Goal: Task Accomplishment & Management: Manage account settings

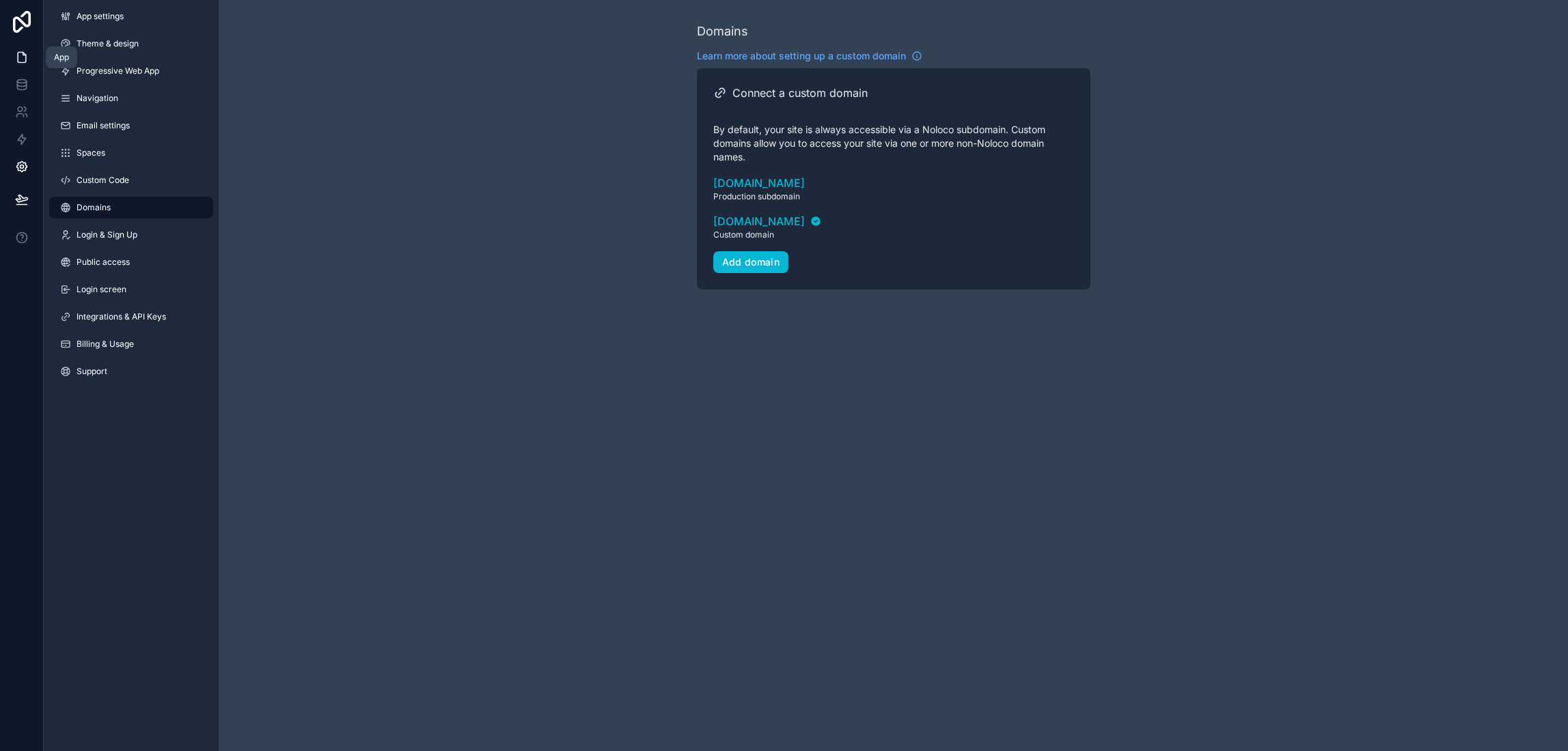
click at [22, 50] on icon at bounding box center [21, 57] width 13 height 13
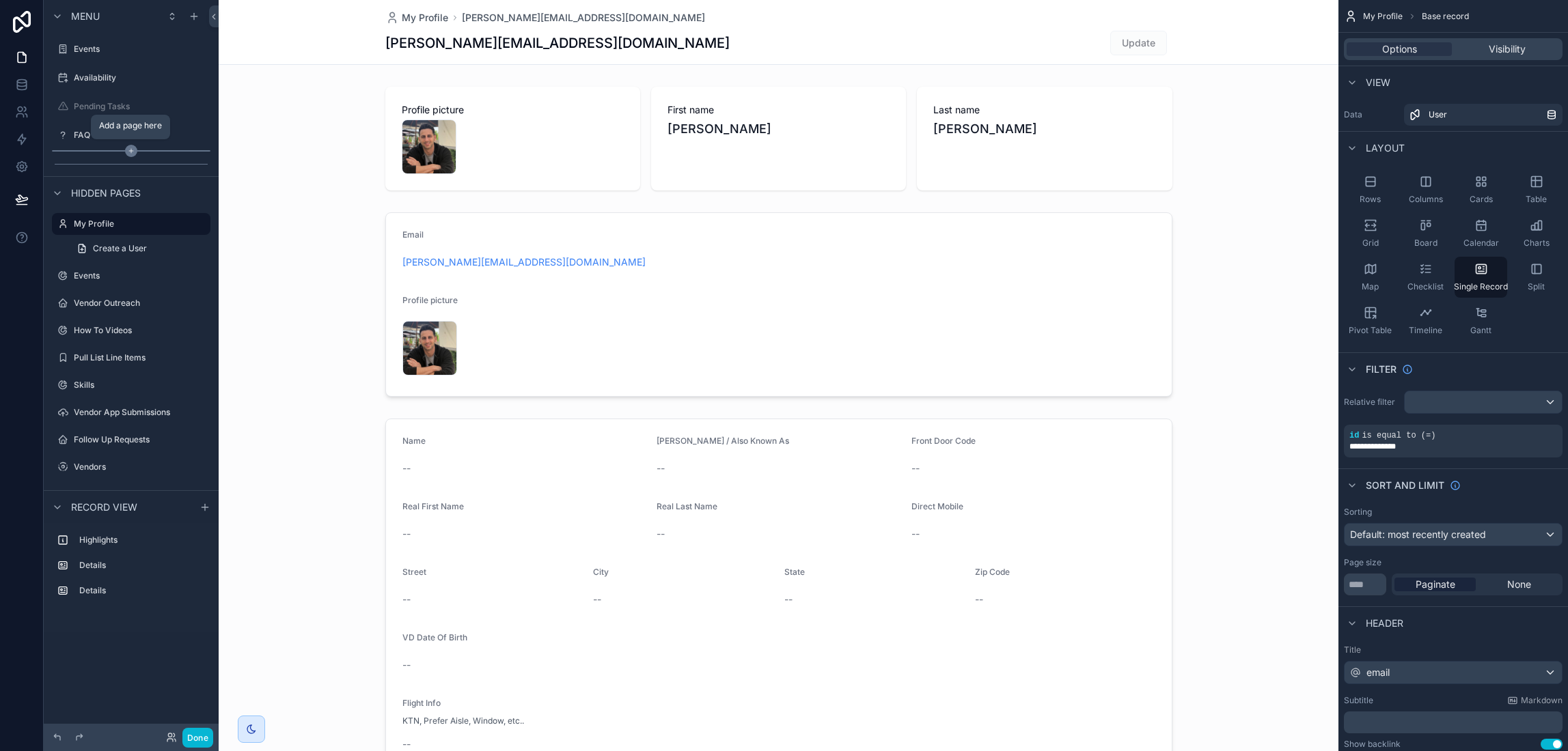
click at [127, 150] on icon "scrollable content" at bounding box center [131, 151] width 13 height 13
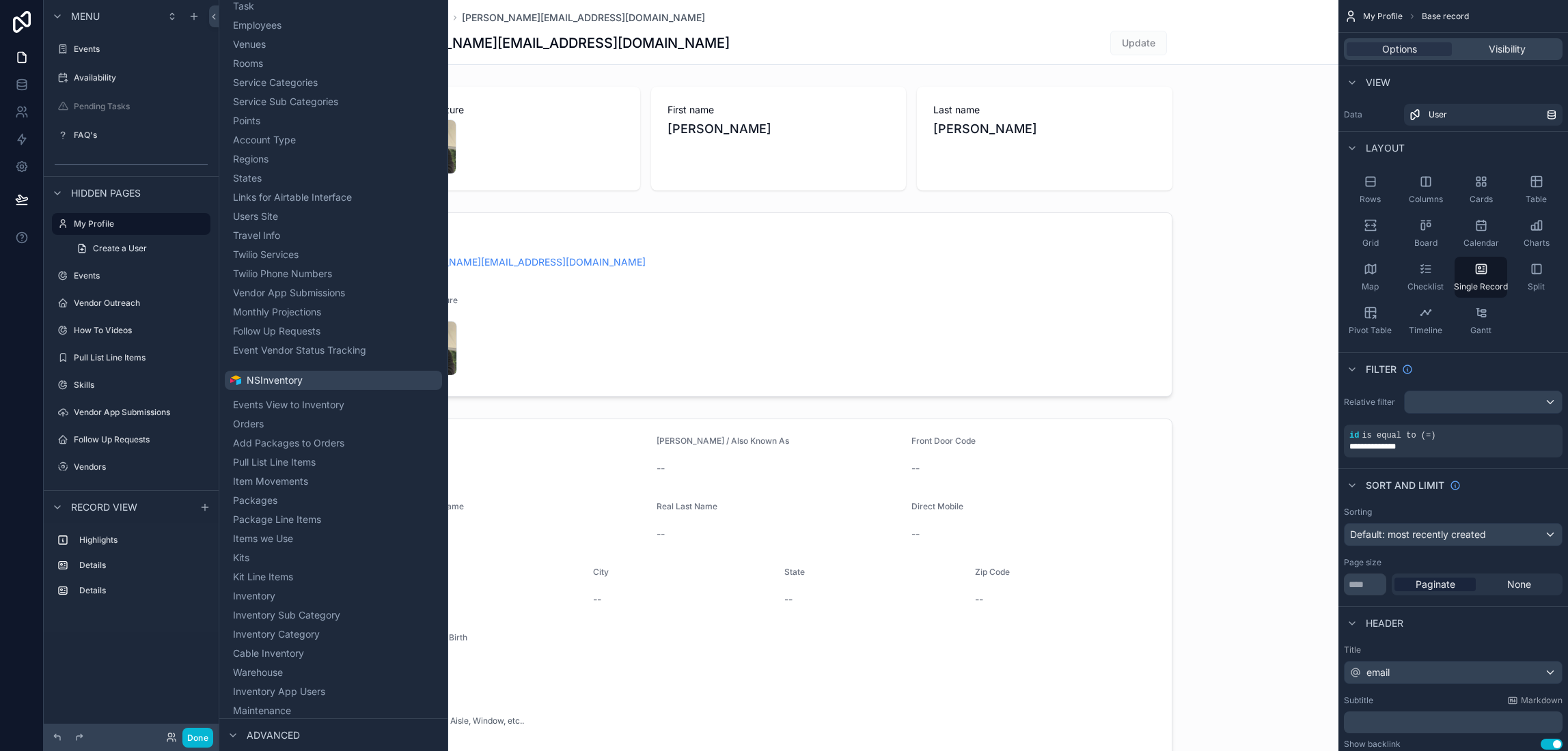
scroll to position [530, 0]
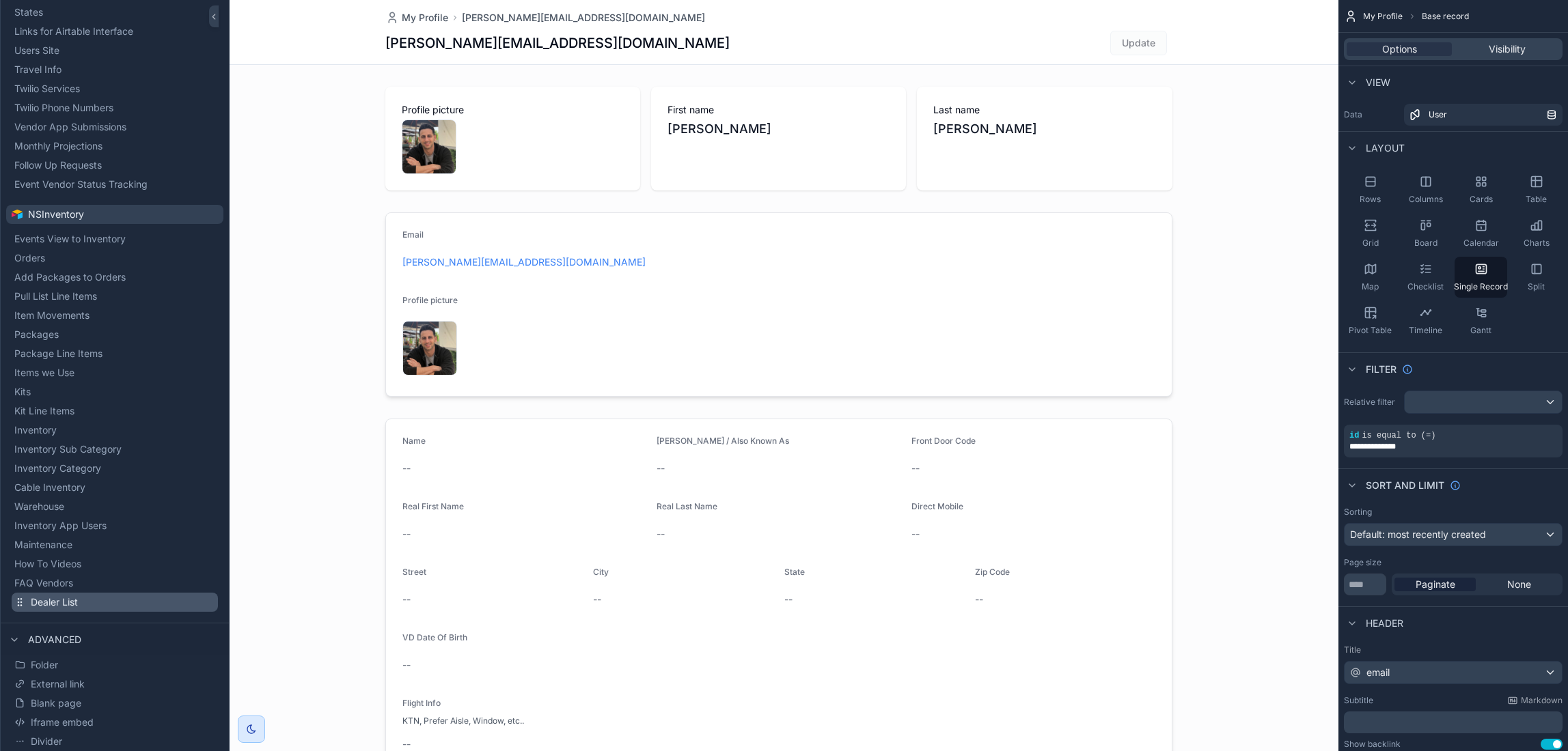
click at [58, 602] on span "Dealer List" at bounding box center [55, 602] width 47 height 13
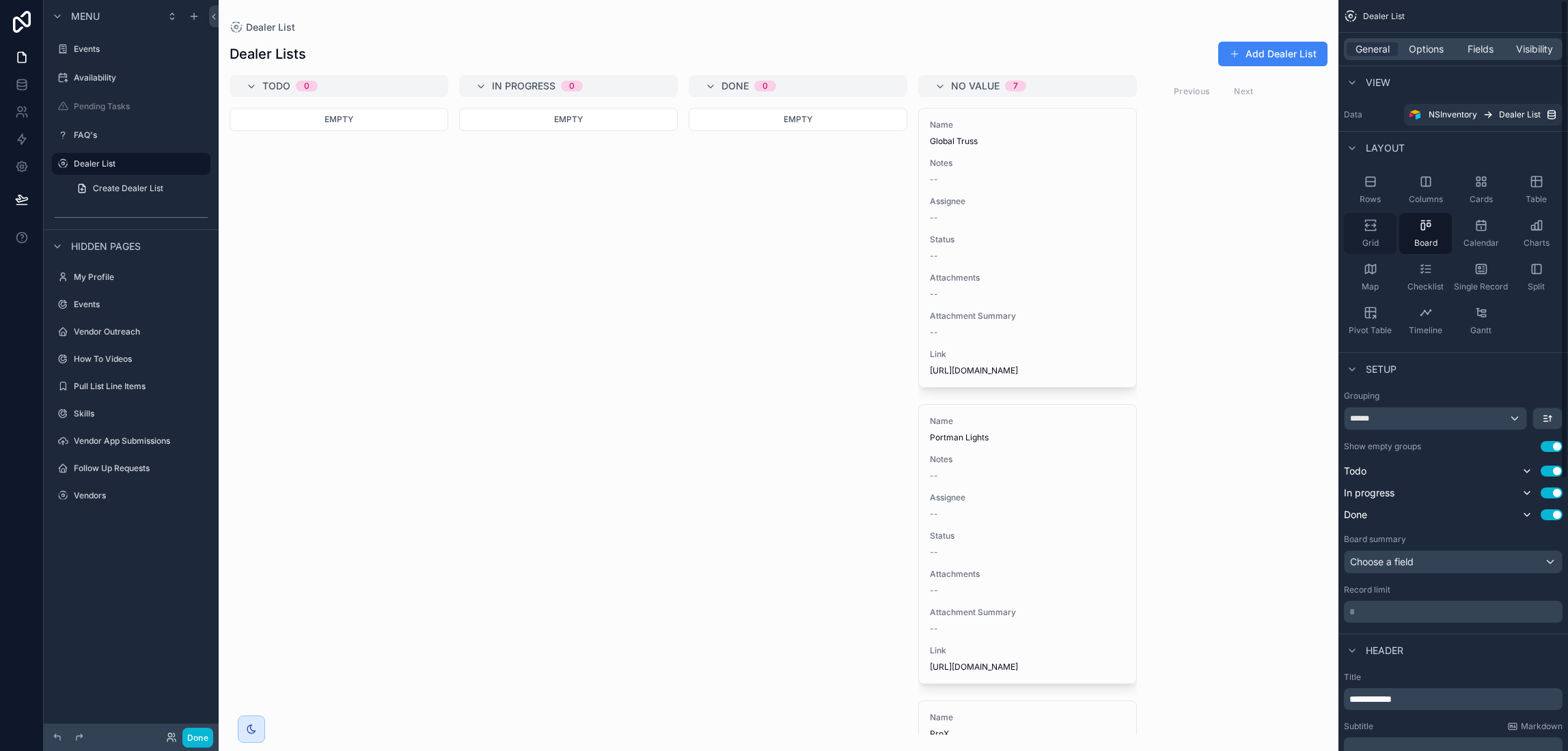
click at [1364, 224] on icon "scrollable content" at bounding box center [1370, 225] width 13 height 13
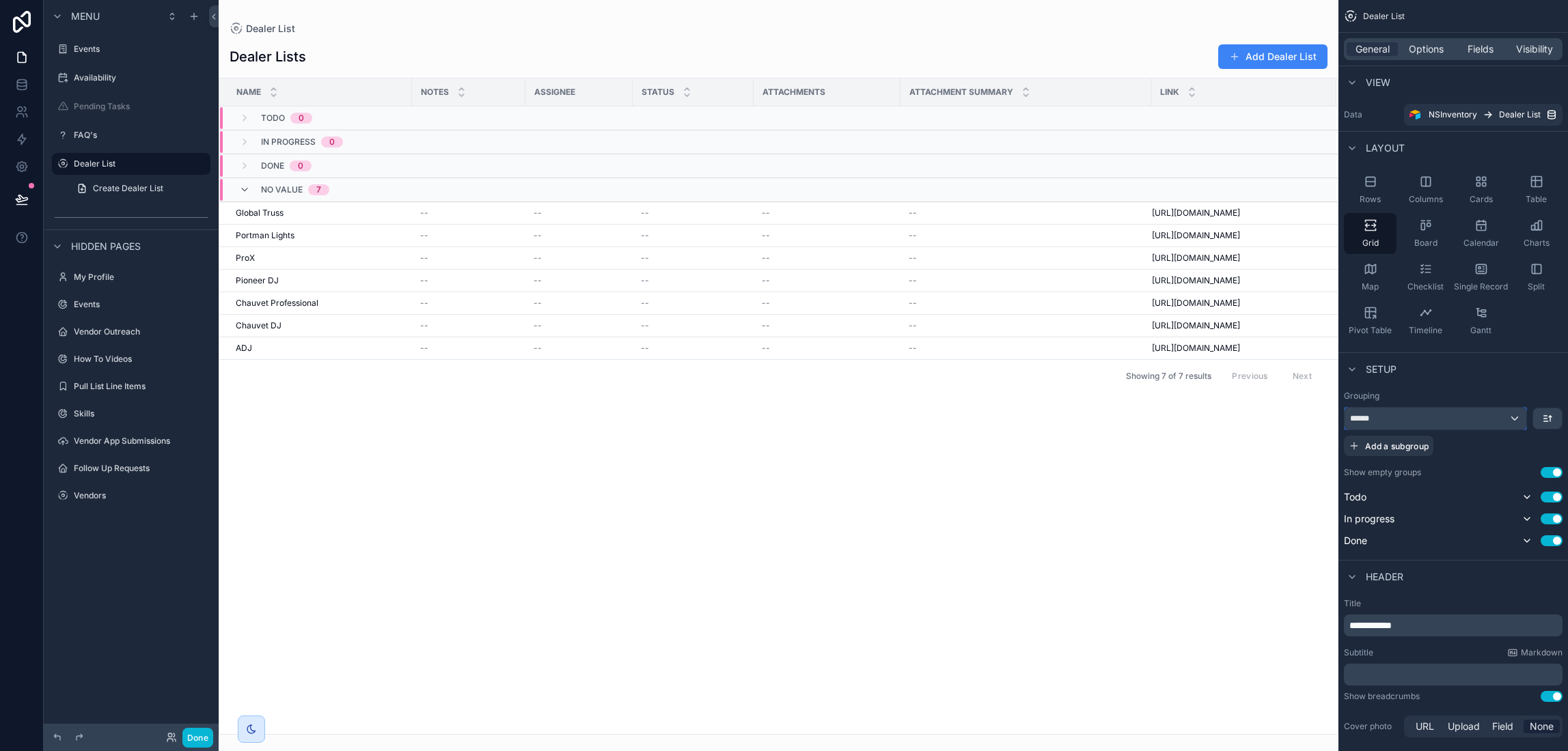
click at [1501, 423] on div "******" at bounding box center [1436, 419] width 182 height 22
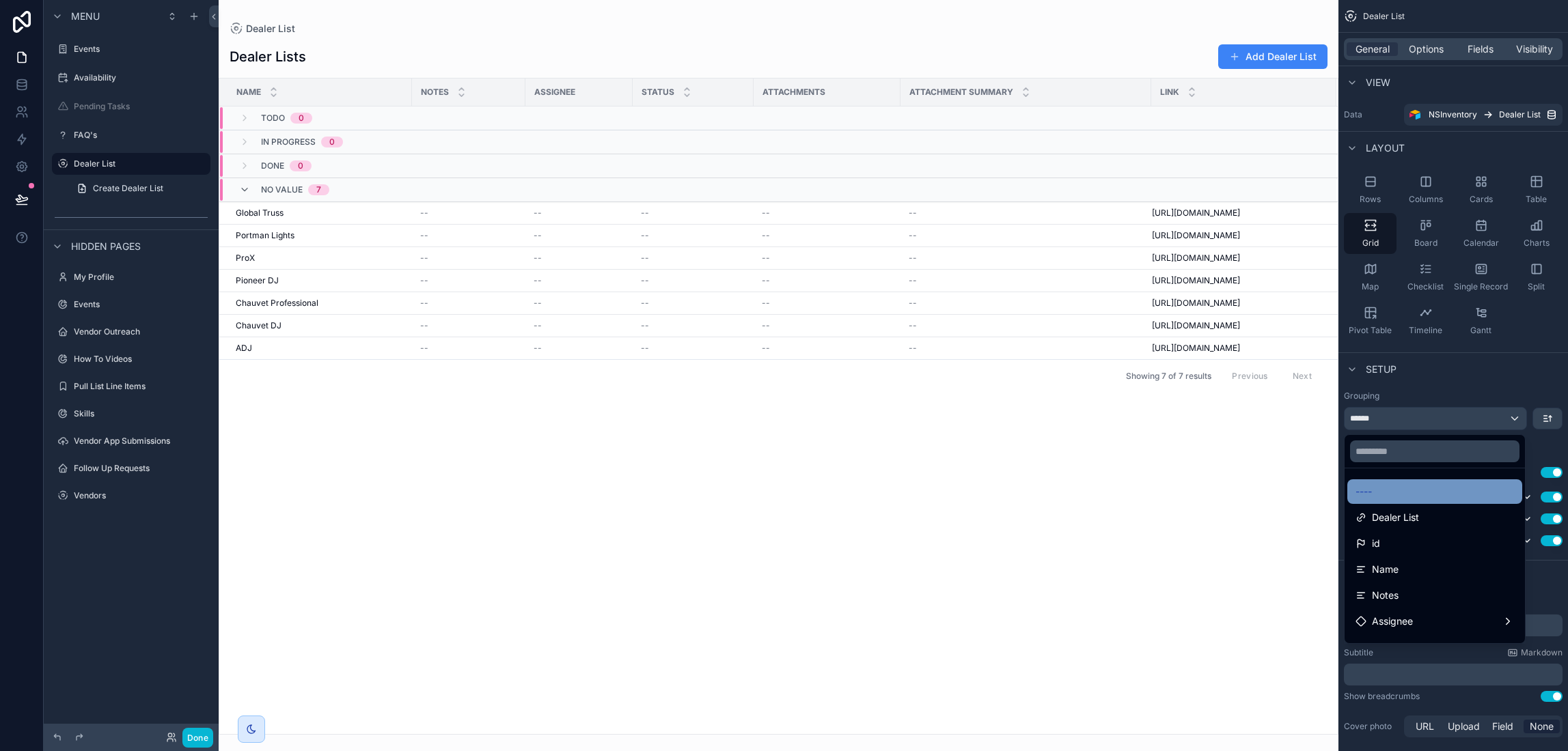
click at [1407, 501] on div "----" at bounding box center [1435, 491] width 175 height 24
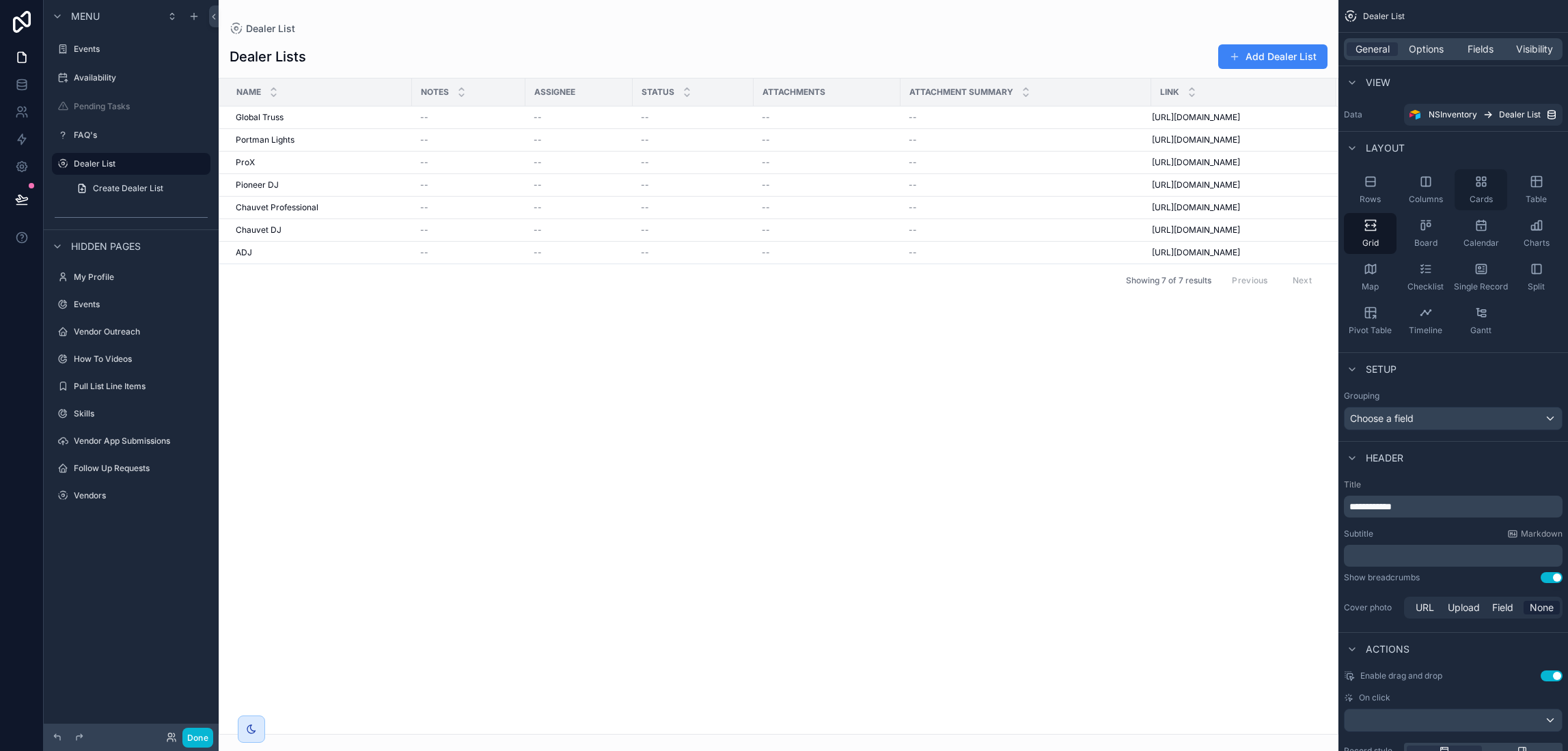
click at [1477, 189] on div "Cards" at bounding box center [1481, 189] width 53 height 41
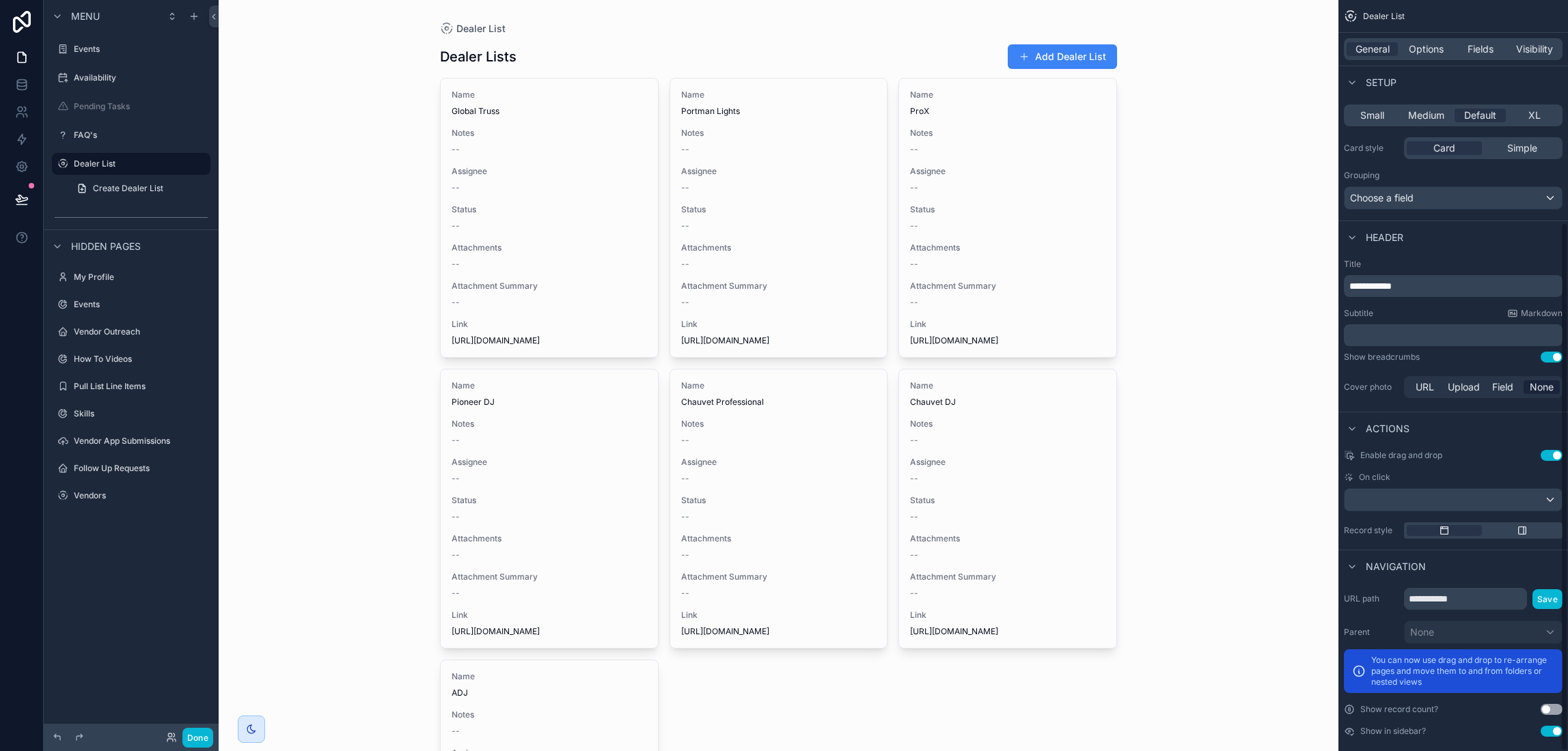
scroll to position [315, 0]
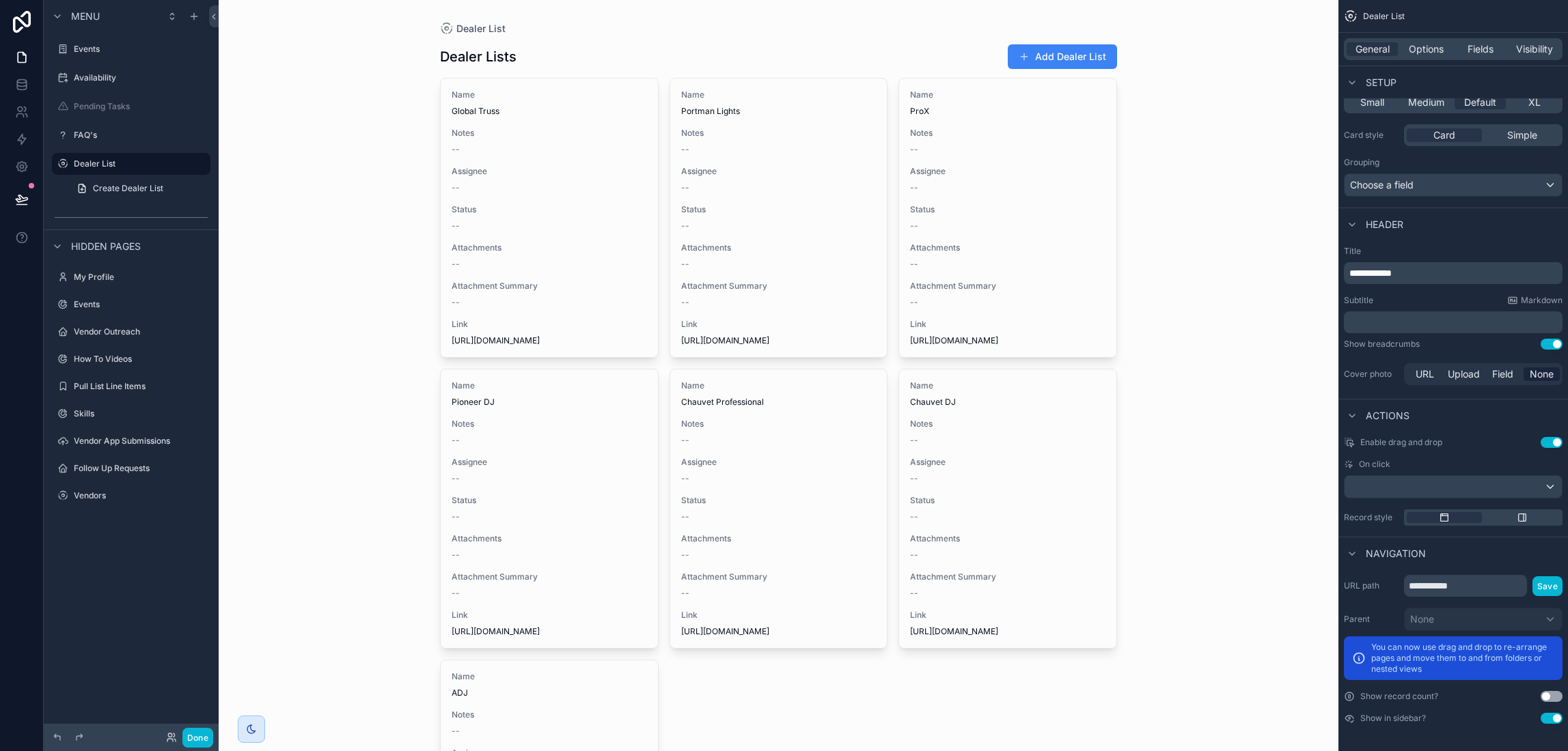
click at [1557, 444] on button "Use setting" at bounding box center [1552, 442] width 22 height 11
click at [1432, 46] on span "Options" at bounding box center [1426, 49] width 35 height 13
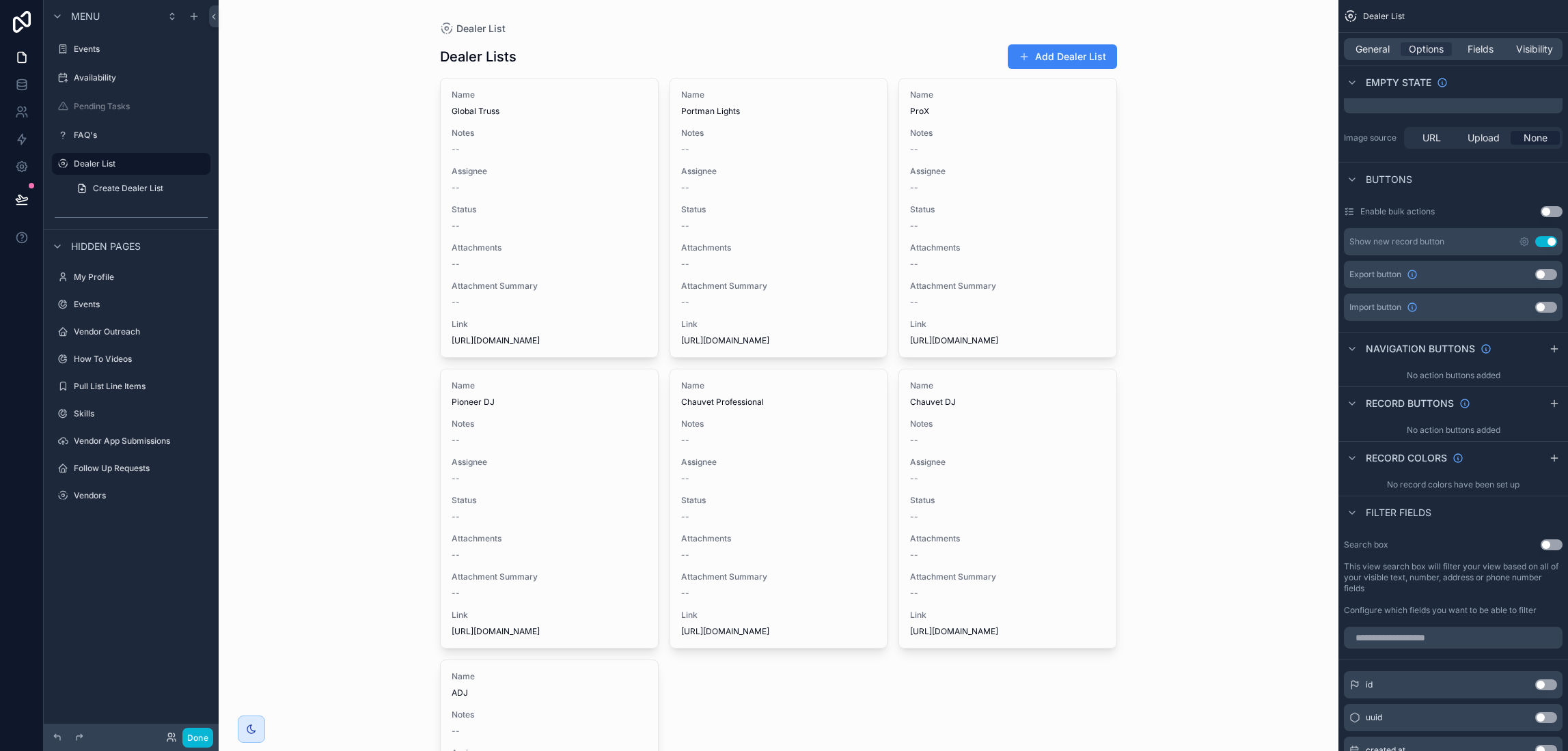
click at [1548, 548] on button "Use setting" at bounding box center [1552, 545] width 22 height 11
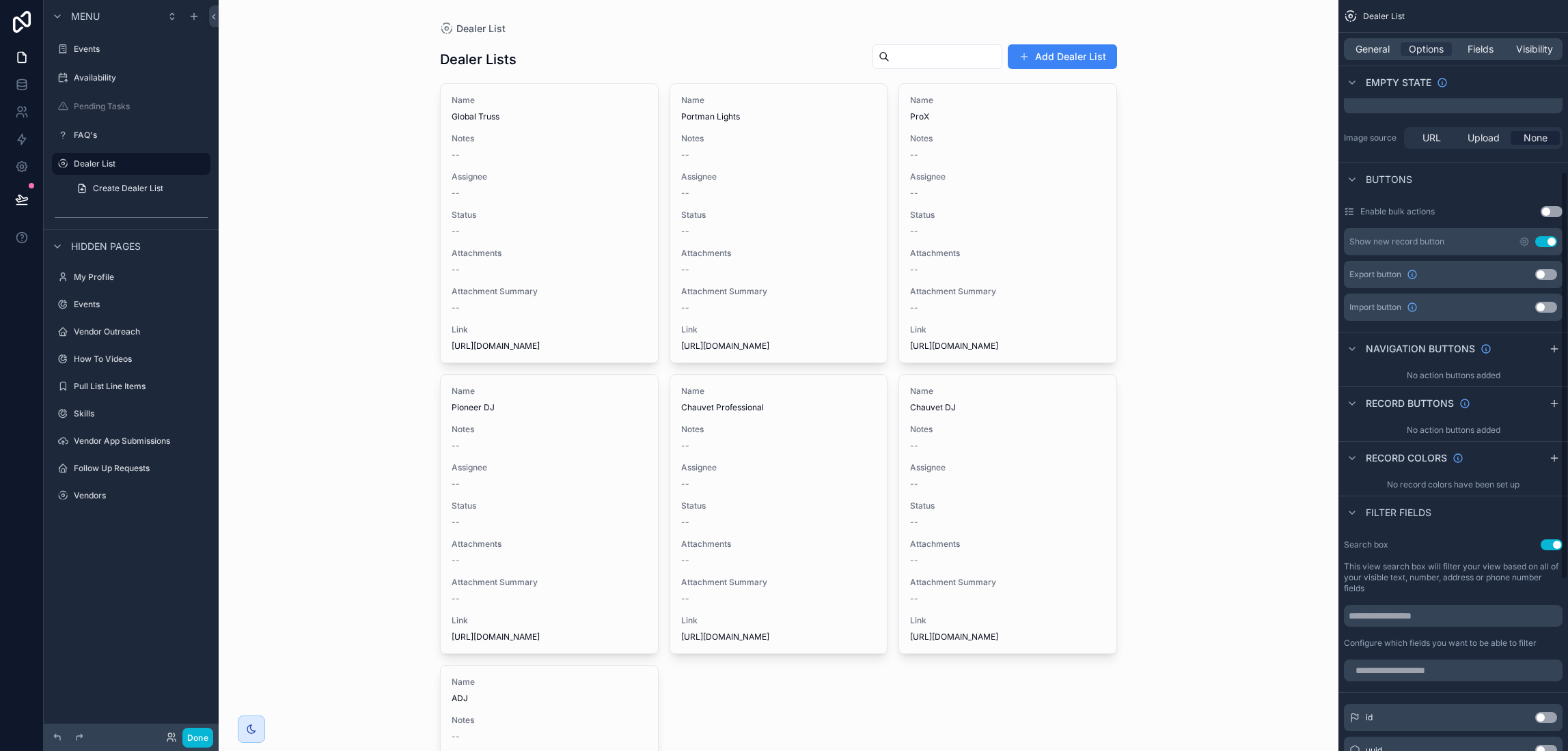
click at [1549, 238] on button "Use setting" at bounding box center [1547, 241] width 22 height 11
click at [1464, 43] on div "Fields" at bounding box center [1480, 49] width 51 height 13
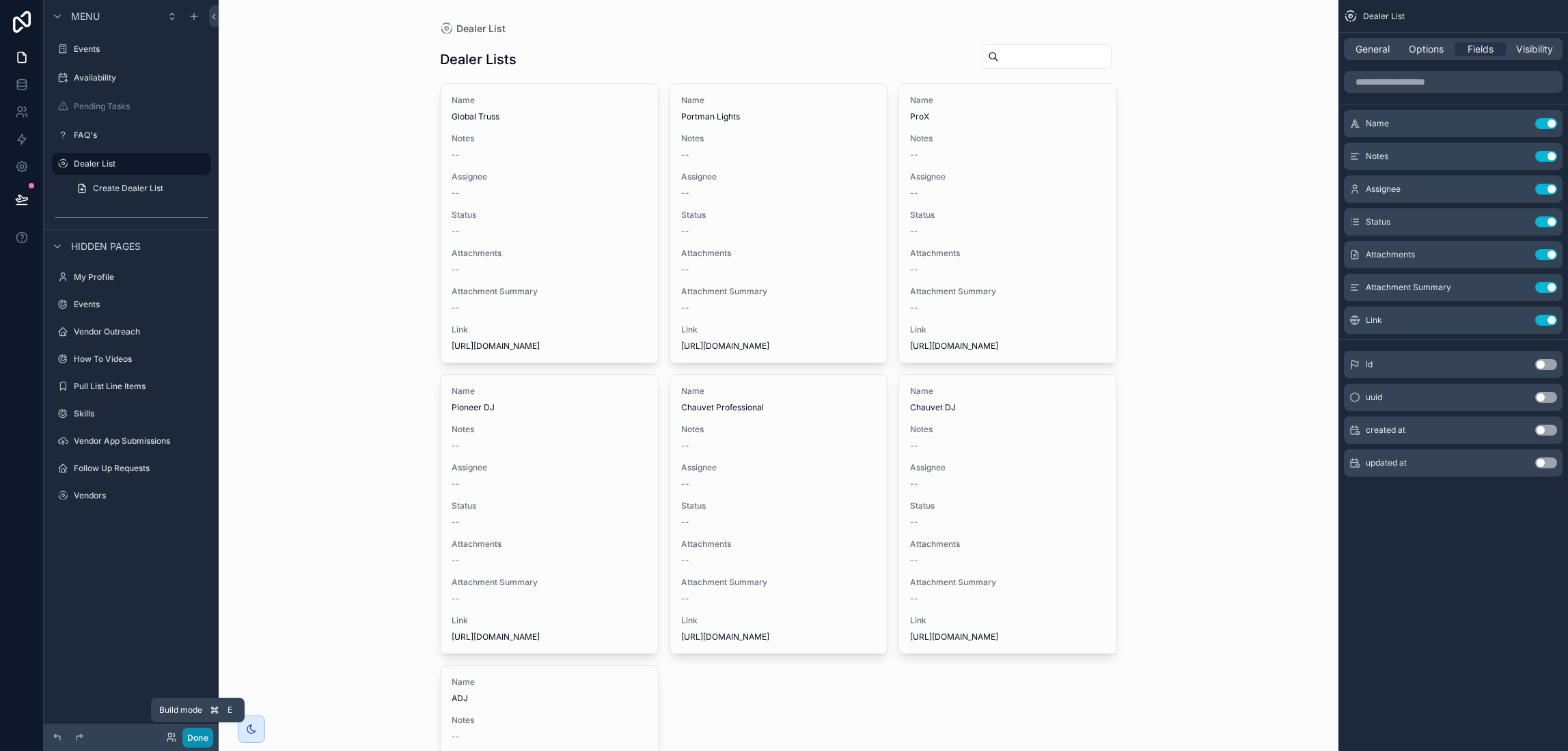
click at [205, 734] on button "Done" at bounding box center [198, 738] width 31 height 20
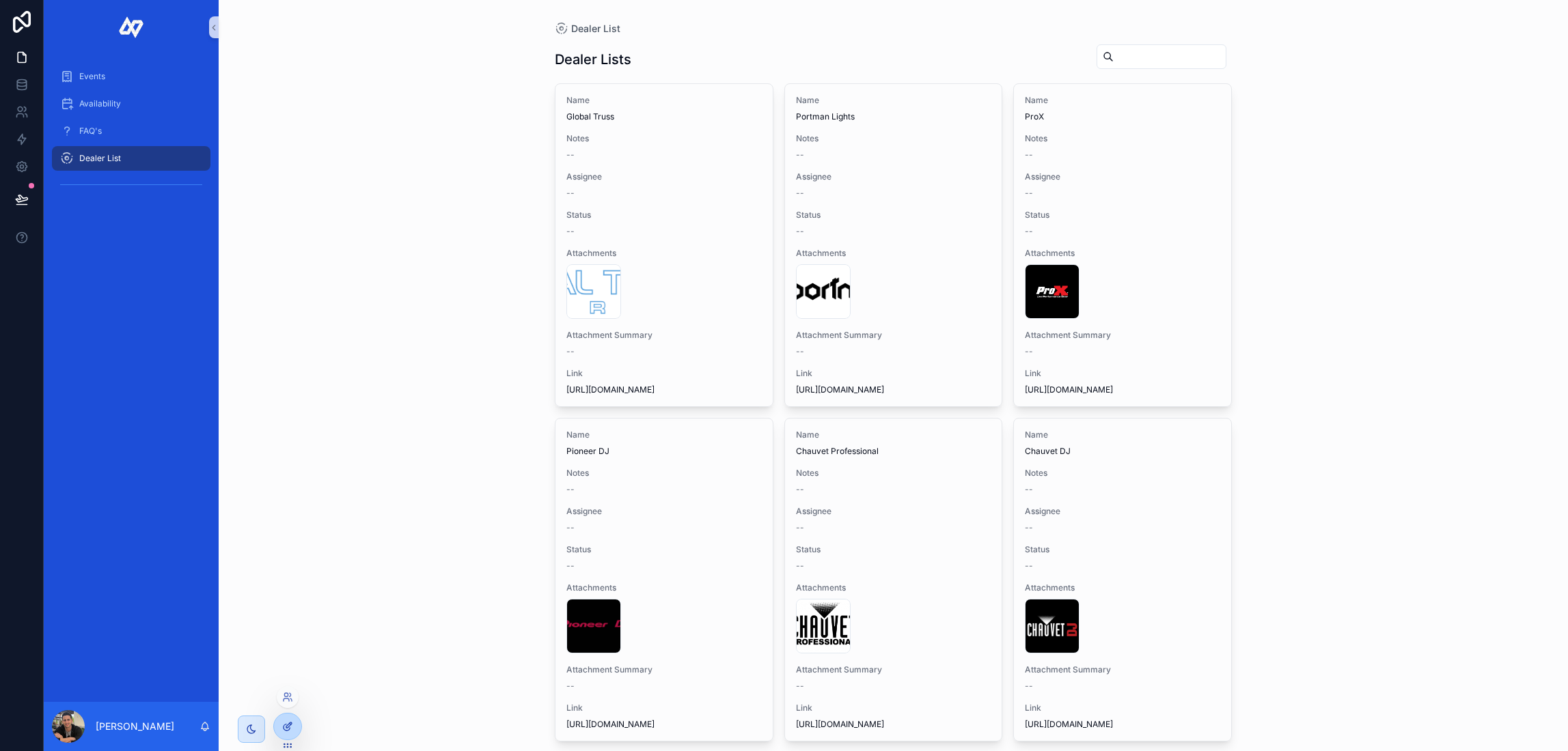
click at [284, 728] on icon at bounding box center [287, 727] width 11 height 11
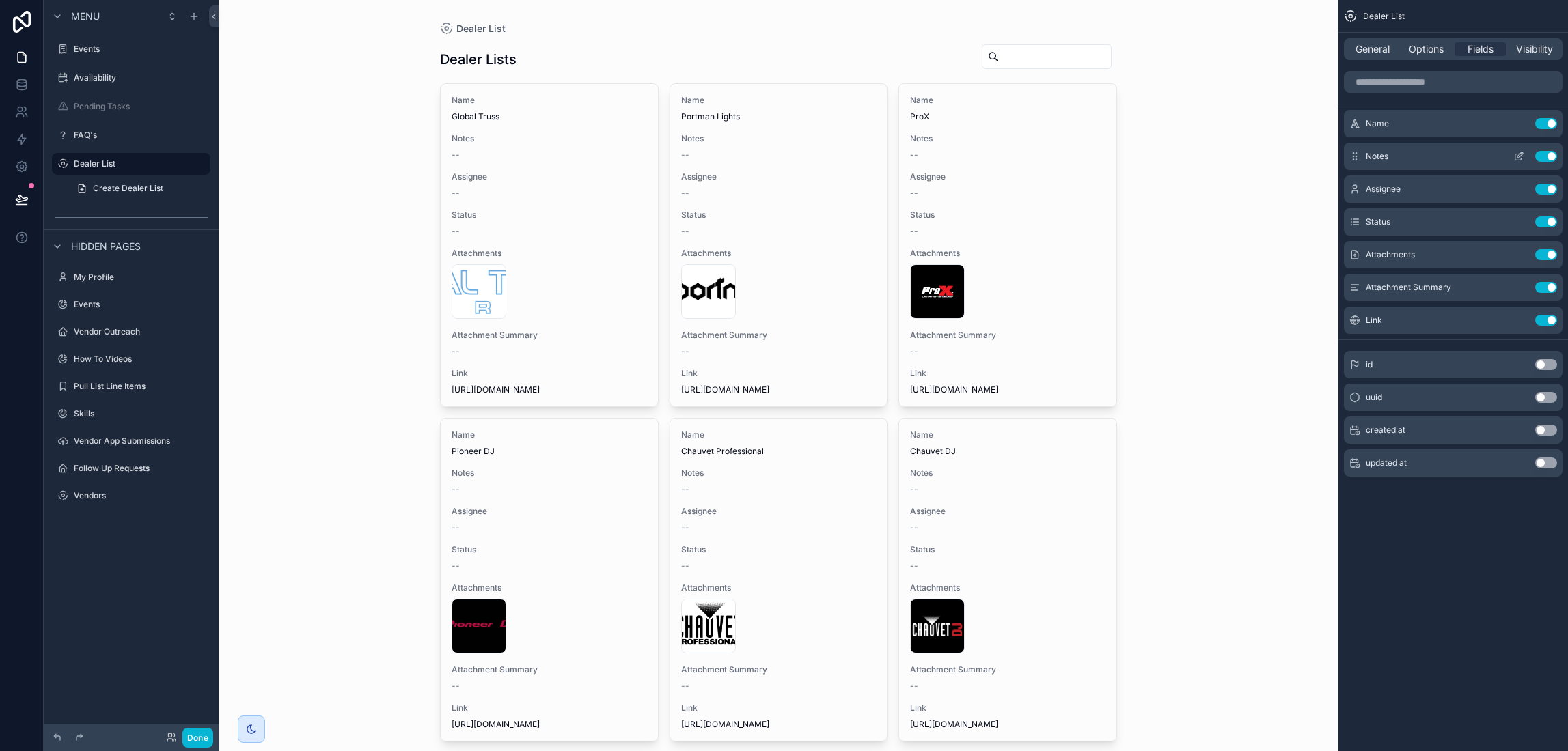
click at [1549, 156] on button "Use setting" at bounding box center [1547, 156] width 22 height 11
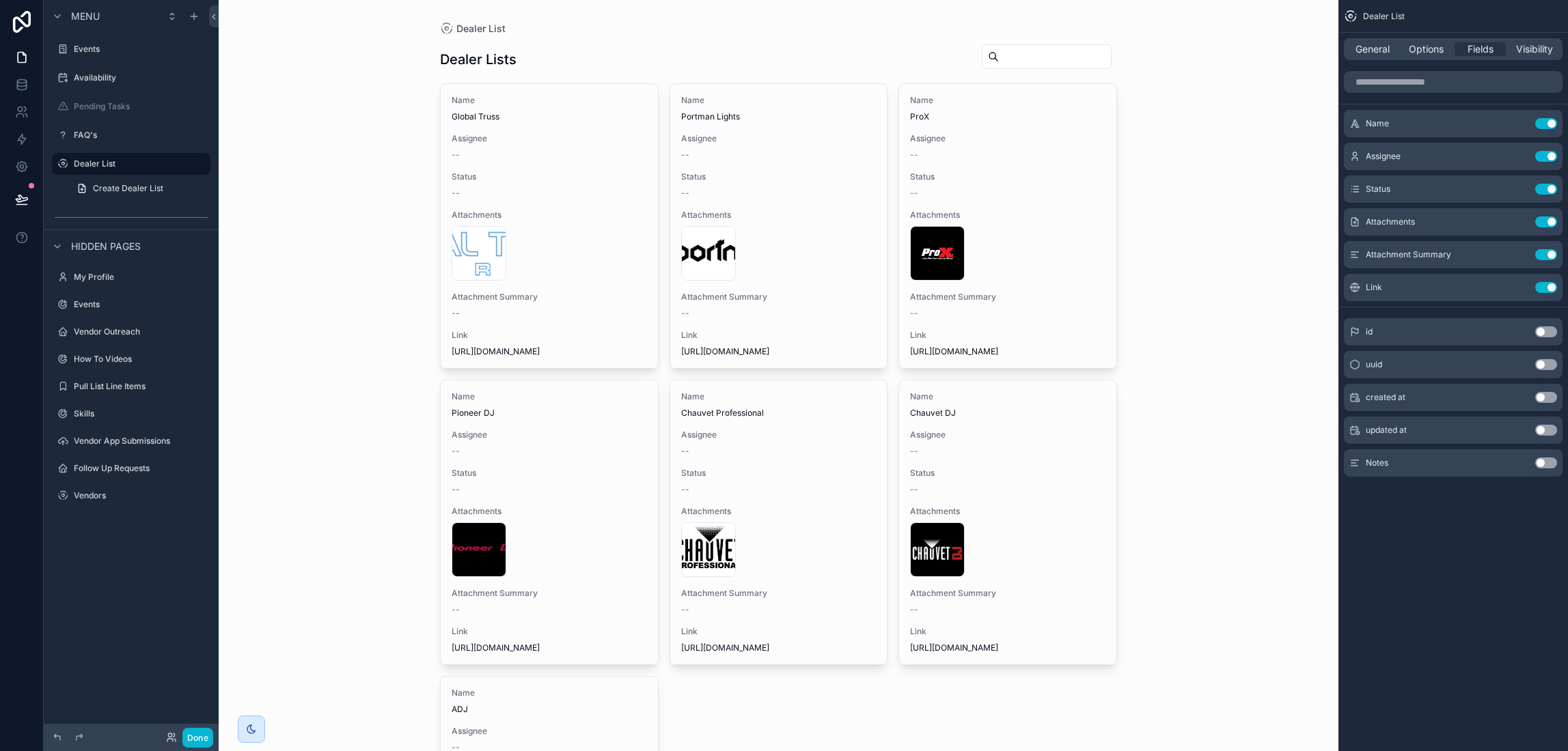
click at [1549, 156] on button "Use setting" at bounding box center [1547, 156] width 22 height 11
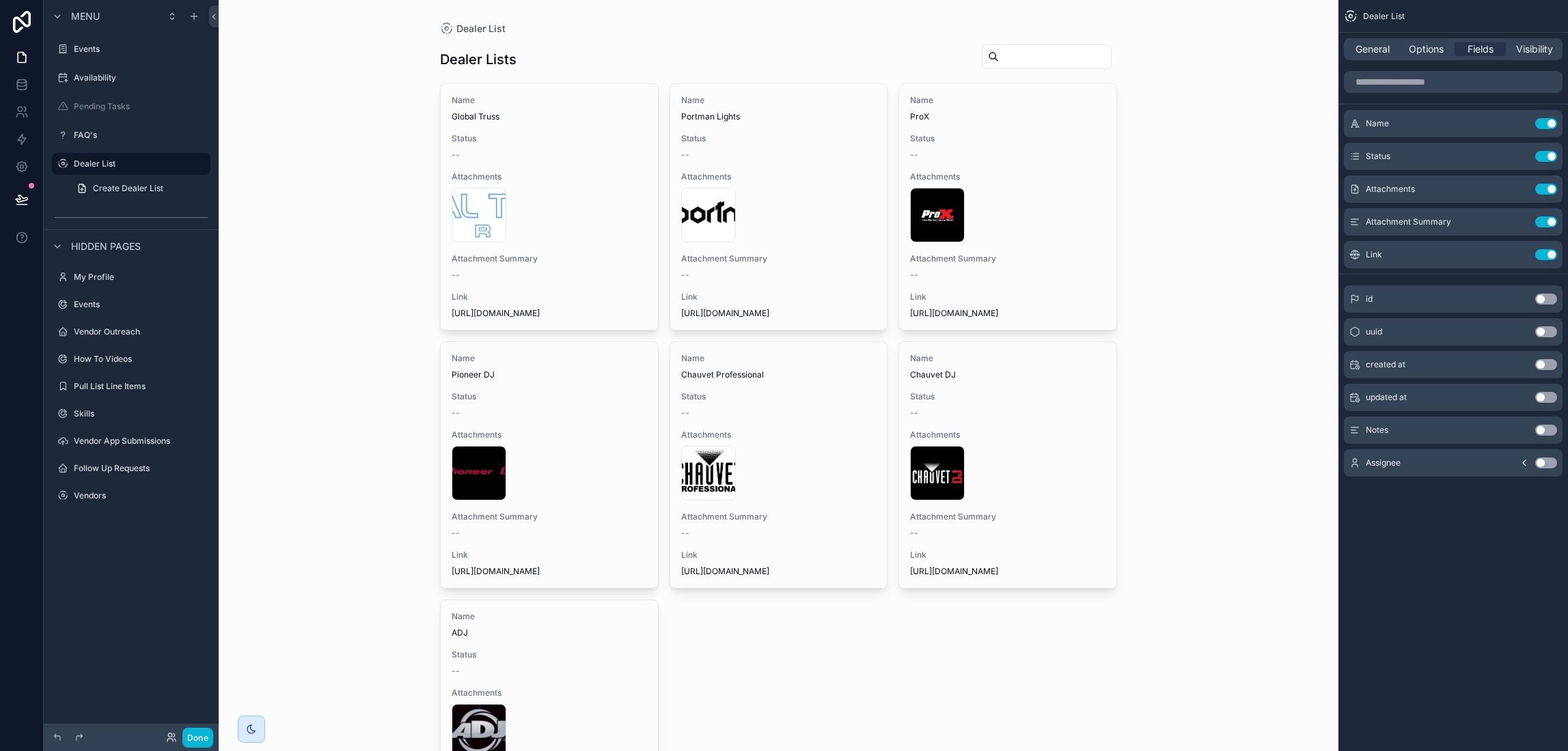
click at [1549, 156] on button "Use setting" at bounding box center [1547, 156] width 22 height 11
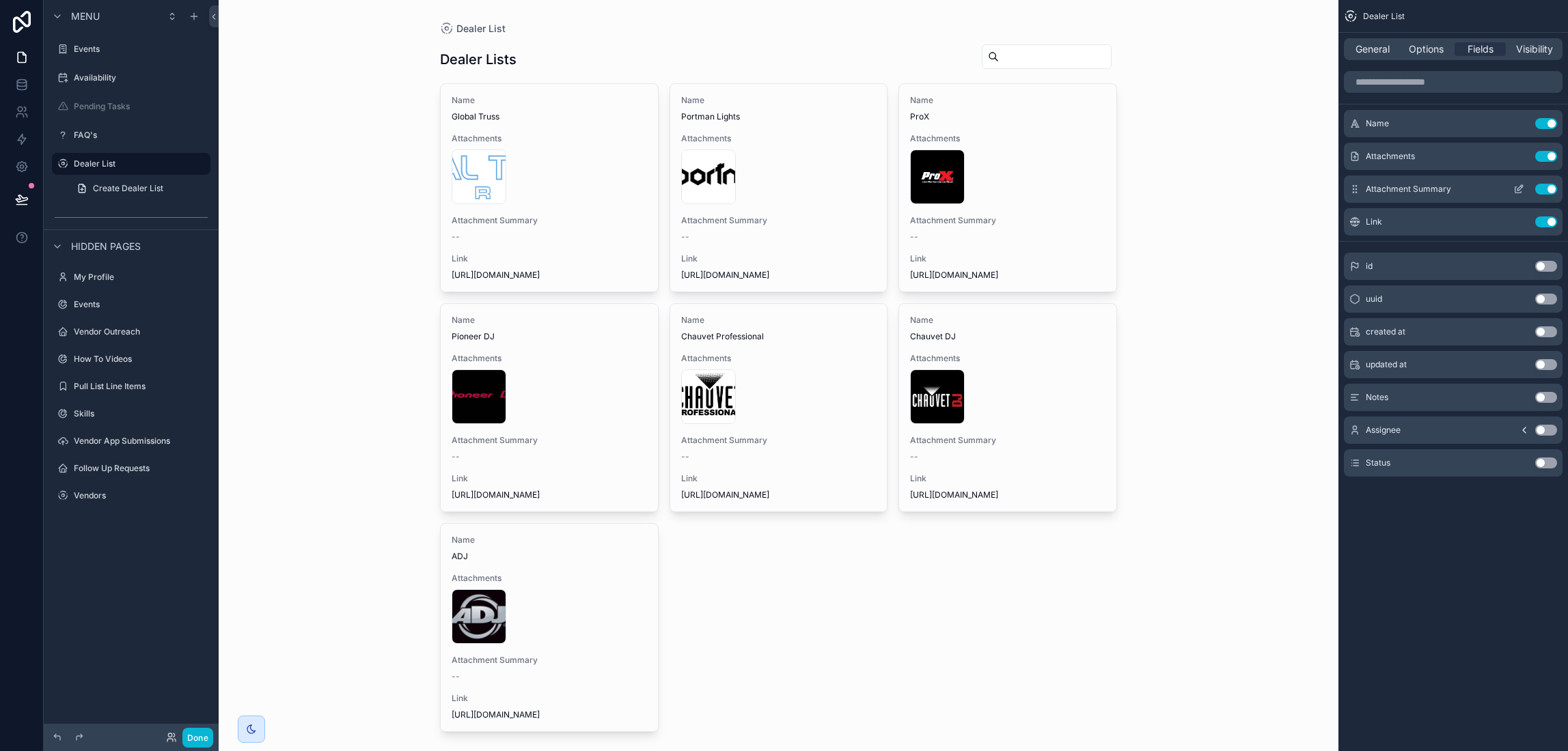
click at [1552, 186] on button "Use setting" at bounding box center [1547, 189] width 22 height 11
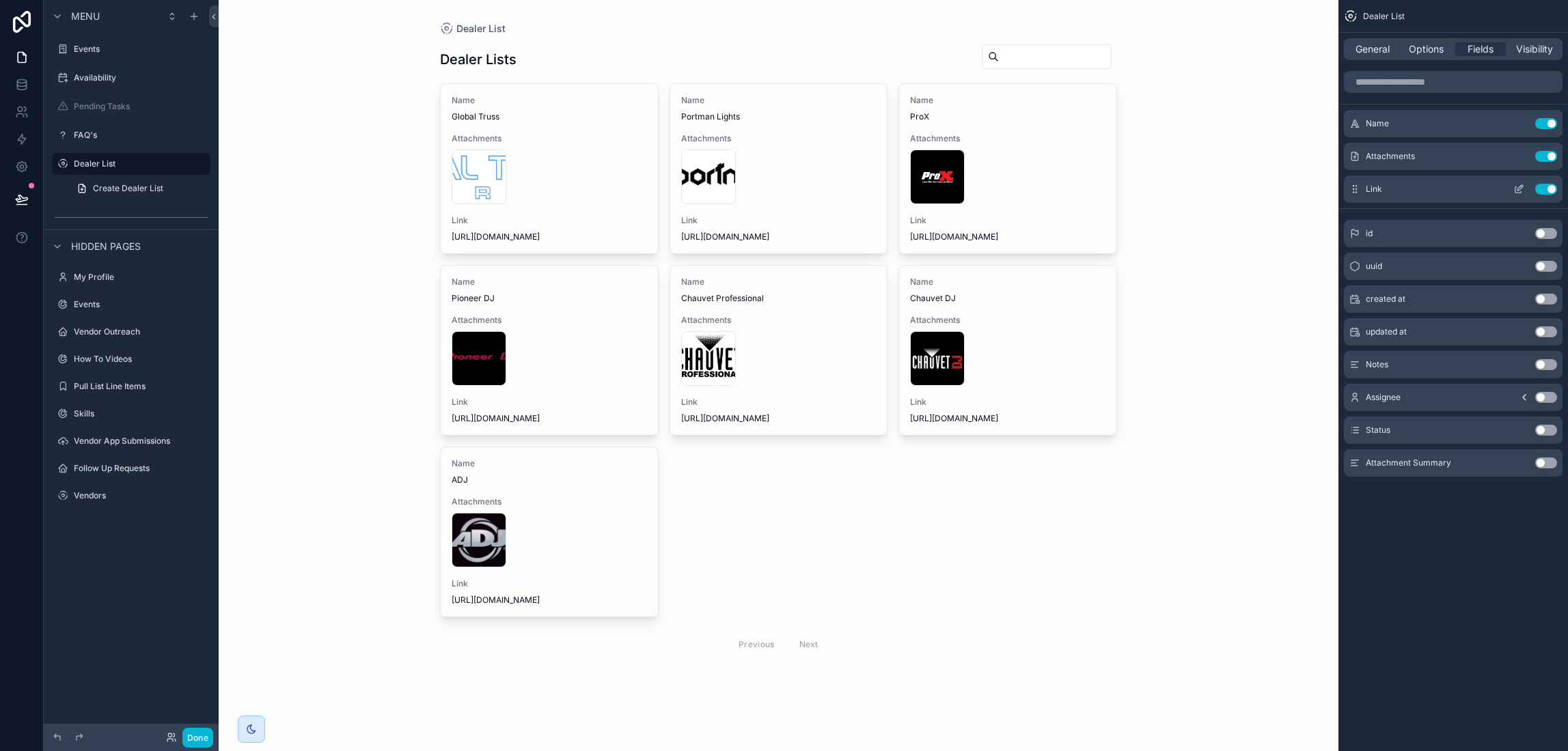
click at [1512, 186] on button "scrollable content" at bounding box center [1519, 189] width 22 height 11
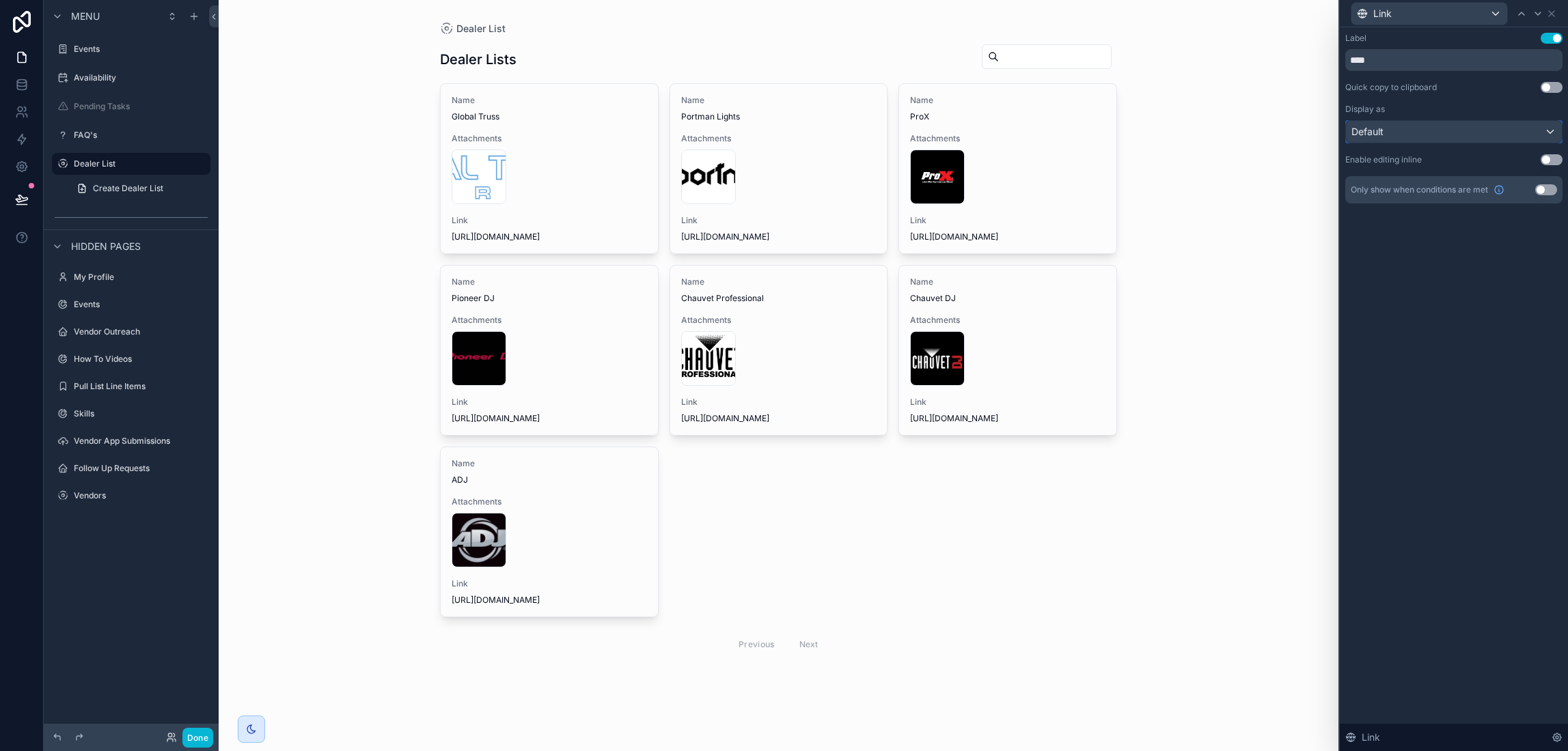
click at [1518, 133] on div "Default" at bounding box center [1454, 132] width 216 height 22
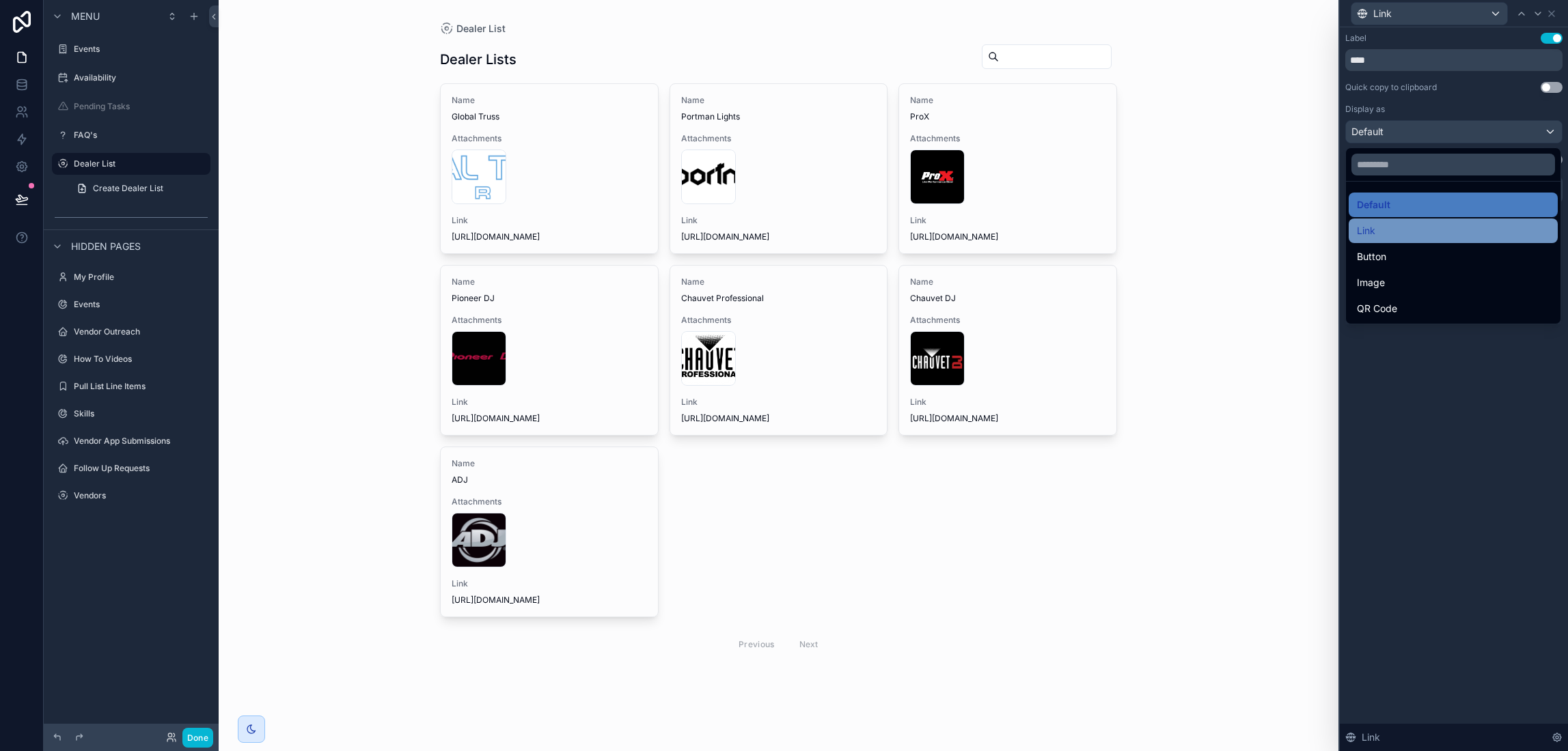
click at [1455, 232] on div "Link" at bounding box center [1453, 231] width 192 height 16
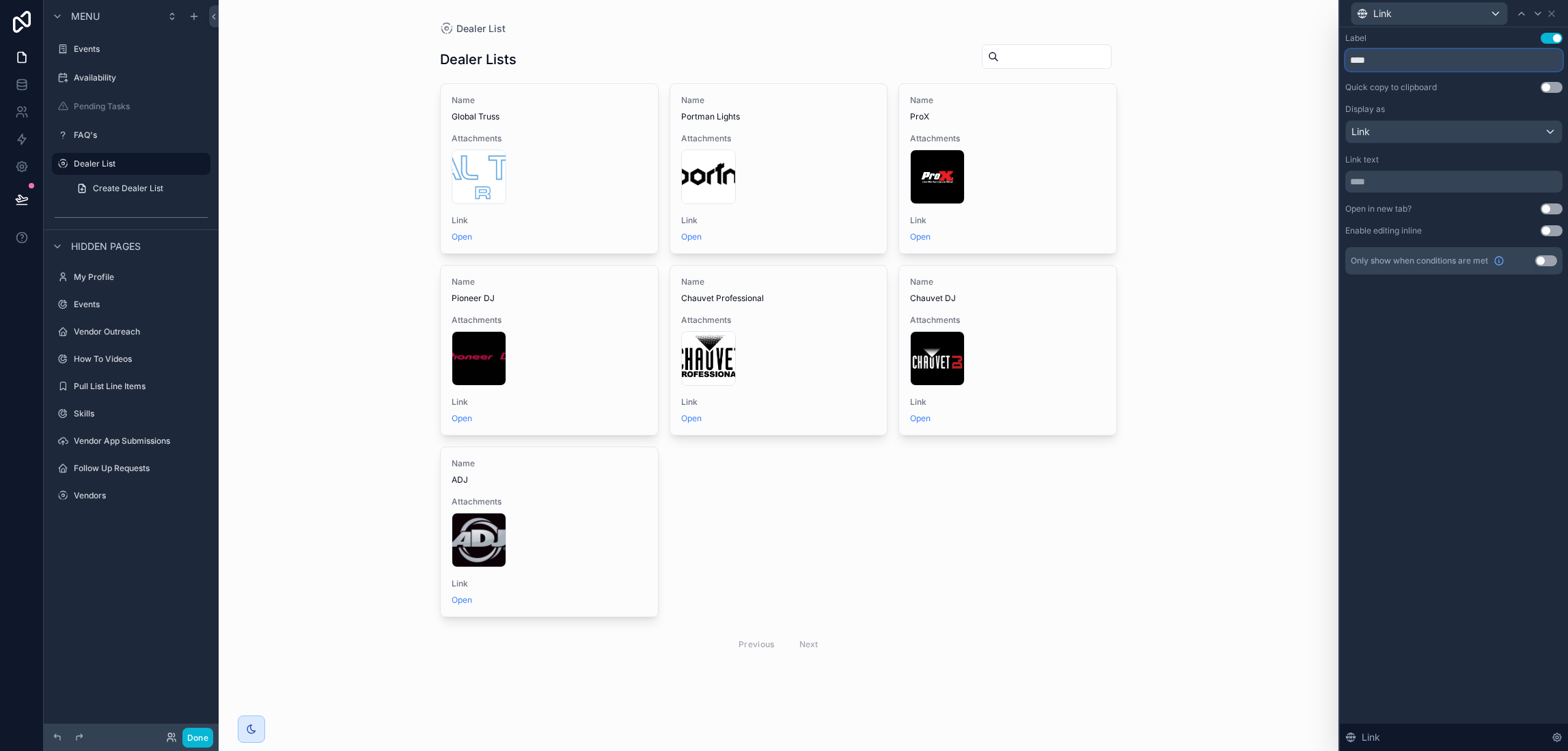
drag, startPoint x: 1378, startPoint y: 55, endPoint x: 1347, endPoint y: 53, distance: 31.1
click at [1347, 53] on input "****" at bounding box center [1454, 60] width 218 height 22
type input "*******"
click at [1551, 14] on icon at bounding box center [1552, 13] width 11 height 11
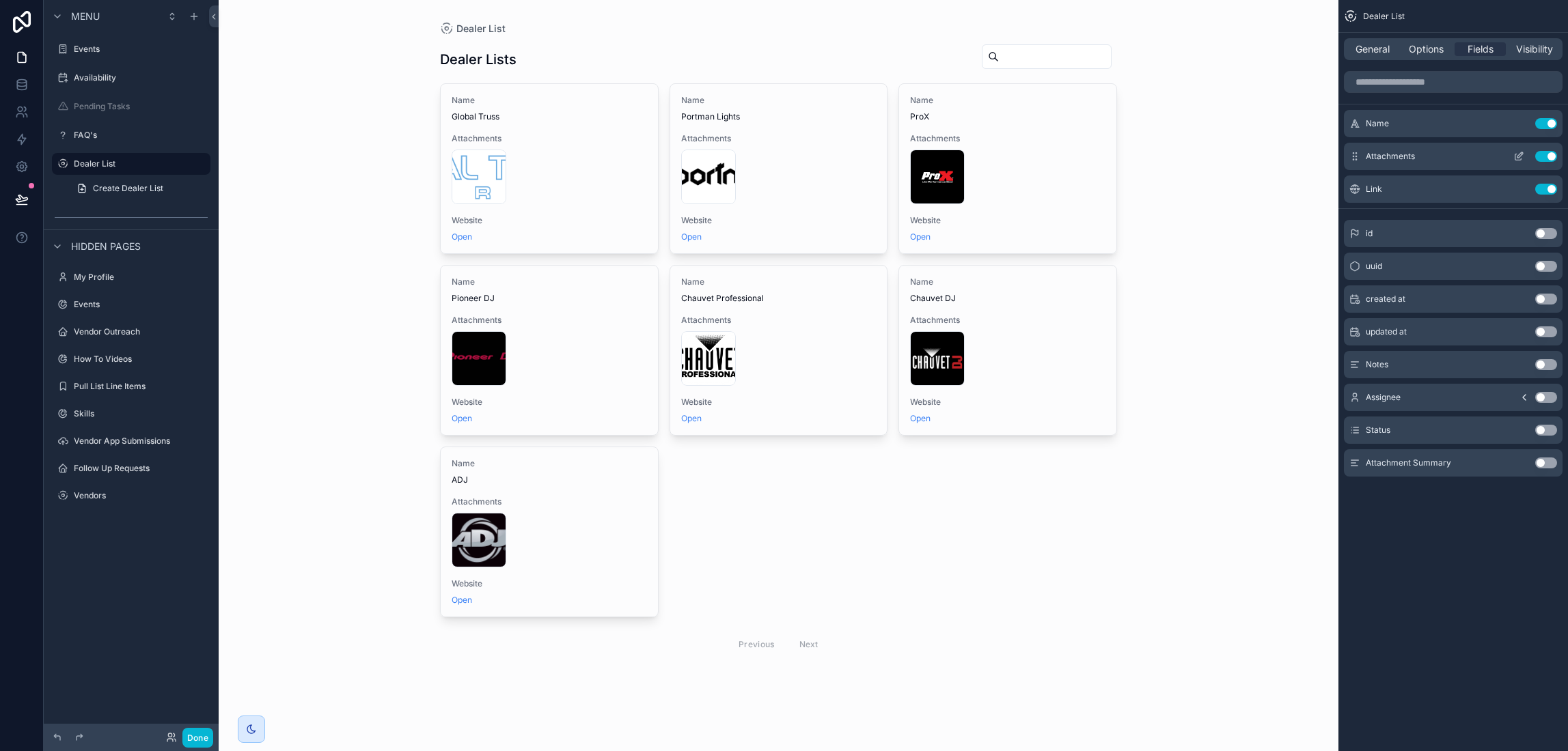
click at [1518, 155] on icon "scrollable content" at bounding box center [1519, 156] width 11 height 11
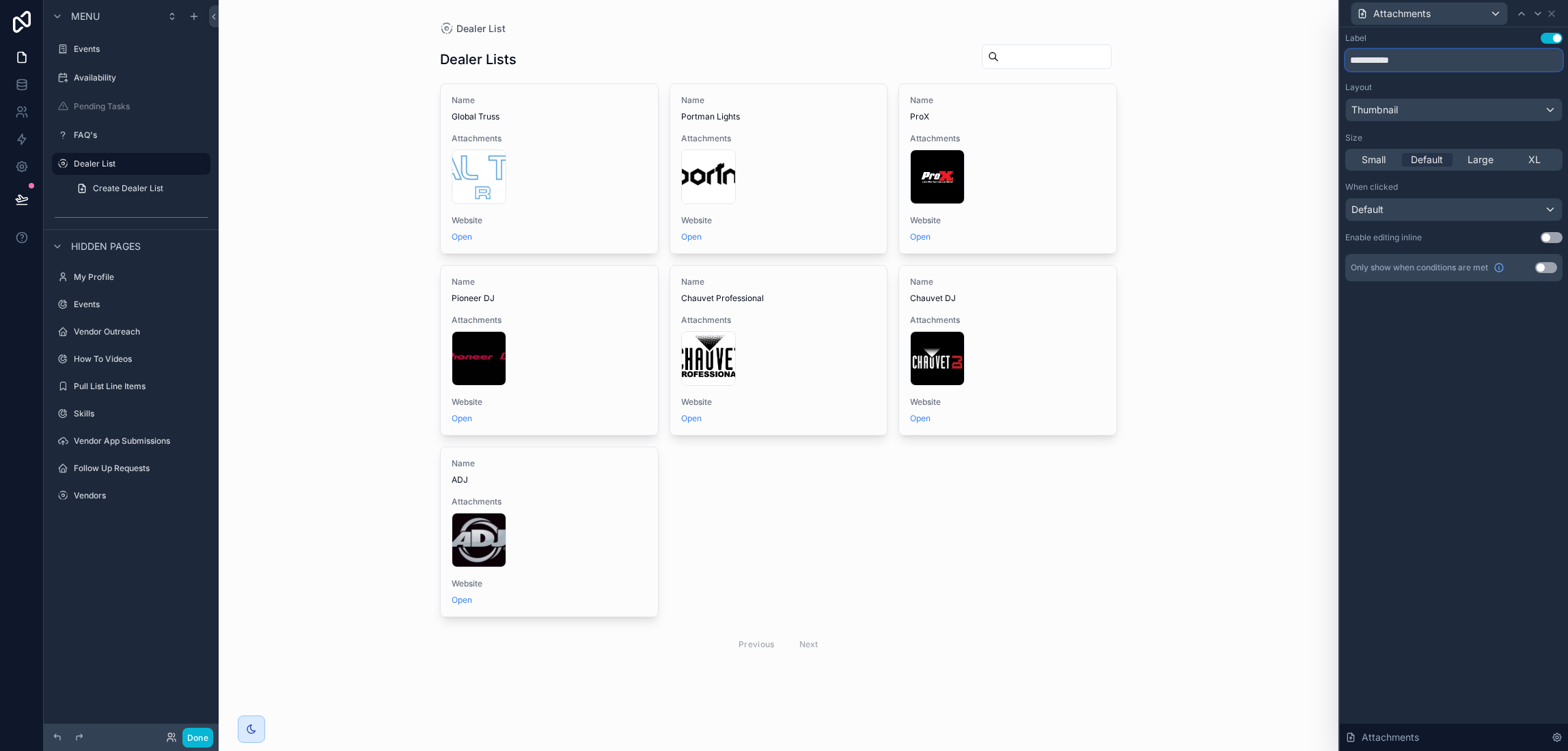
drag, startPoint x: 1438, startPoint y: 62, endPoint x: 1335, endPoint y: 60, distance: 103.0
click at [1335, 60] on div "**********" at bounding box center [784, 375] width 1568 height 751
click at [1558, 40] on button "Use setting" at bounding box center [1552, 38] width 22 height 11
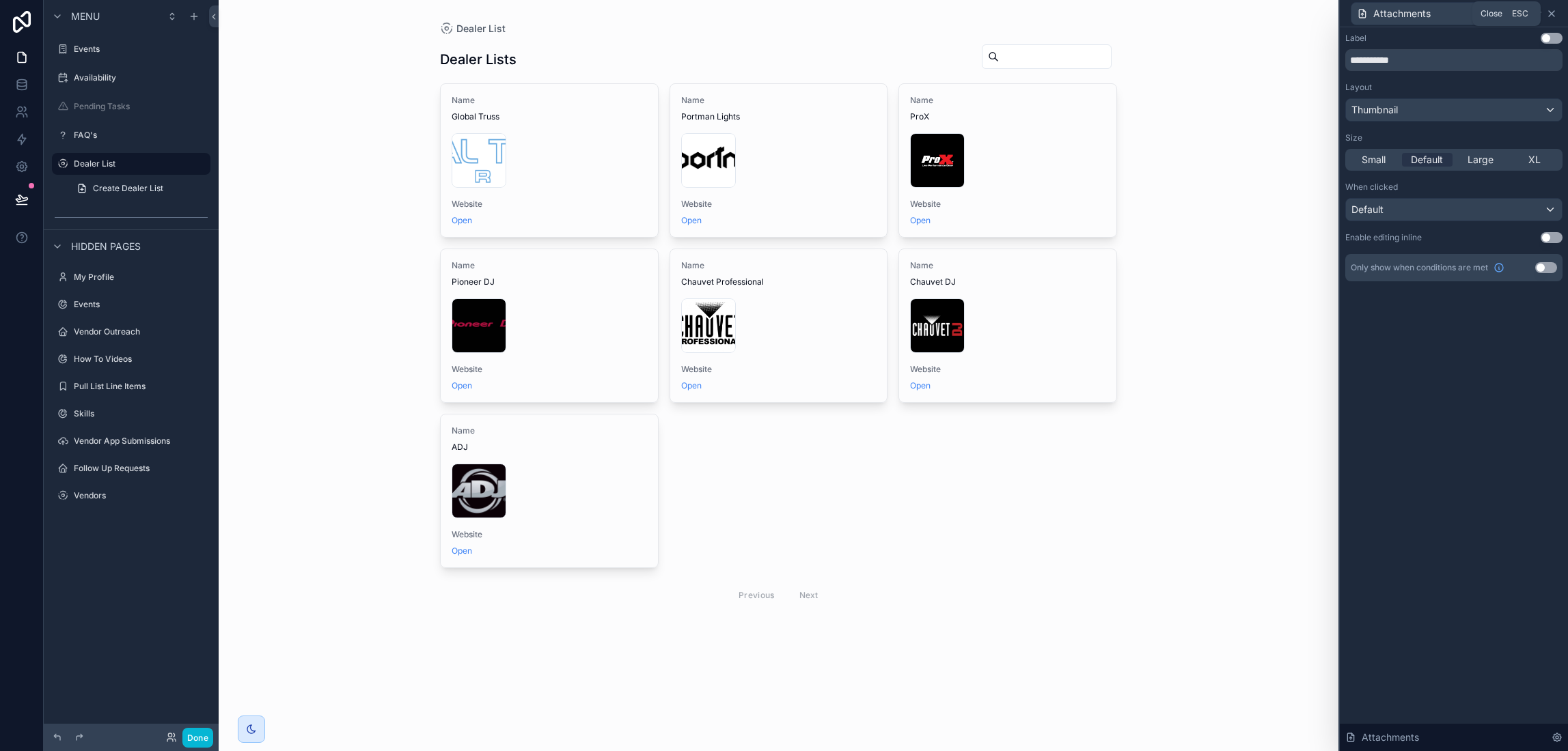
click at [1552, 8] on icon at bounding box center [1552, 13] width 11 height 11
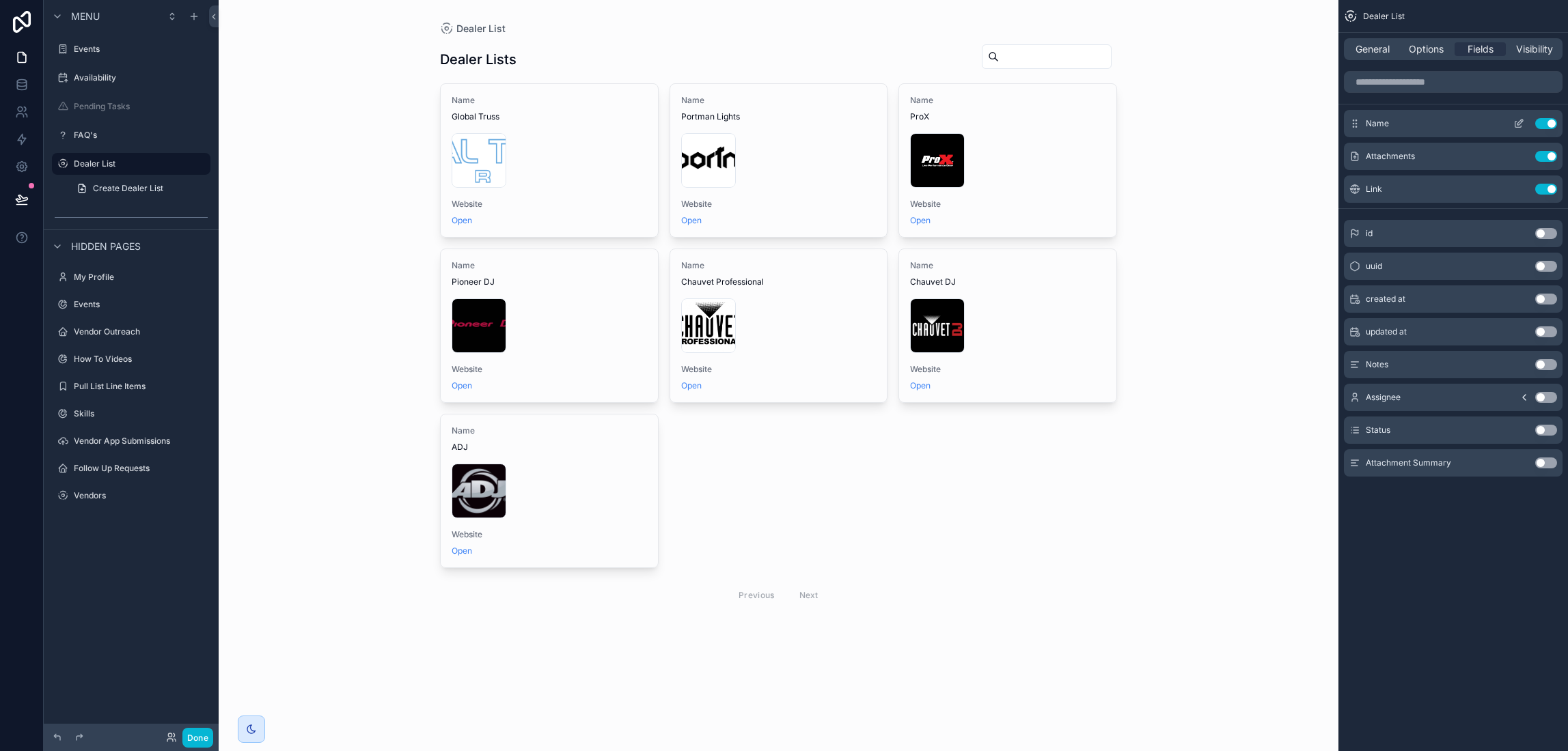
click at [1521, 123] on icon "scrollable content" at bounding box center [1520, 122] width 5 height 5
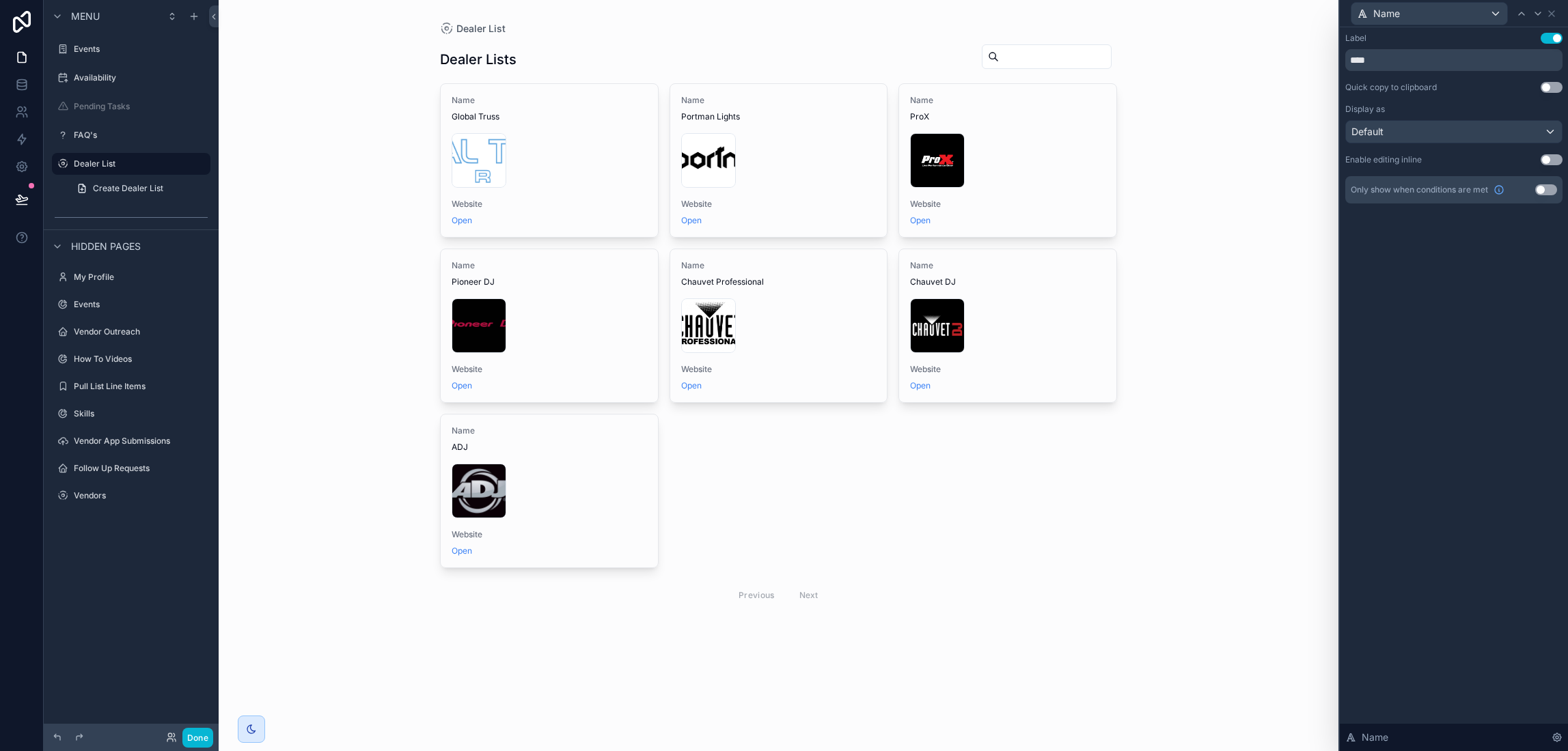
click at [1558, 41] on button "Use setting" at bounding box center [1552, 38] width 22 height 11
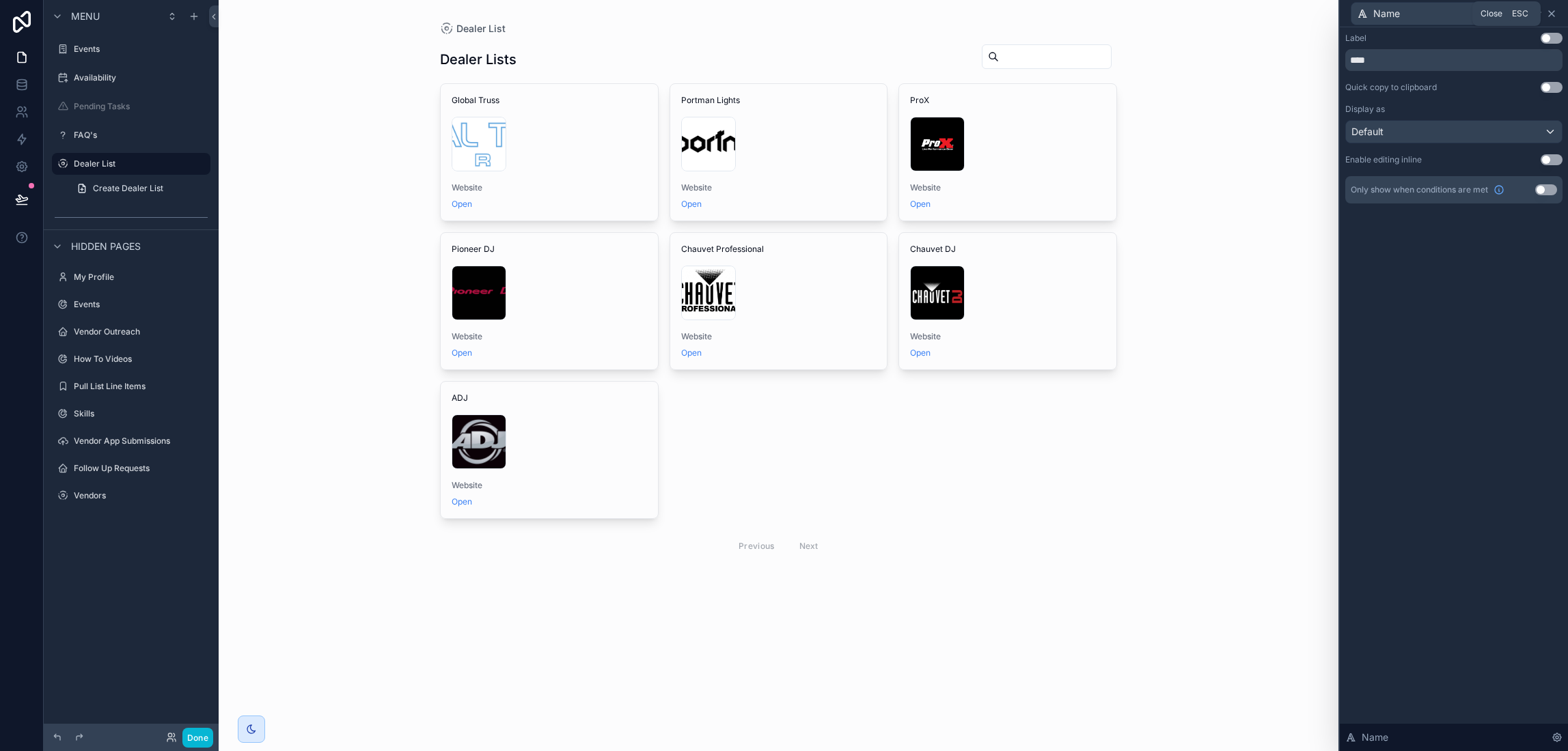
click at [1554, 13] on icon at bounding box center [1552, 13] width 11 height 11
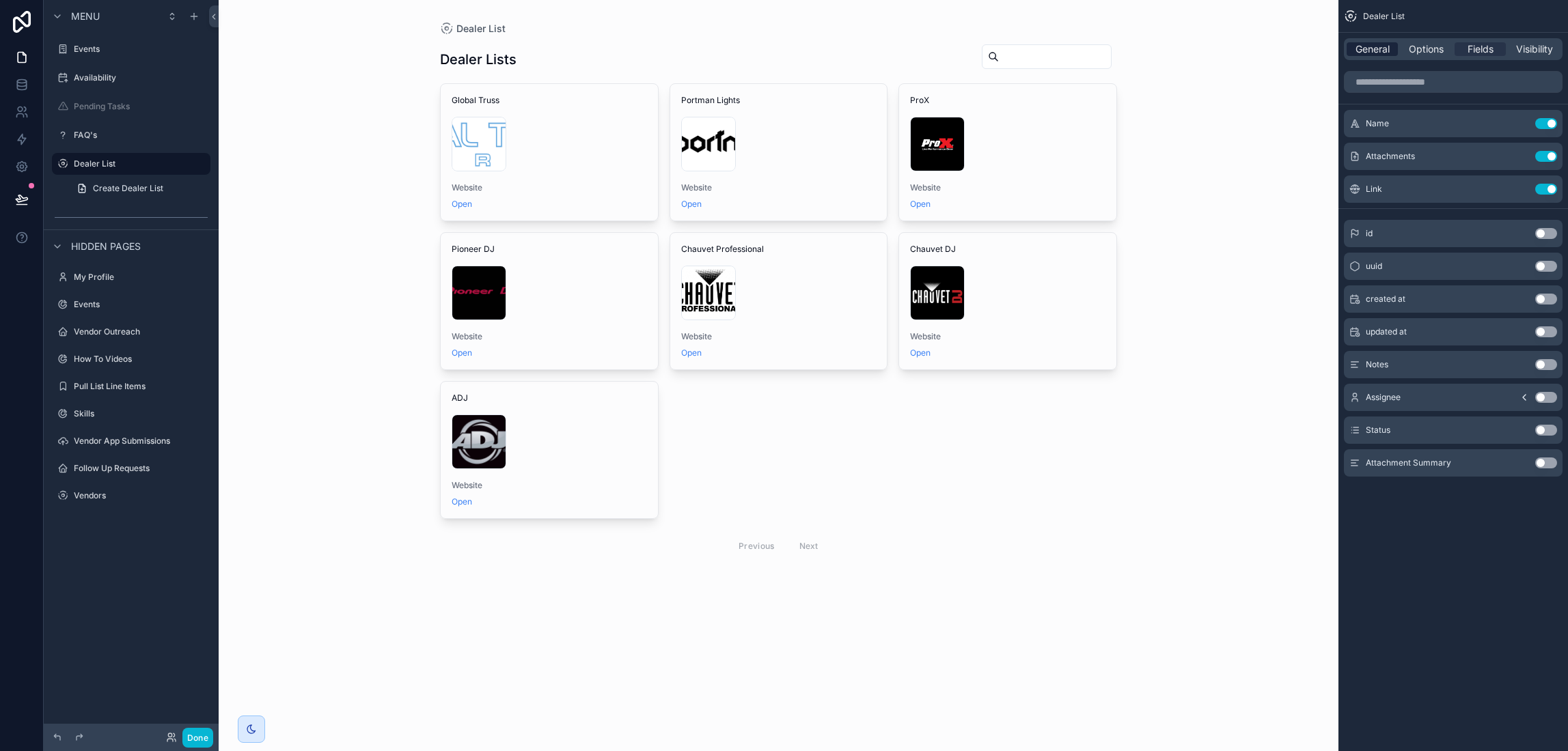
click at [1384, 47] on span "General" at bounding box center [1373, 49] width 34 height 13
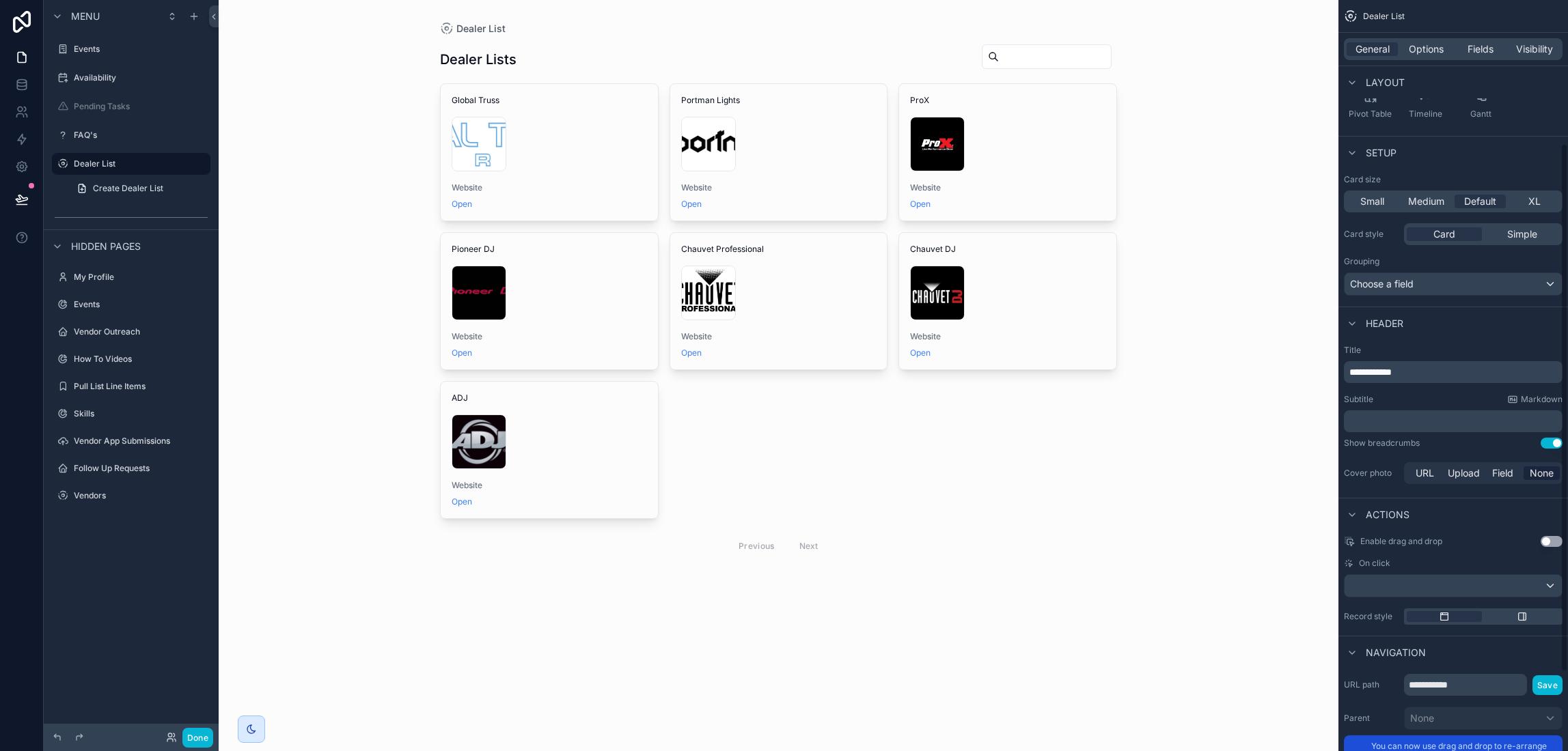
scroll to position [175, 0]
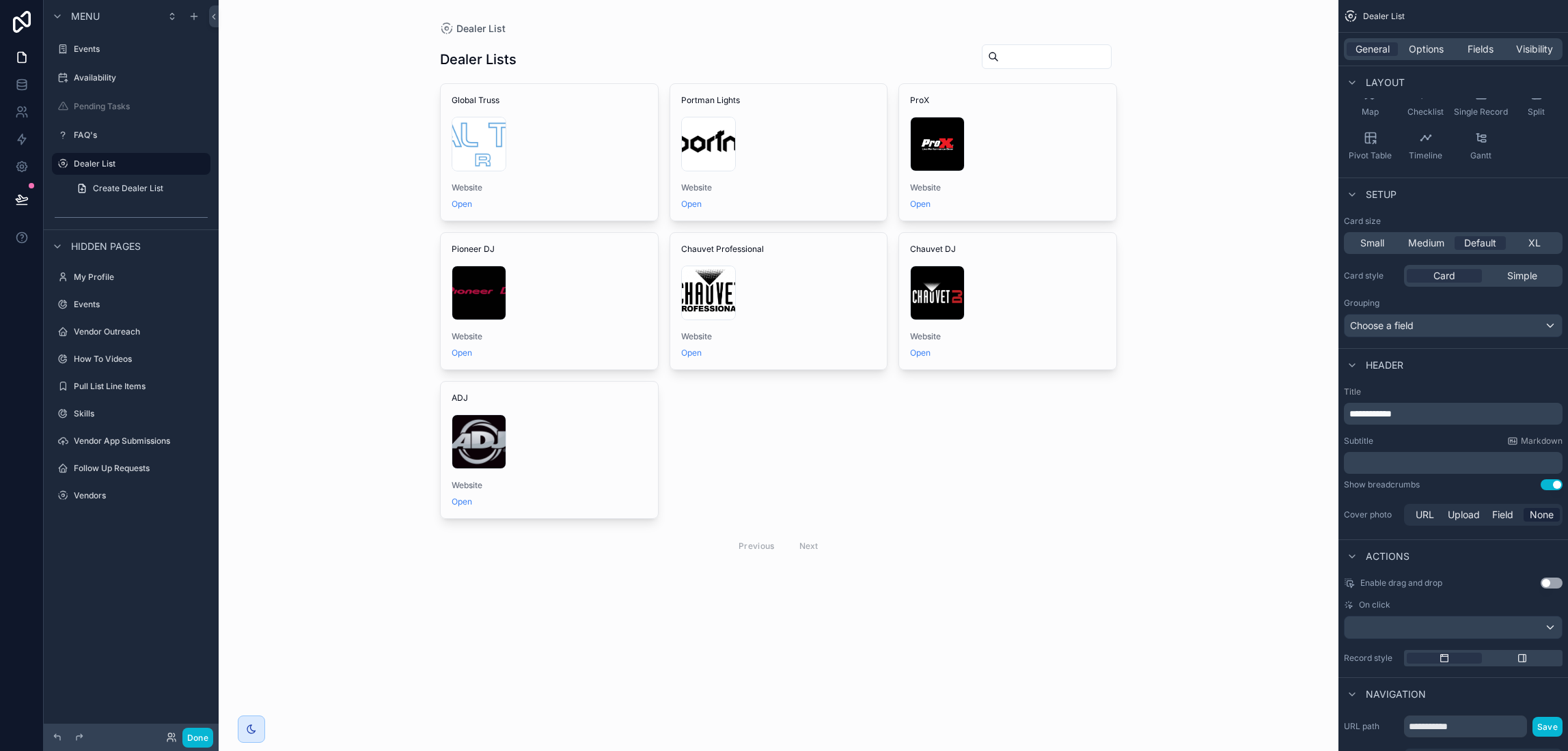
click at [1352, 414] on span "**********" at bounding box center [1370, 414] width 42 height 10
click at [1524, 411] on p "**********" at bounding box center [1455, 414] width 210 height 13
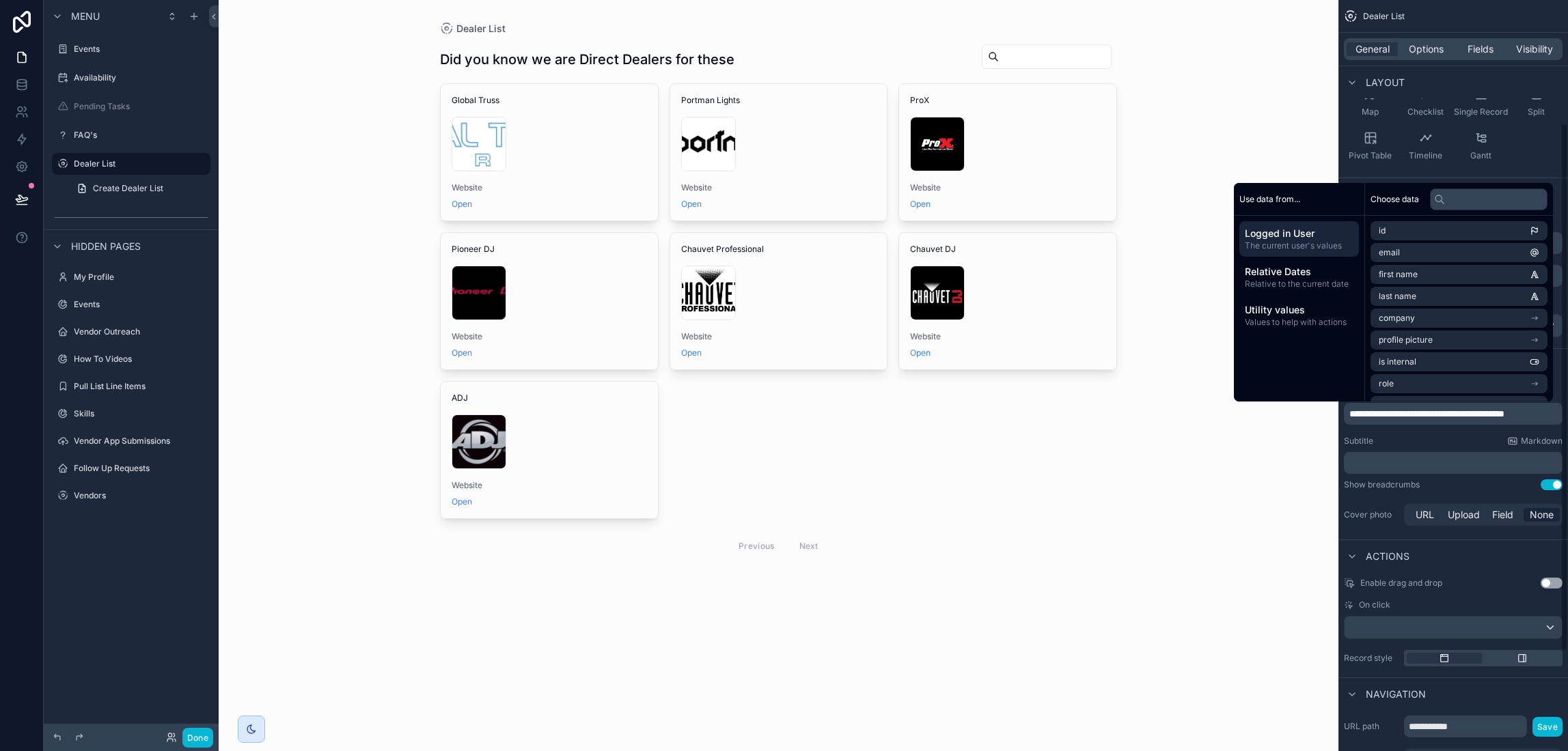
scroll to position [173, 0]
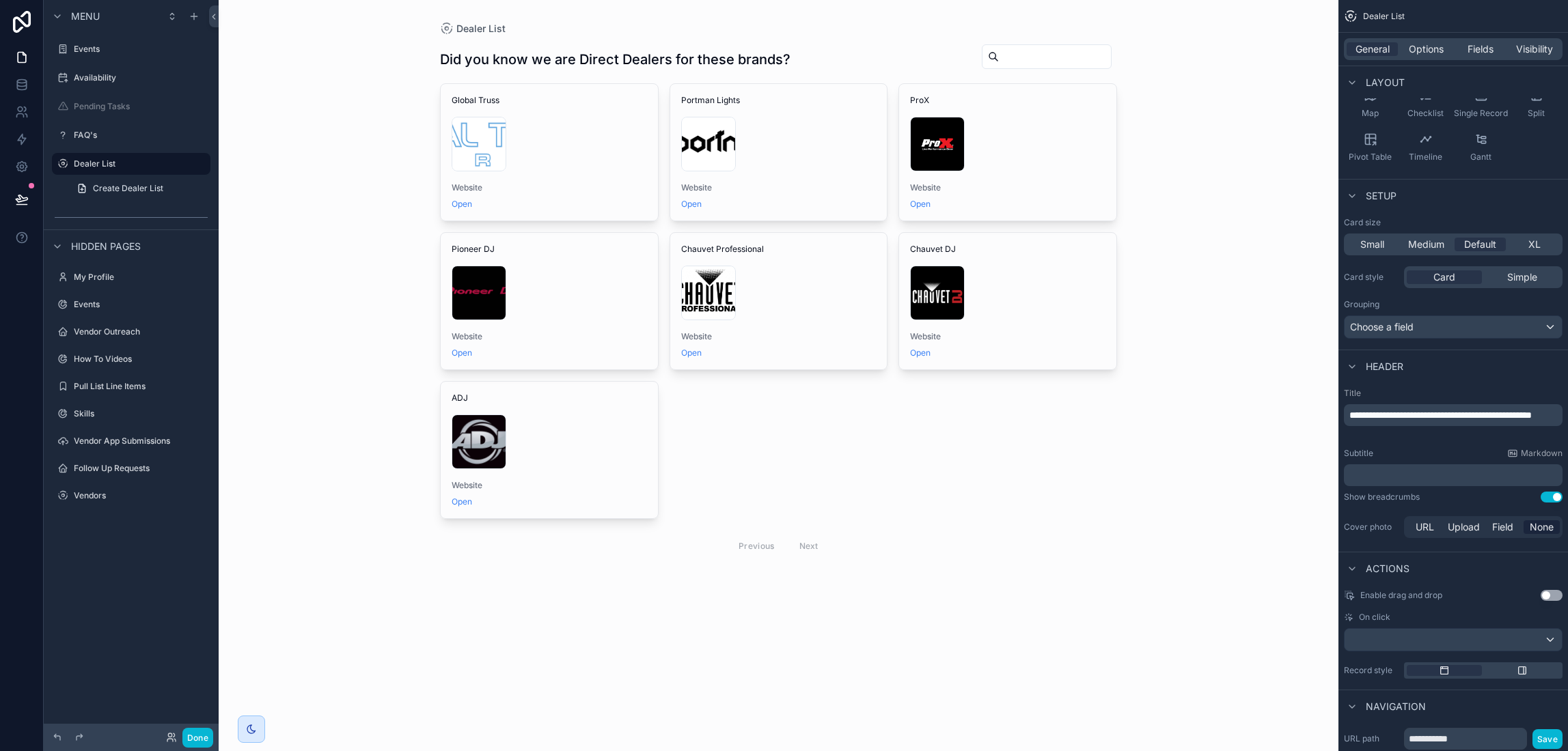
click at [1353, 420] on span "**********" at bounding box center [1441, 415] width 182 height 10
click at [1393, 476] on p "﻿" at bounding box center [1455, 475] width 210 height 13
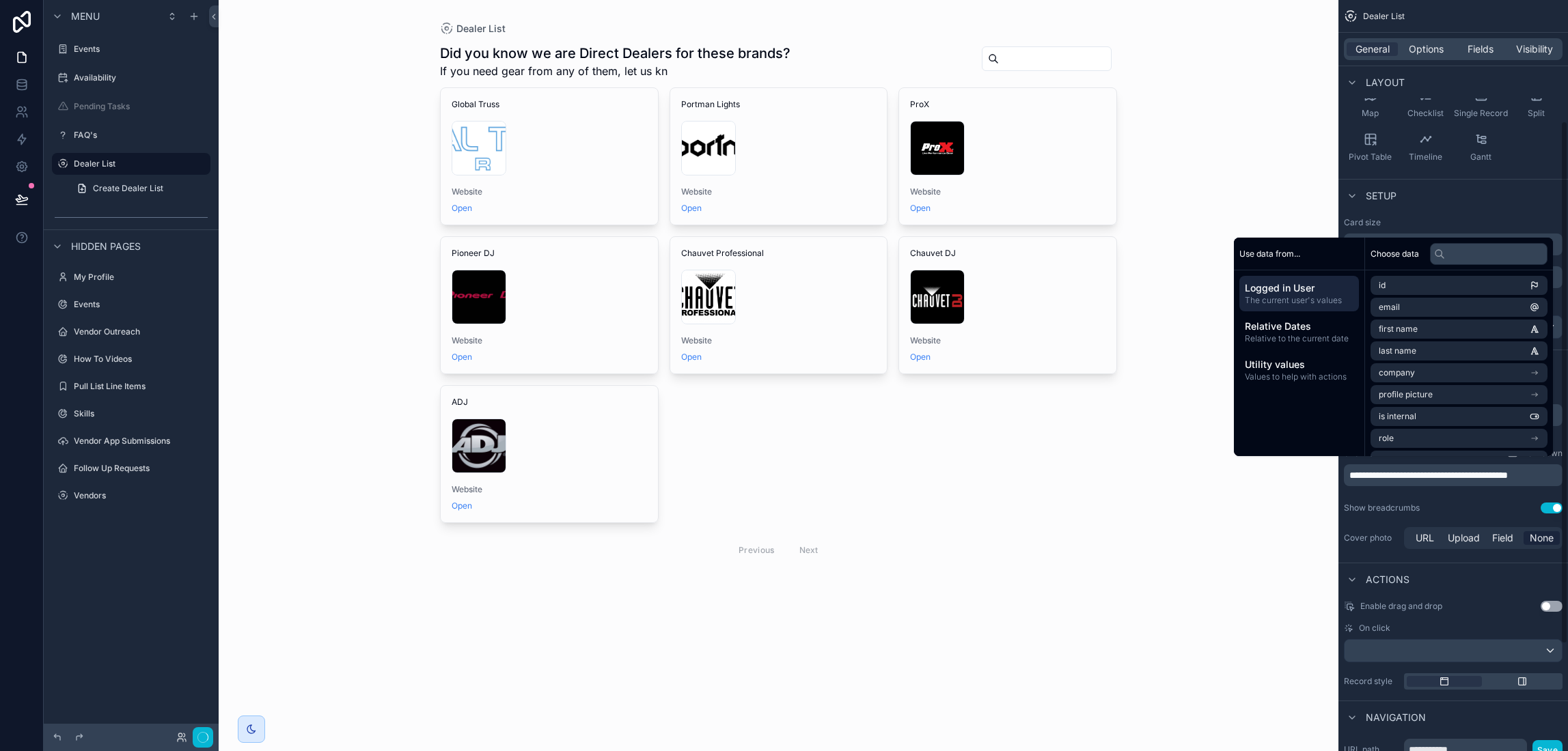
scroll to position [179, 0]
click at [1461, 587] on div "Actions" at bounding box center [1453, 573] width 229 height 33
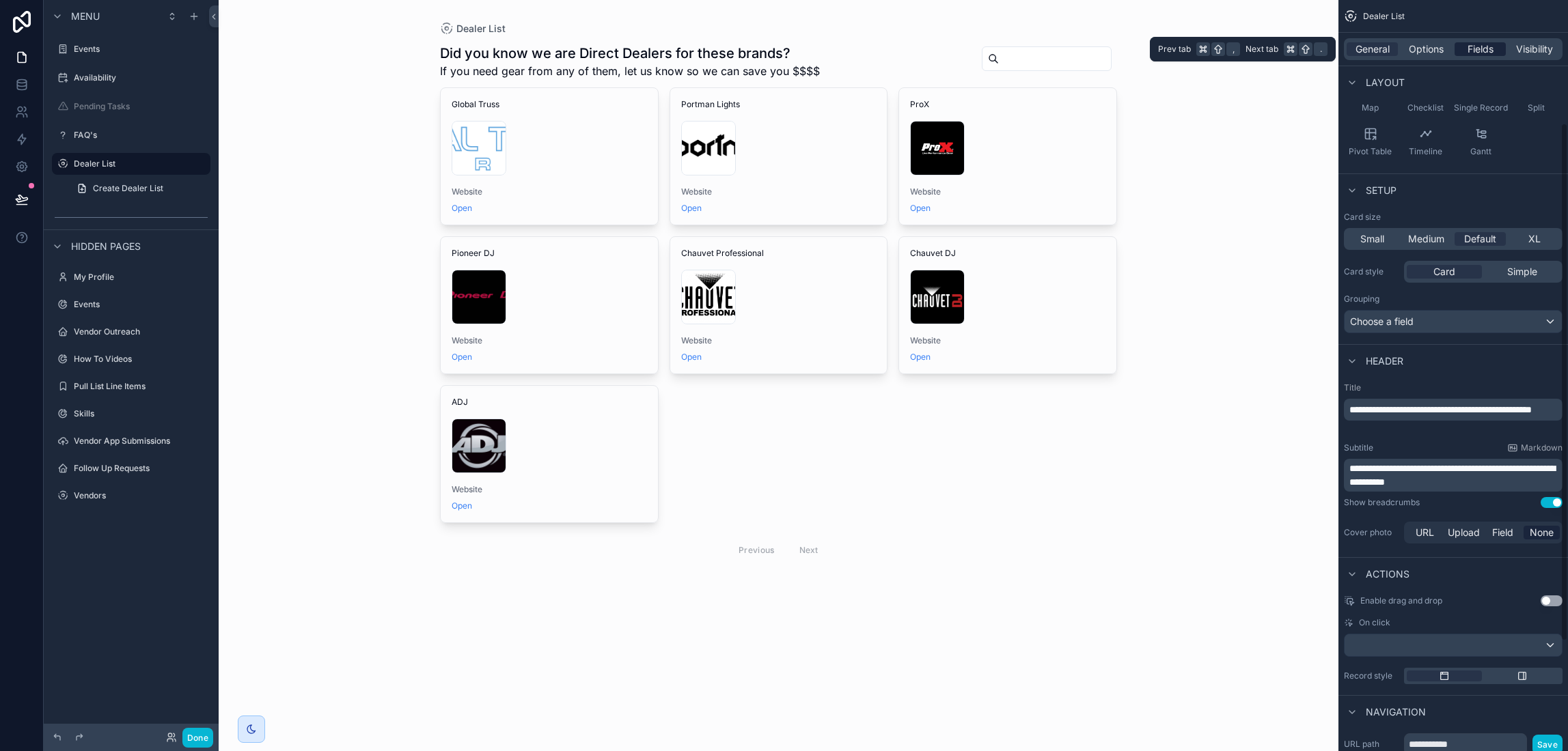
click at [1479, 52] on span "Fields" at bounding box center [1481, 49] width 26 height 13
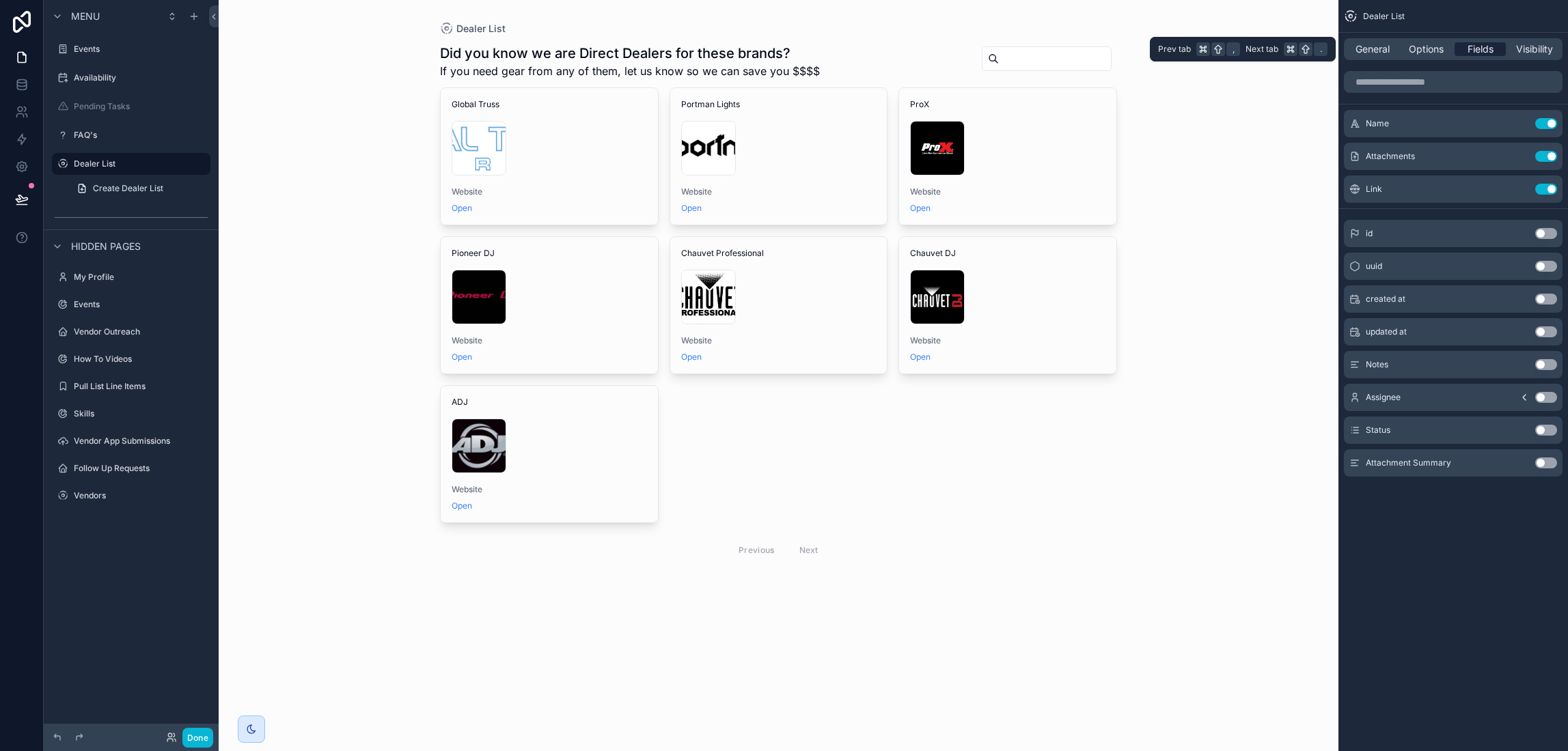
scroll to position [0, 0]
click at [1516, 128] on icon "scrollable content" at bounding box center [1519, 124] width 11 height 11
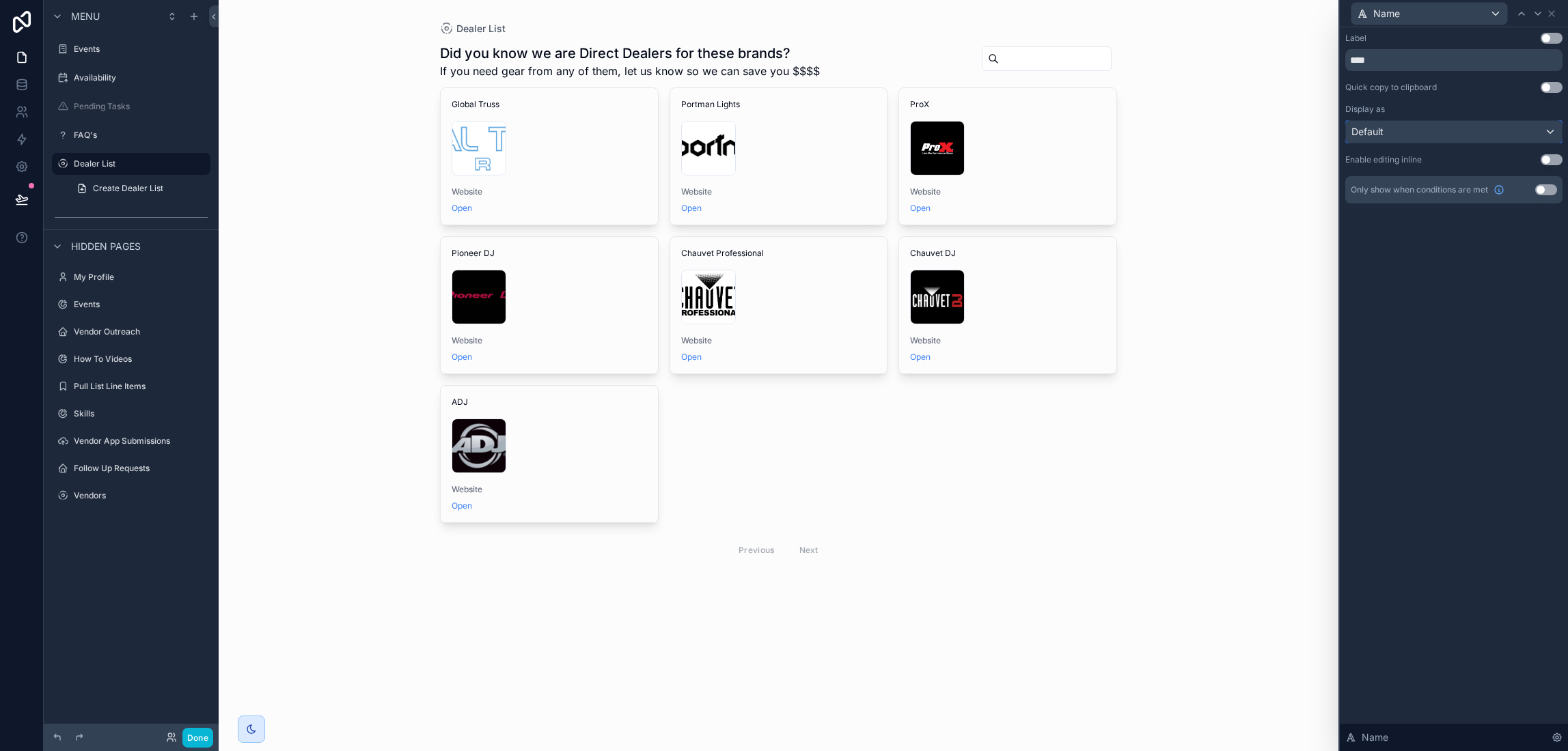
click at [1507, 129] on div "Default" at bounding box center [1454, 132] width 216 height 22
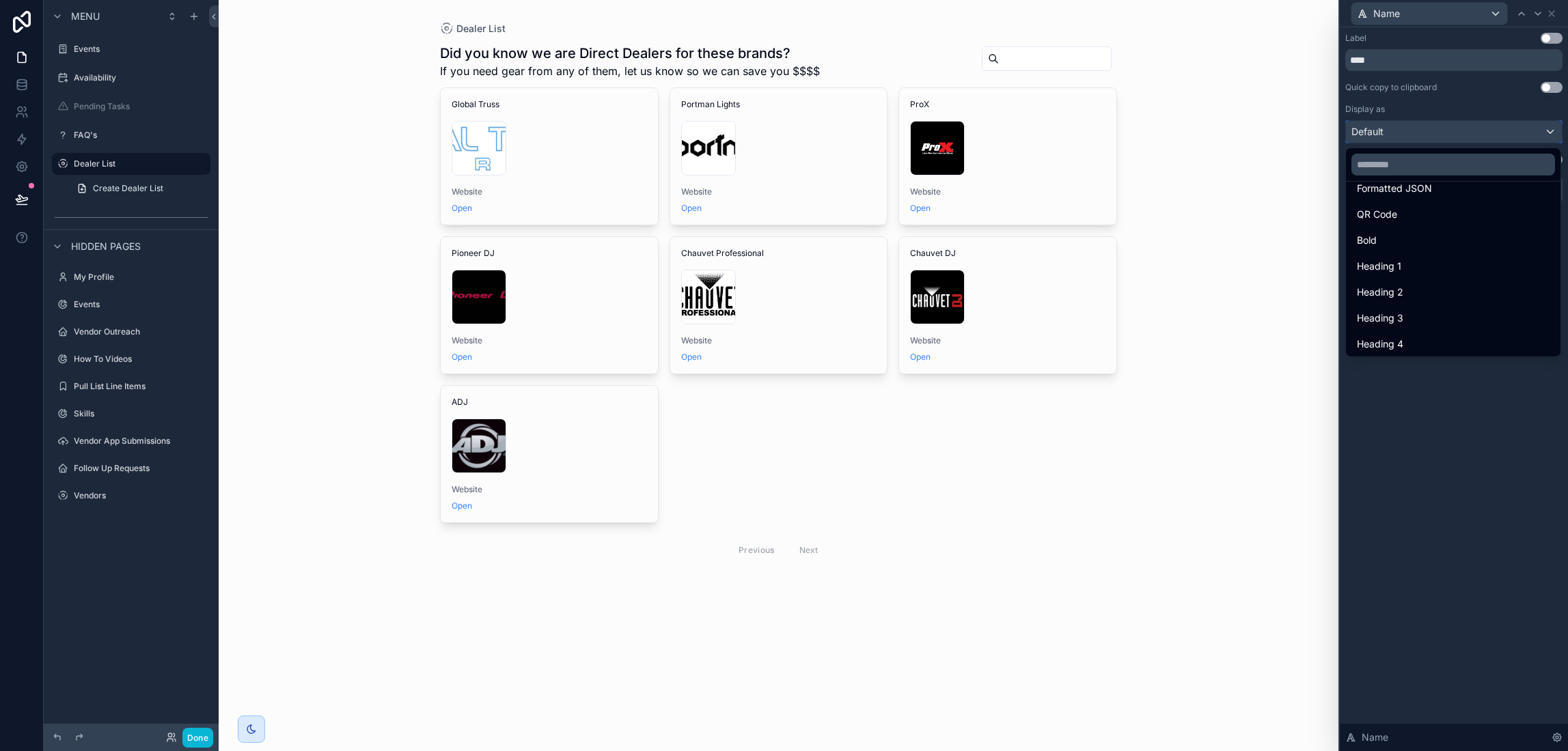
scroll to position [149, 0]
click at [1452, 292] on div "Heading 2" at bounding box center [1453, 289] width 192 height 16
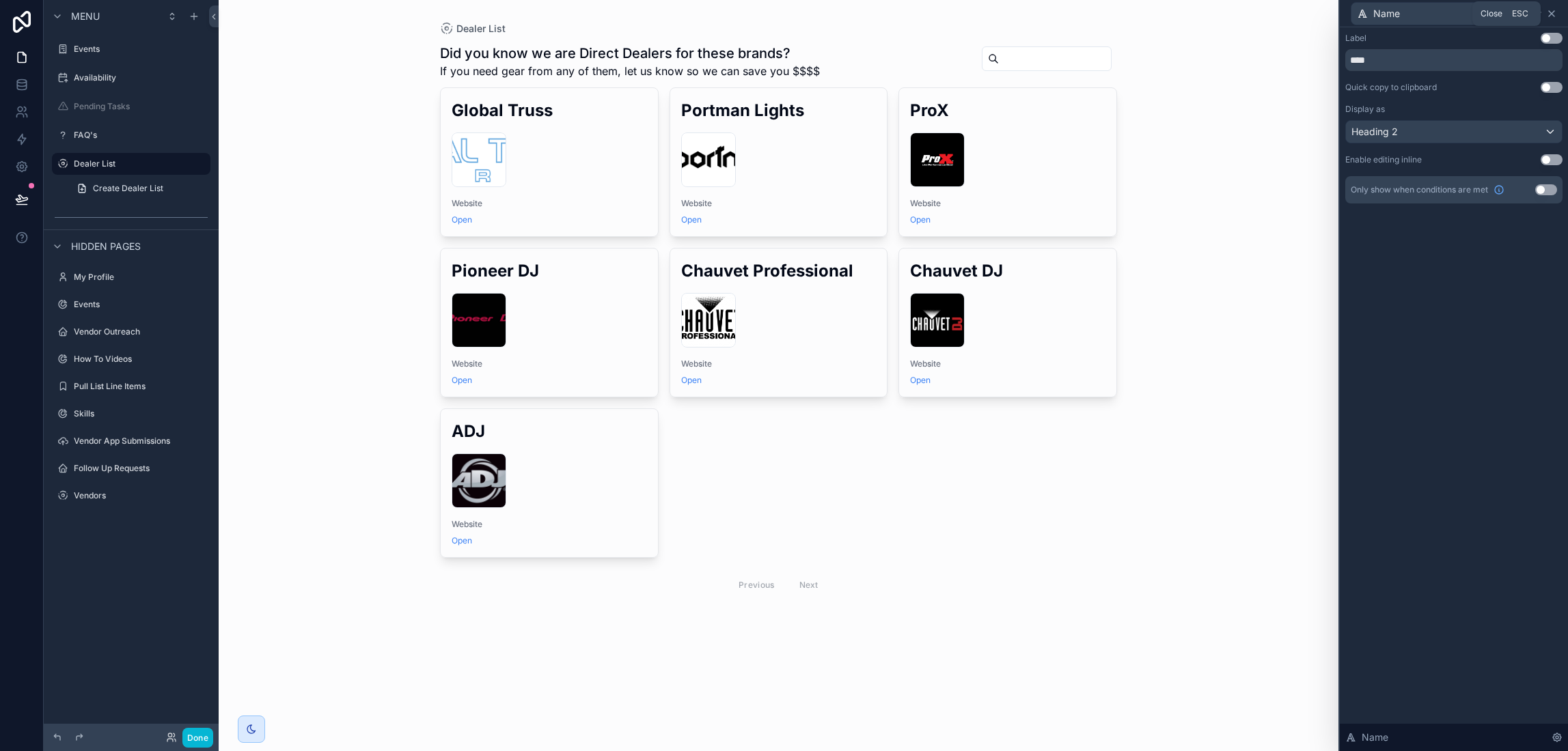
click at [1556, 13] on icon at bounding box center [1552, 13] width 11 height 11
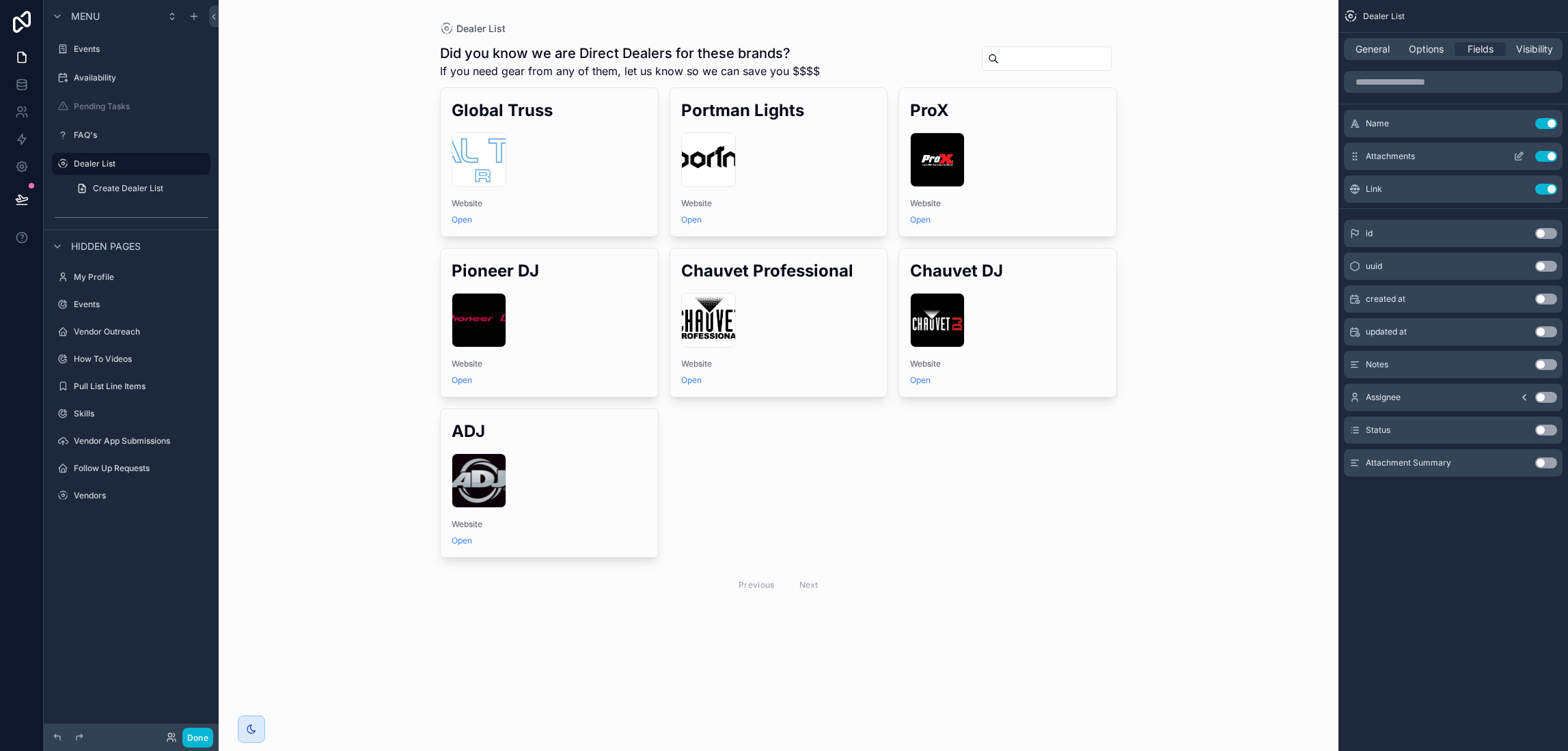
click at [1514, 155] on icon "scrollable content" at bounding box center [1519, 156] width 11 height 11
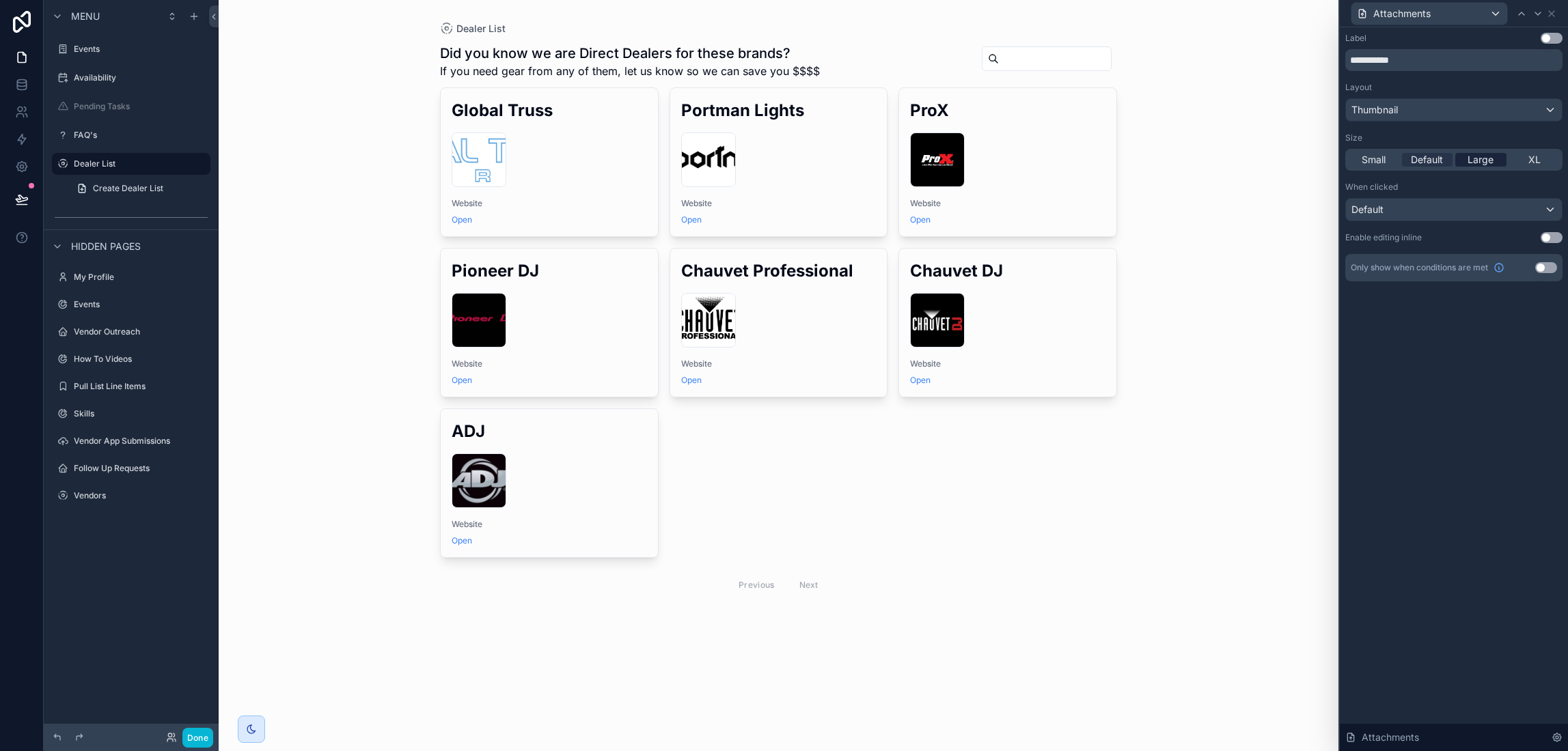
click at [1491, 161] on span "Large" at bounding box center [1481, 160] width 26 height 13
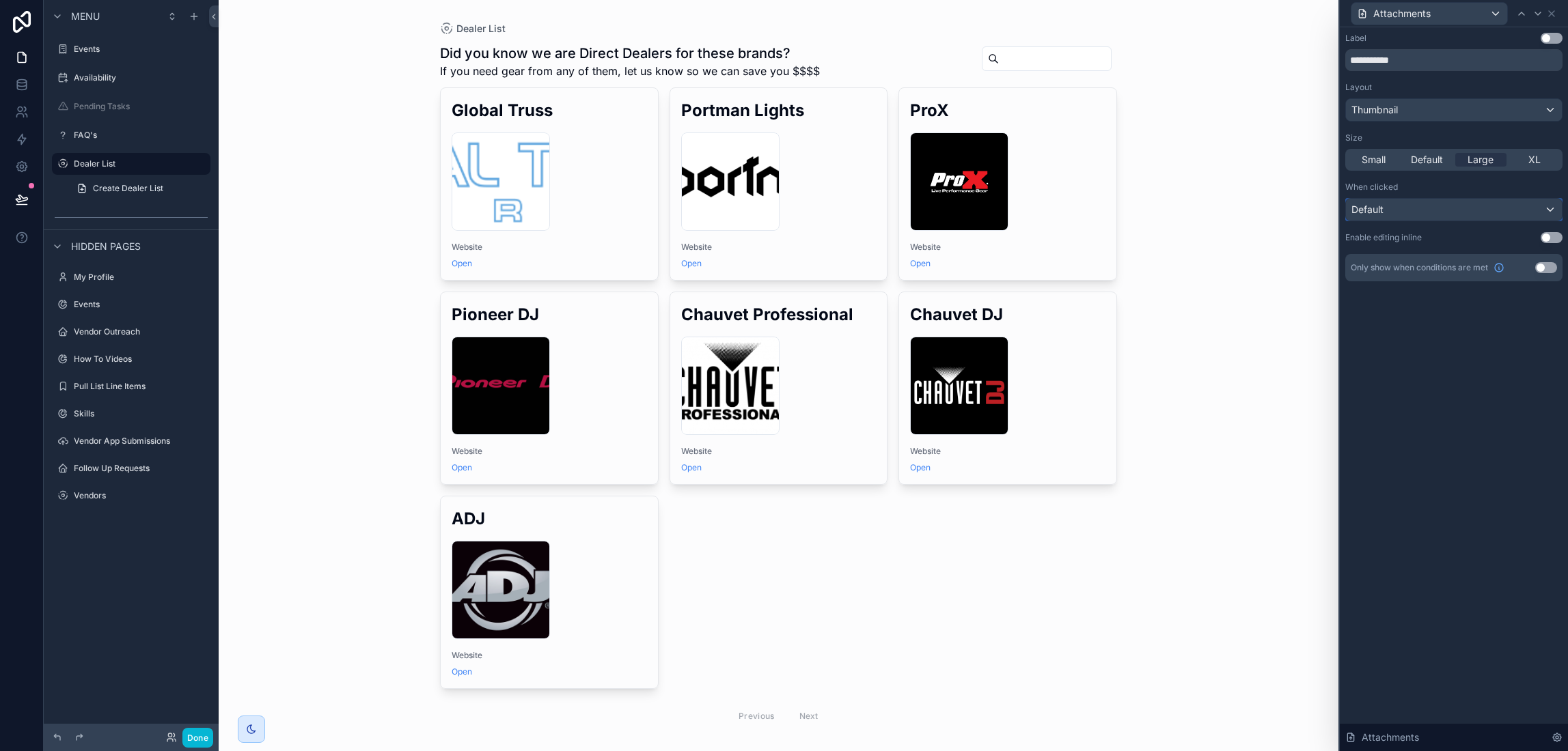
click at [1485, 215] on div "Default" at bounding box center [1454, 210] width 216 height 22
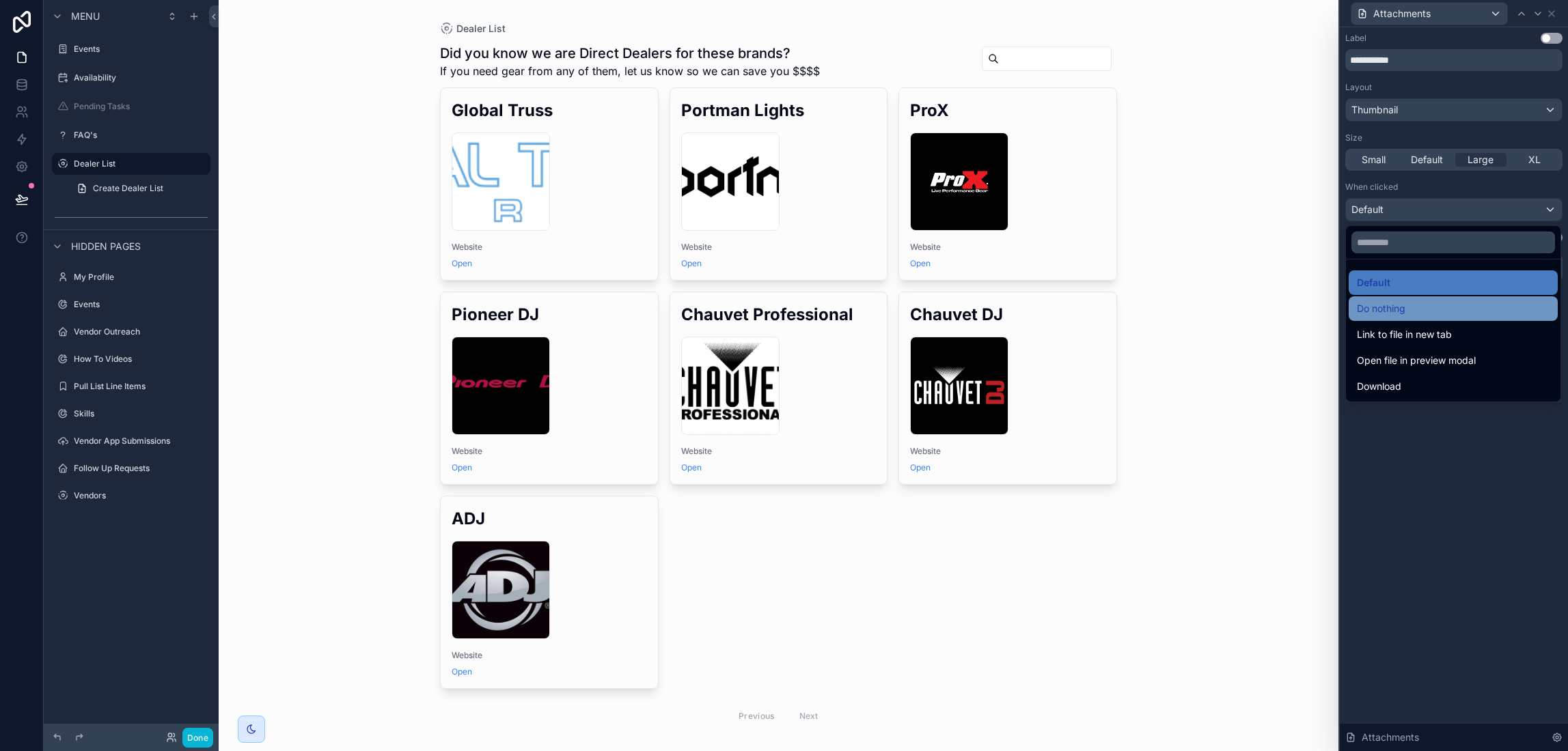
click at [1414, 300] on div "Do nothing" at bounding box center [1453, 309] width 192 height 16
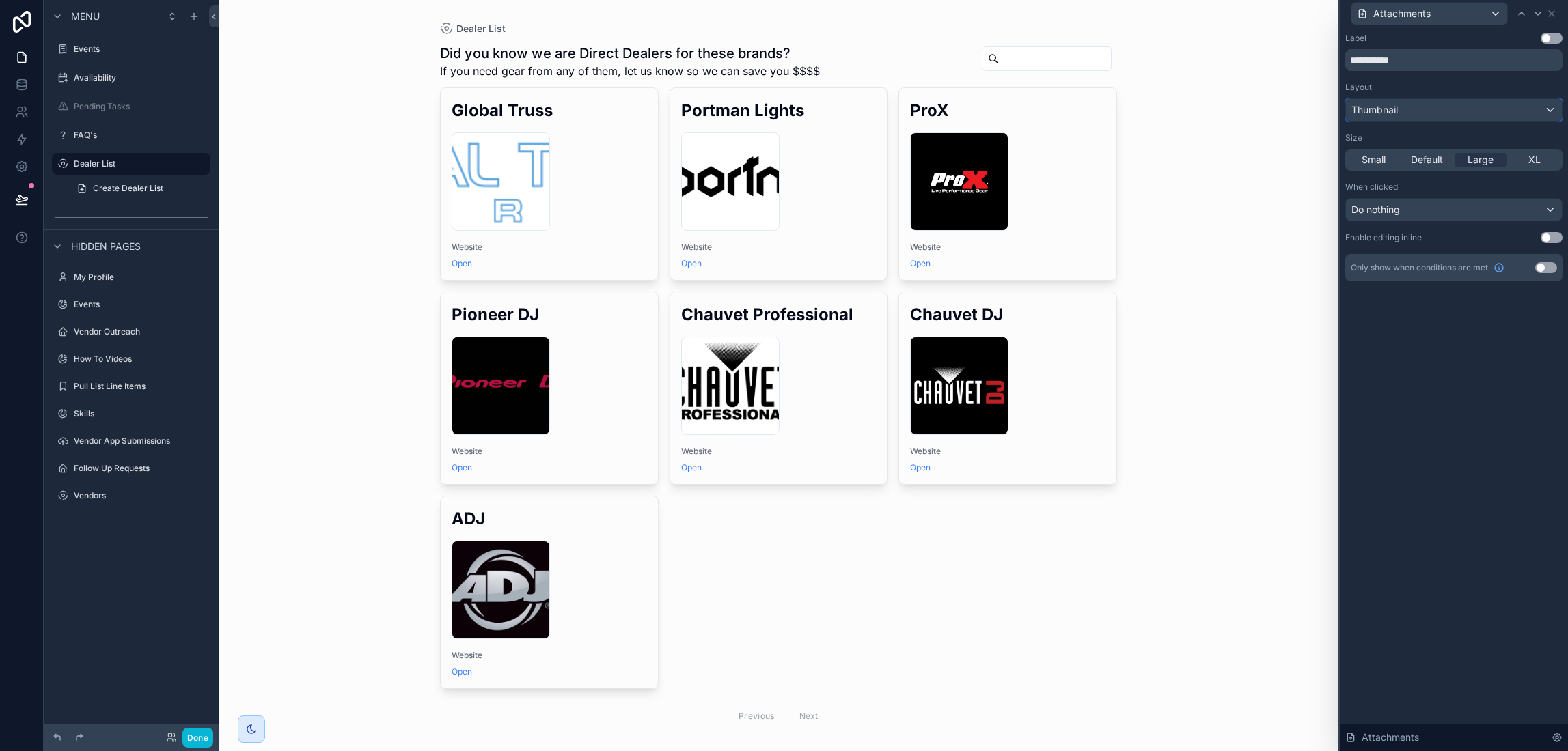
click at [1507, 118] on div "Thumbnail" at bounding box center [1454, 110] width 216 height 22
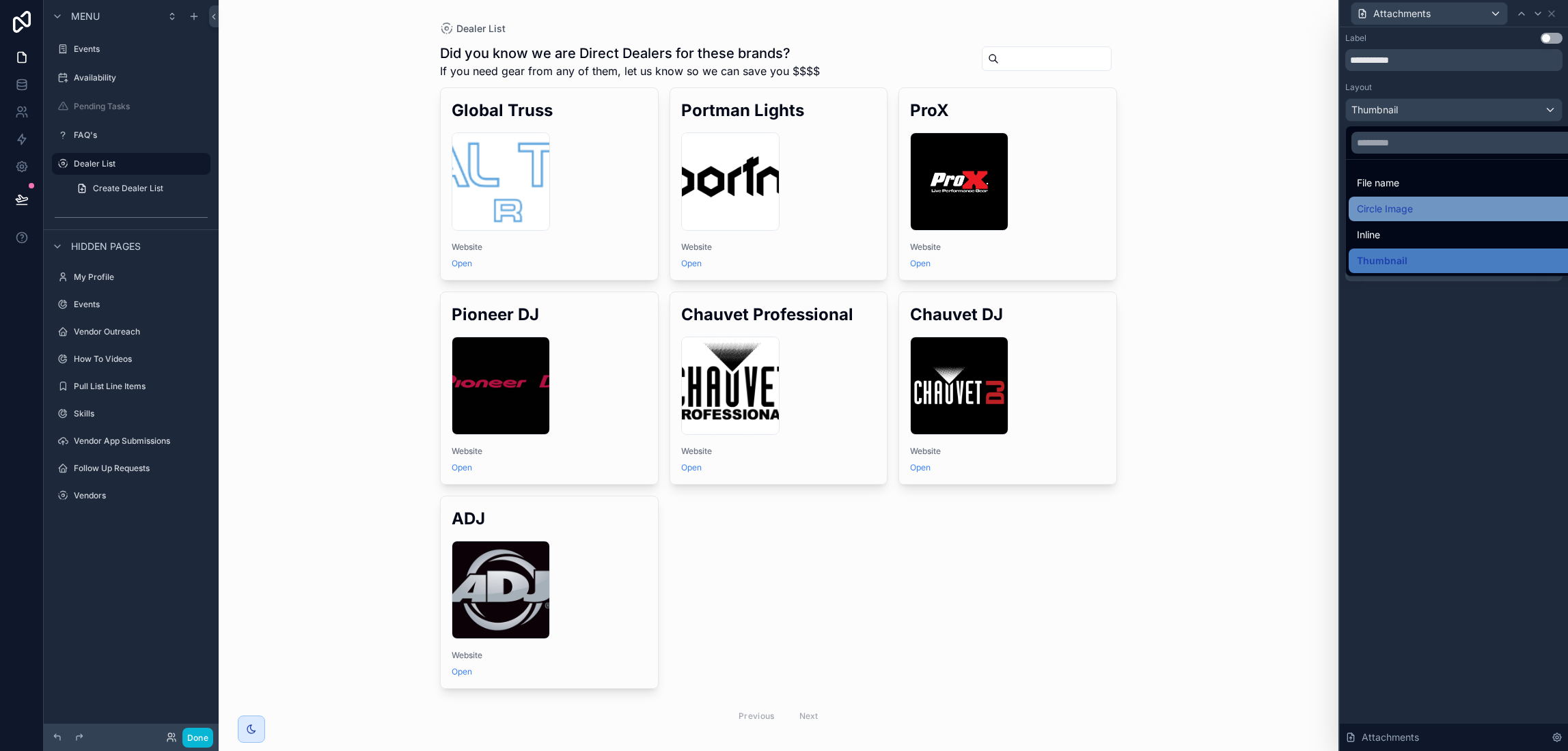
click at [1435, 213] on div "Circle Image" at bounding box center [1470, 209] width 226 height 16
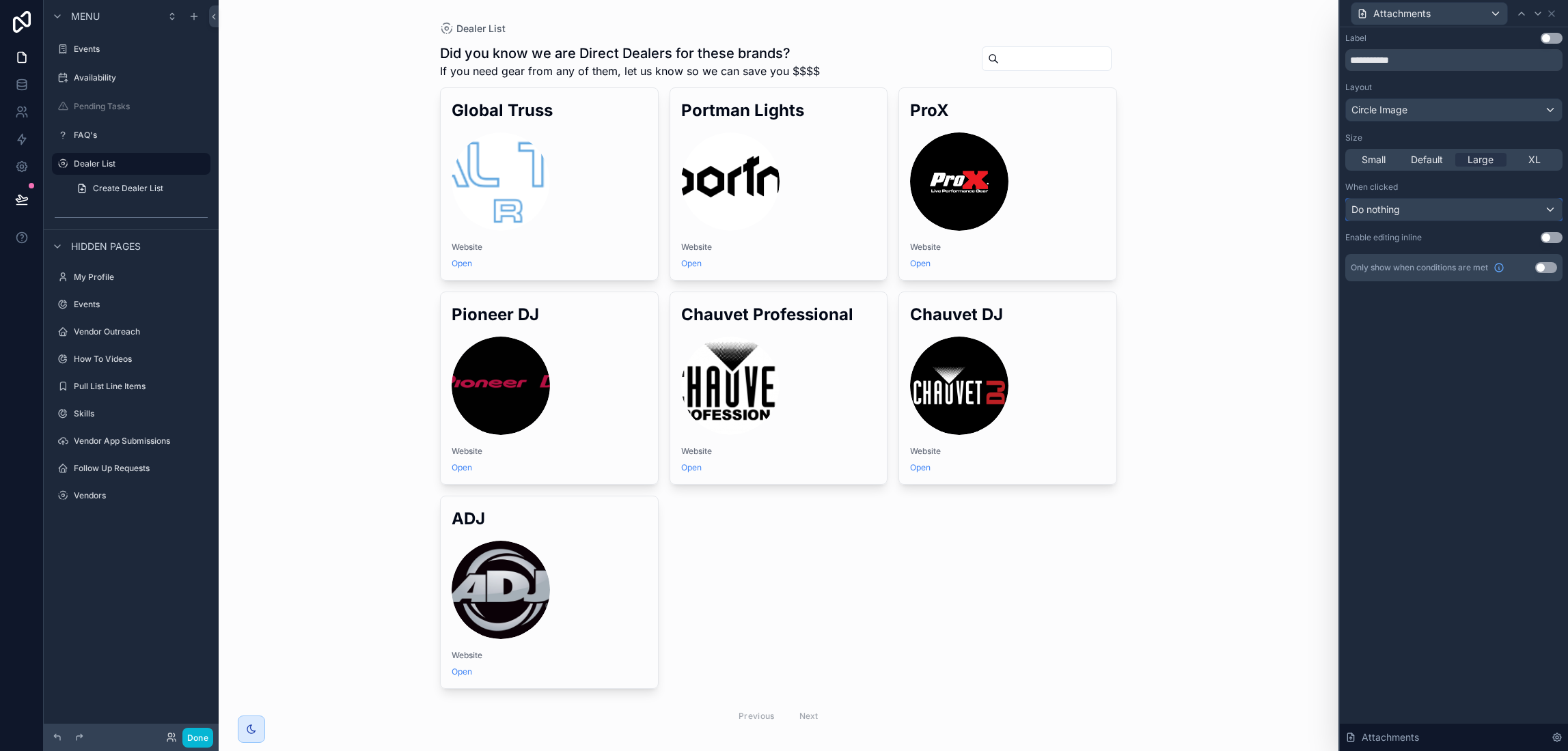
click at [1435, 213] on div "Do nothing" at bounding box center [1454, 210] width 216 height 22
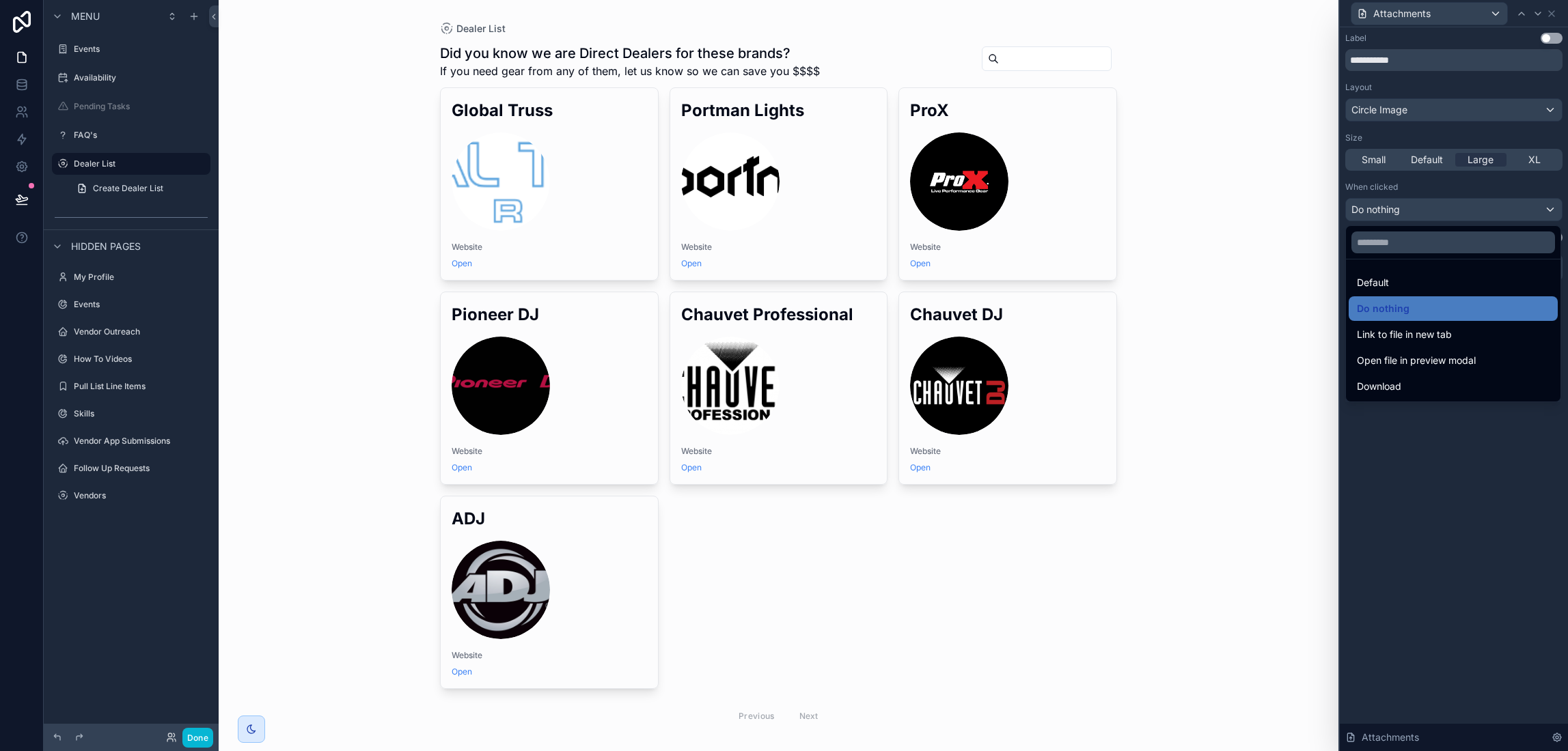
click at [1435, 213] on div at bounding box center [1454, 375] width 228 height 751
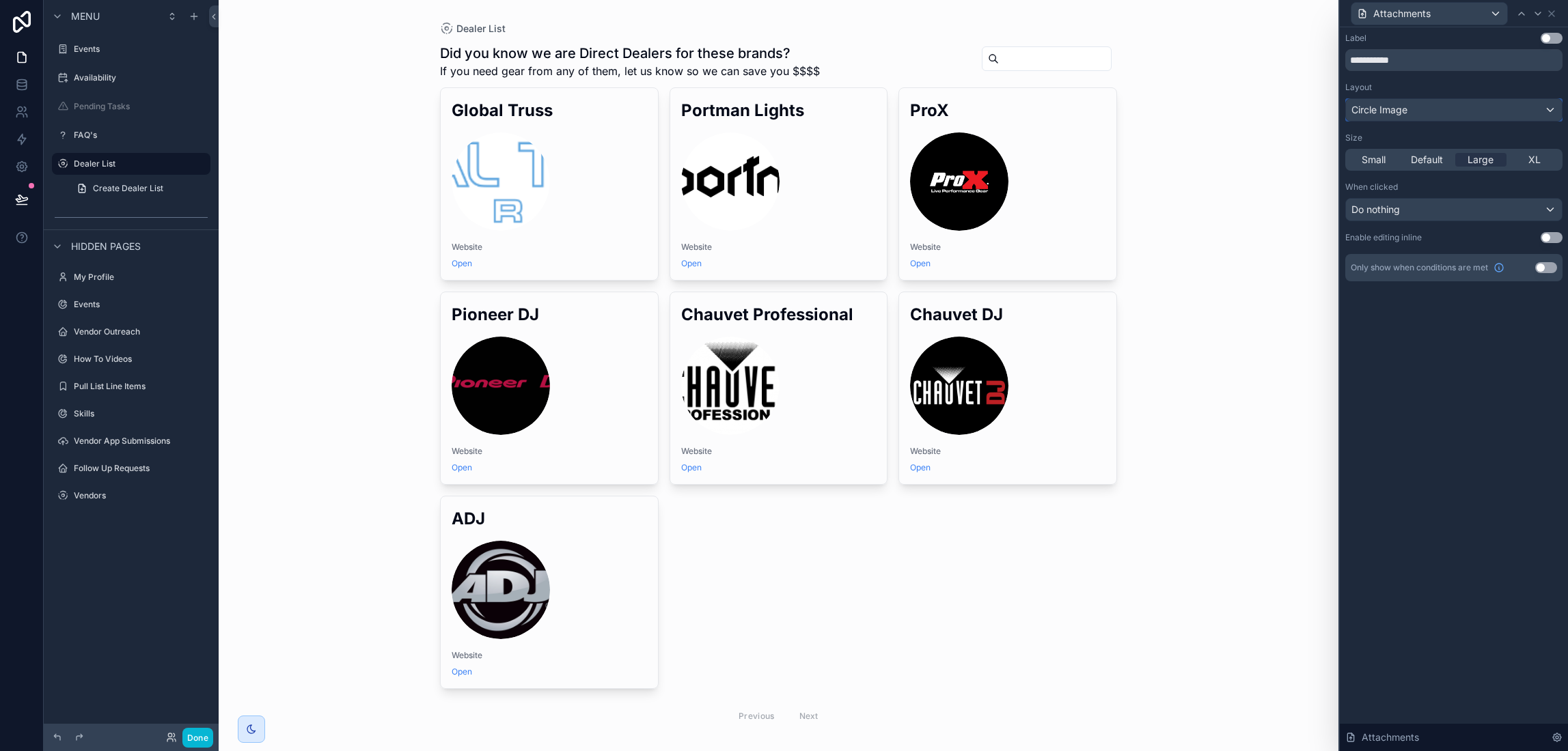
click at [1429, 112] on div "Circle Image" at bounding box center [1454, 110] width 216 height 22
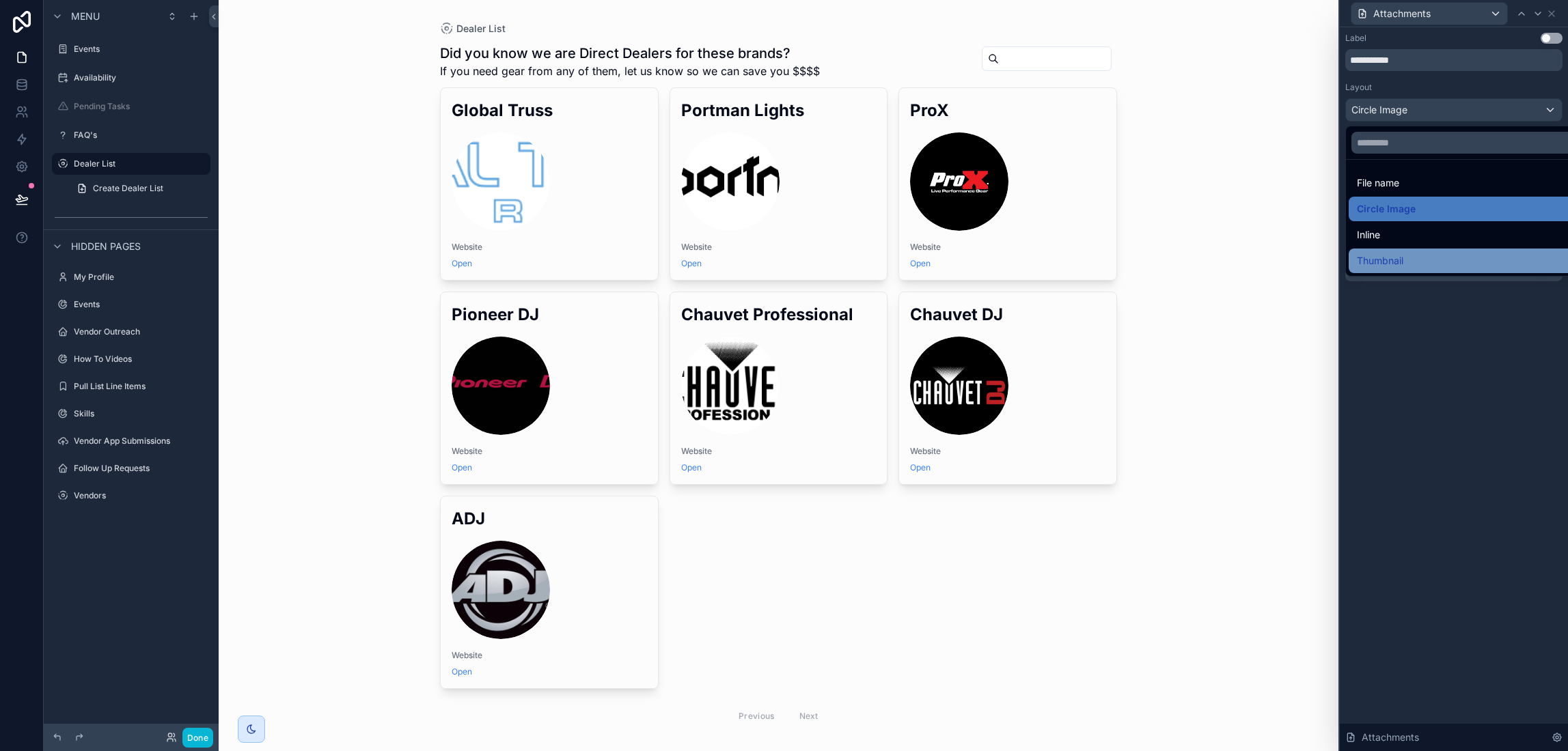
click at [1407, 249] on div "Thumbnail" at bounding box center [1470, 260] width 242 height 24
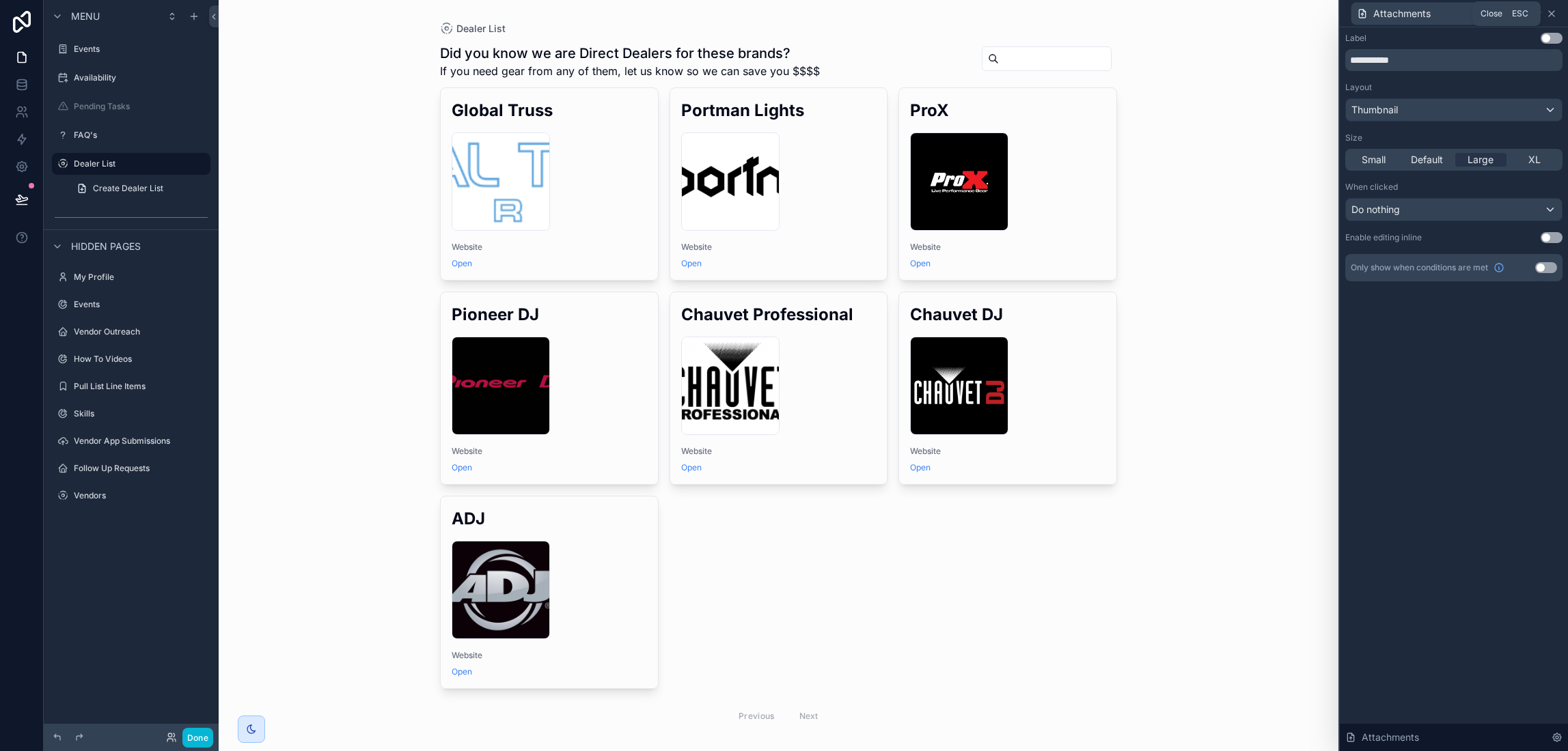
click at [1555, 14] on icon at bounding box center [1552, 13] width 11 height 11
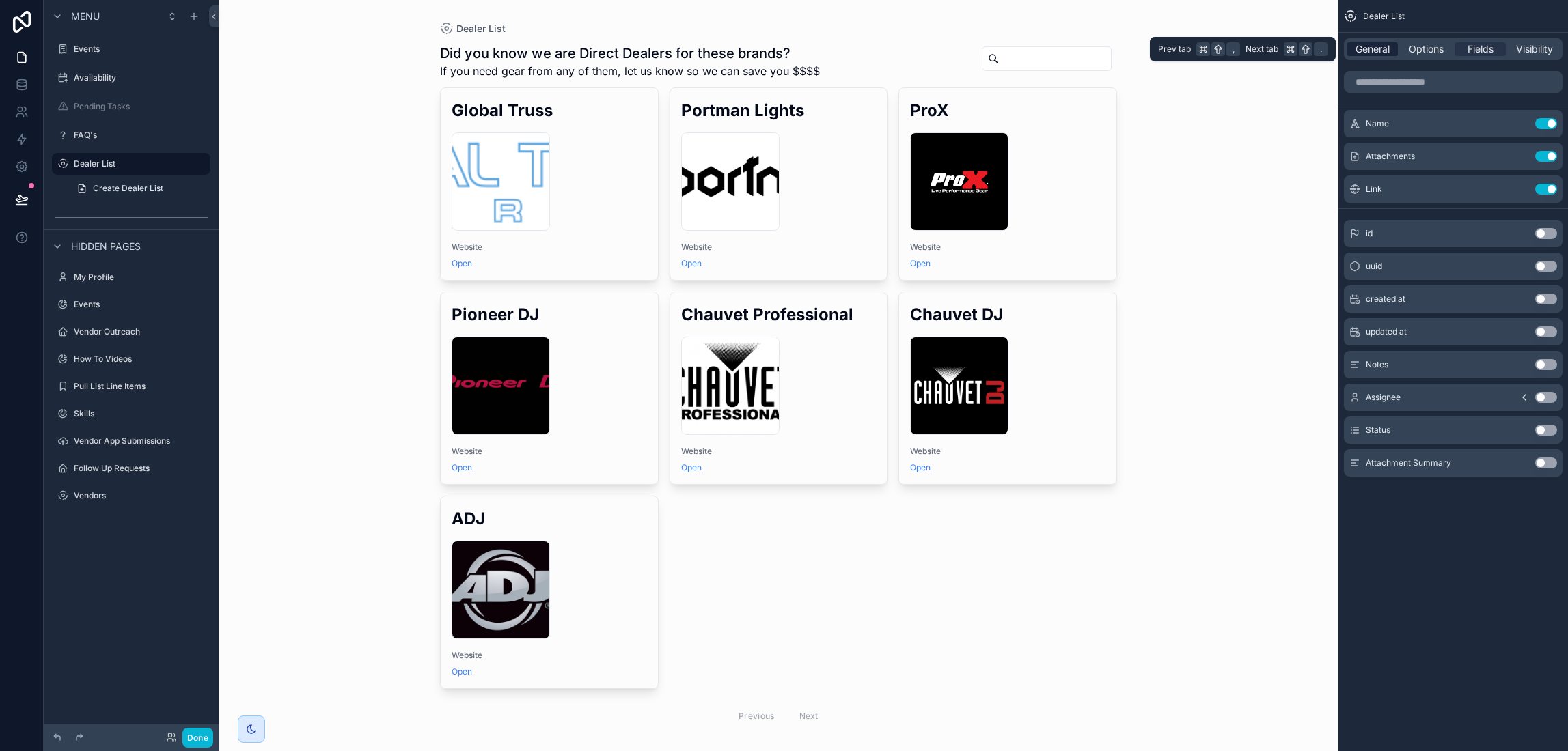
click at [1379, 51] on span "General" at bounding box center [1373, 49] width 34 height 13
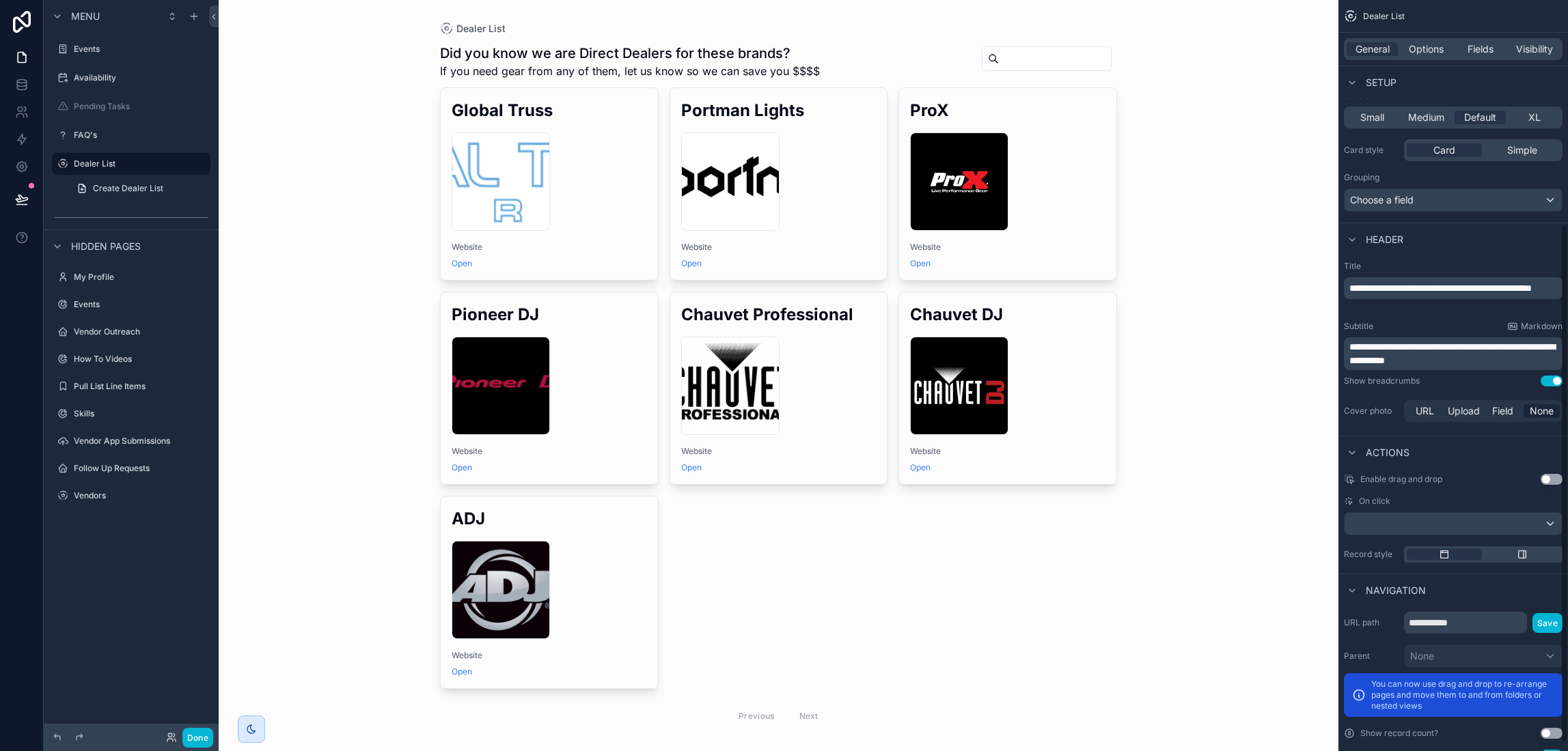
scroll to position [337, 0]
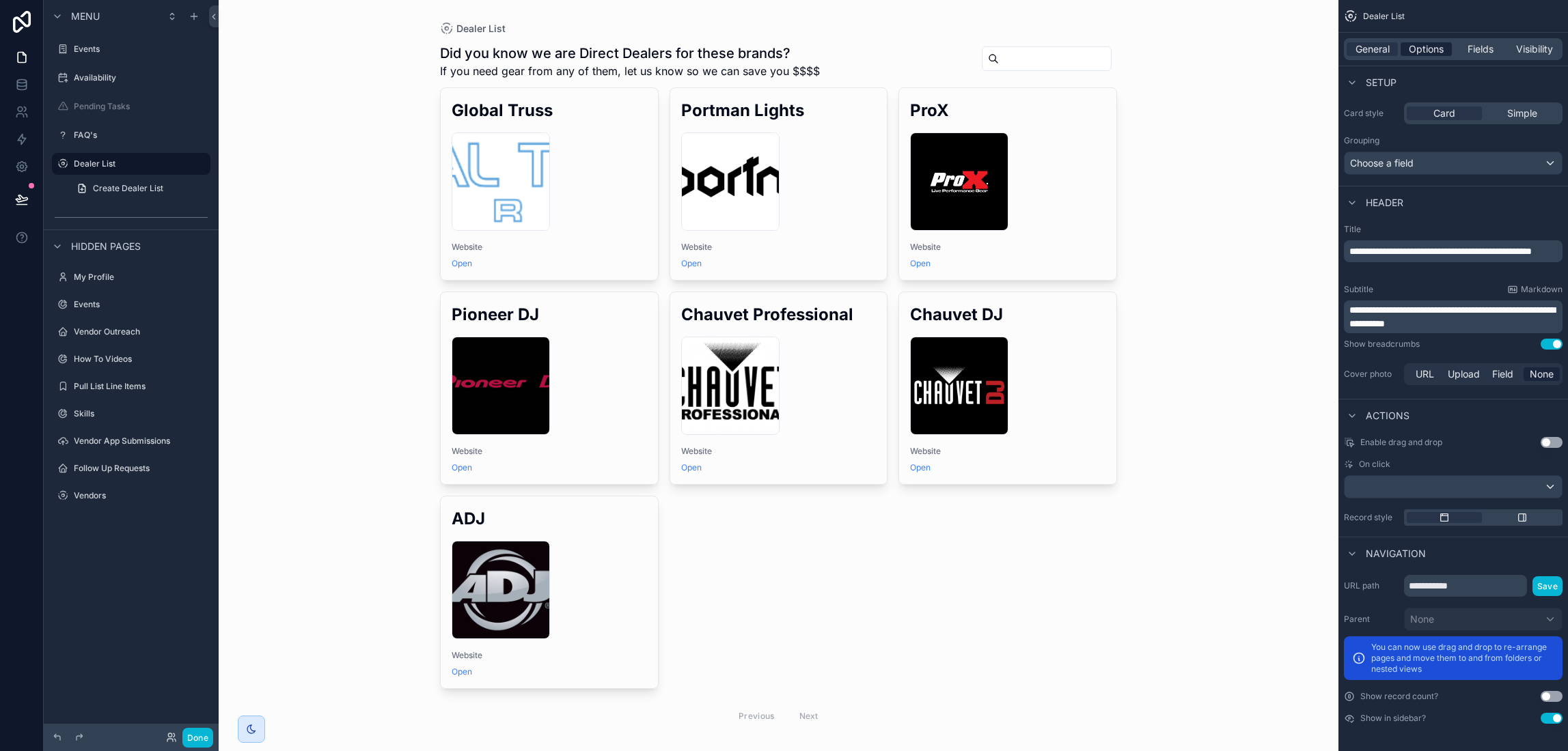
click at [1425, 52] on span "Options" at bounding box center [1426, 49] width 35 height 13
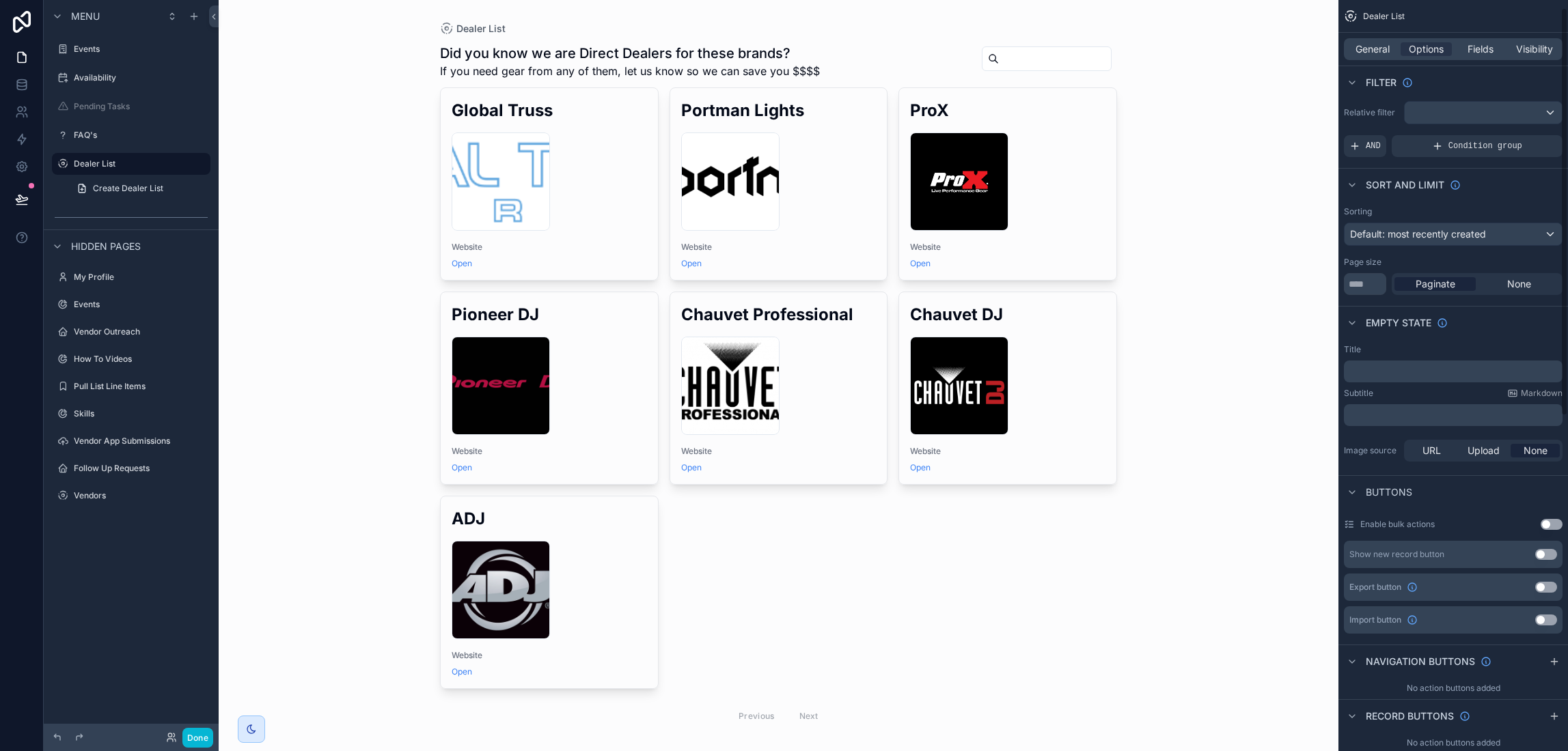
scroll to position [0, 0]
click at [1473, 238] on span "Default: most recently created" at bounding box center [1418, 237] width 136 height 12
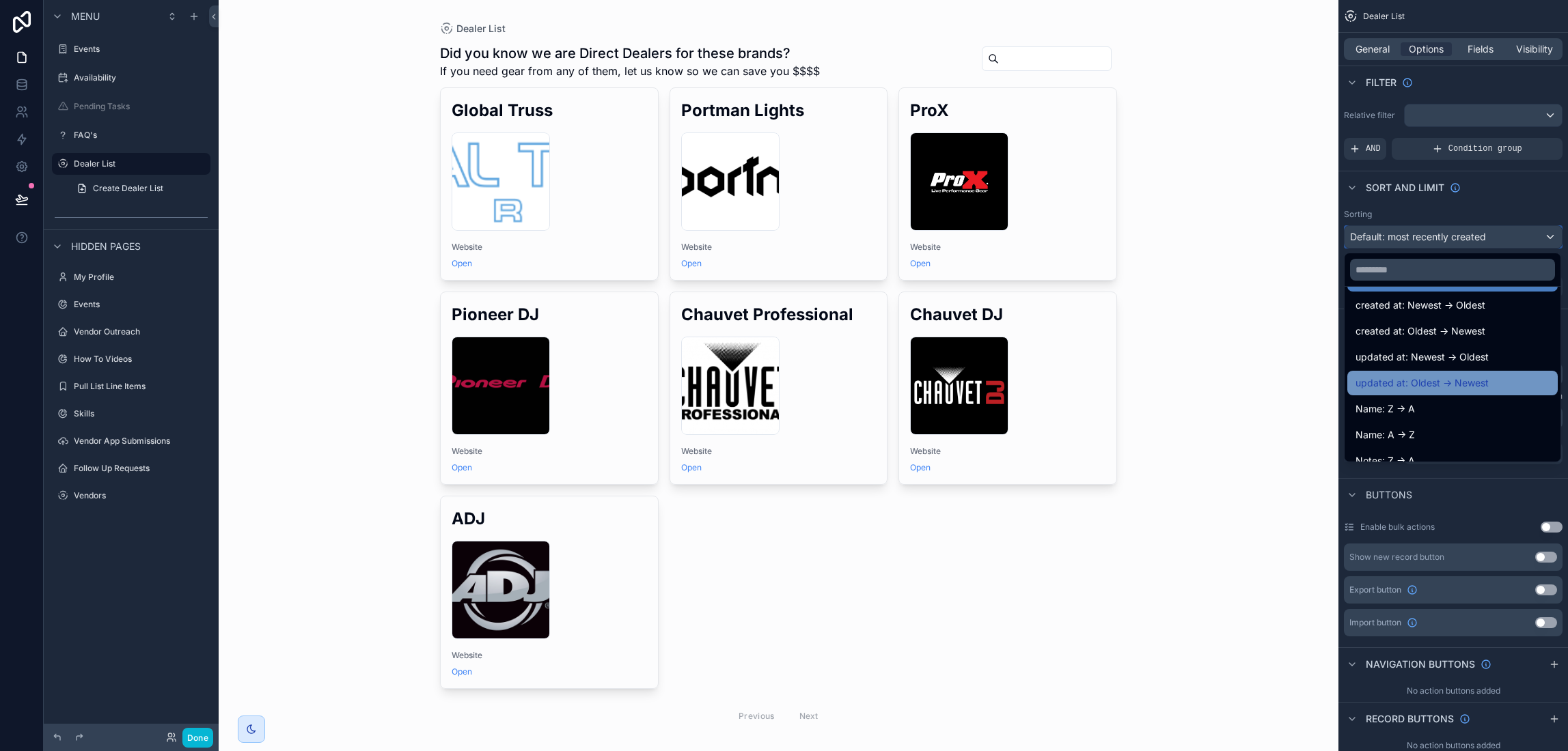
scroll to position [48, 0]
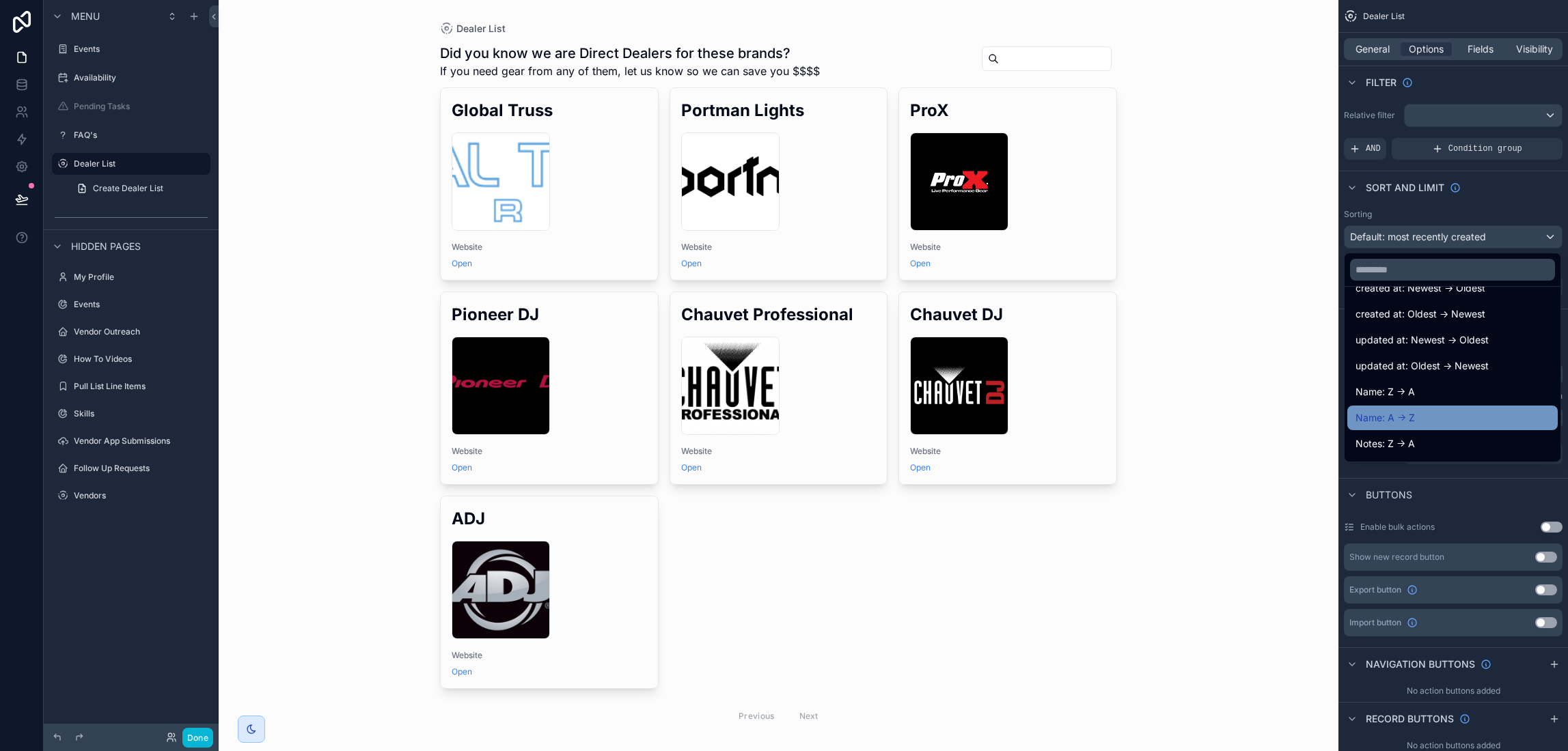
click at [1433, 417] on div "Name: A -> Z" at bounding box center [1453, 418] width 194 height 16
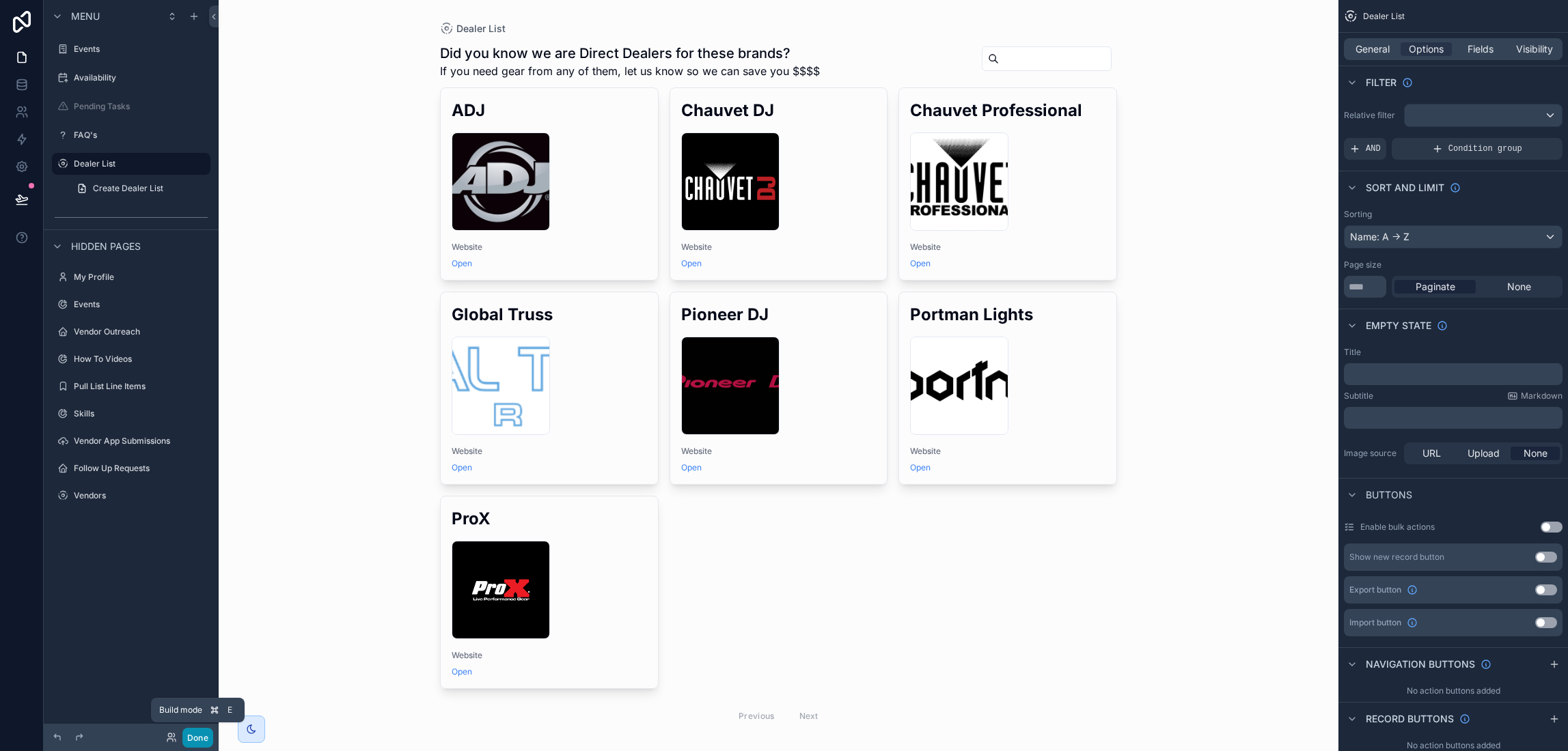
click at [196, 742] on button "Done" at bounding box center [198, 738] width 31 height 20
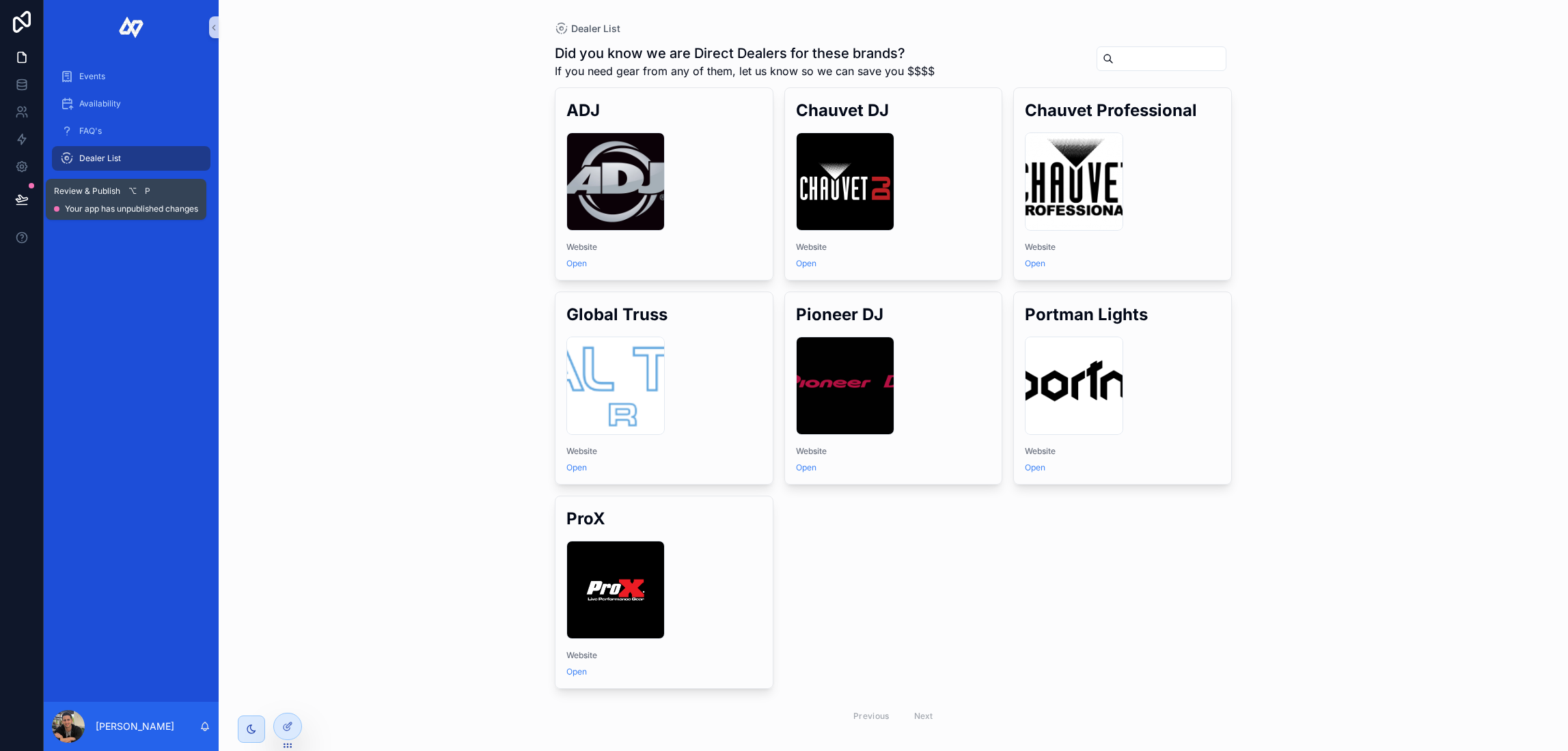
click at [21, 200] on icon at bounding box center [21, 199] width 13 height 13
click at [378, 164] on div "Dealer List Did you know we are Direct Dealers for these brands? If you need ge…" at bounding box center [893, 375] width 1350 height 751
click at [287, 724] on icon at bounding box center [287, 727] width 11 height 11
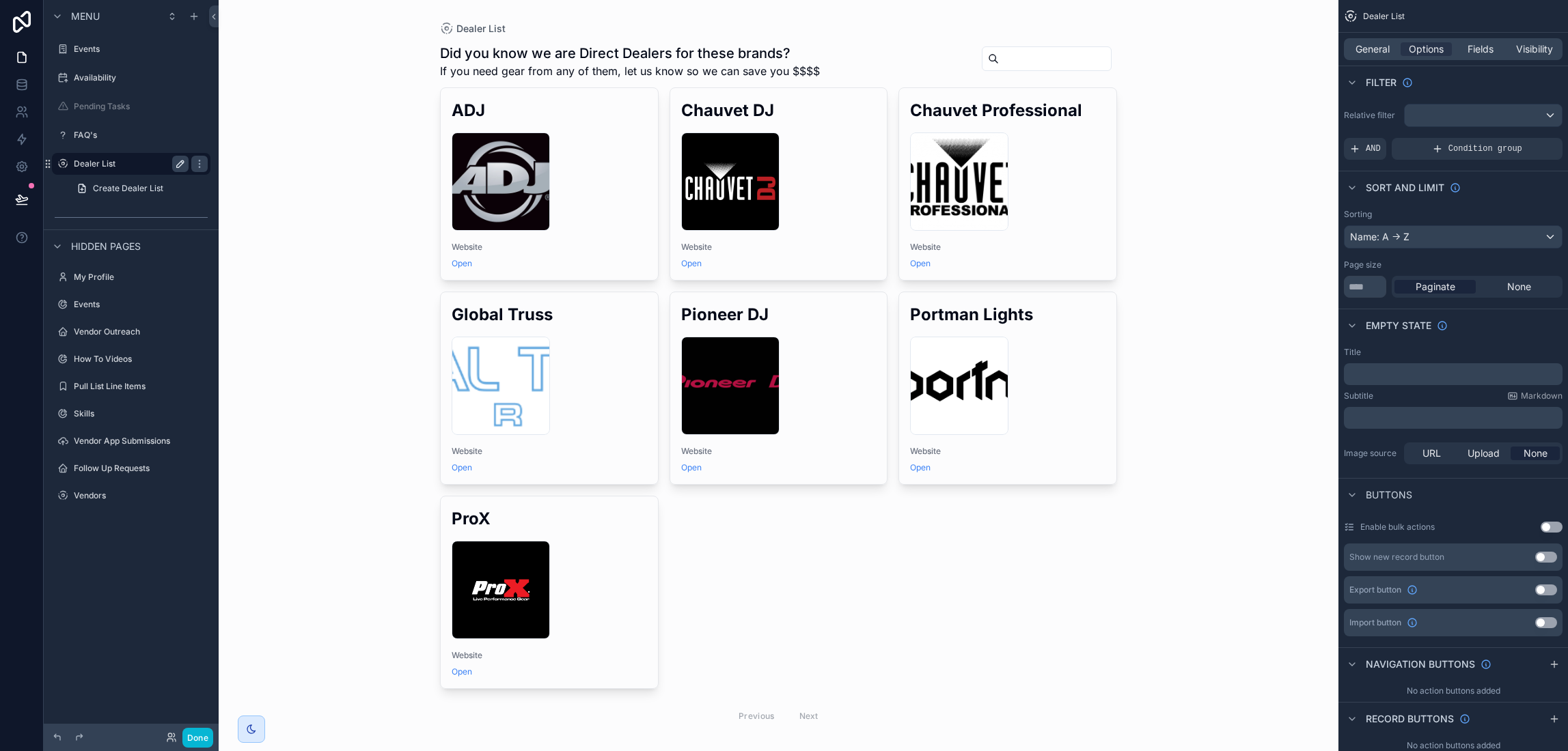
click at [186, 162] on button "scrollable content" at bounding box center [181, 164] width 16 height 16
type input "*"
type input "**********"
click at [66, 165] on icon "scrollable content" at bounding box center [63, 164] width 11 height 11
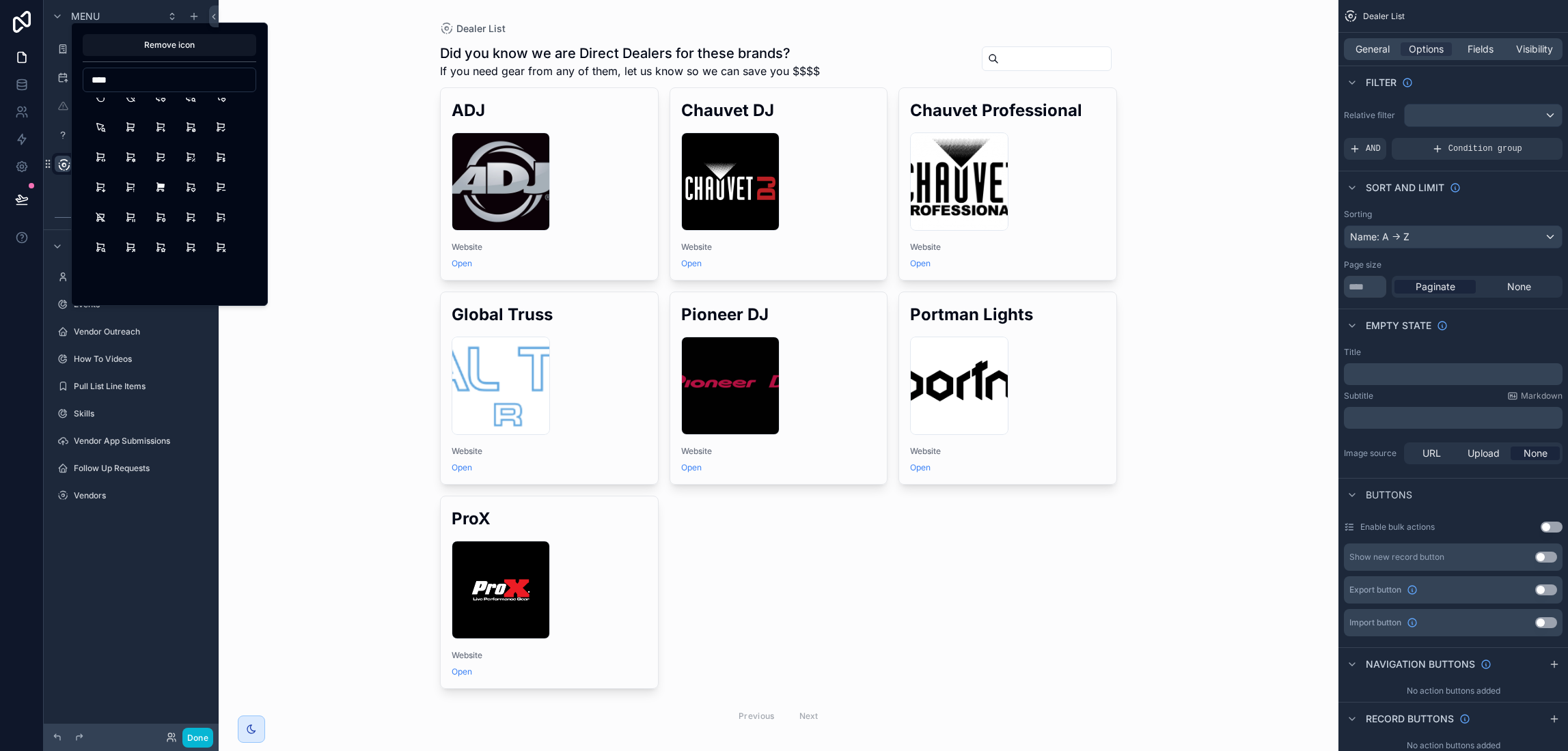
scroll to position [986, 0]
type input "****"
click at [163, 268] on button "SettingsSearch" at bounding box center [160, 266] width 24 height 24
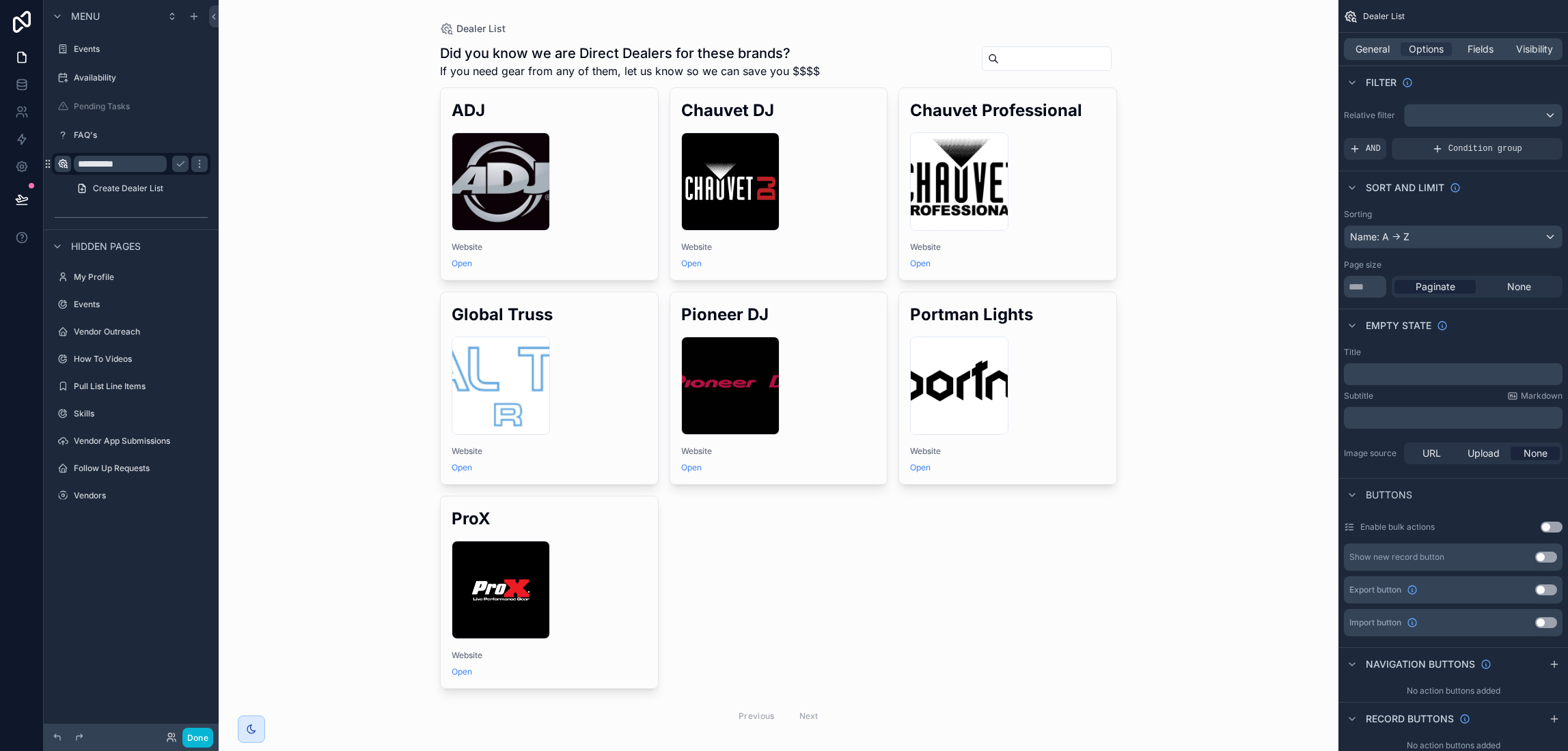
click at [314, 219] on div "Dealer List Did you know we are Direct Dealers for these brands? If you need ge…" at bounding box center [778, 375] width 1120 height 751
click at [197, 744] on button "Done" at bounding box center [198, 738] width 31 height 20
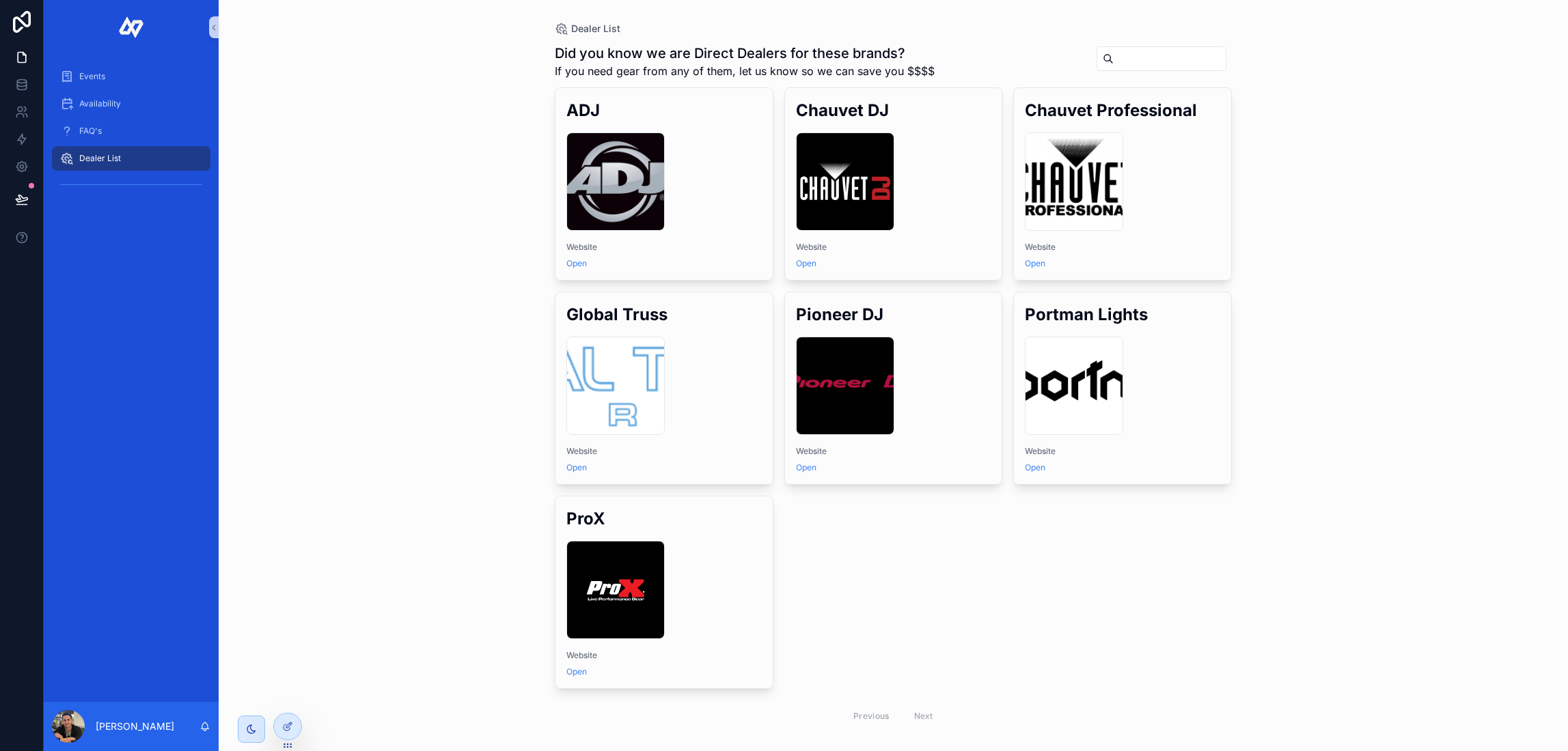
click at [98, 160] on span "Dealer List" at bounding box center [100, 158] width 41 height 11
click at [283, 730] on icon at bounding box center [287, 727] width 11 height 11
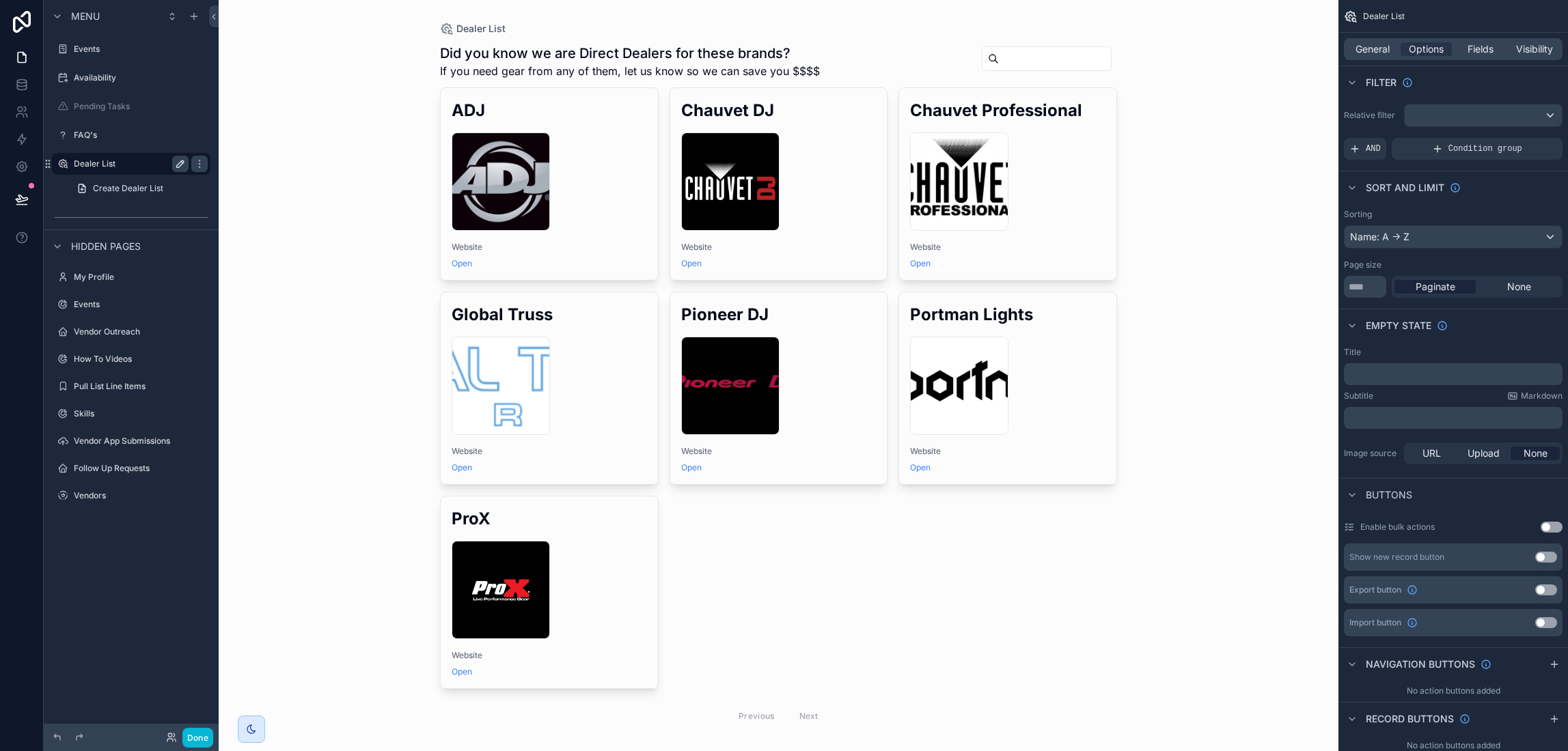
click at [173, 164] on button "scrollable content" at bounding box center [181, 164] width 16 height 16
click at [122, 166] on input "**********" at bounding box center [121, 164] width 93 height 16
type input "**********"
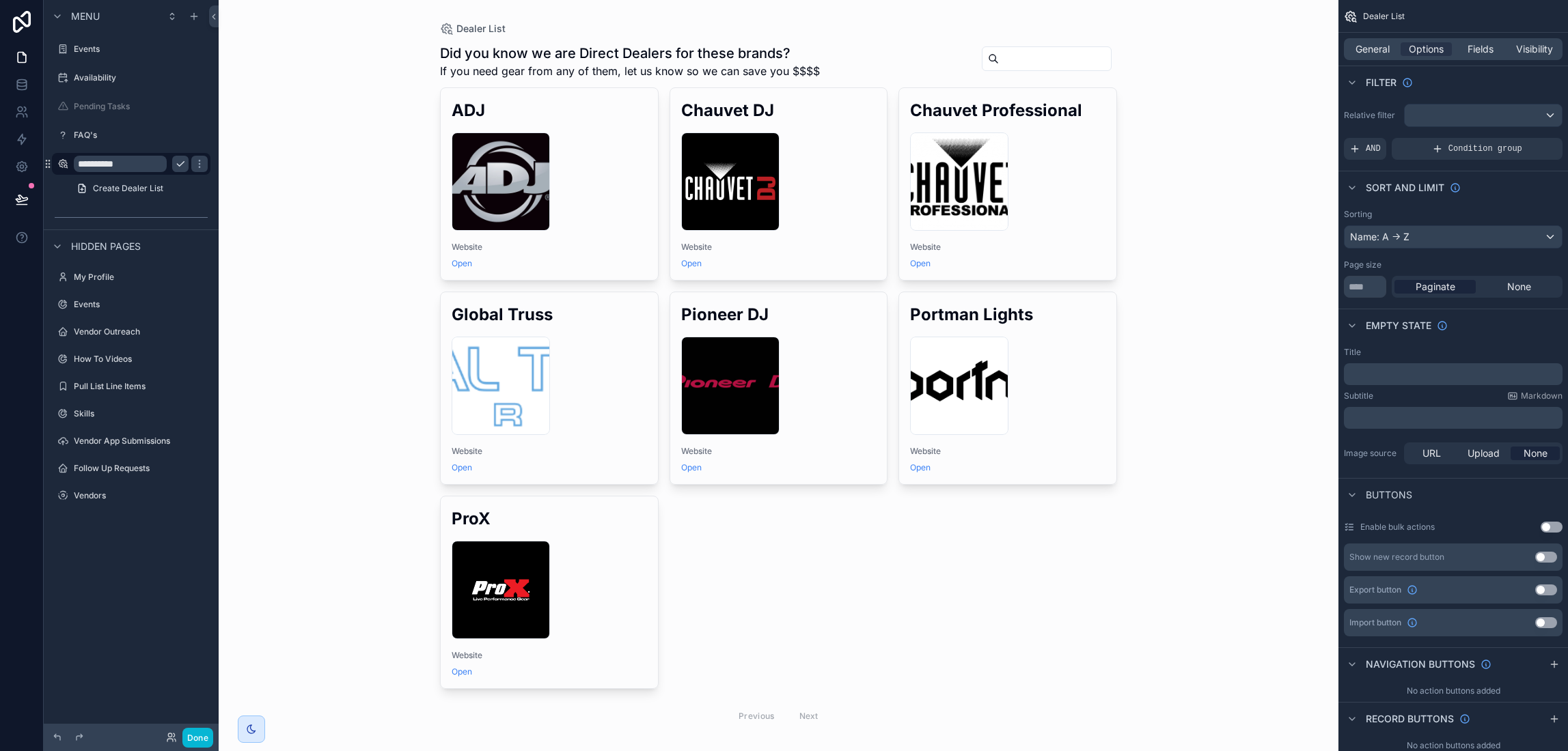
click at [187, 161] on button "scrollable content" at bounding box center [181, 164] width 16 height 16
click at [27, 200] on icon at bounding box center [21, 198] width 12 height 7
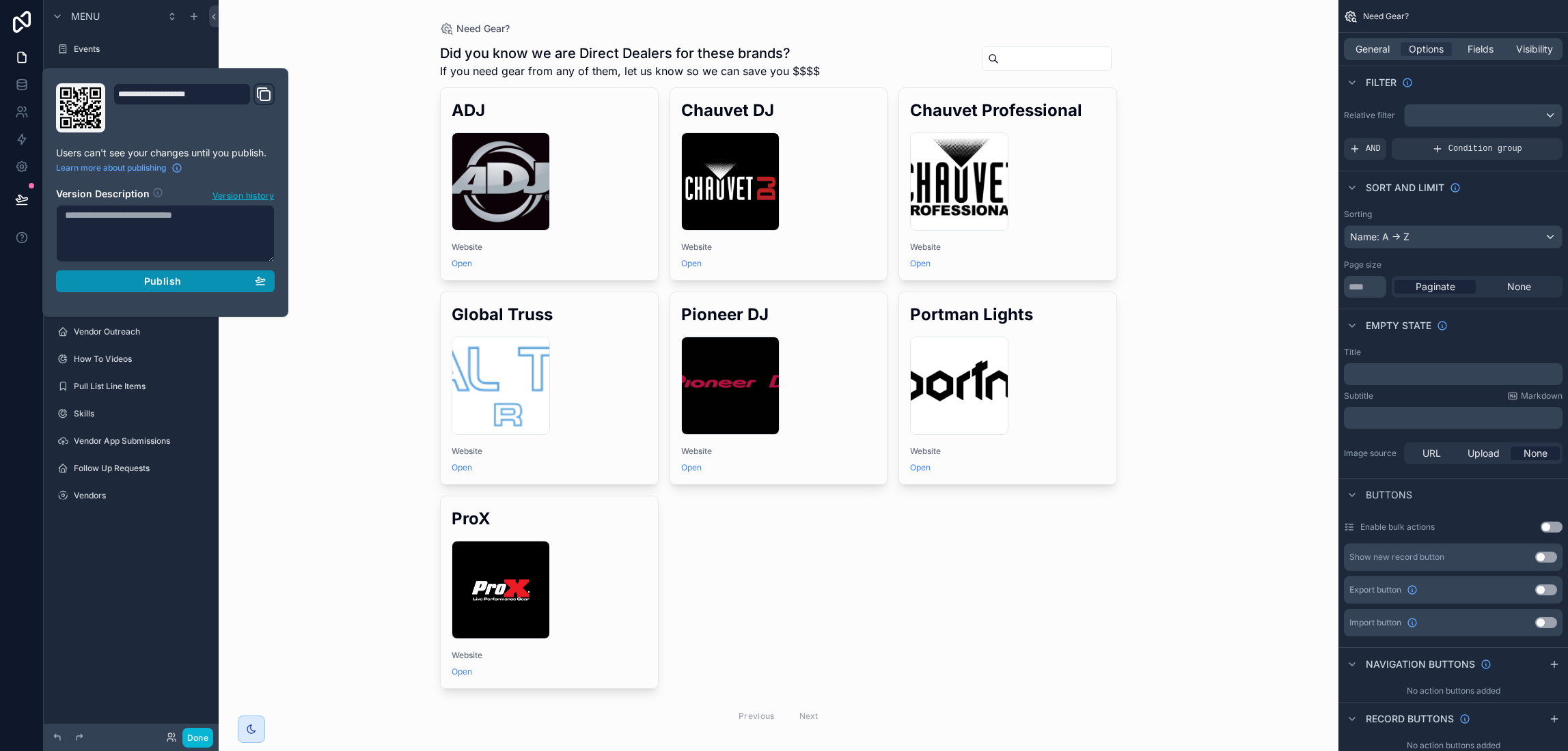
click at [191, 280] on div "Publish" at bounding box center [165, 281] width 201 height 13
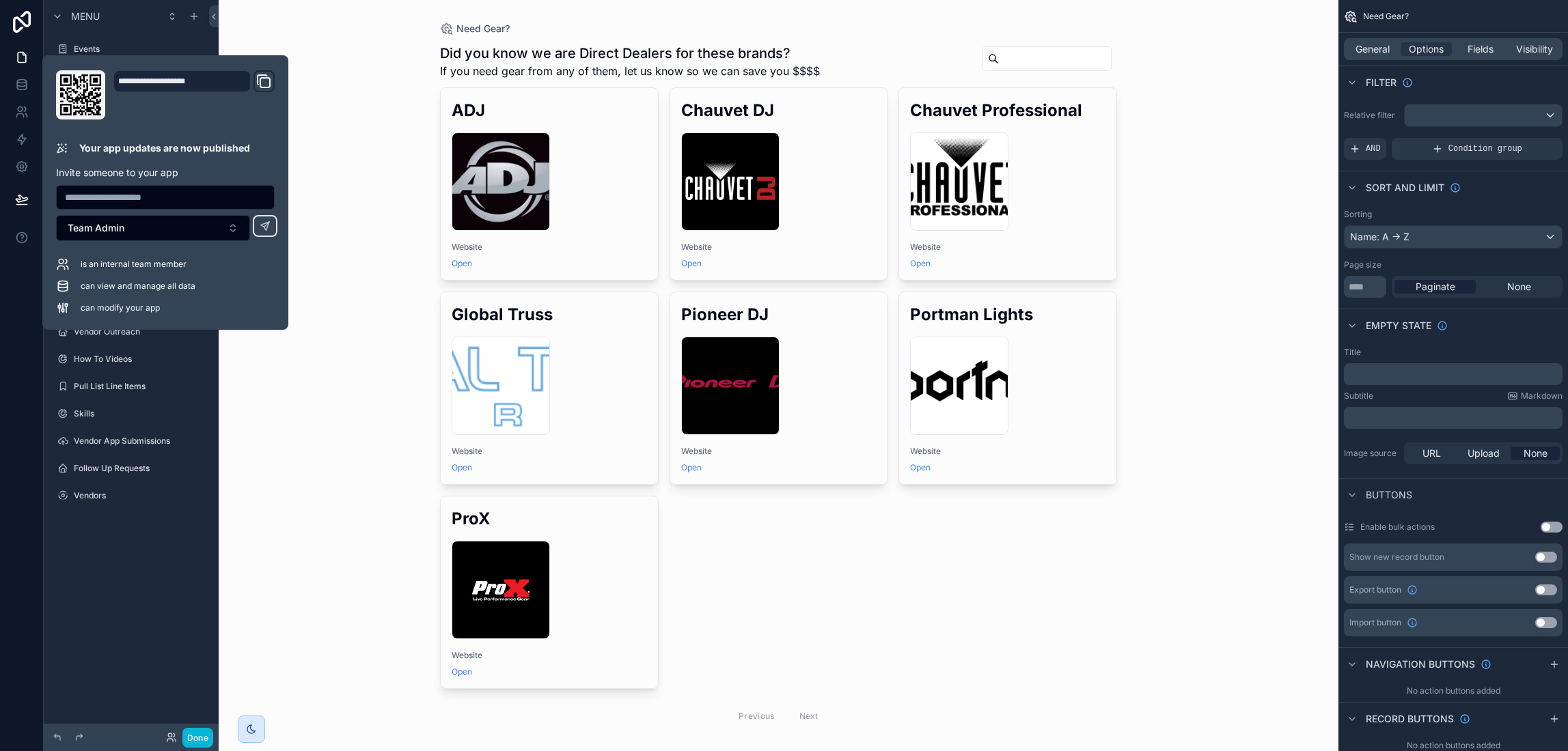
click at [291, 408] on div "Need Gear? Did you know we are Direct Dealers for these brands? If you need gea…" at bounding box center [778, 375] width 1120 height 751
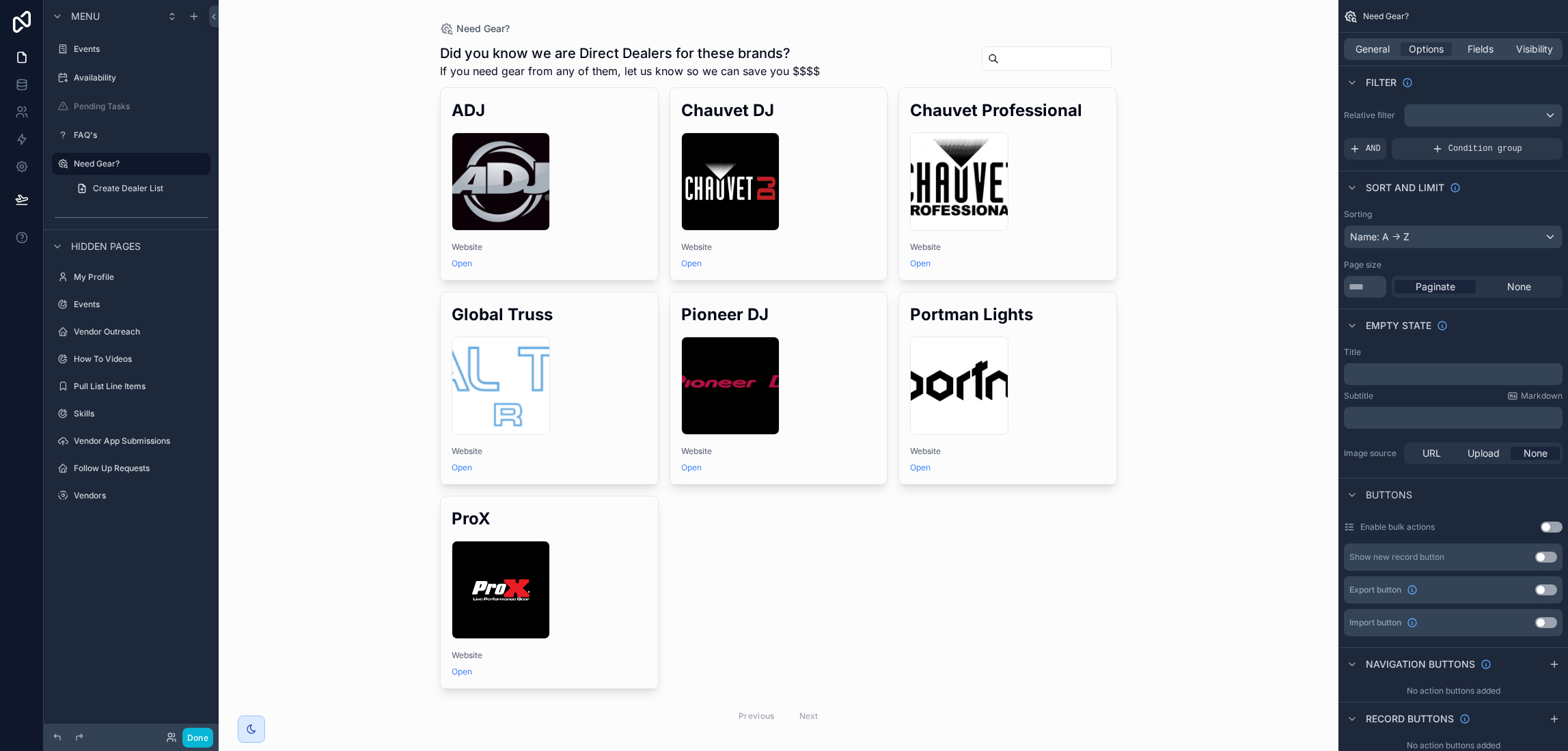
click at [1304, 166] on div "Need Gear? Did you know we are Direct Dealers for these brands? If you need gea…" at bounding box center [778, 375] width 1120 height 751
click at [1227, 142] on div "Need Gear? Did you know we are Direct Dealers for these brands? If you need gea…" at bounding box center [778, 375] width 1120 height 751
click at [1376, 47] on span "General" at bounding box center [1373, 49] width 34 height 13
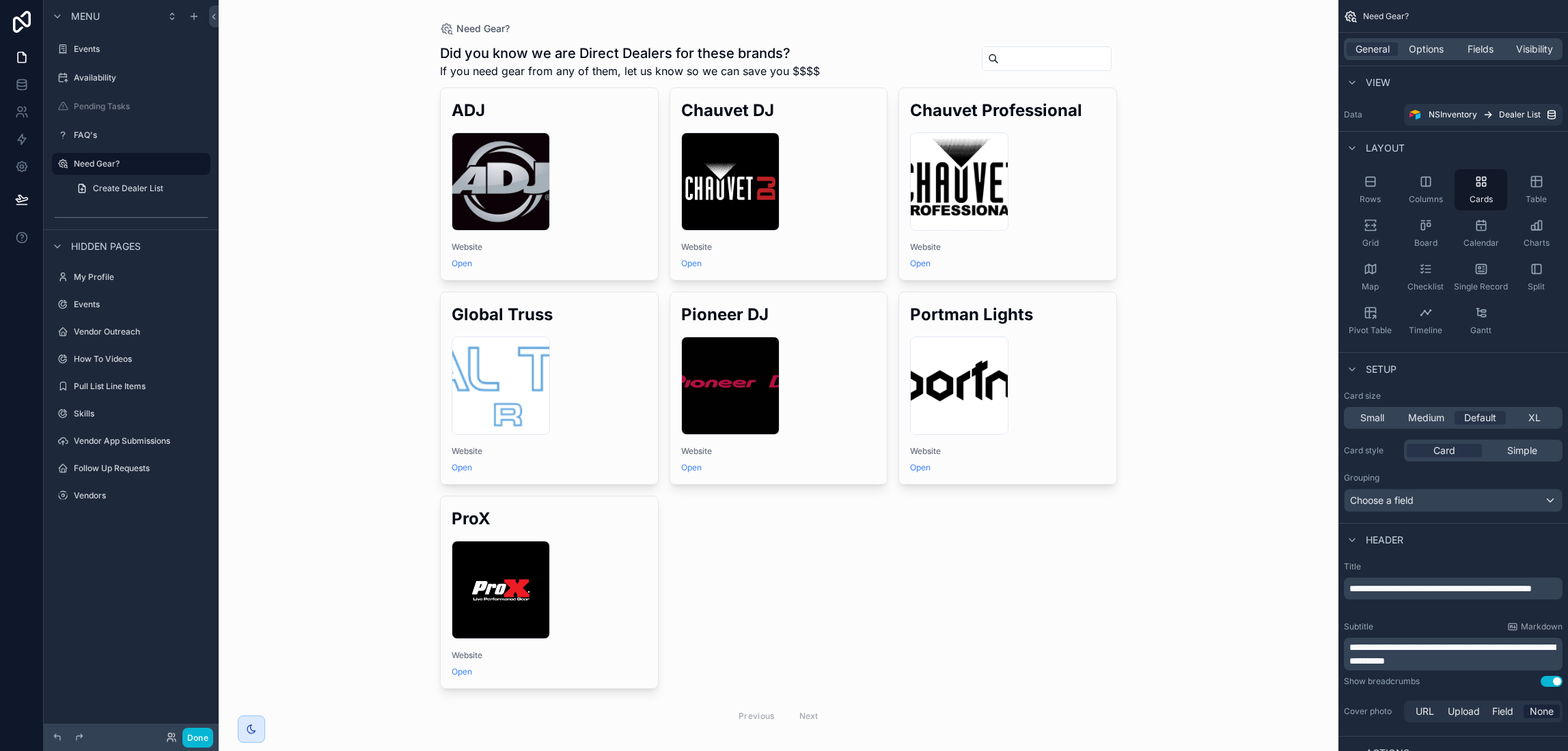
click at [1515, 659] on p "**********" at bounding box center [1455, 654] width 210 height 27
click at [1287, 705] on div "Need Gear? Did you know we are Direct Dealers for these brands? If you need gea…" at bounding box center [778, 375] width 1120 height 751
click at [1388, 657] on span "**********" at bounding box center [1453, 654] width 206 height 23
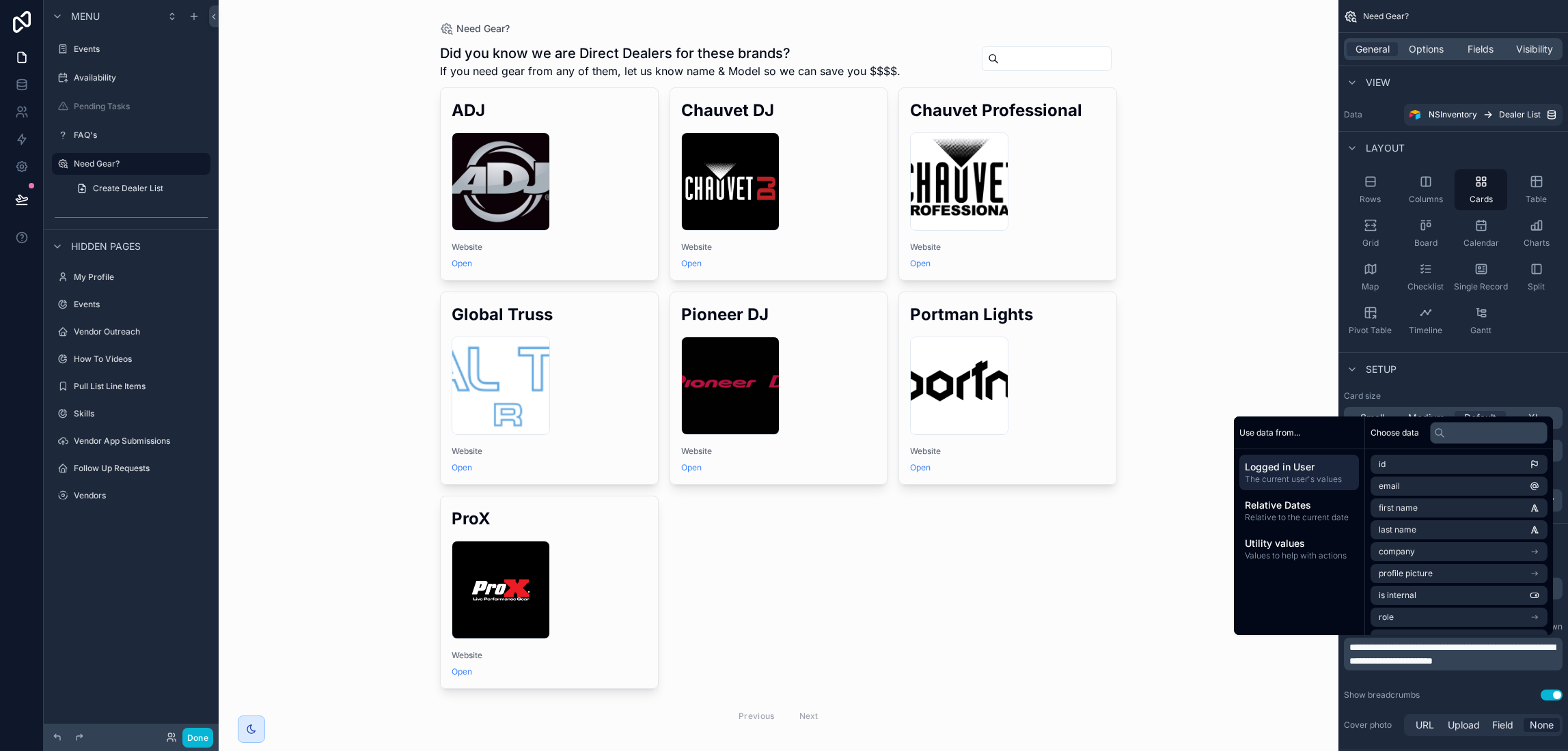
click at [1121, 627] on div "scrollable content" at bounding box center [779, 388] width 699 height 776
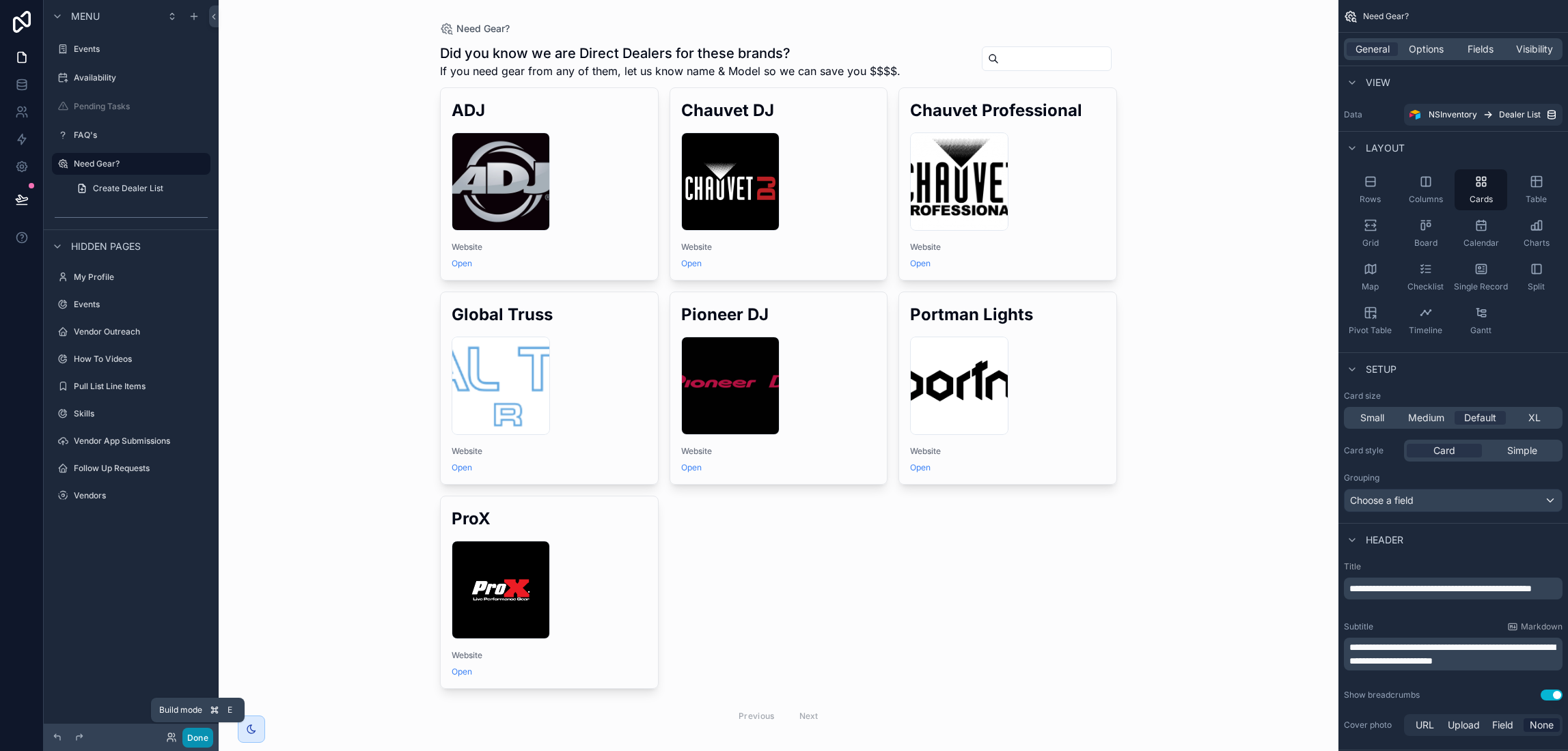
click at [198, 733] on button "Done" at bounding box center [198, 738] width 31 height 20
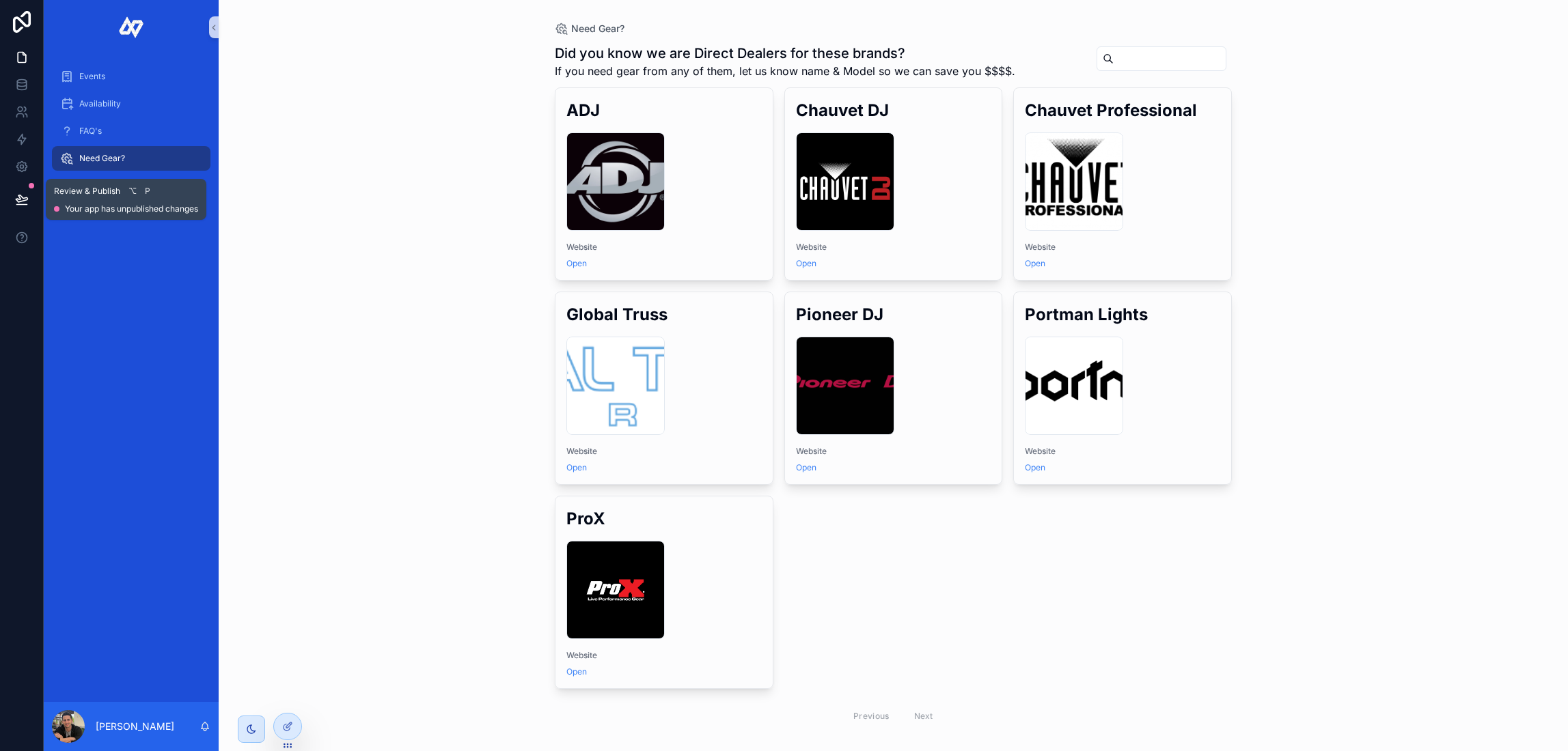
click at [29, 201] on button at bounding box center [21, 200] width 30 height 38
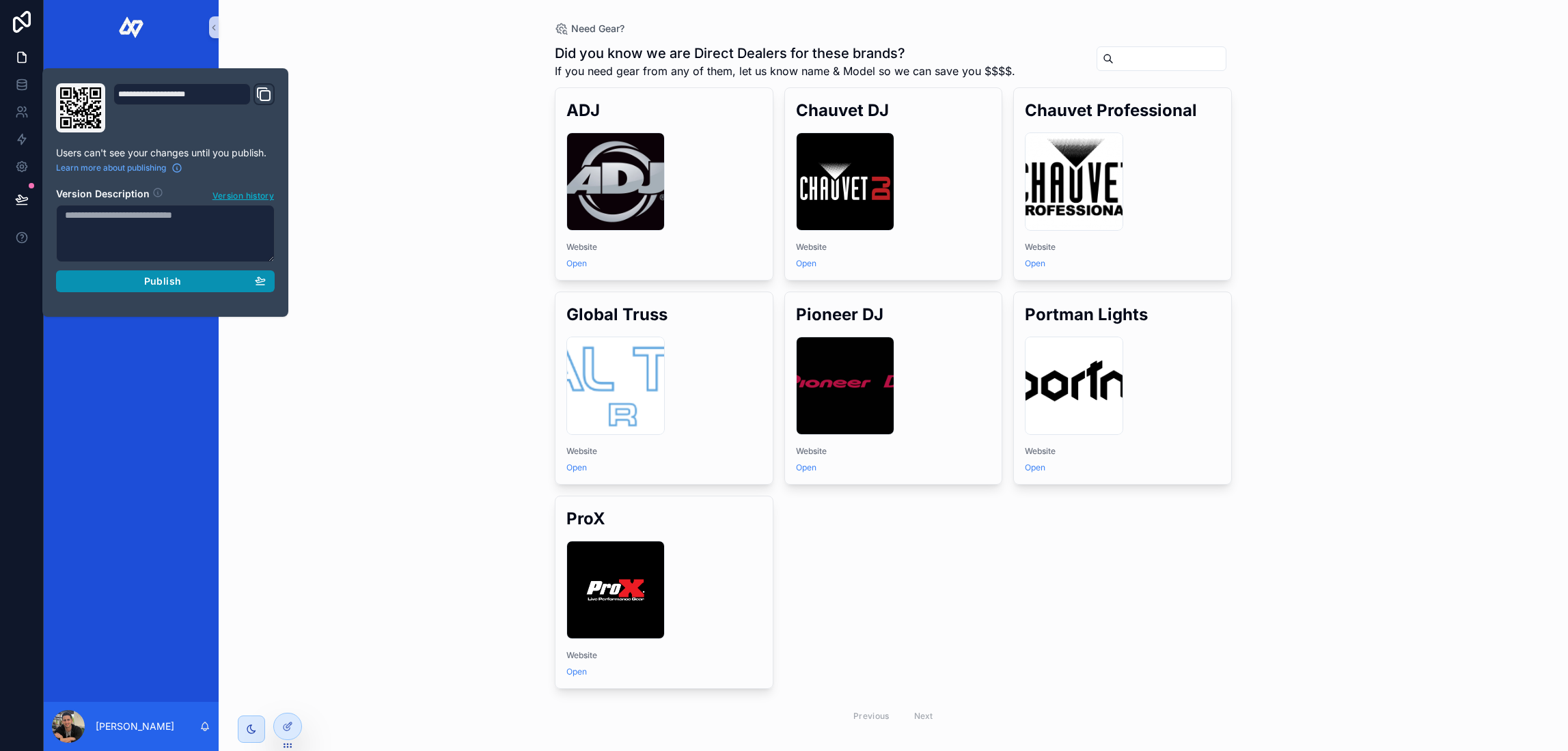
click at [215, 288] on button "Publish" at bounding box center [165, 282] width 218 height 22
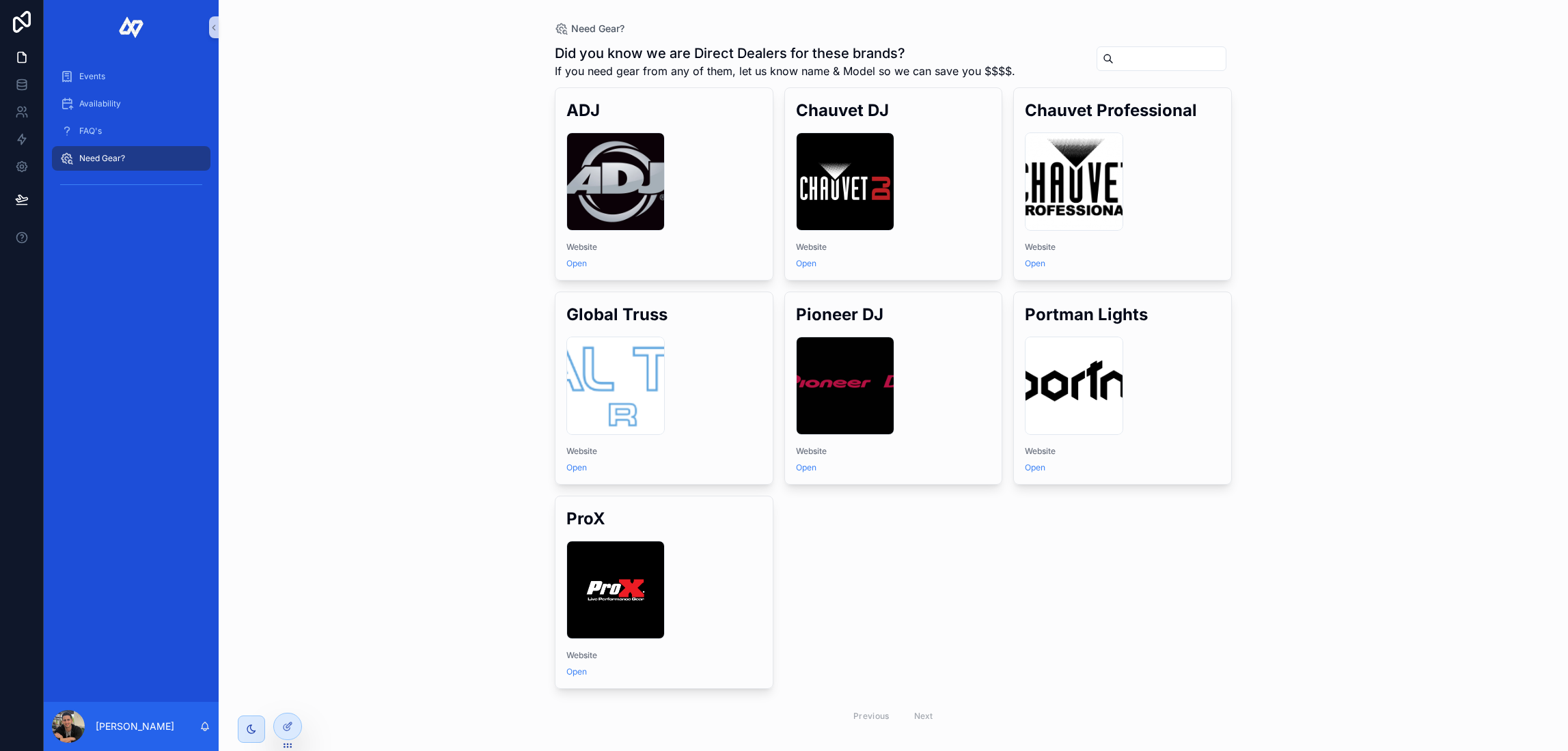
click at [383, 434] on div "Need Gear? Did you know we are Direct Dealers for these brands? If you need gea…" at bounding box center [893, 375] width 1350 height 751
click at [25, 53] on icon at bounding box center [21, 57] width 13 height 13
click at [101, 76] on span "Events" at bounding box center [92, 76] width 26 height 11
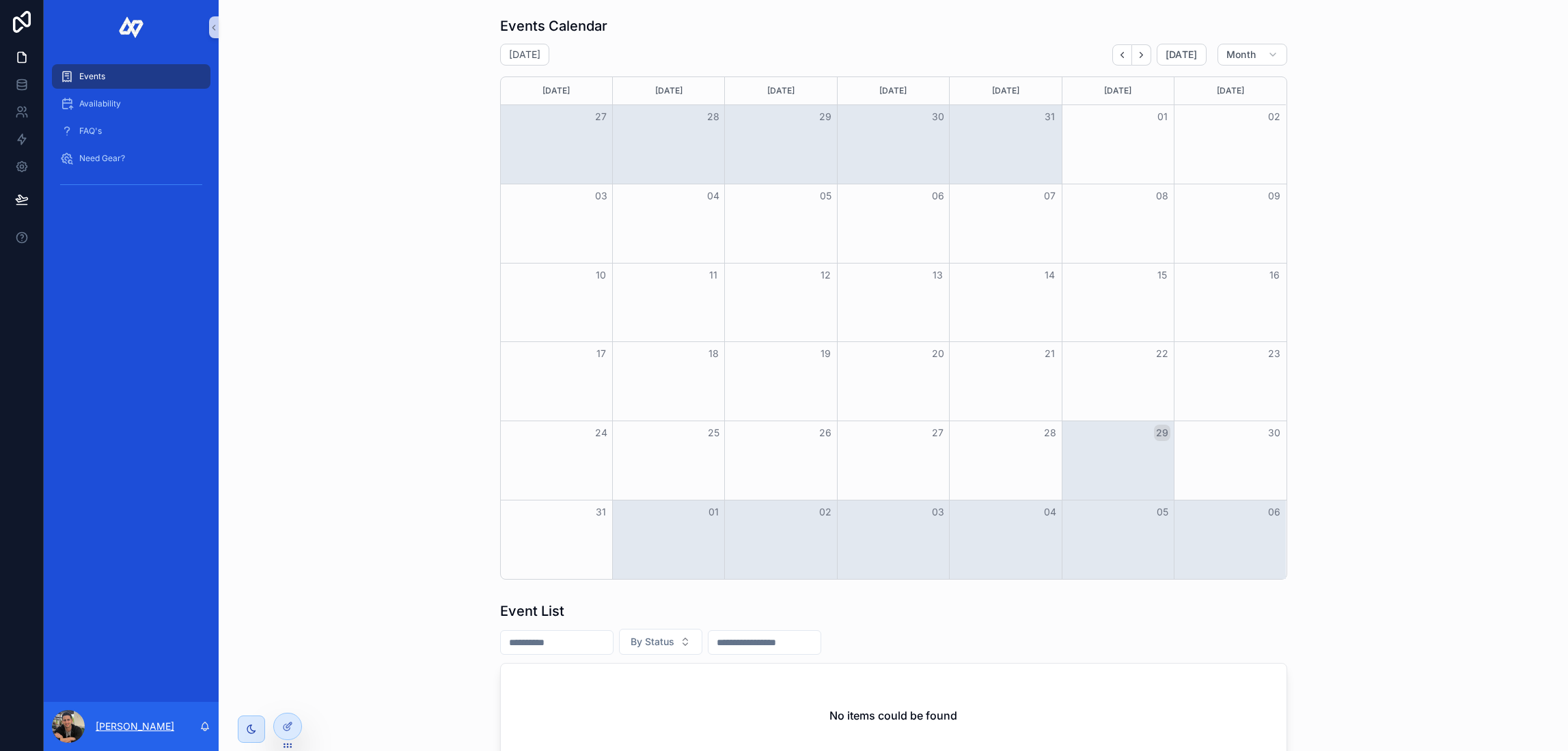
click at [150, 725] on p "[PERSON_NAME]" at bounding box center [135, 727] width 78 height 13
click at [286, 700] on icon at bounding box center [287, 697] width 11 height 11
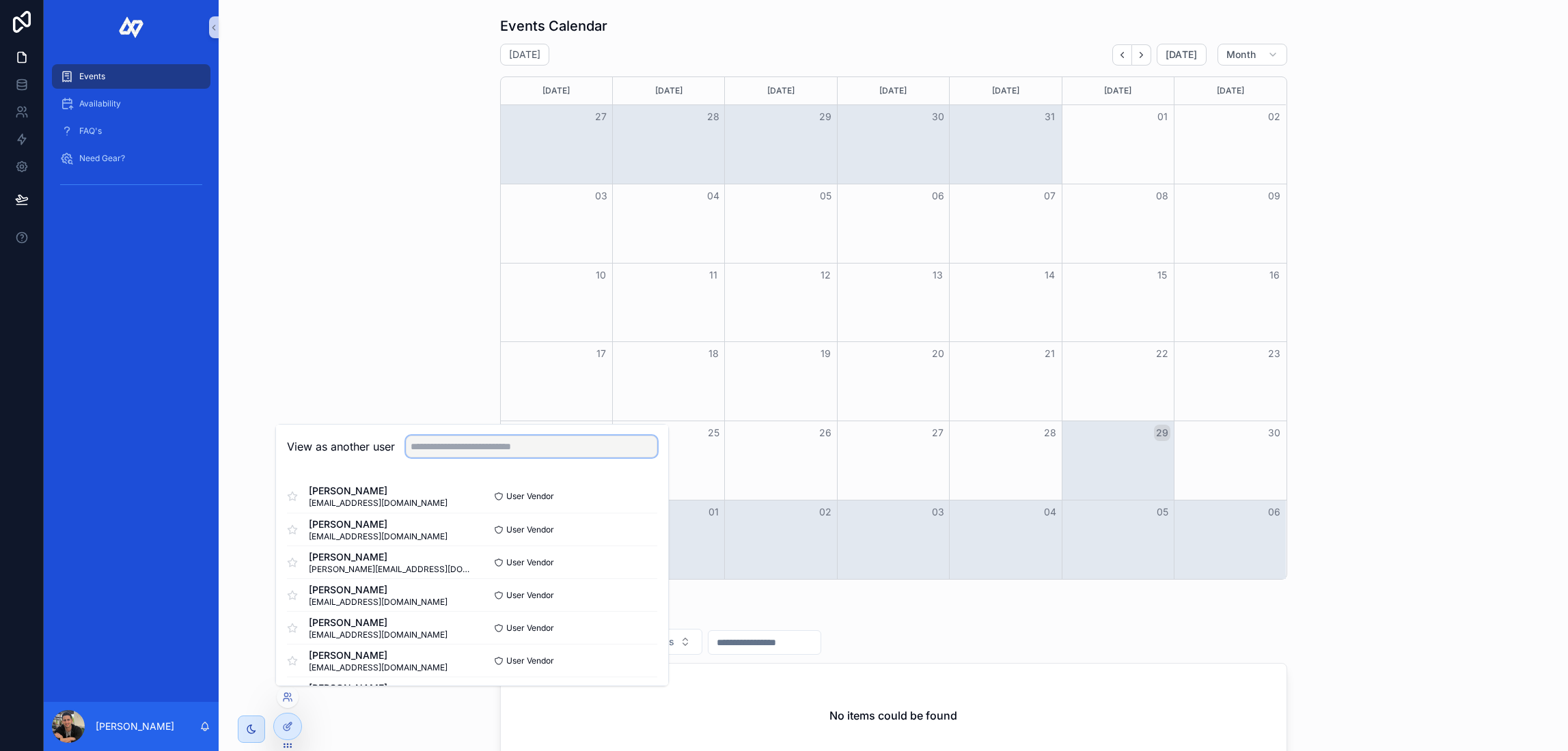
click at [502, 446] on input "text" at bounding box center [532, 447] width 252 height 22
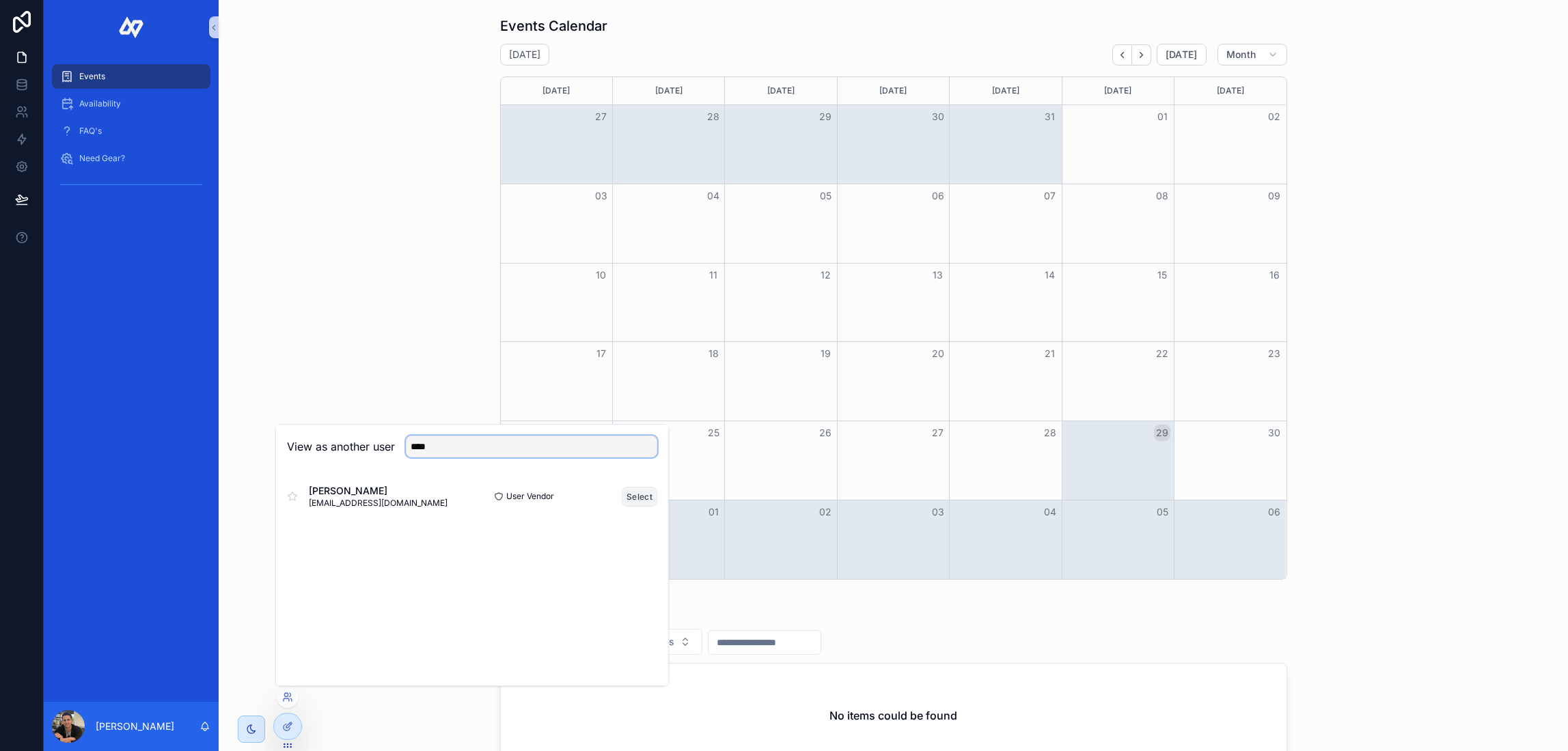
type input "****"
click at [644, 501] on button "Select" at bounding box center [640, 496] width 36 height 20
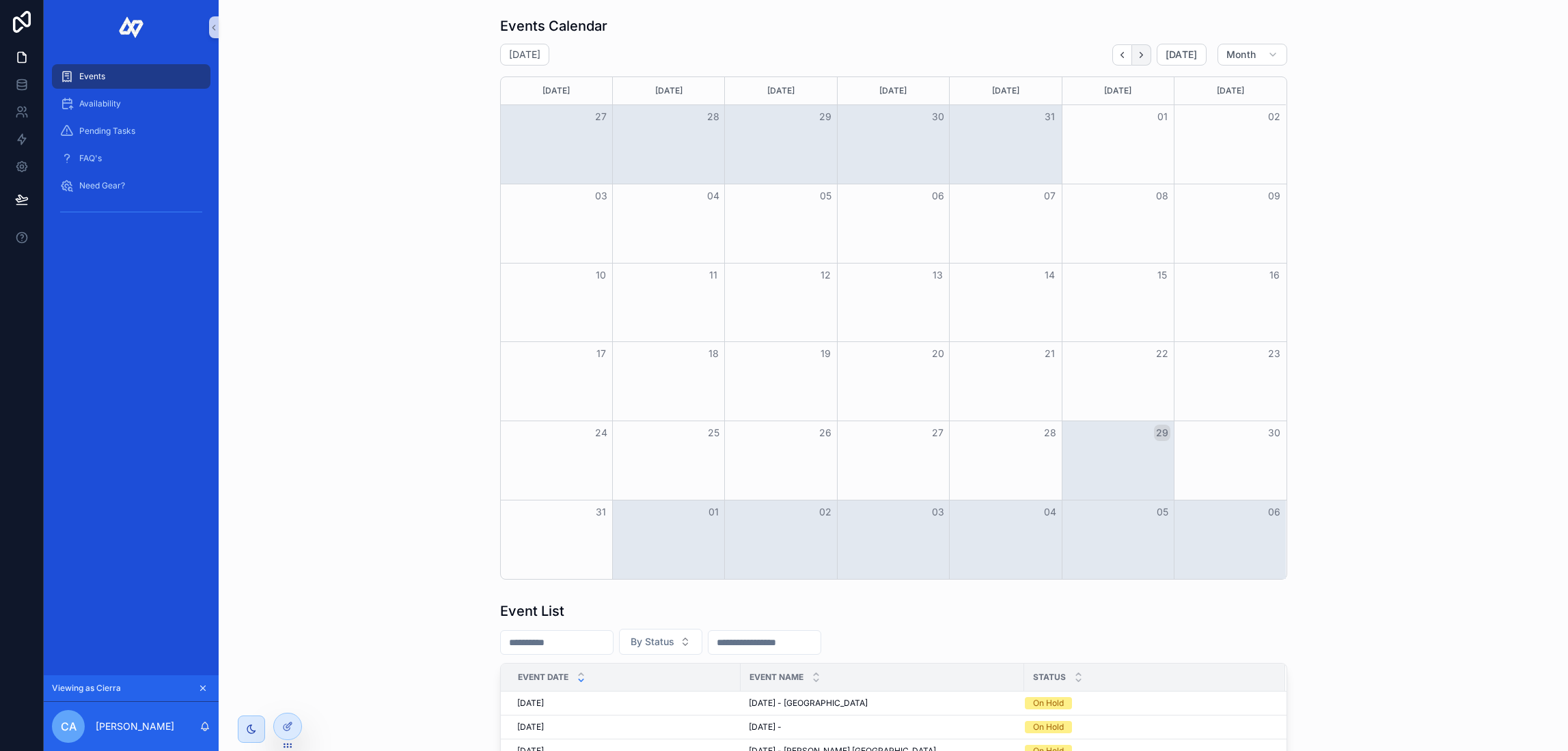
click at [1141, 55] on icon "Next" at bounding box center [1142, 55] width 10 height 10
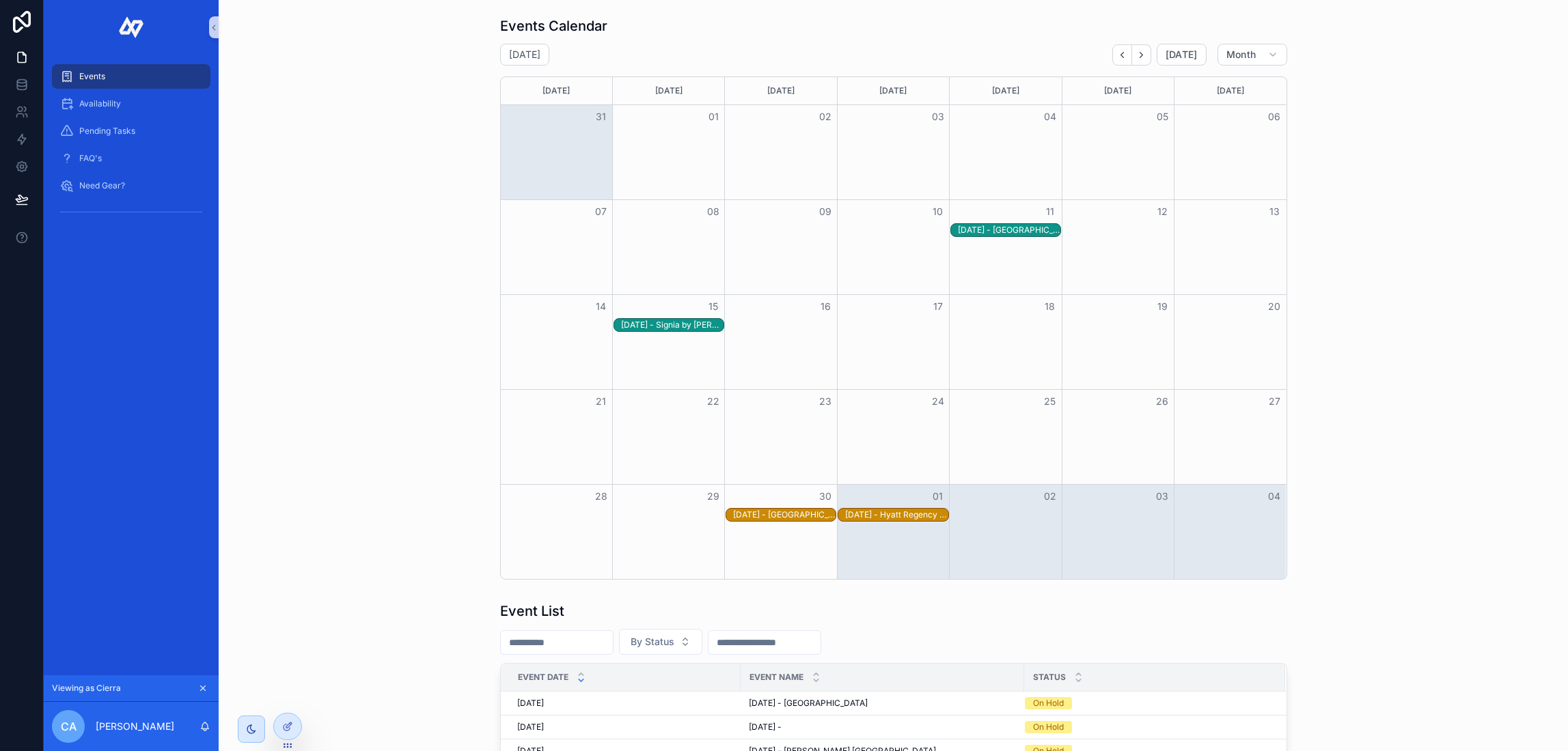
click at [994, 231] on div "9/11/2025 - Orlando World Center Marriott" at bounding box center [1009, 230] width 102 height 11
click at [770, 519] on div "9/30/2025 - Portofino Bay Hotel" at bounding box center [784, 515] width 102 height 11
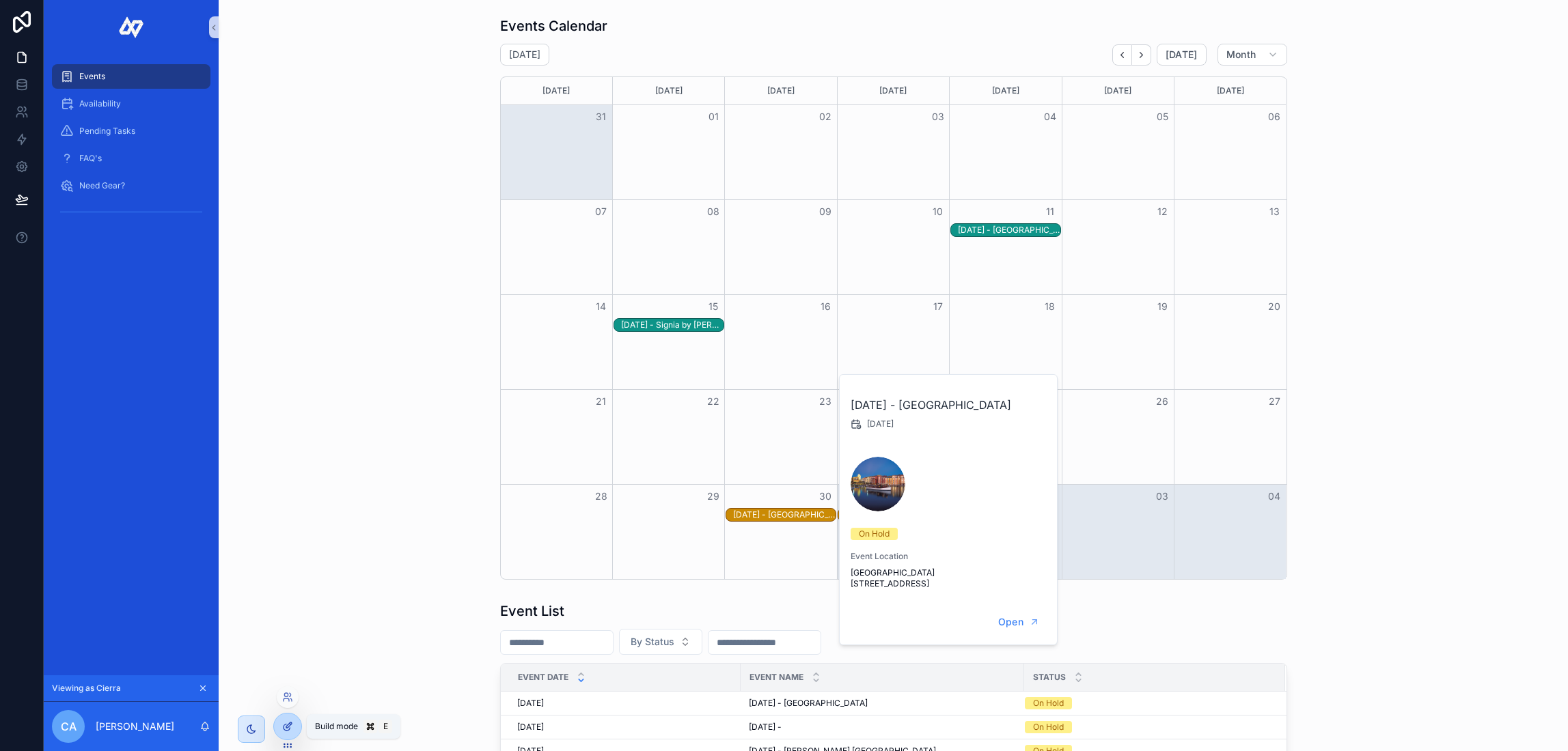
click at [287, 732] on icon at bounding box center [287, 727] width 11 height 11
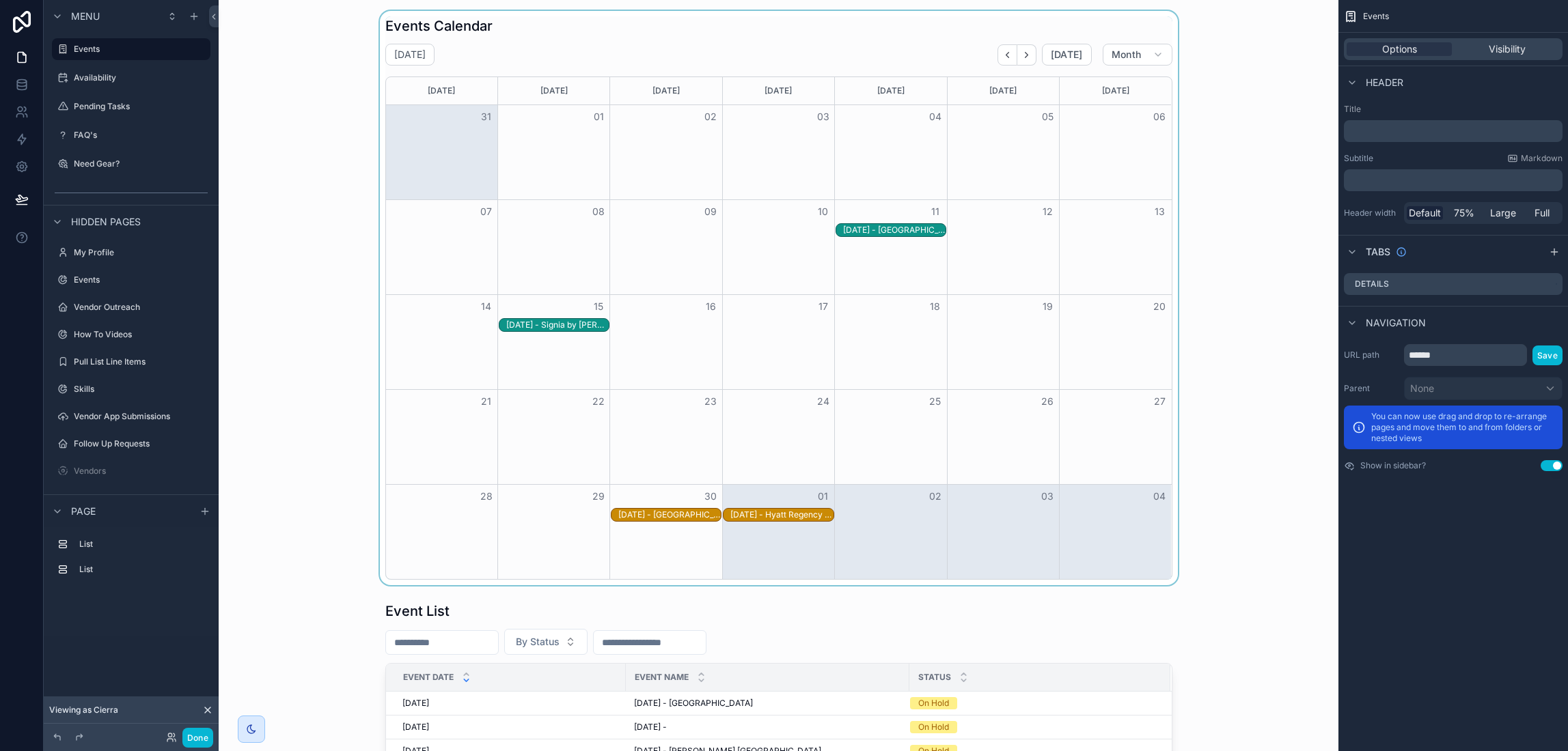
click at [795, 518] on div "10/1/2025 - Hyatt Regency - Orlando" at bounding box center [782, 515] width 102 height 11
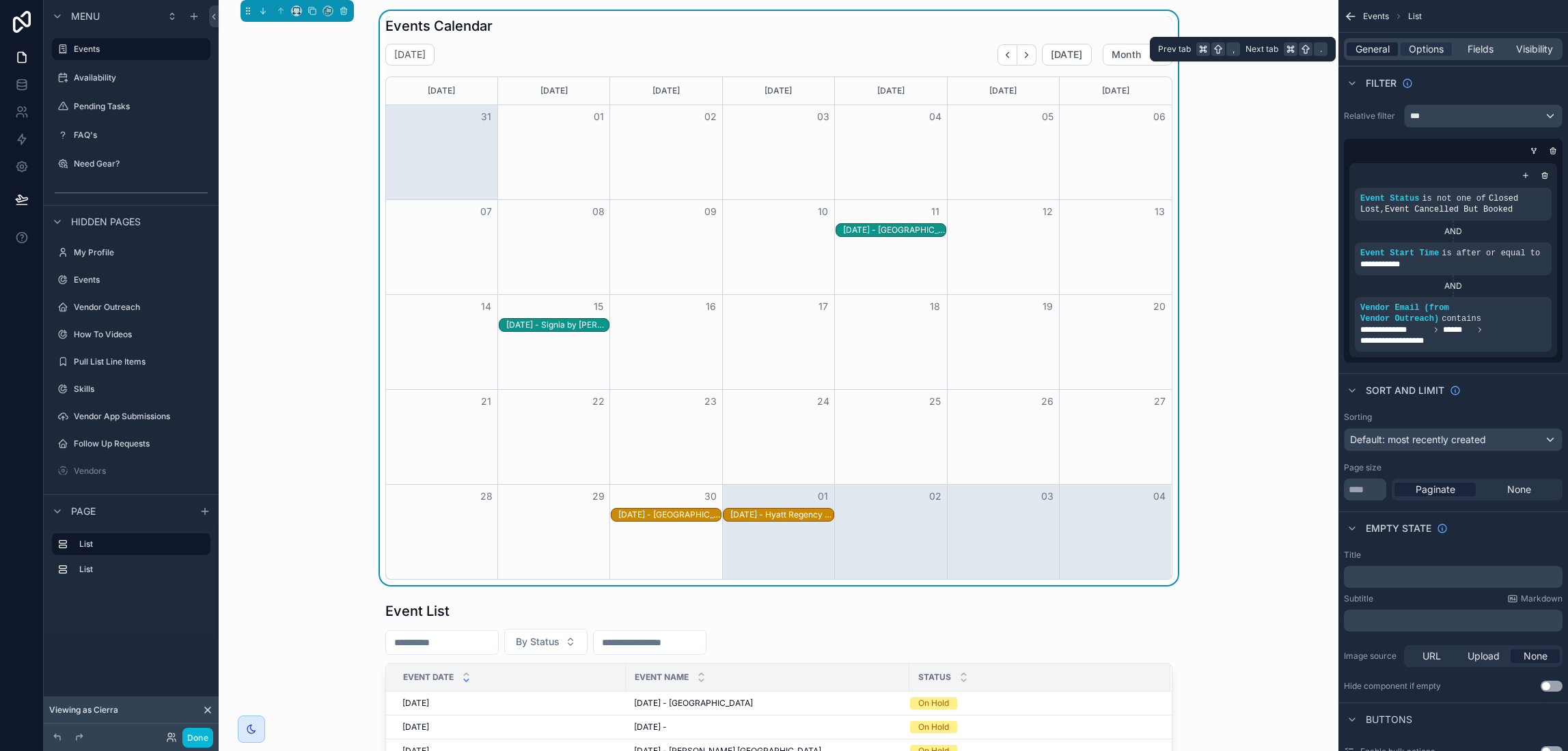
click at [1370, 53] on span "General" at bounding box center [1373, 49] width 34 height 13
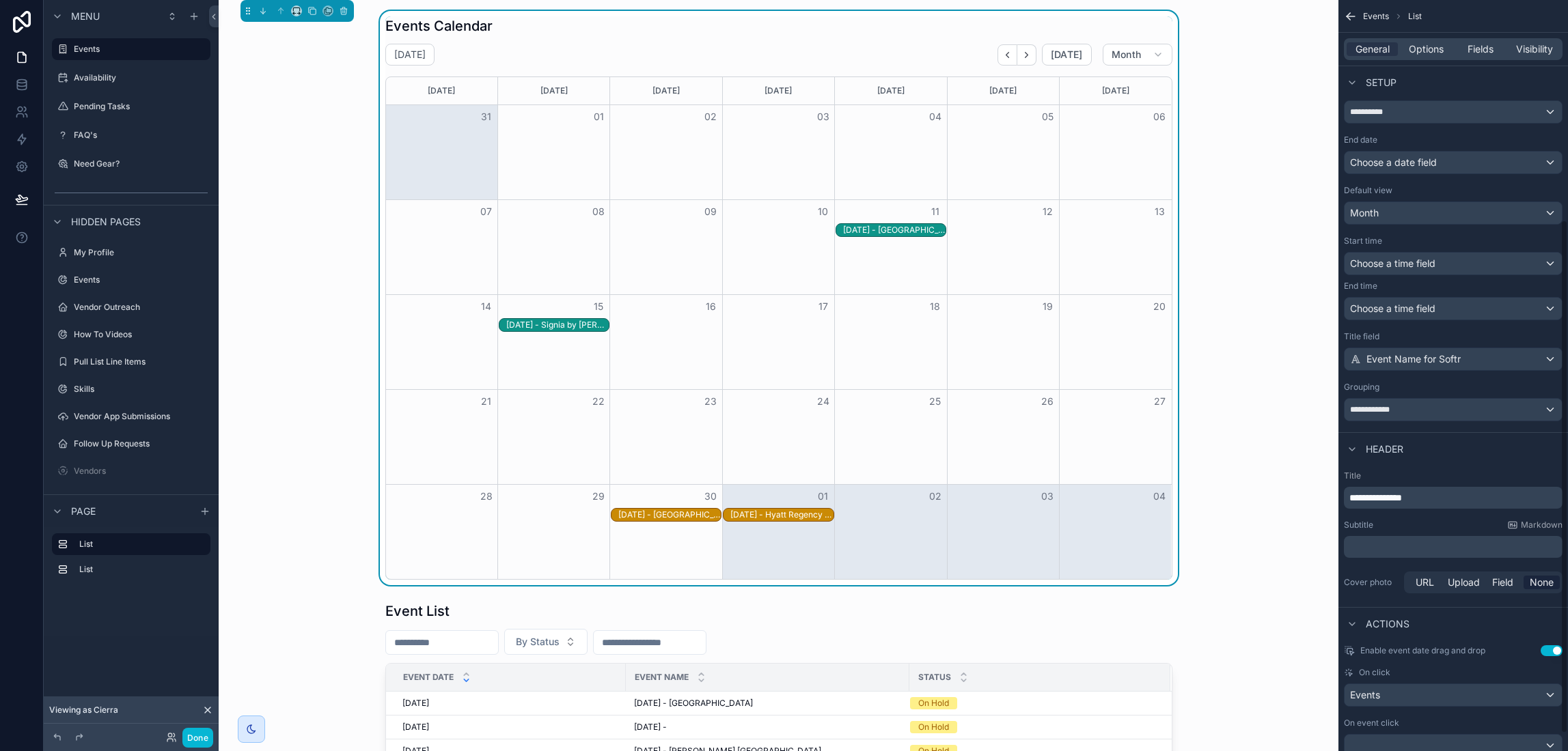
scroll to position [348, 0]
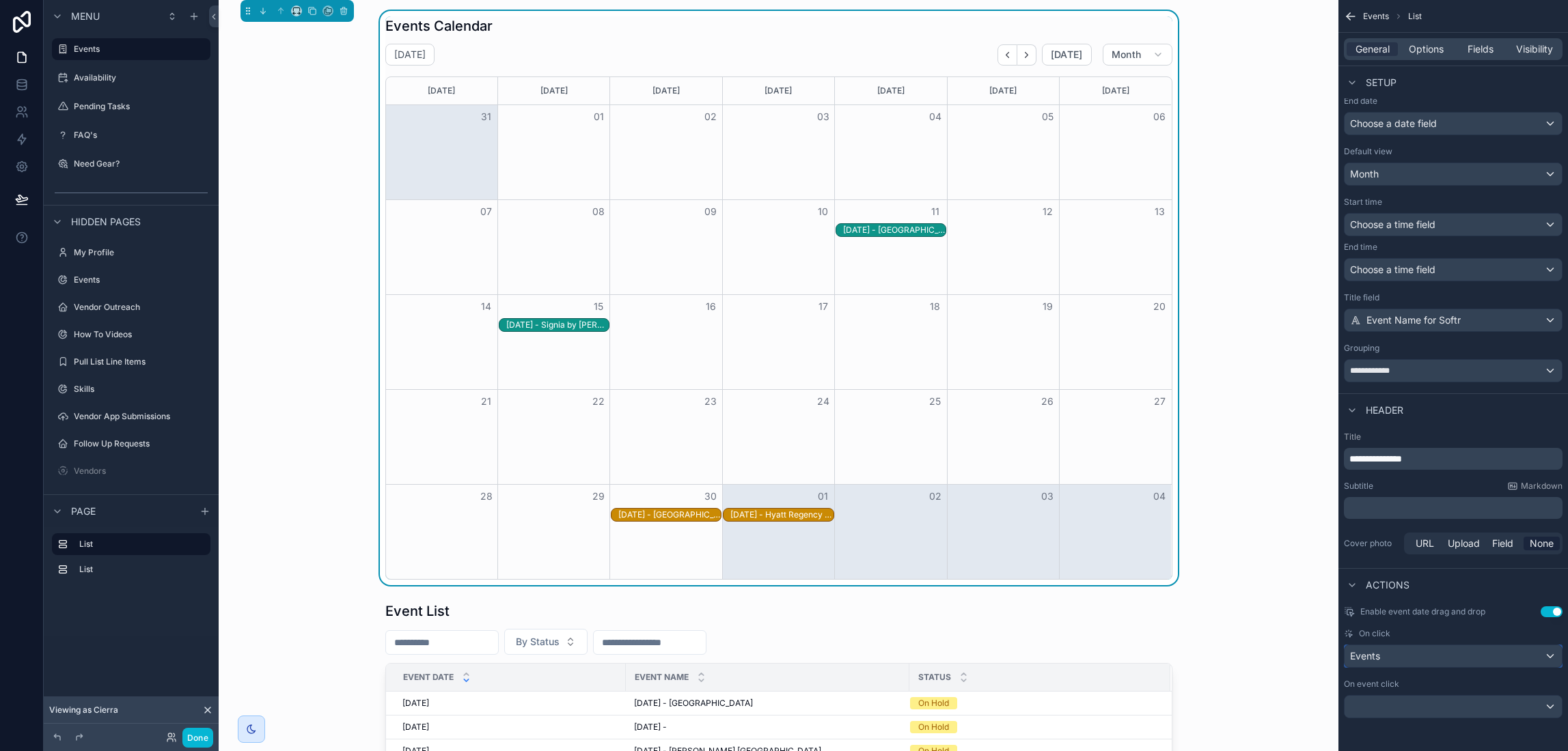
click at [1516, 650] on div "Events" at bounding box center [1454, 656] width 218 height 22
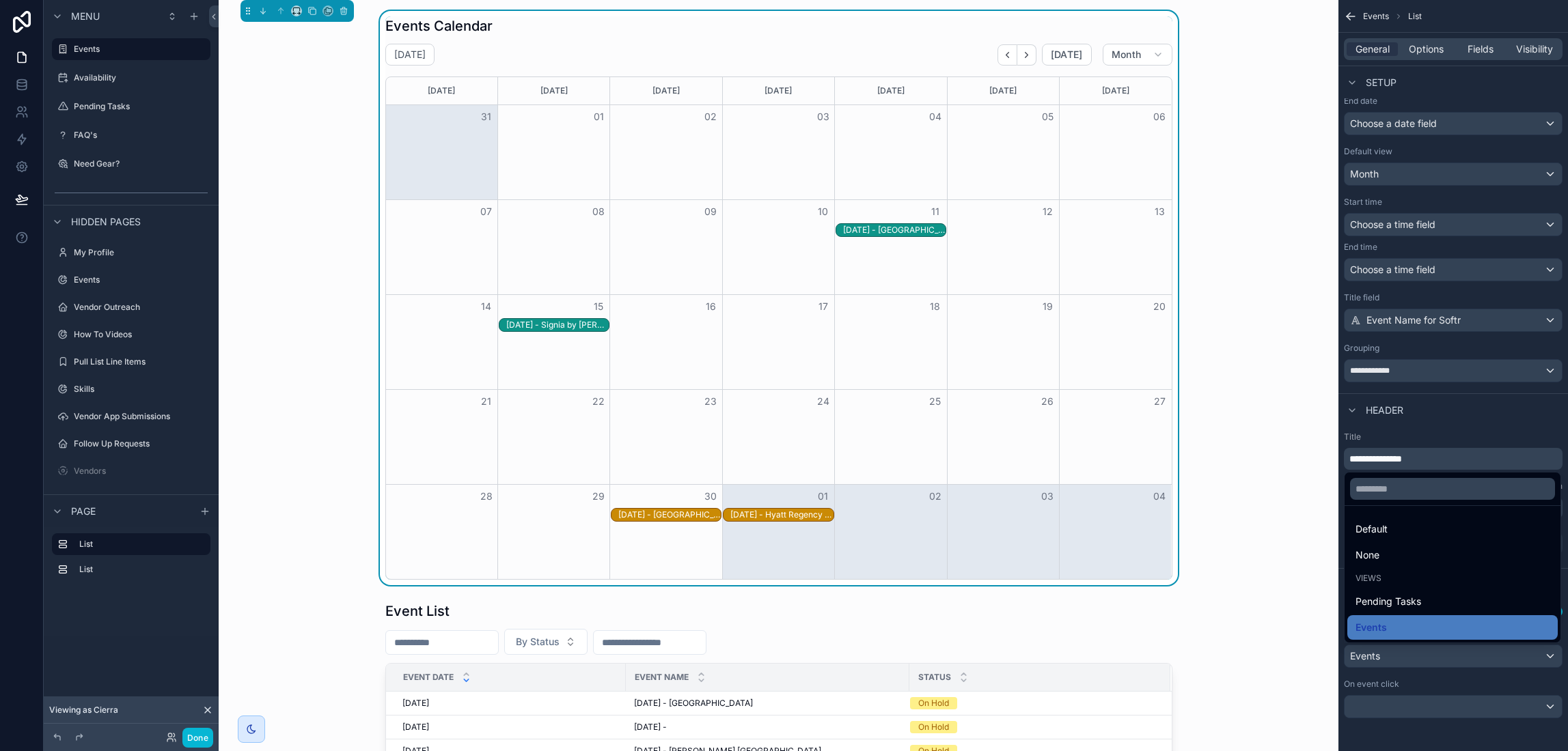
click at [1510, 690] on div "scrollable content" at bounding box center [784, 375] width 1568 height 751
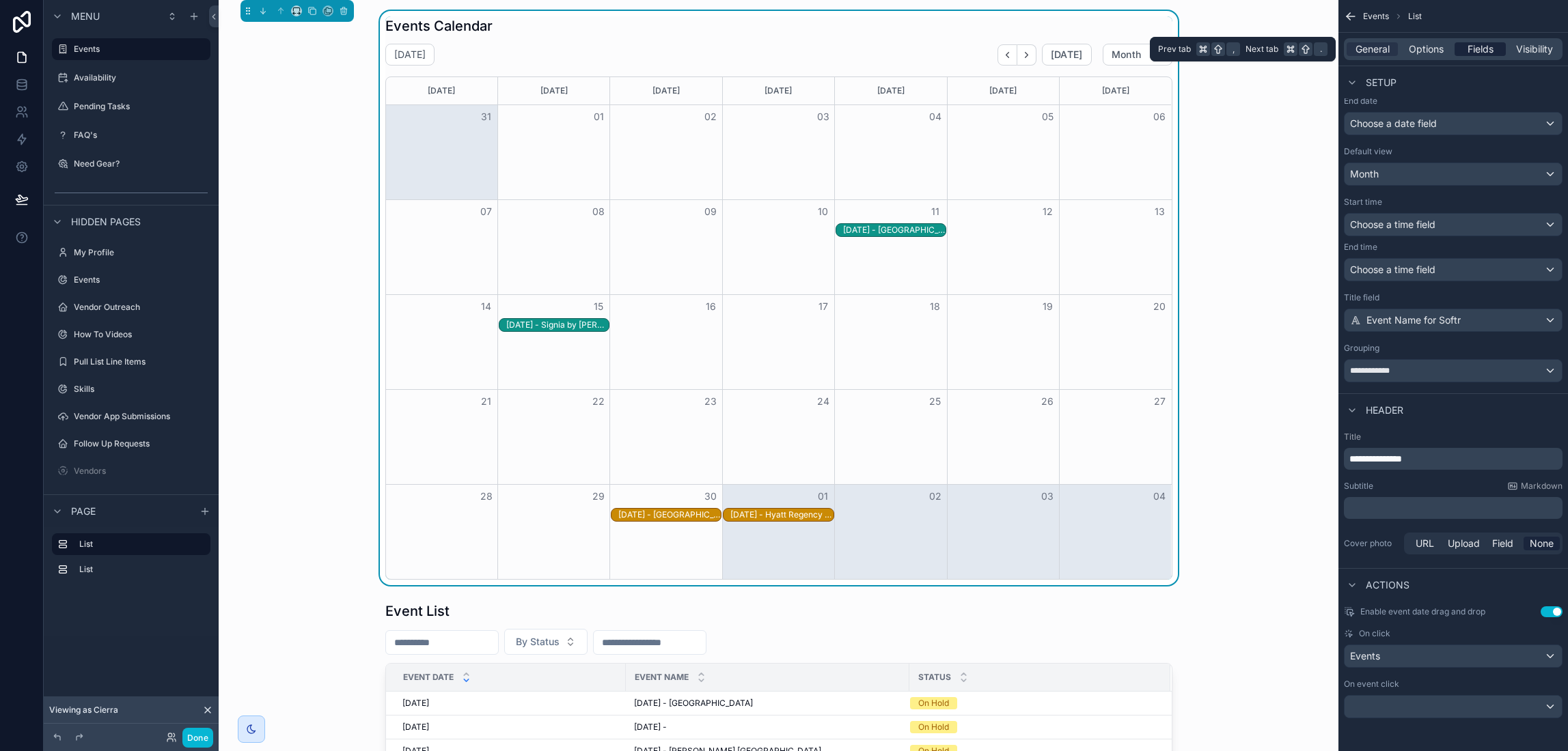
click at [1478, 48] on span "Fields" at bounding box center [1481, 49] width 26 height 13
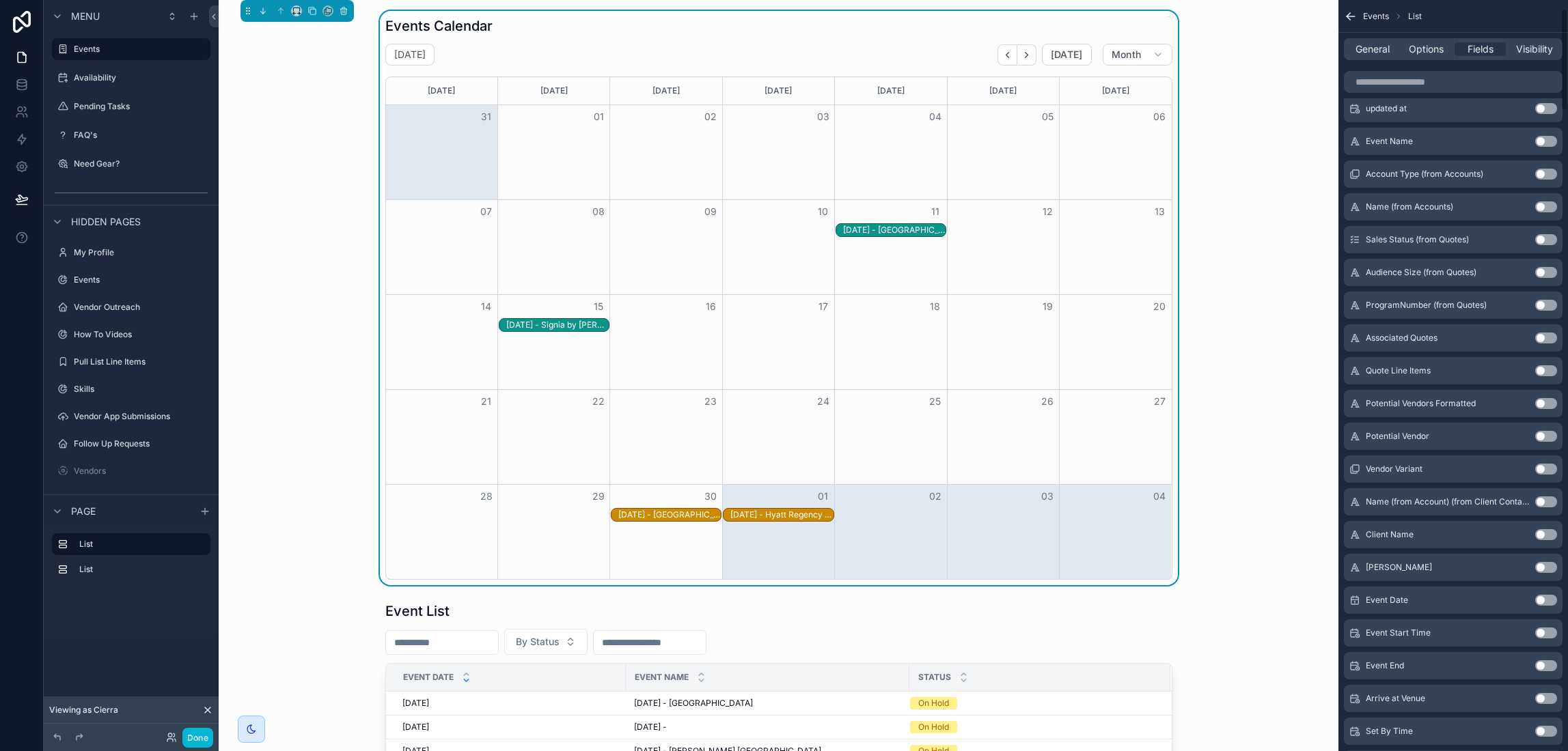
scroll to position [0, 0]
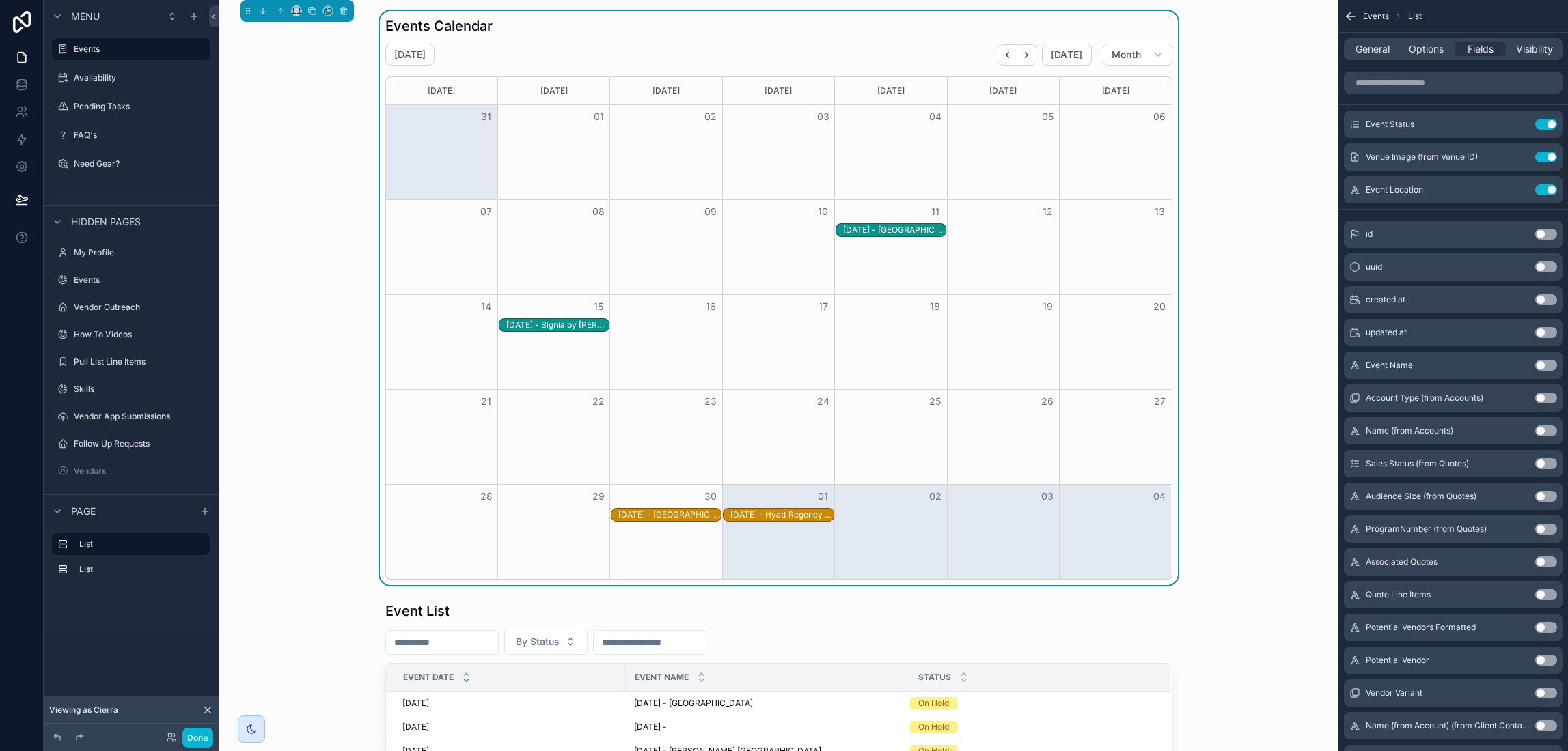
click at [786, 513] on div "10/1/2025 - Hyatt Regency - Orlando" at bounding box center [782, 515] width 102 height 11
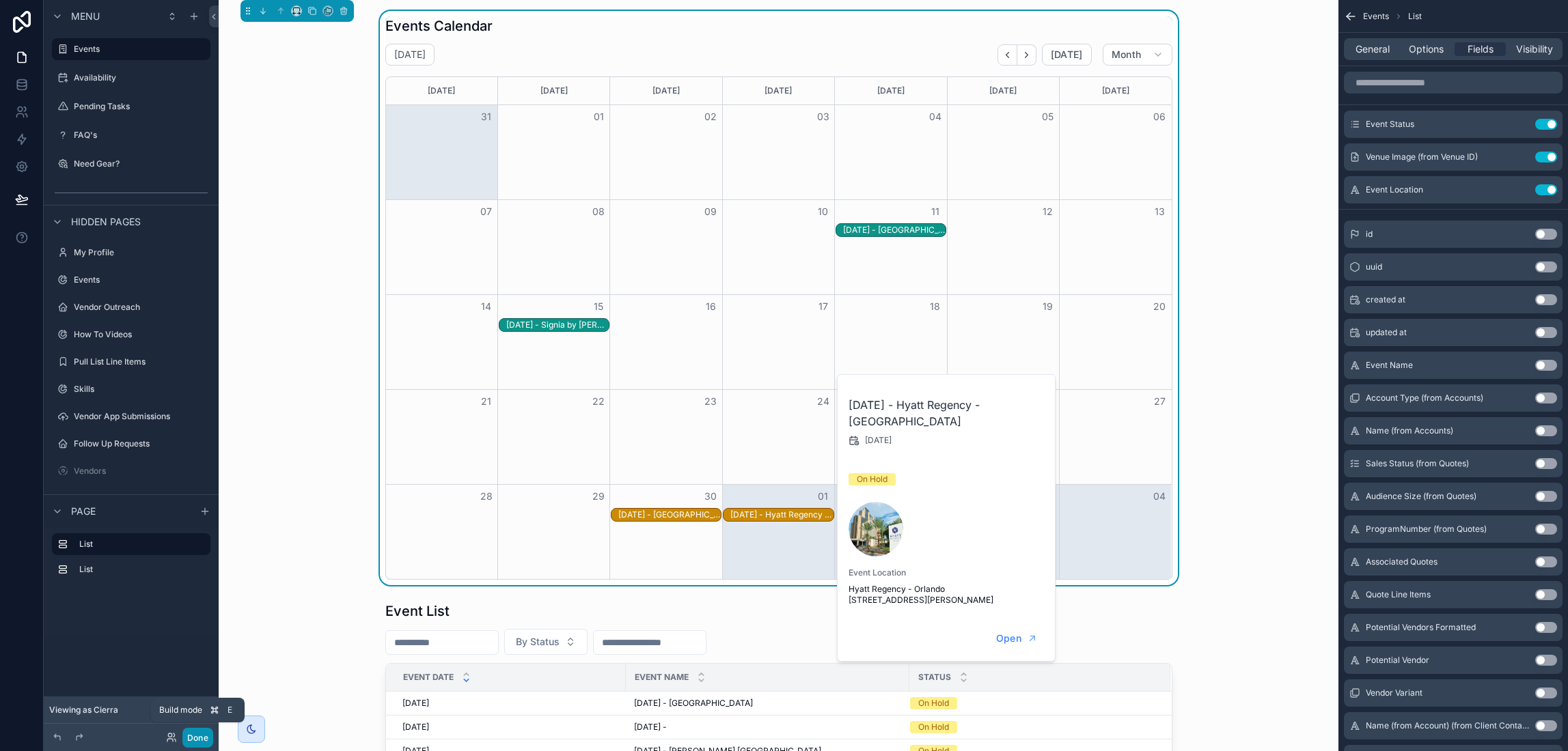
click at [203, 736] on button "Done" at bounding box center [198, 738] width 31 height 20
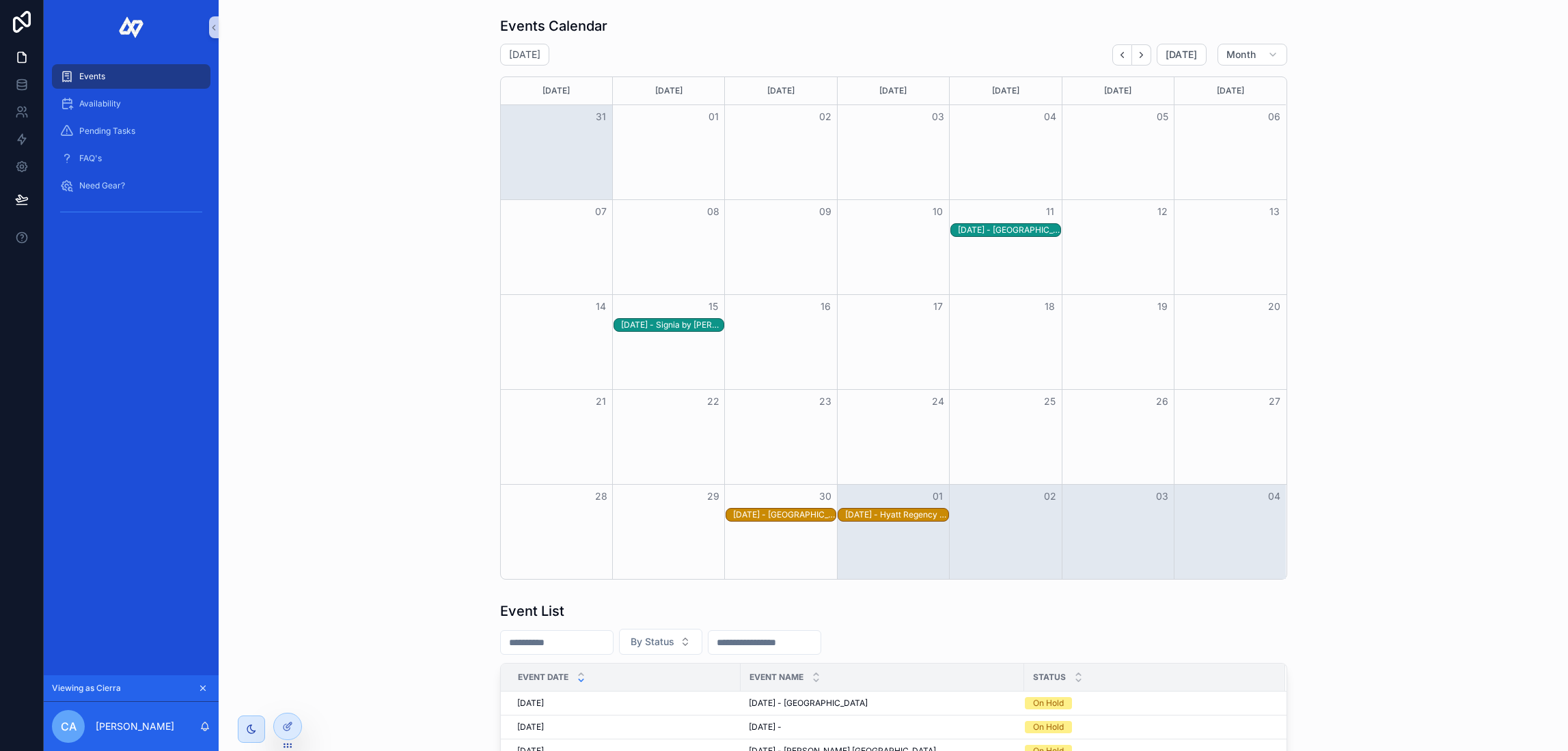
click at [1006, 232] on div "9/11/2025 - Orlando World Center Marriott" at bounding box center [1009, 230] width 102 height 11
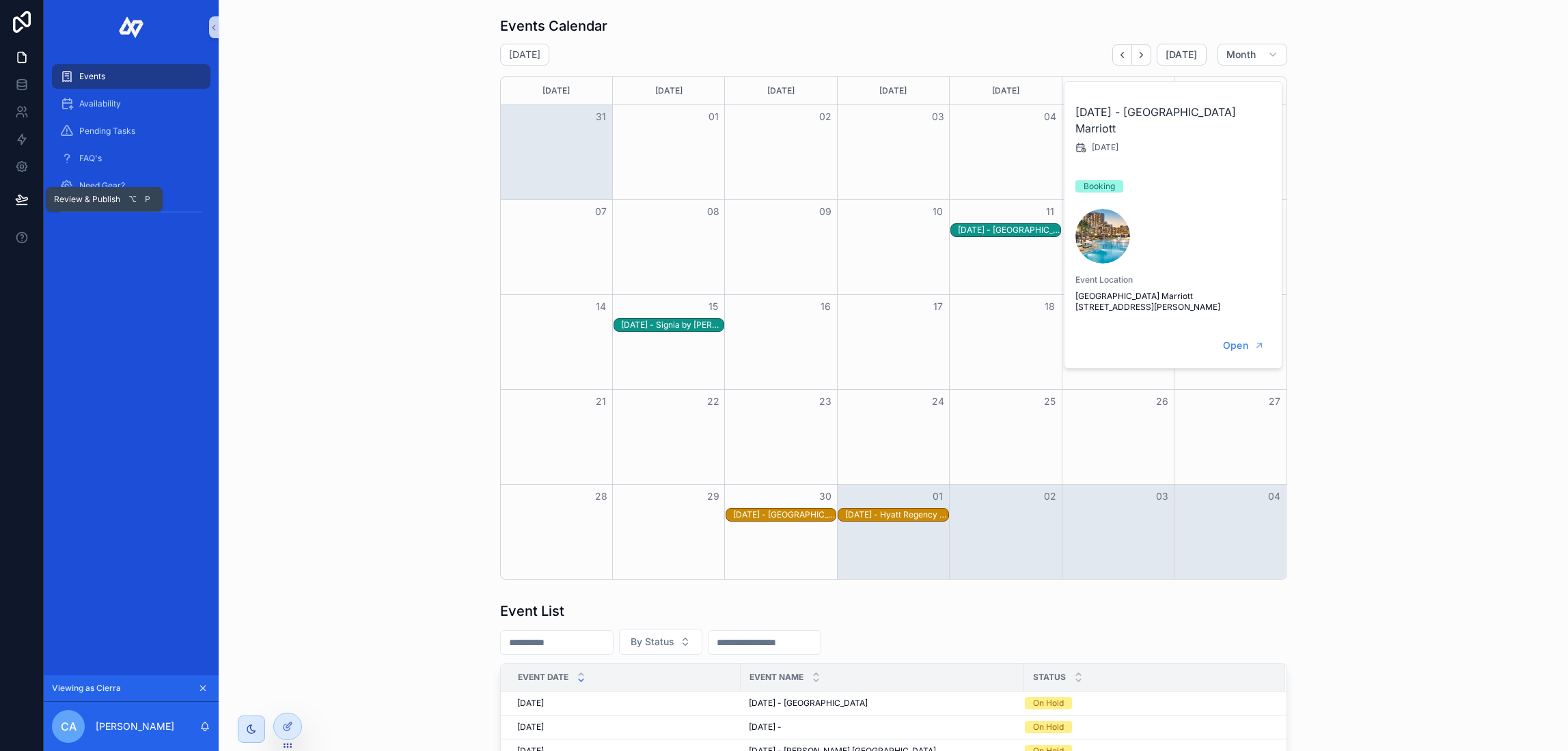
click at [19, 198] on icon at bounding box center [21, 198] width 12 height 7
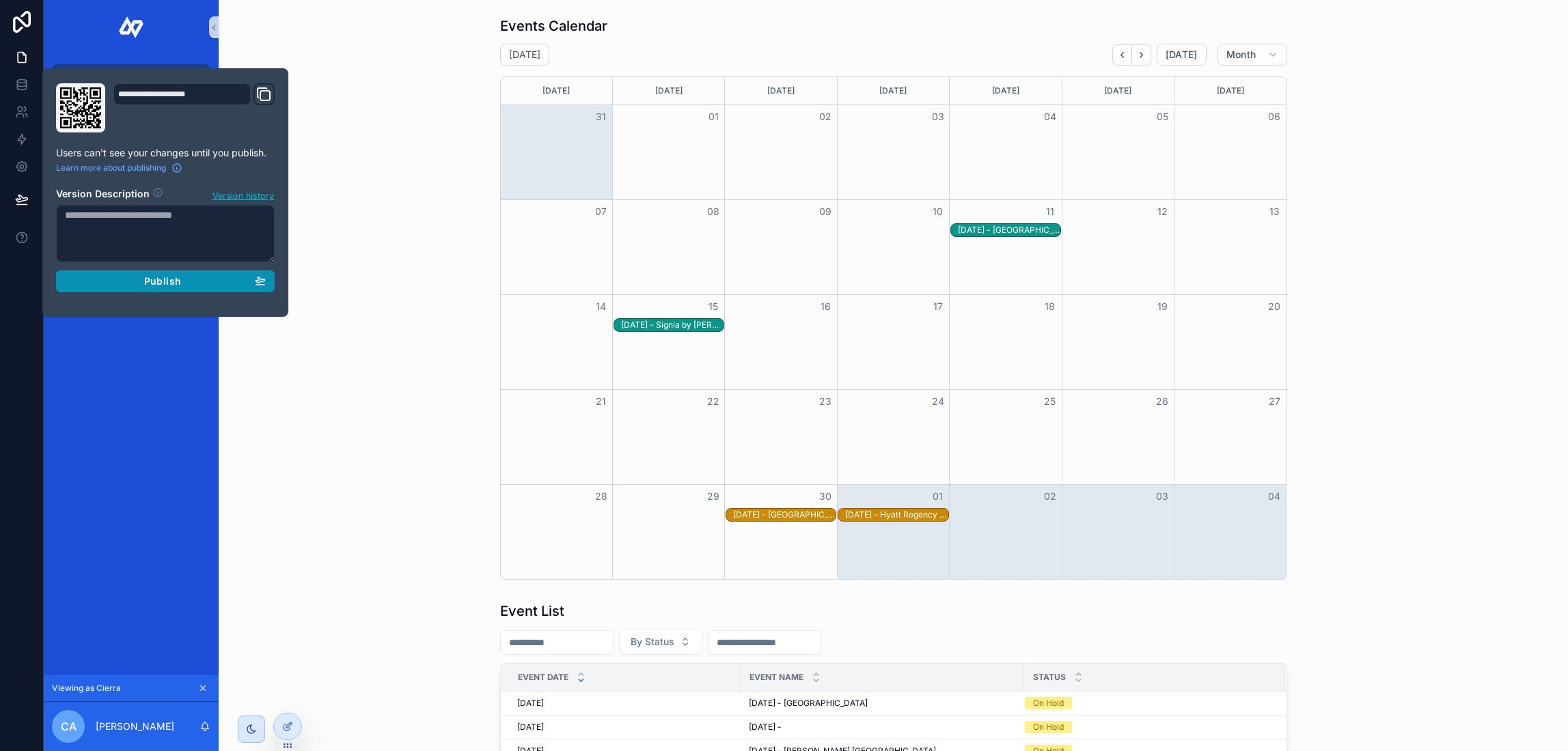
click at [115, 275] on div "Publish" at bounding box center [165, 281] width 201 height 13
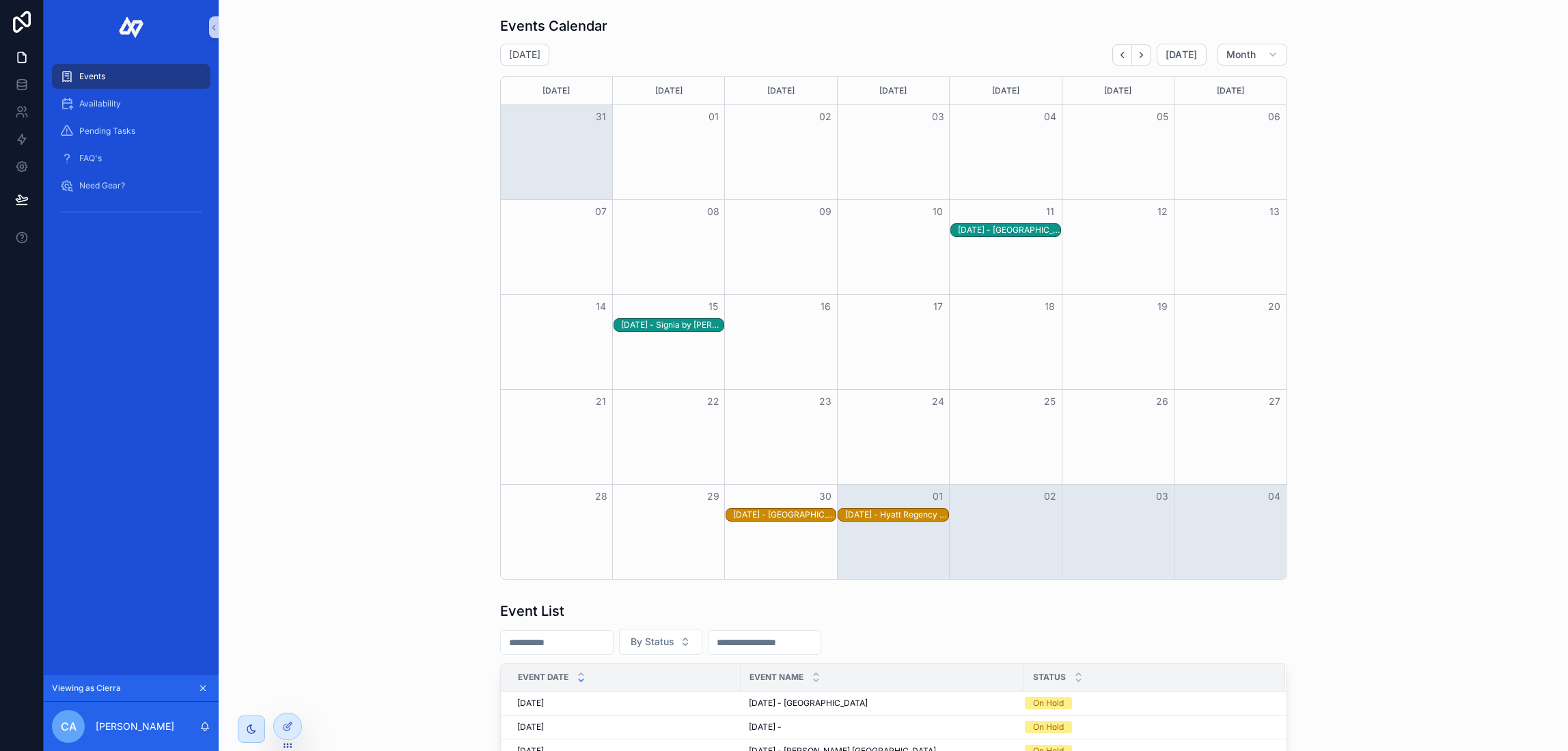
click at [315, 482] on div "Events Calendar September 2025 Today Month Sunday Monday Tuesday Wednesday Thur…" at bounding box center [893, 298] width 1327 height 574
click at [1150, 57] on button "Next" at bounding box center [1142, 55] width 19 height 21
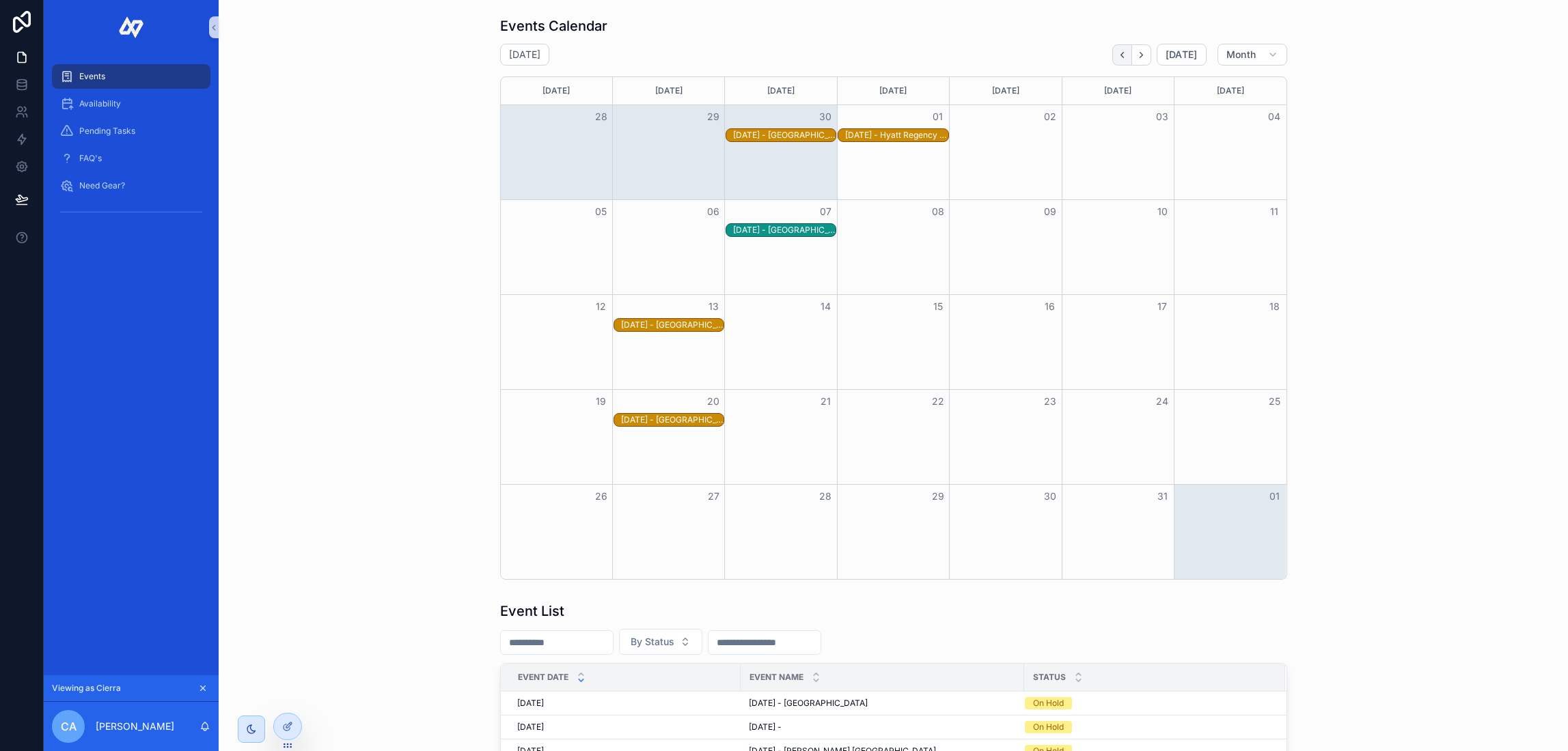
click at [1128, 55] on icon "Back" at bounding box center [1122, 55] width 10 height 10
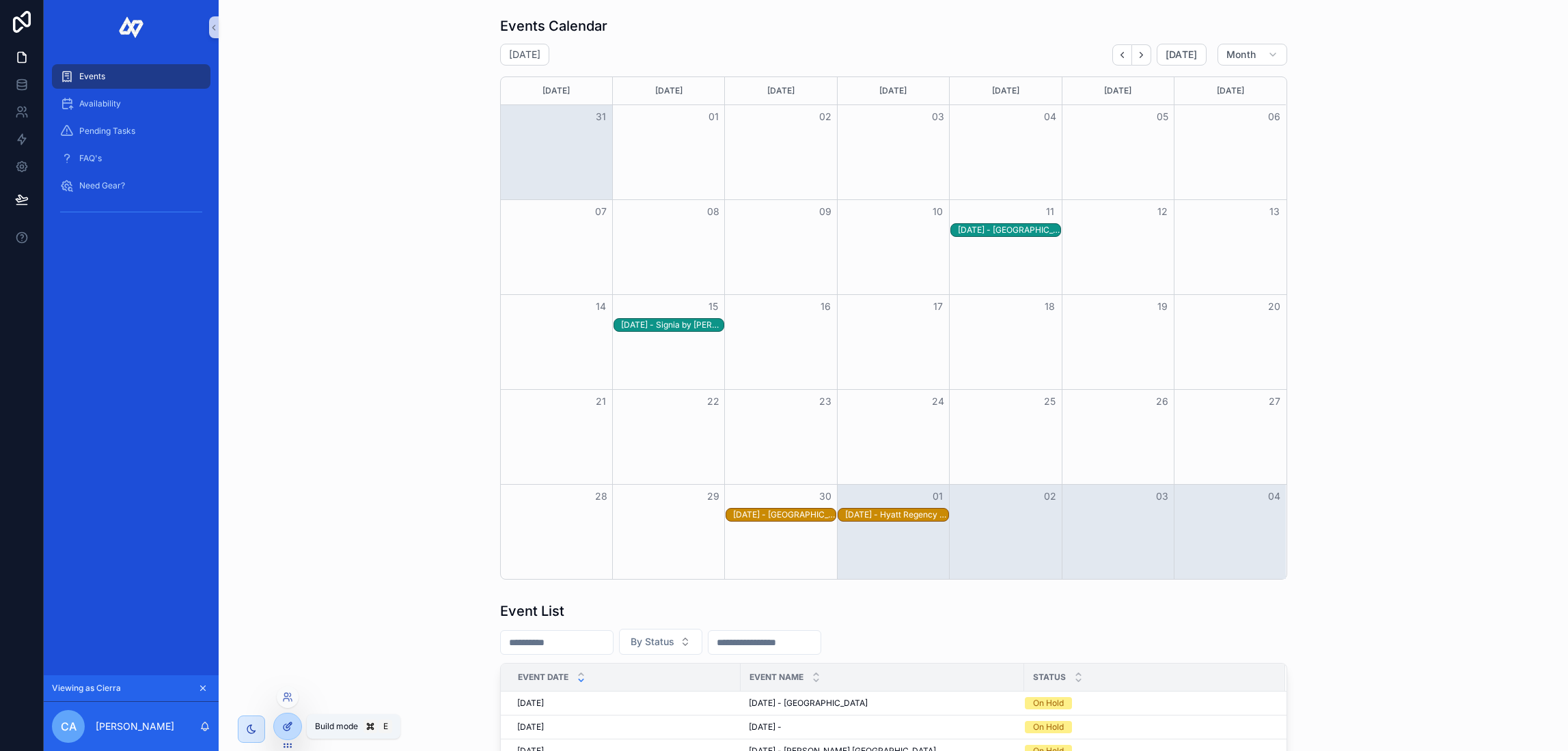
click at [296, 721] on div at bounding box center [287, 727] width 27 height 26
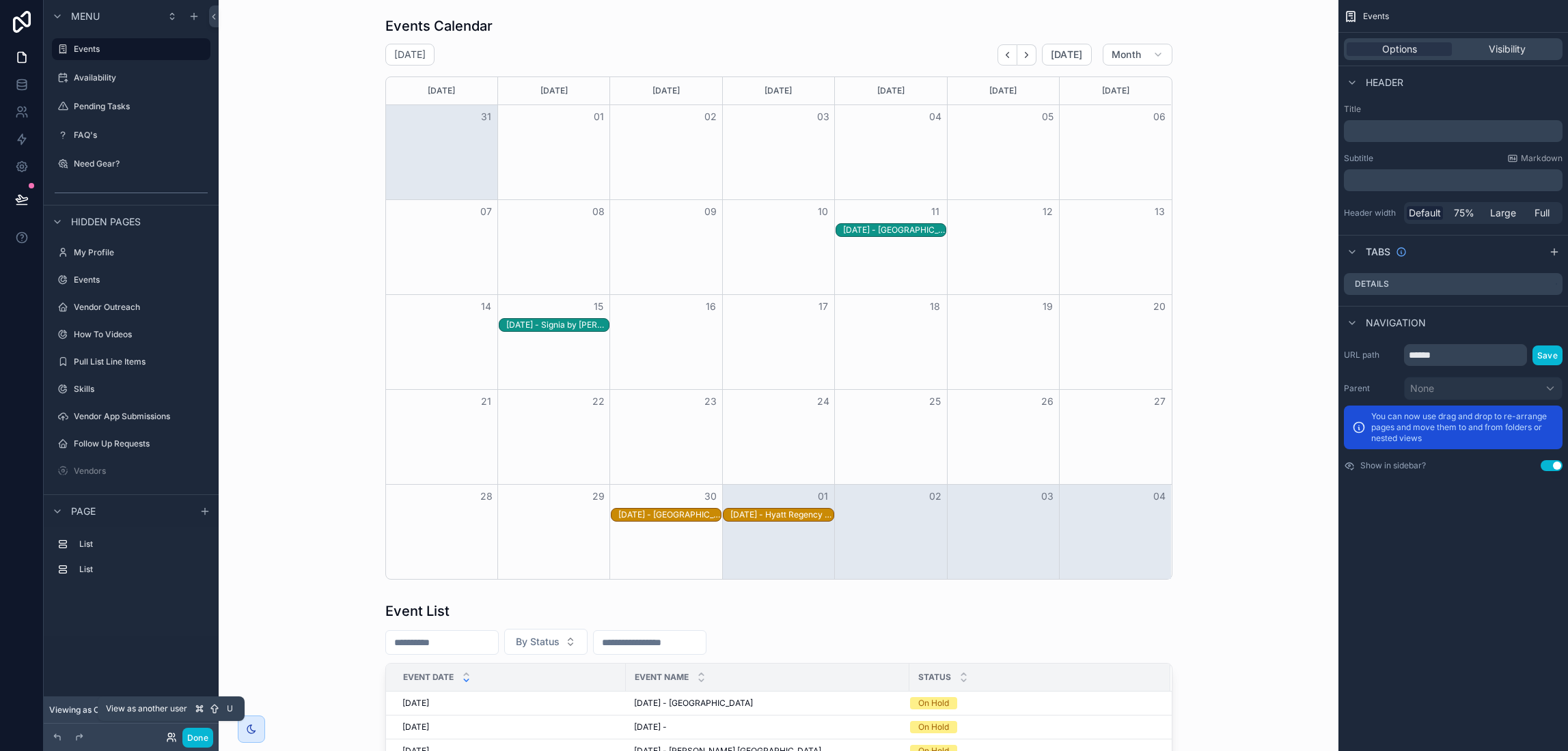
click at [167, 735] on icon at bounding box center [171, 738] width 11 height 11
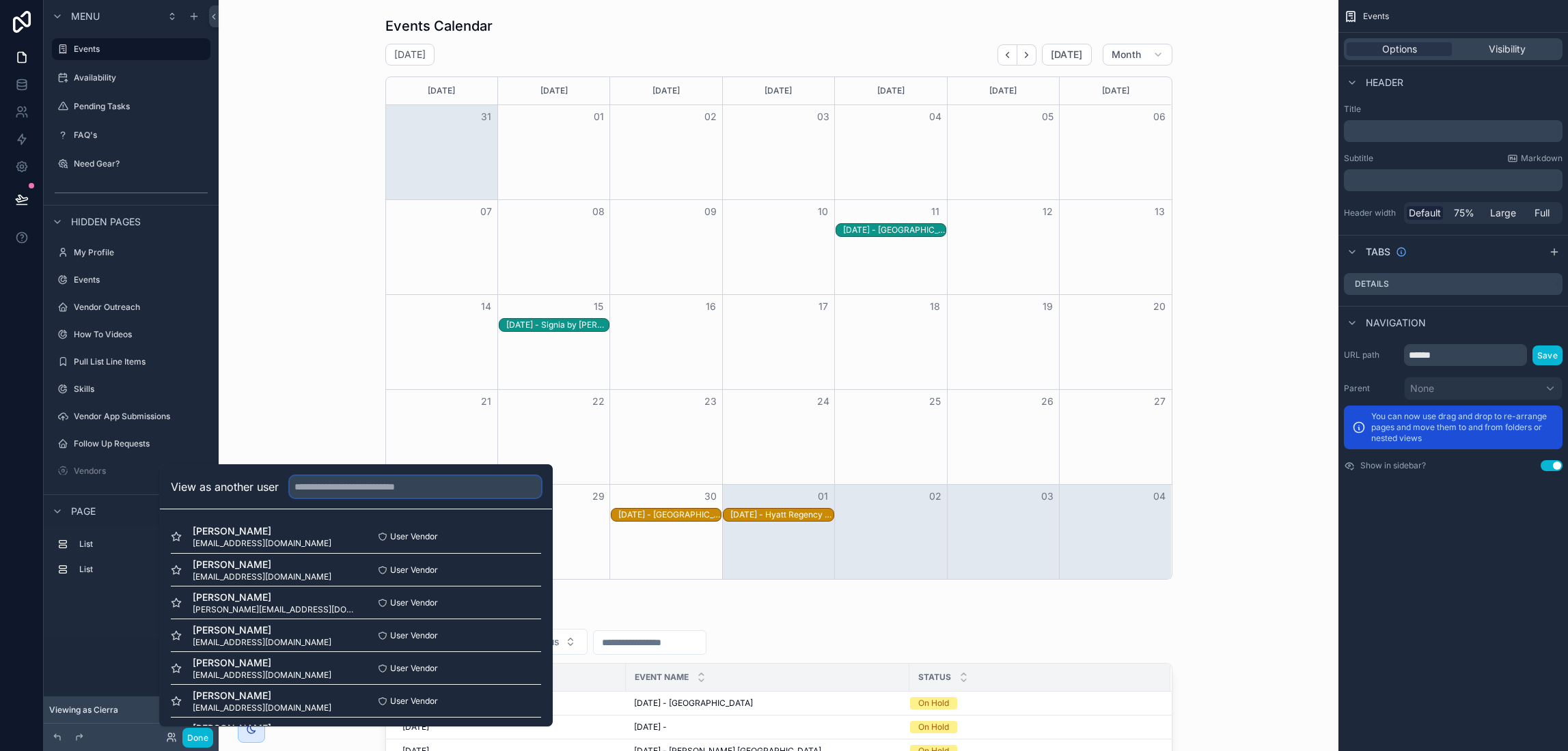
click at [444, 481] on input "text" at bounding box center [415, 487] width 252 height 22
click at [373, 155] on div "scrollable content" at bounding box center [778, 298] width 1098 height 574
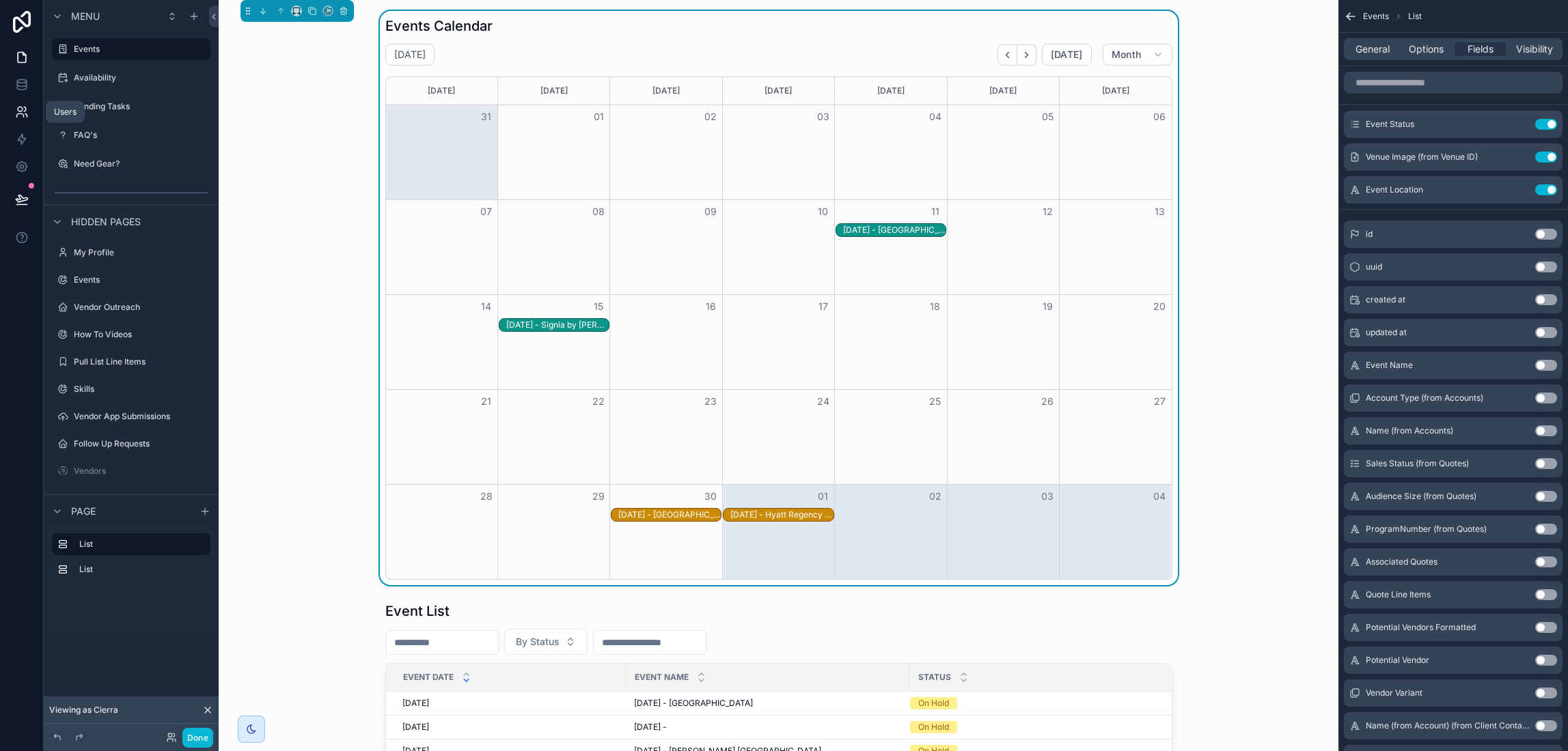
click at [23, 112] on icon at bounding box center [21, 112] width 13 height 13
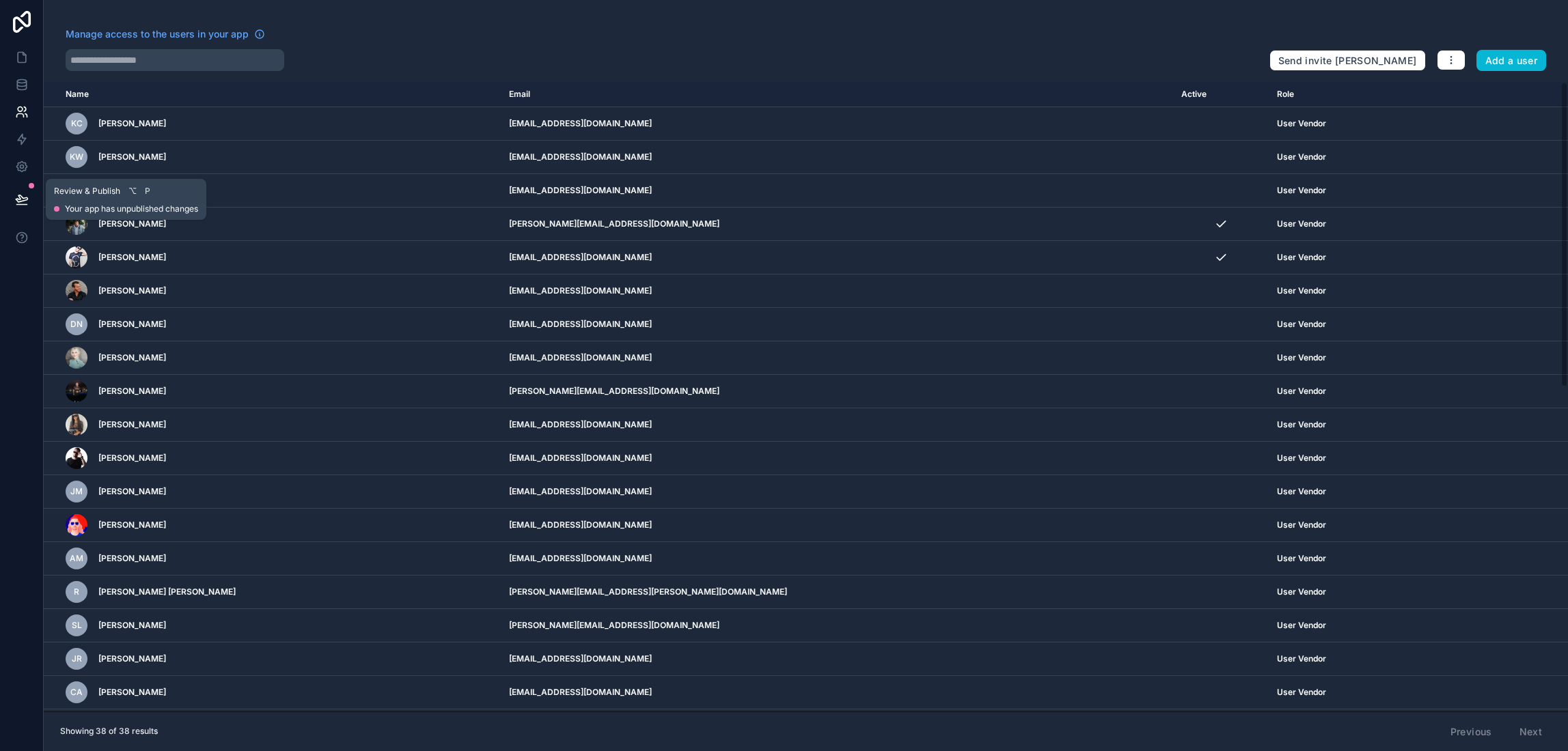
click at [19, 205] on icon at bounding box center [21, 199] width 13 height 13
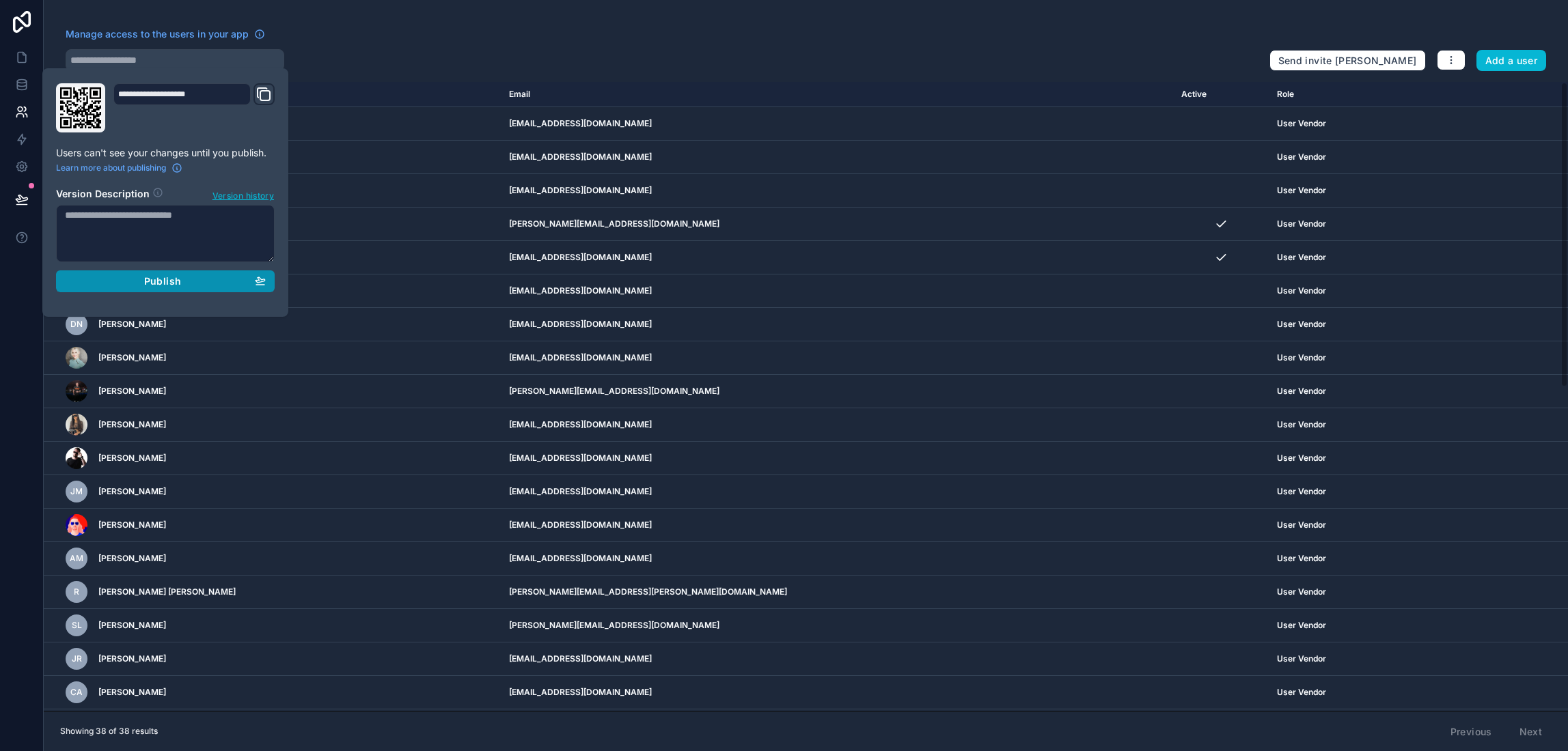
click at [93, 276] on div "Publish" at bounding box center [165, 281] width 201 height 13
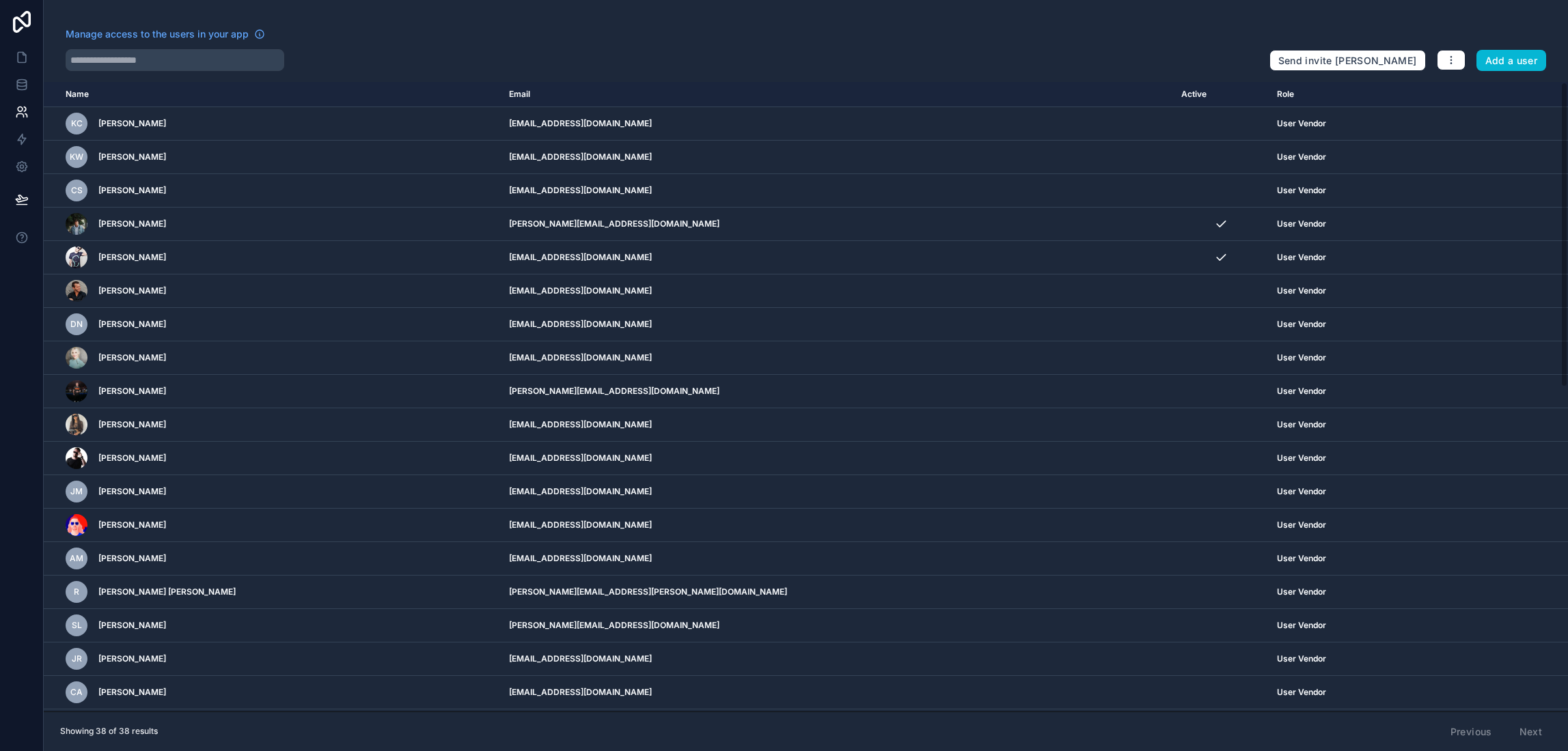
click at [466, 30] on div "Manage access to the users in your app" at bounding box center [663, 38] width 1193 height 22
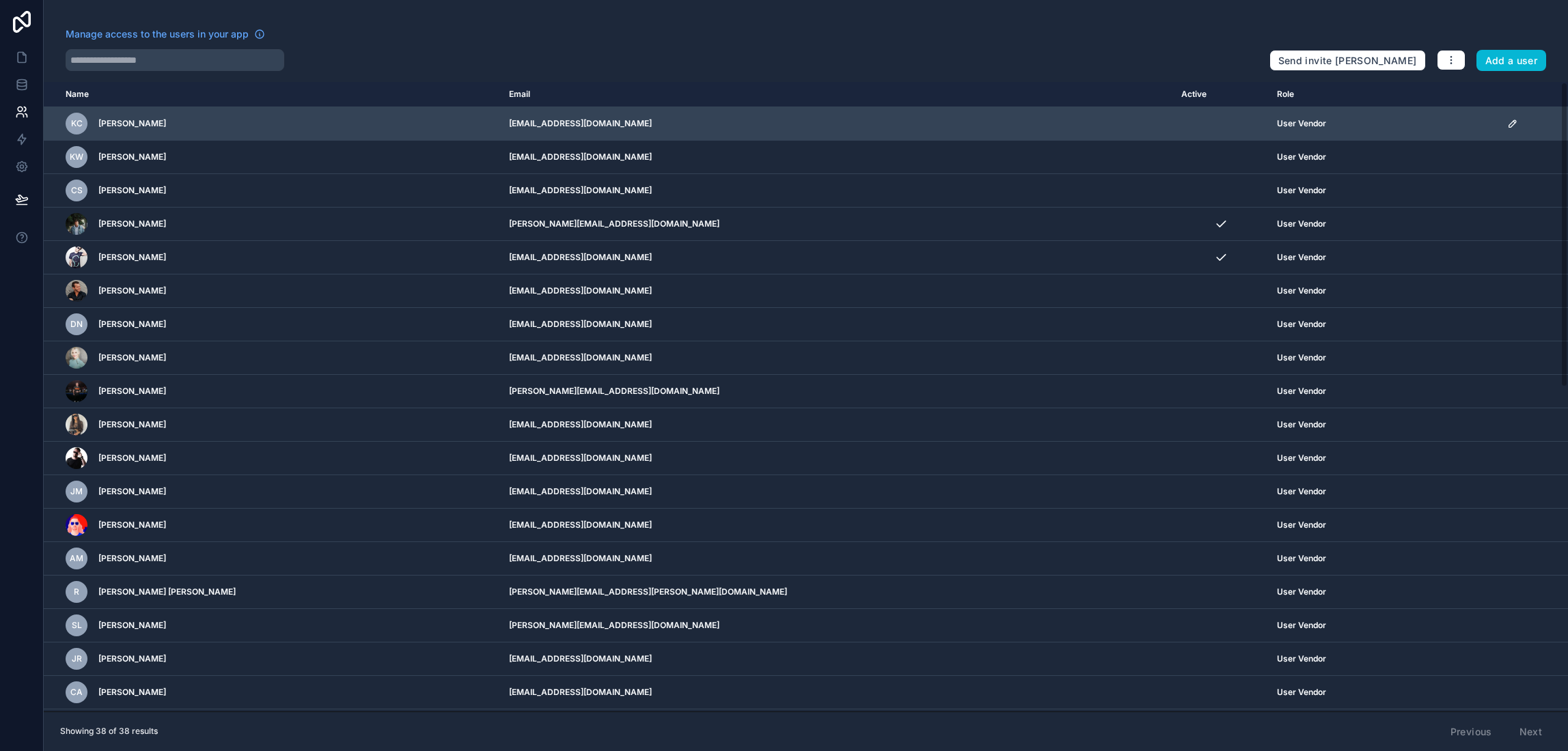
click at [1507, 126] on icon "scrollable content" at bounding box center [1512, 124] width 11 height 11
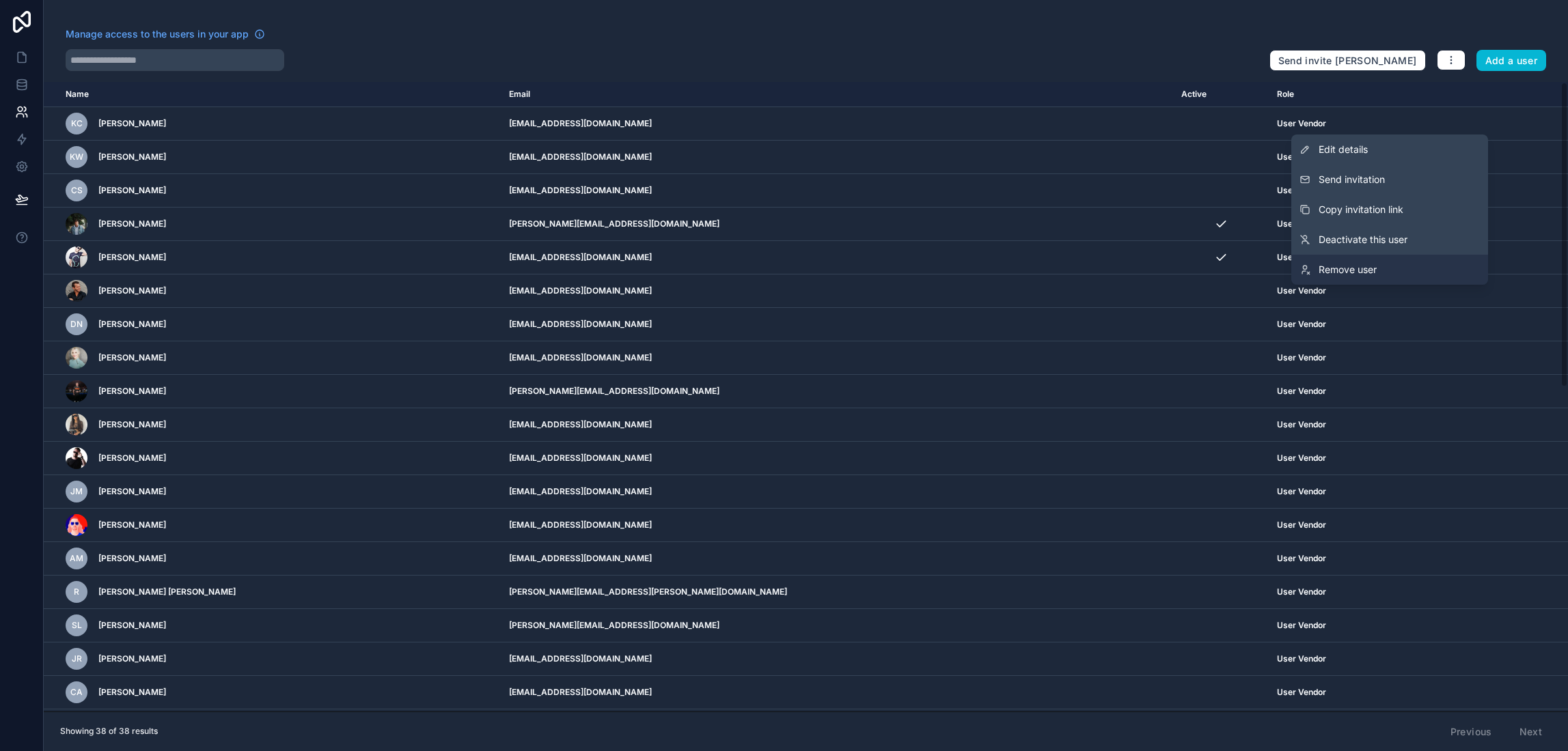
click at [1378, 266] on link "Remove user" at bounding box center [1390, 269] width 197 height 30
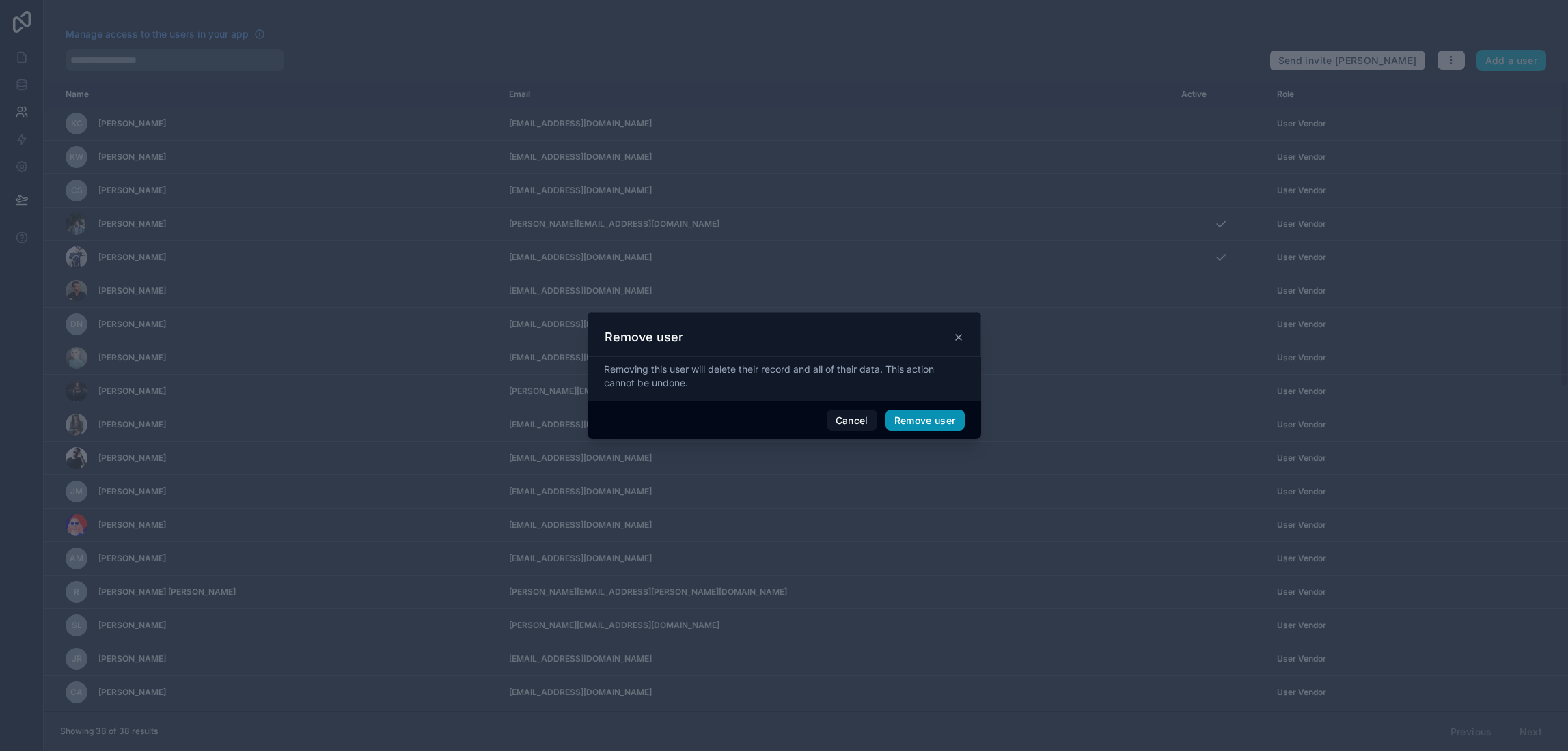
click at [926, 424] on button "Remove user" at bounding box center [925, 421] width 79 height 22
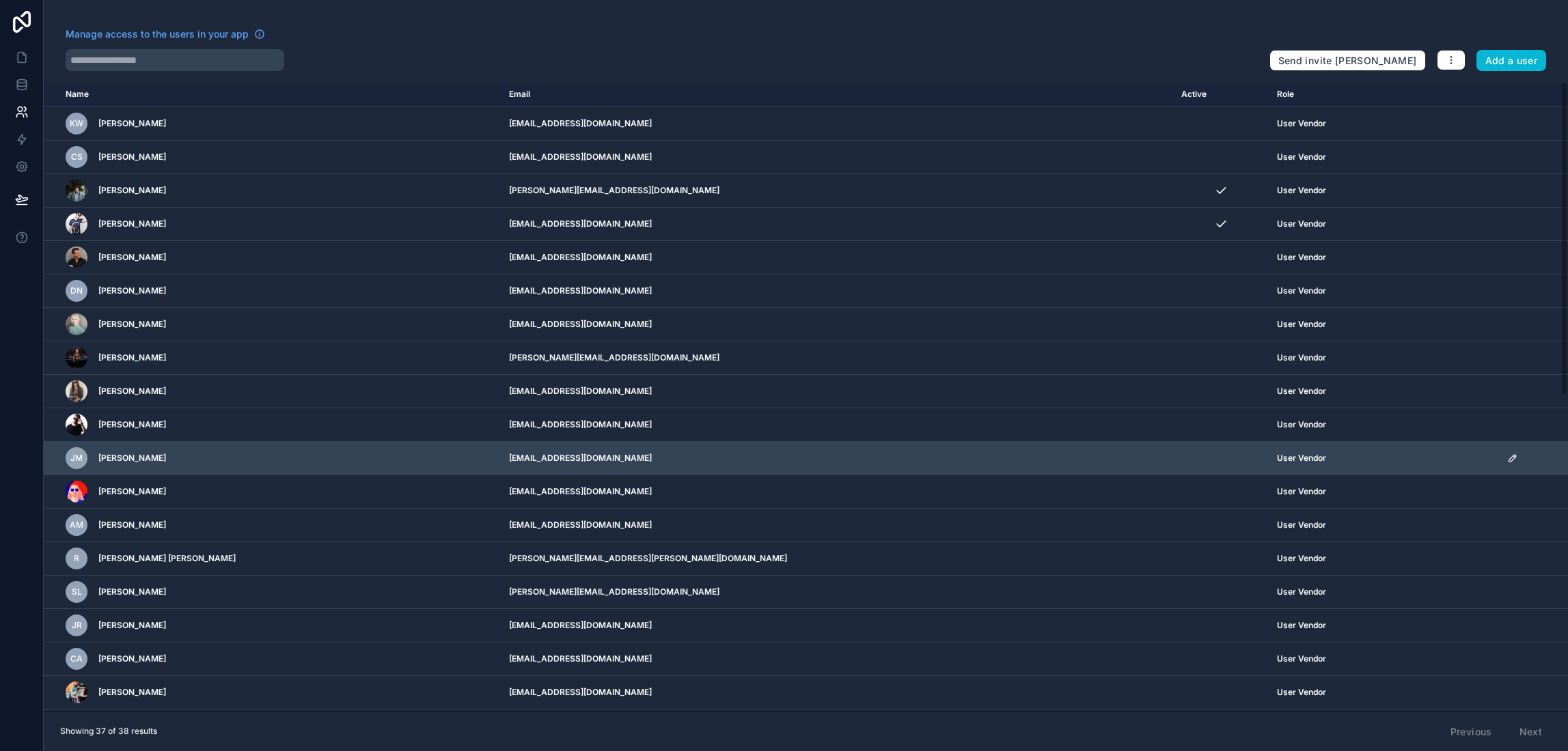
click at [1507, 457] on icon "scrollable content" at bounding box center [1512, 458] width 11 height 11
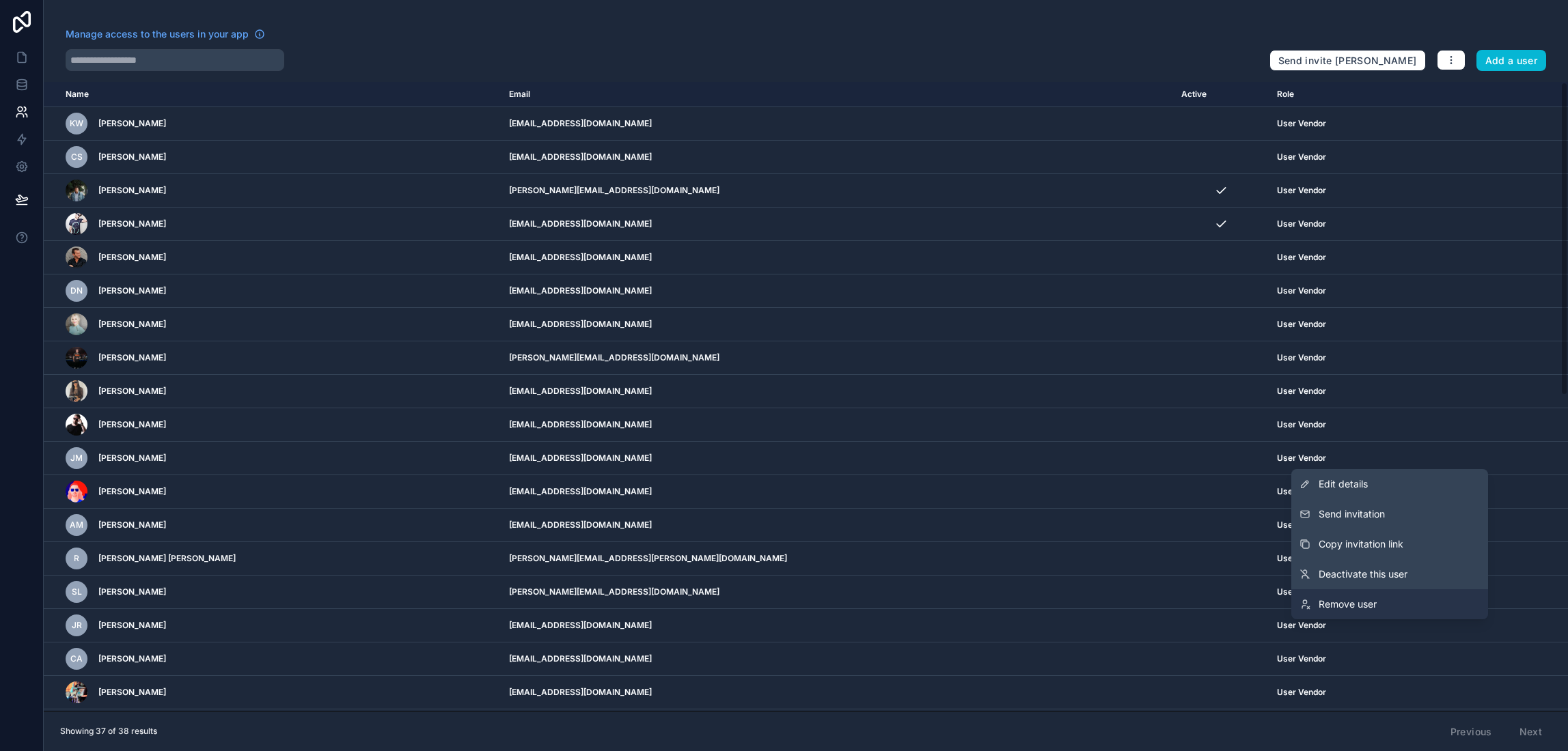
click at [1338, 598] on span "Remove user" at bounding box center [1347, 604] width 58 height 13
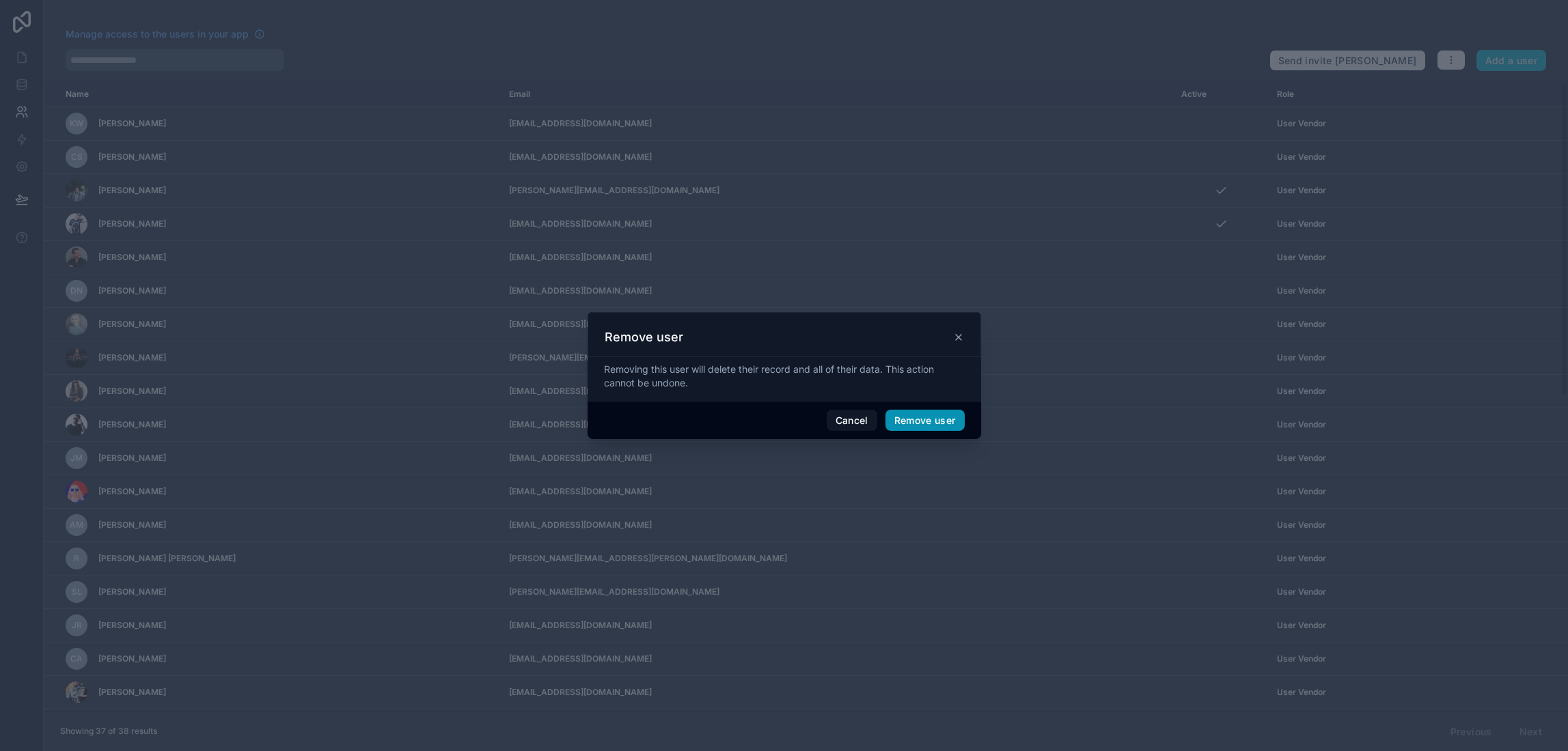
click at [950, 425] on button "Remove user" at bounding box center [925, 421] width 79 height 22
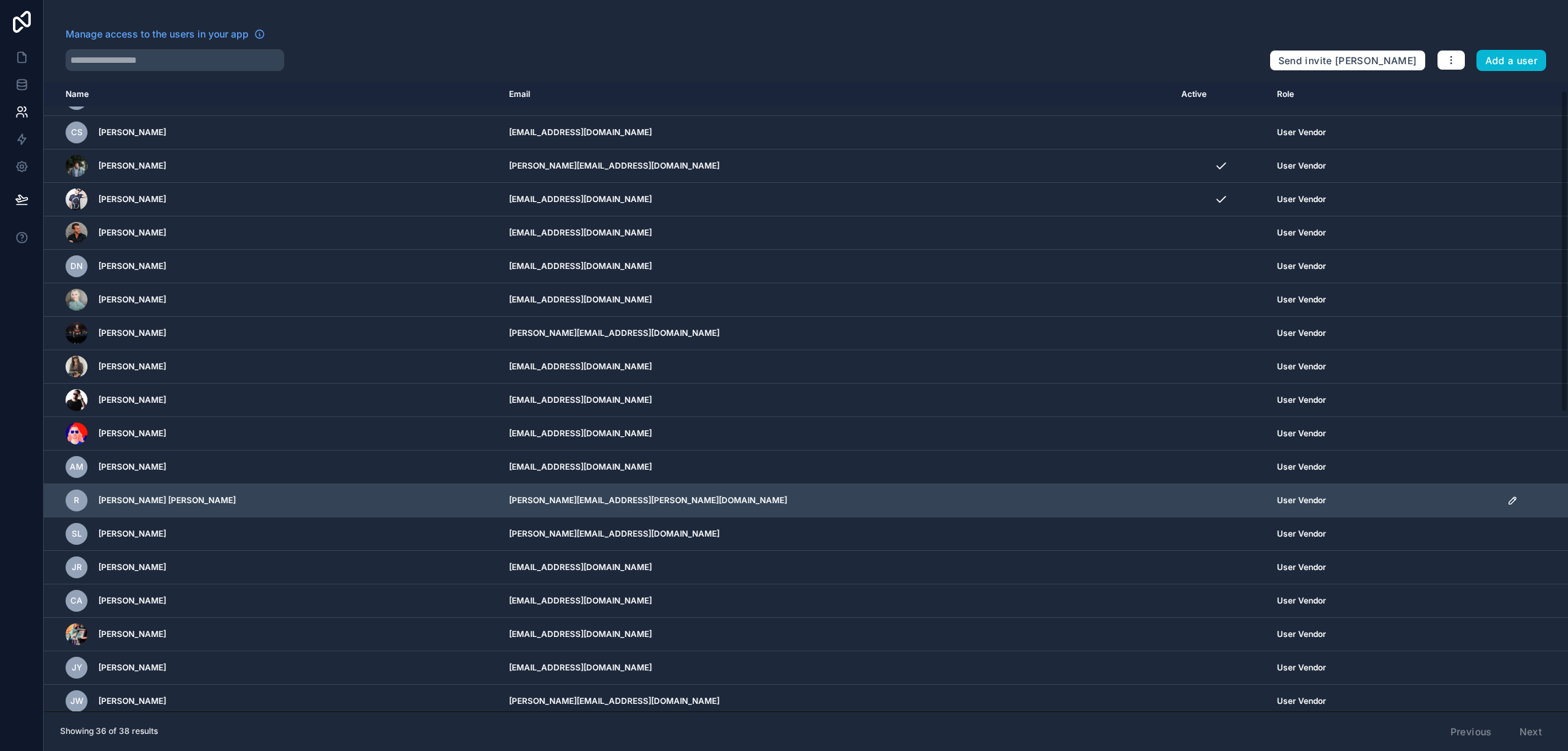
scroll to position [34, 0]
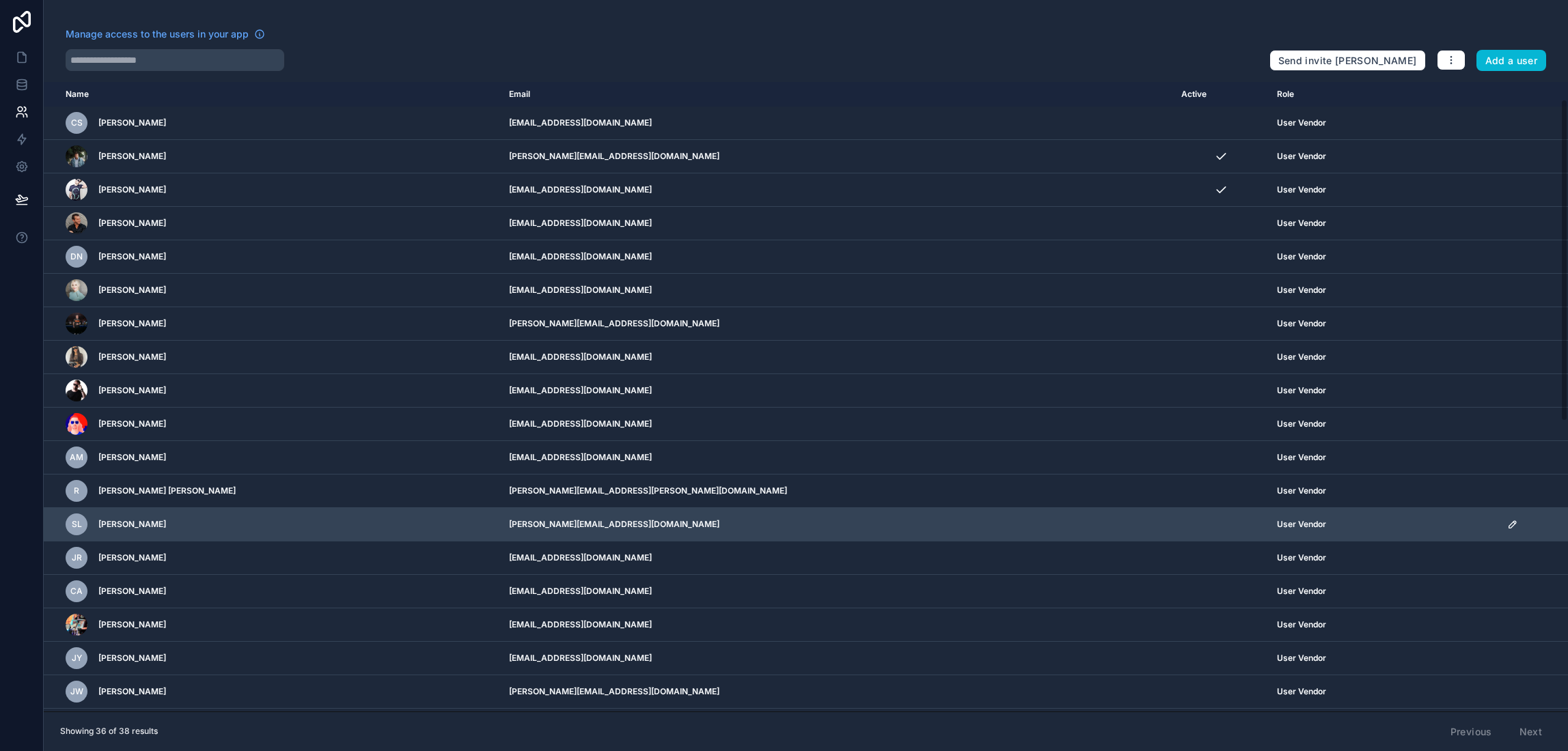
click at [1507, 525] on icon "scrollable content" at bounding box center [1512, 525] width 11 height 11
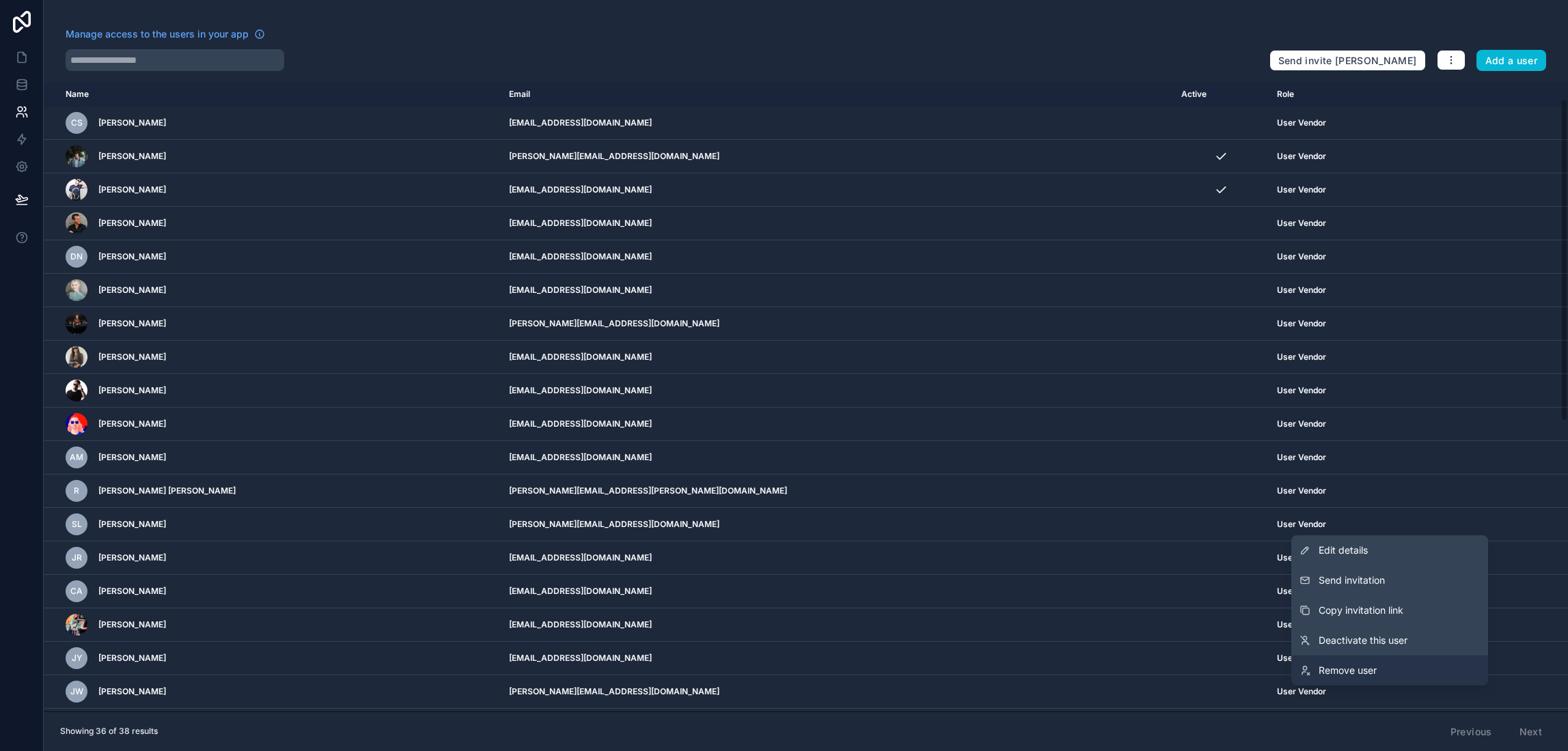
click at [1349, 674] on span "Remove user" at bounding box center [1347, 670] width 58 height 13
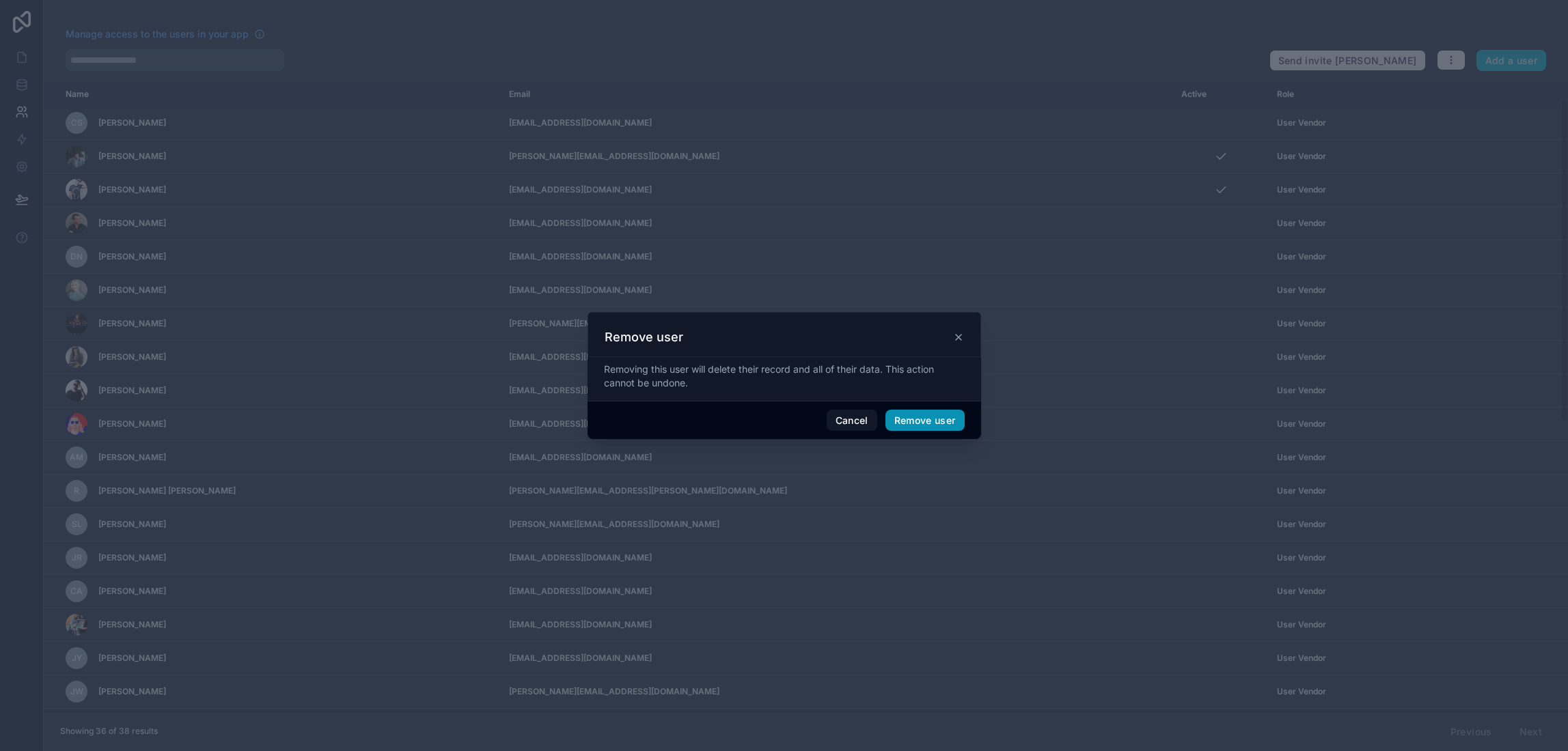
click at [922, 424] on button "Remove user" at bounding box center [925, 421] width 79 height 22
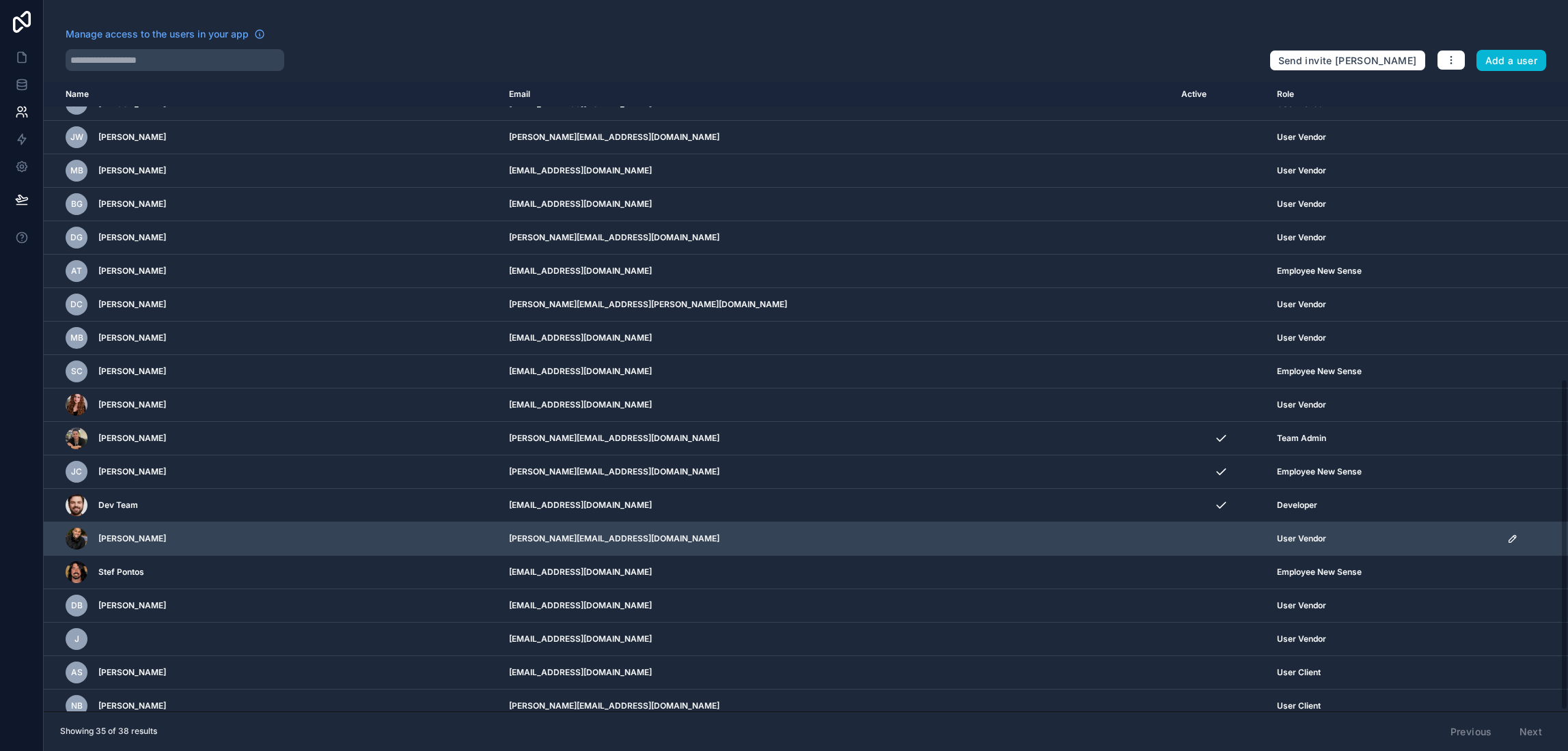
scroll to position [566, 0]
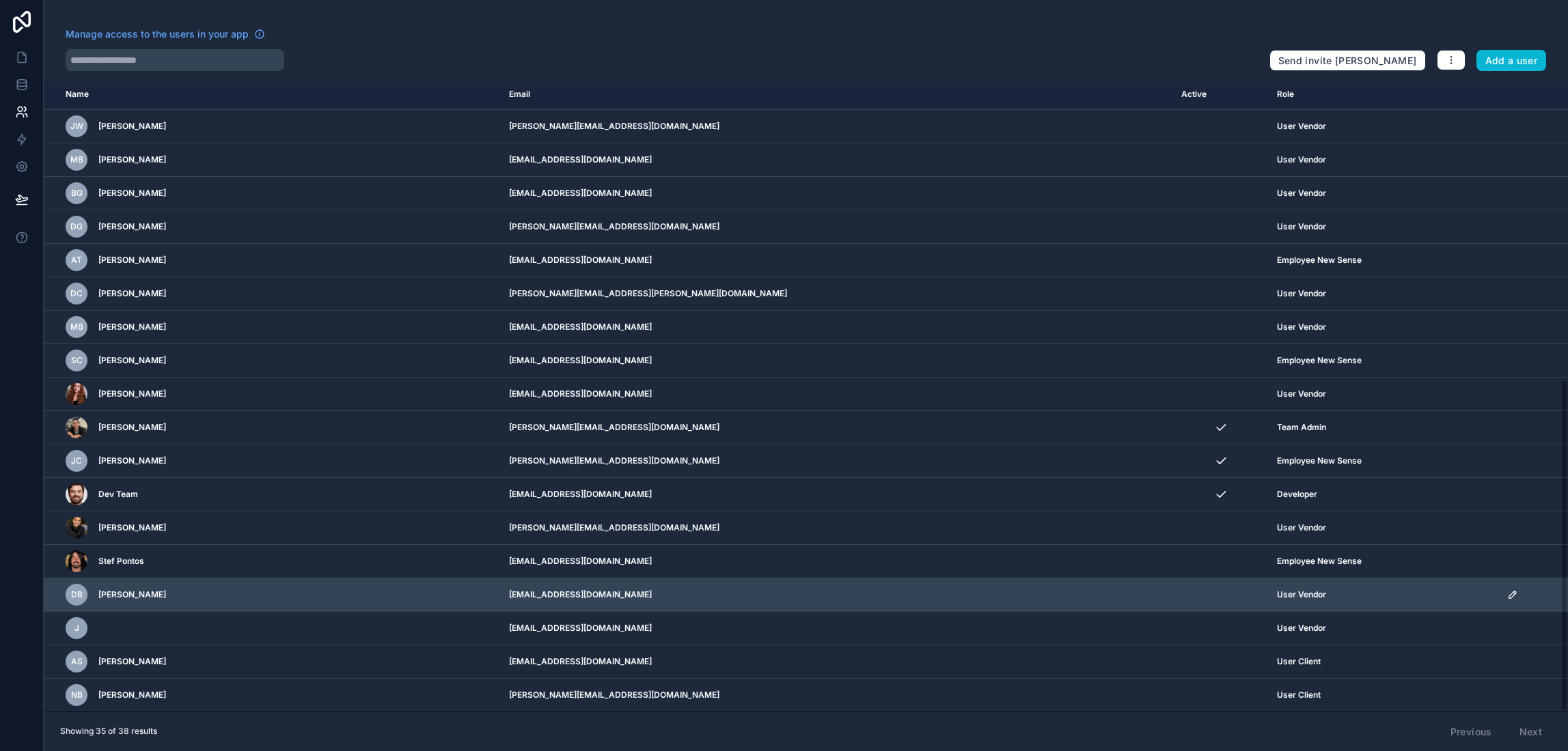
click at [1510, 591] on icon "scrollable content" at bounding box center [1512, 594] width 7 height 7
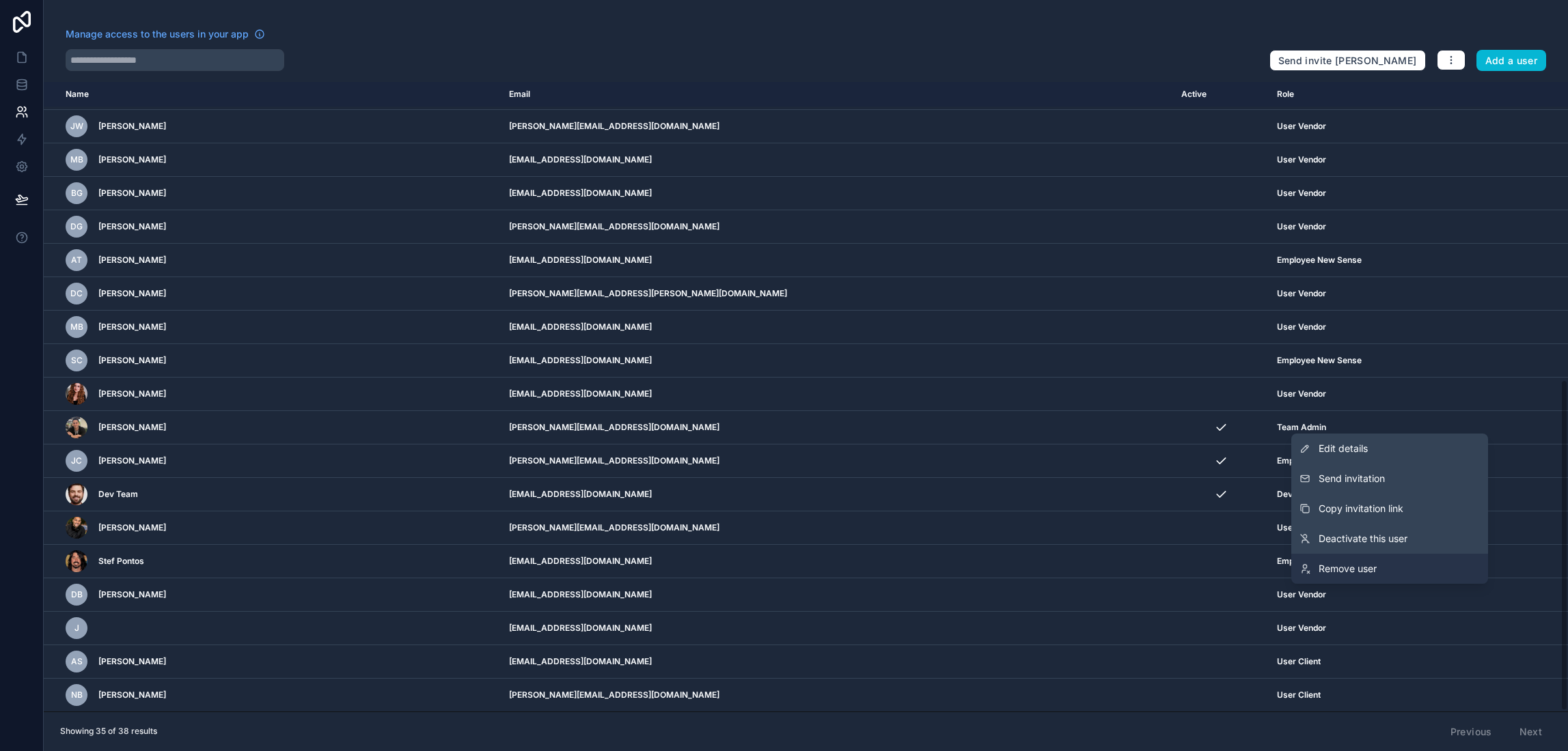
click at [1396, 570] on link "Remove user" at bounding box center [1390, 569] width 197 height 30
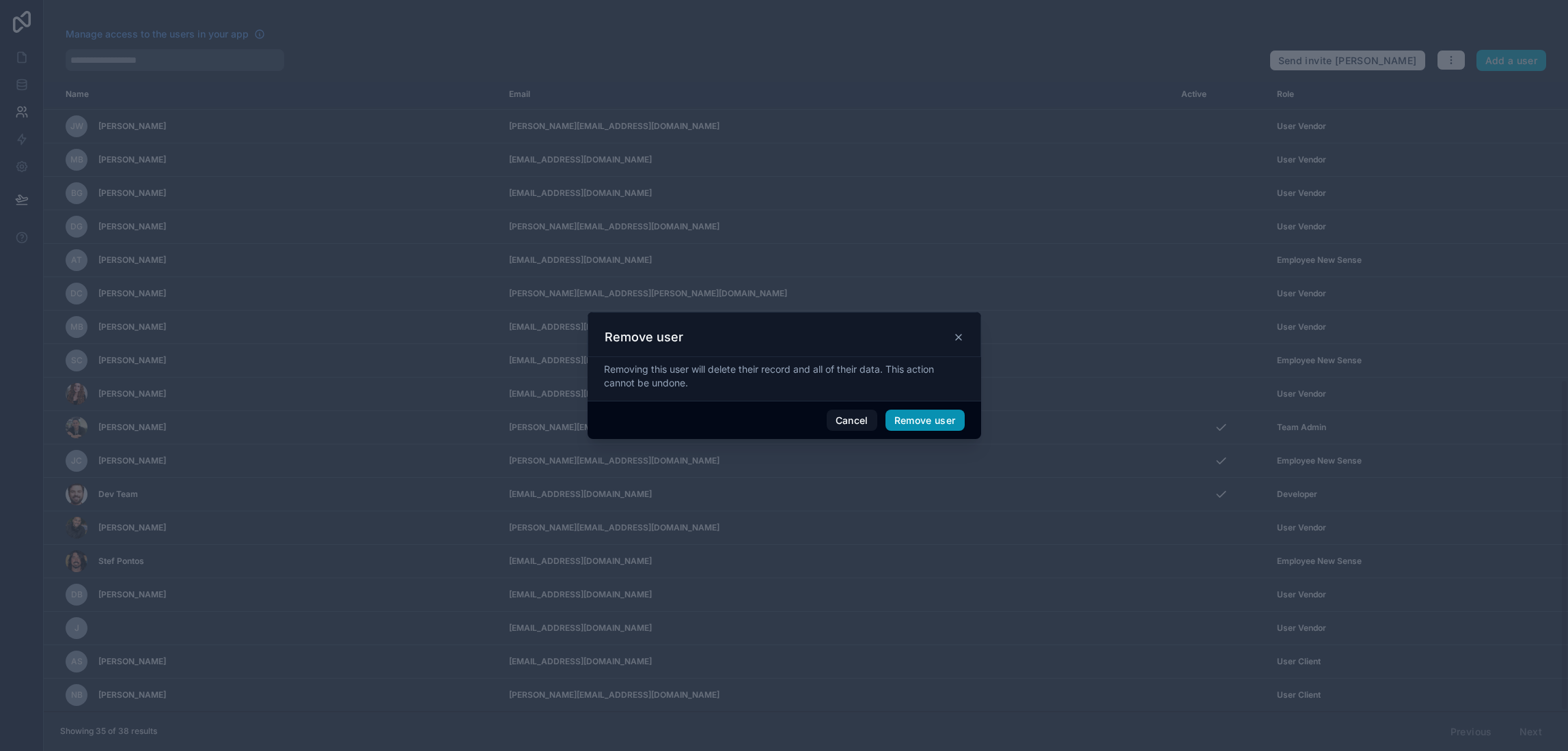
click at [939, 419] on button "Remove user" at bounding box center [925, 421] width 79 height 22
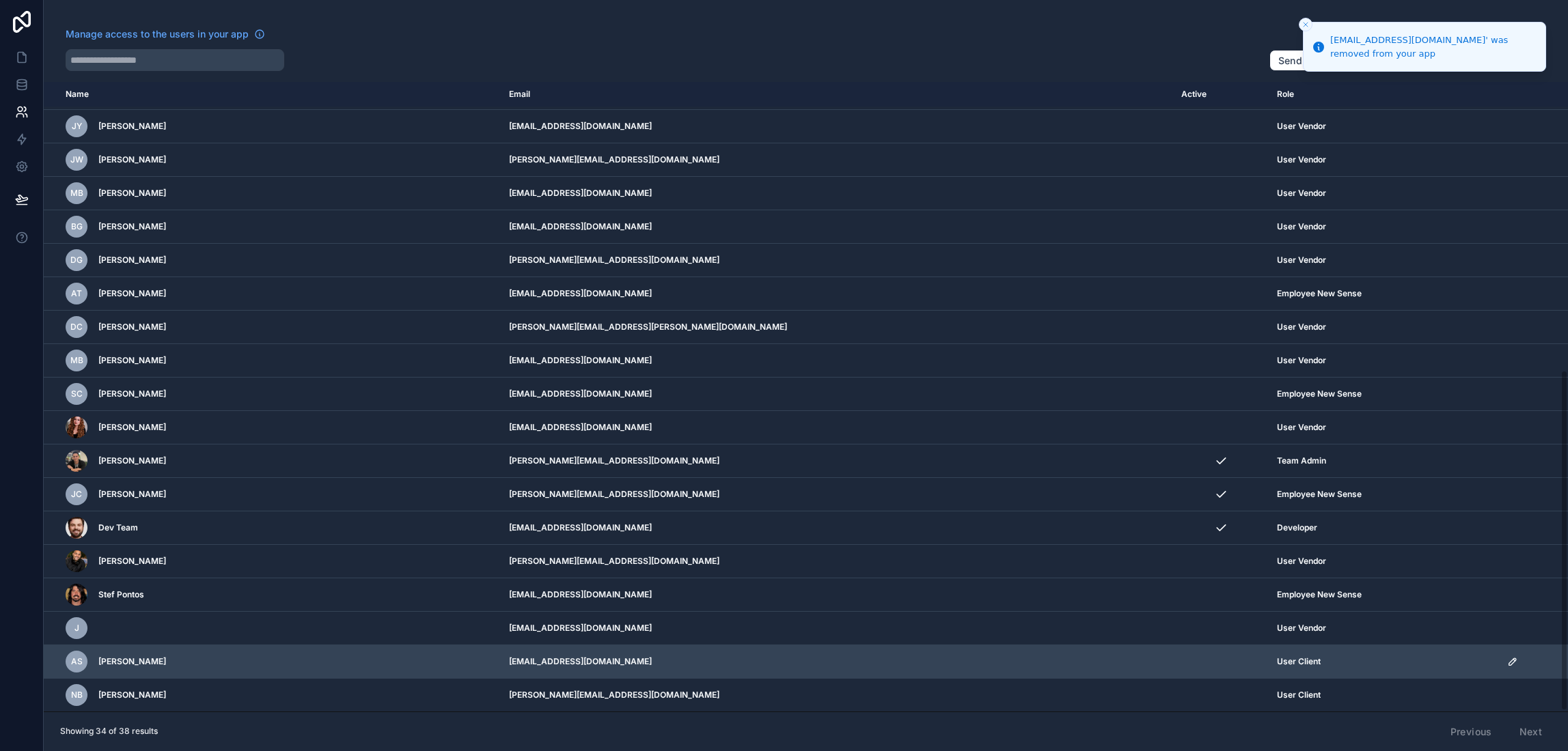
scroll to position [533, 0]
click at [1507, 663] on icon "scrollable content" at bounding box center [1512, 661] width 11 height 11
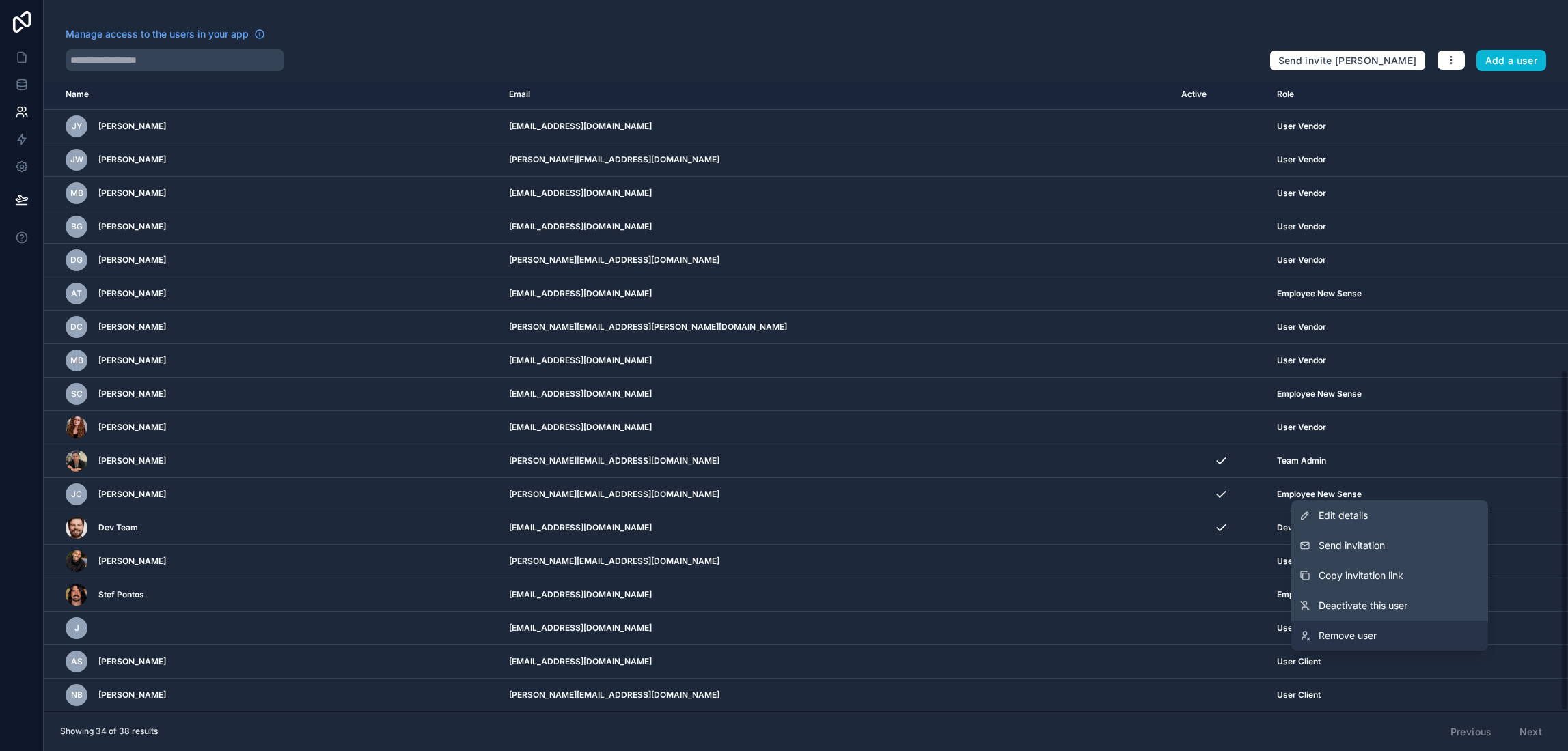
click at [1352, 637] on span "Remove user" at bounding box center [1347, 636] width 58 height 13
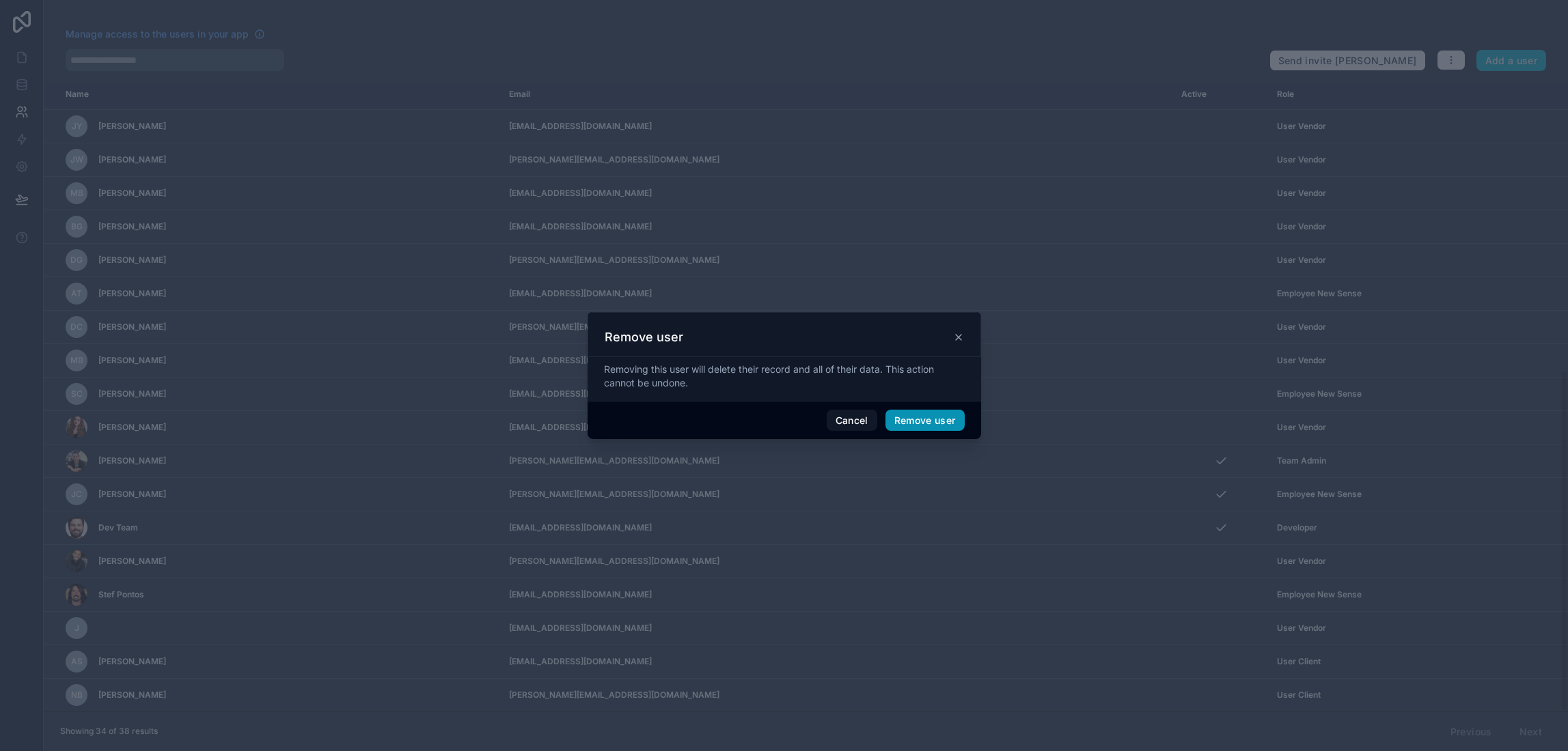
click at [906, 422] on button "Remove user" at bounding box center [925, 421] width 79 height 22
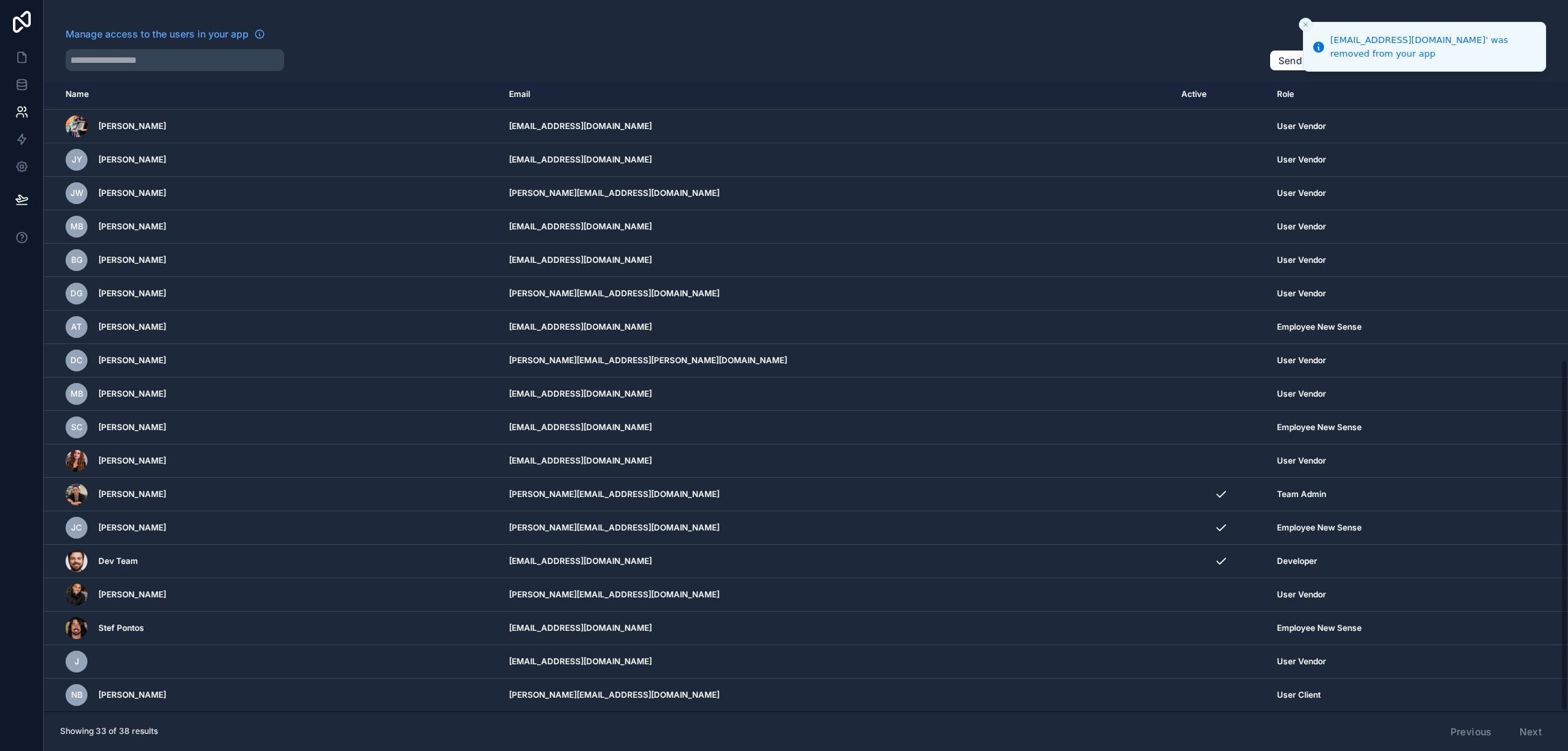
scroll to position [499, 0]
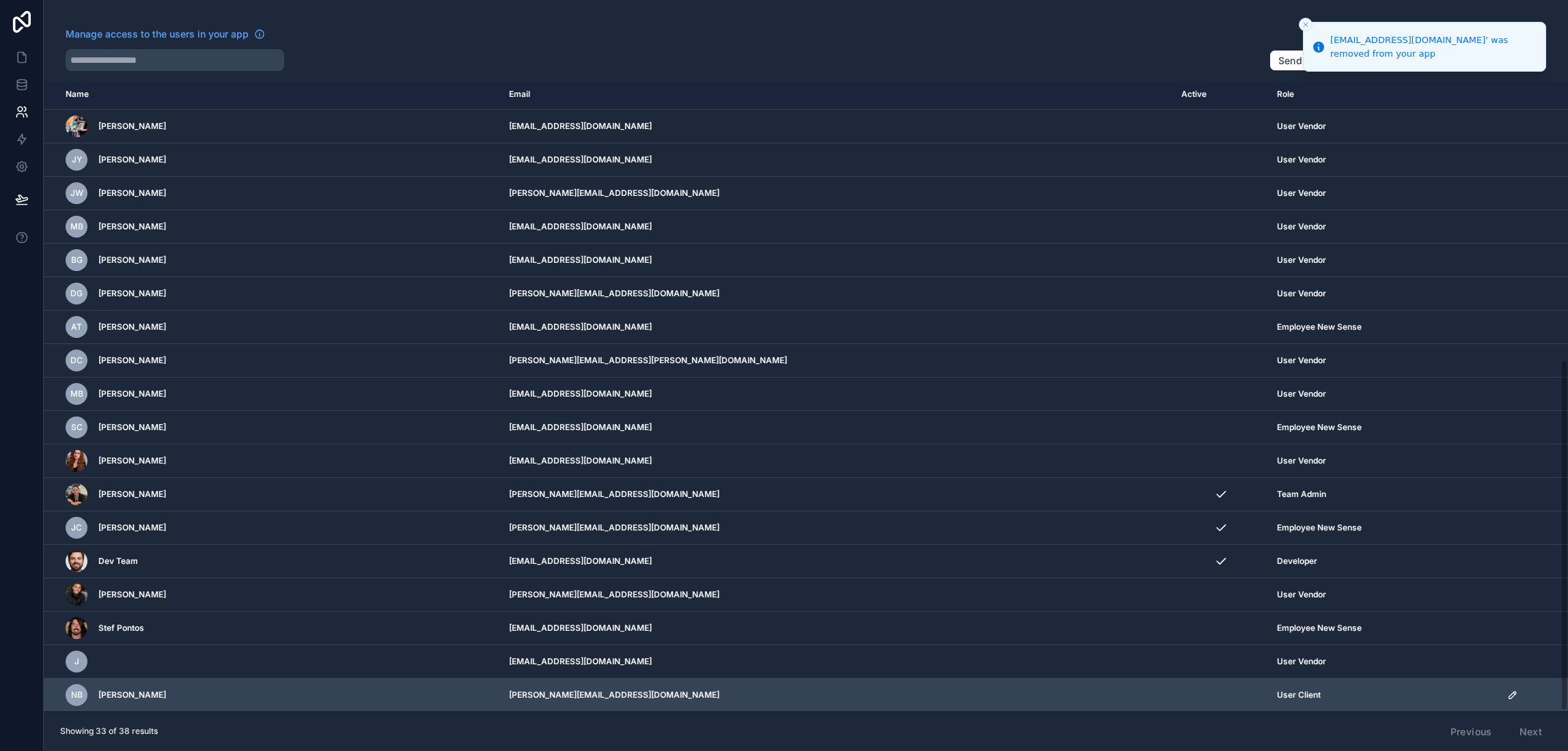
click at [1510, 692] on icon "scrollable content" at bounding box center [1512, 695] width 7 height 7
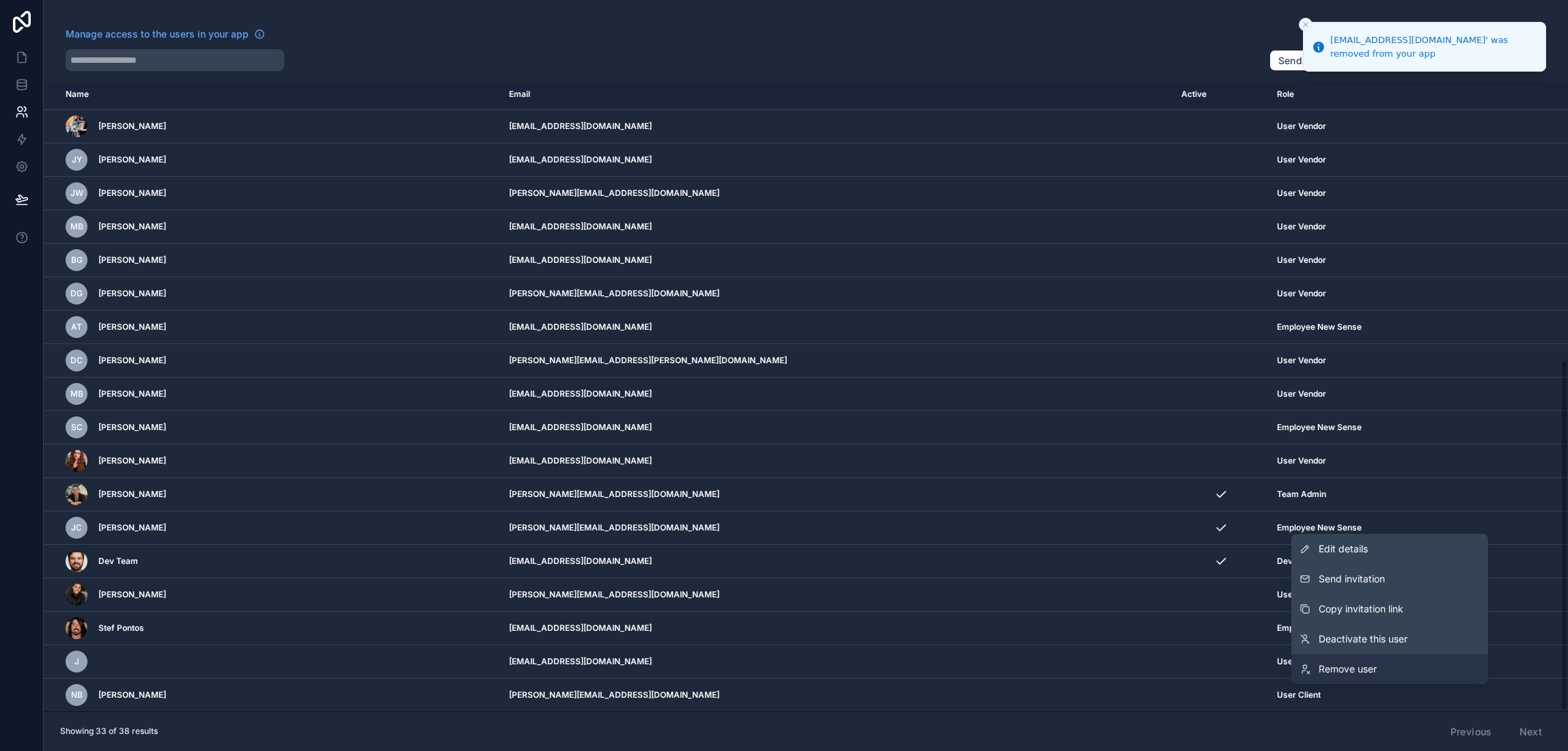
click at [1404, 664] on link "Remove user" at bounding box center [1390, 669] width 197 height 30
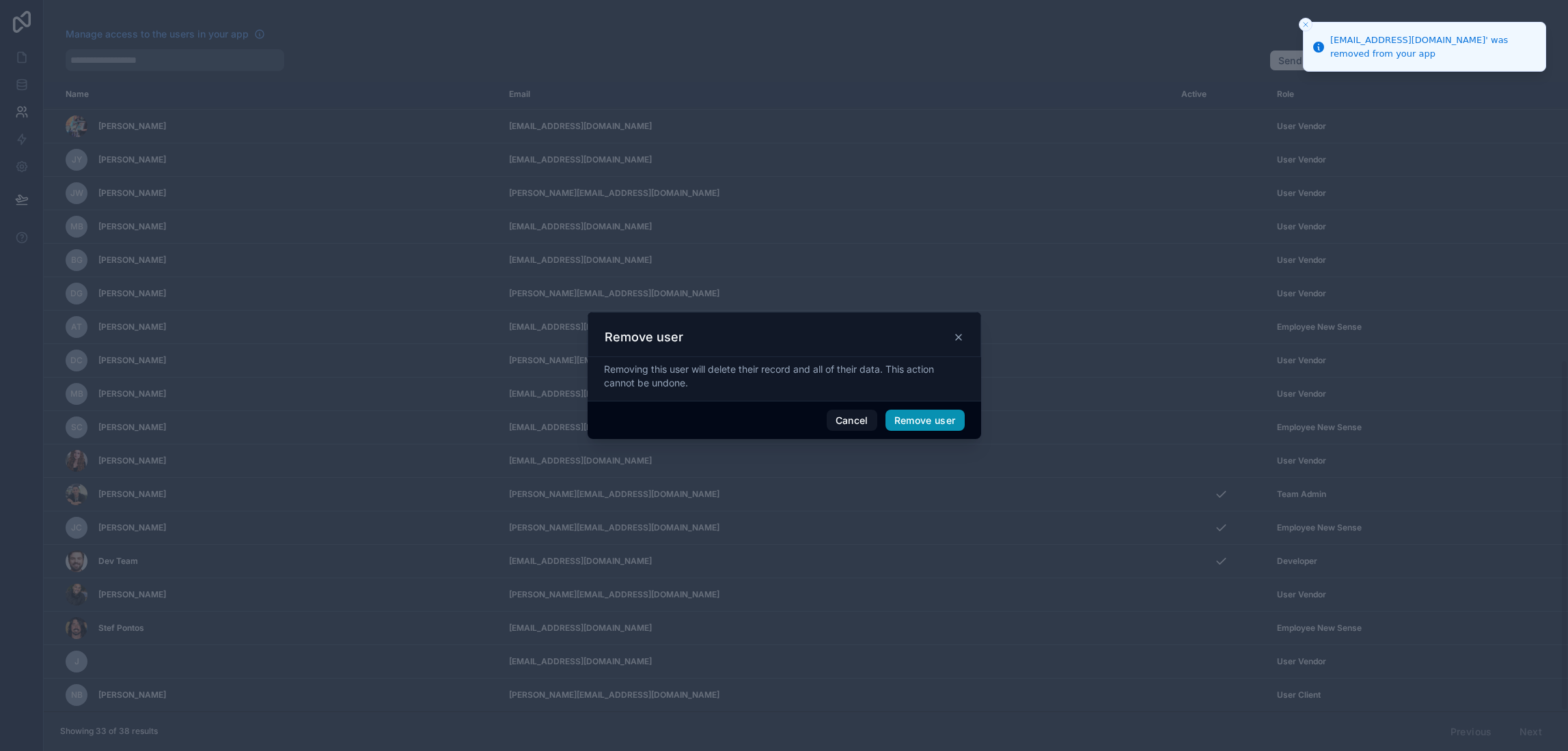
click at [928, 416] on button "Remove user" at bounding box center [925, 421] width 79 height 22
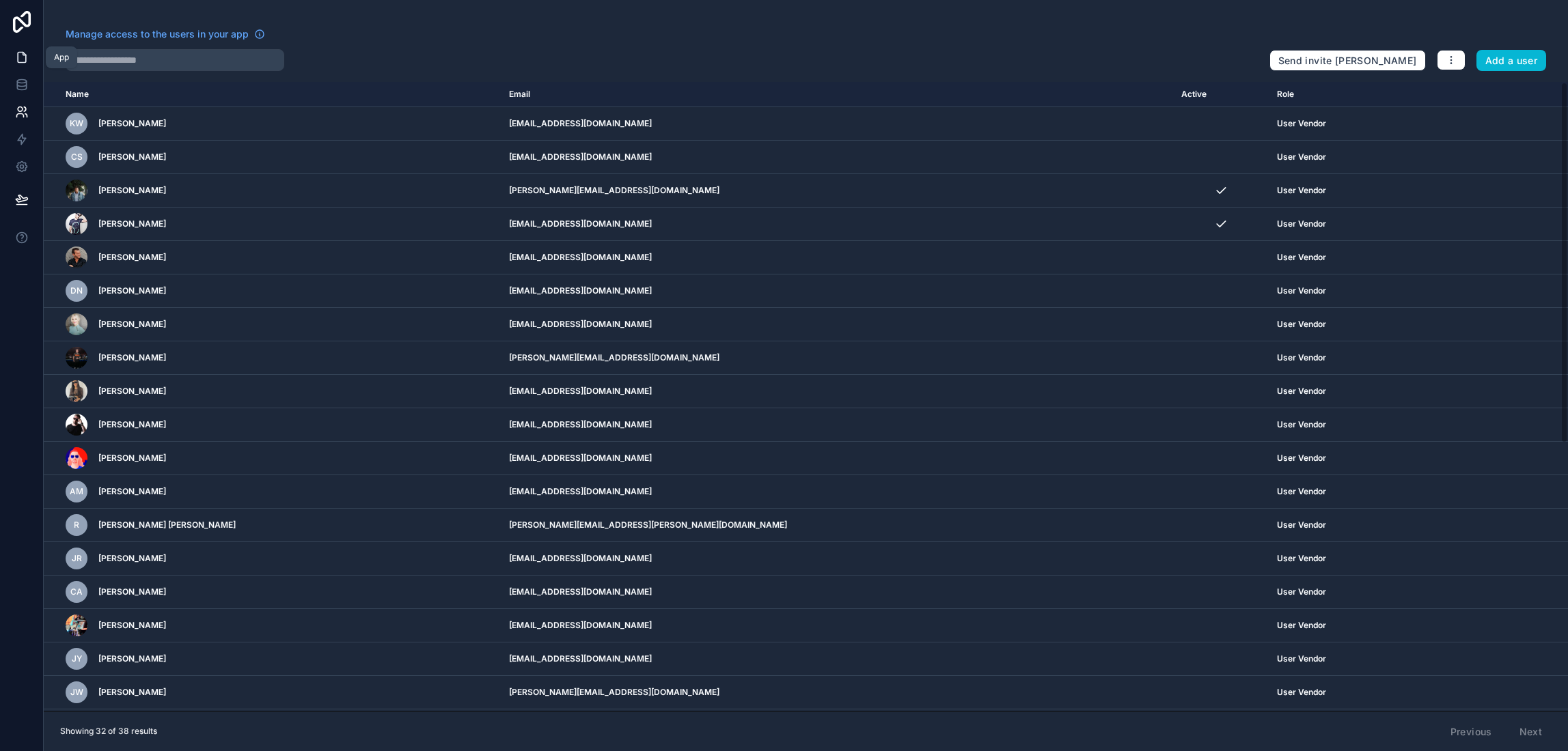
click at [24, 61] on icon at bounding box center [21, 58] width 8 height 10
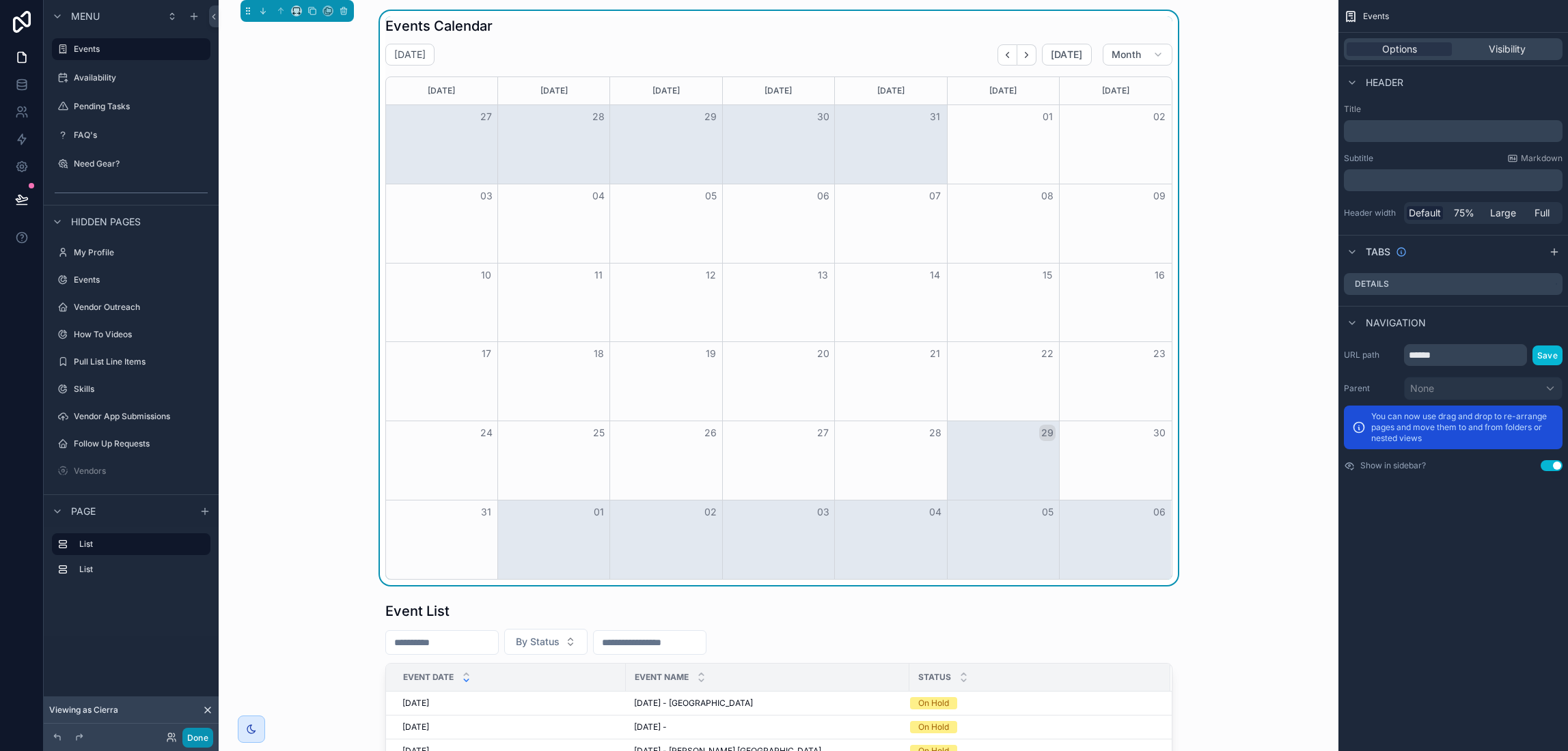
click at [195, 738] on button "Done" at bounding box center [198, 738] width 31 height 20
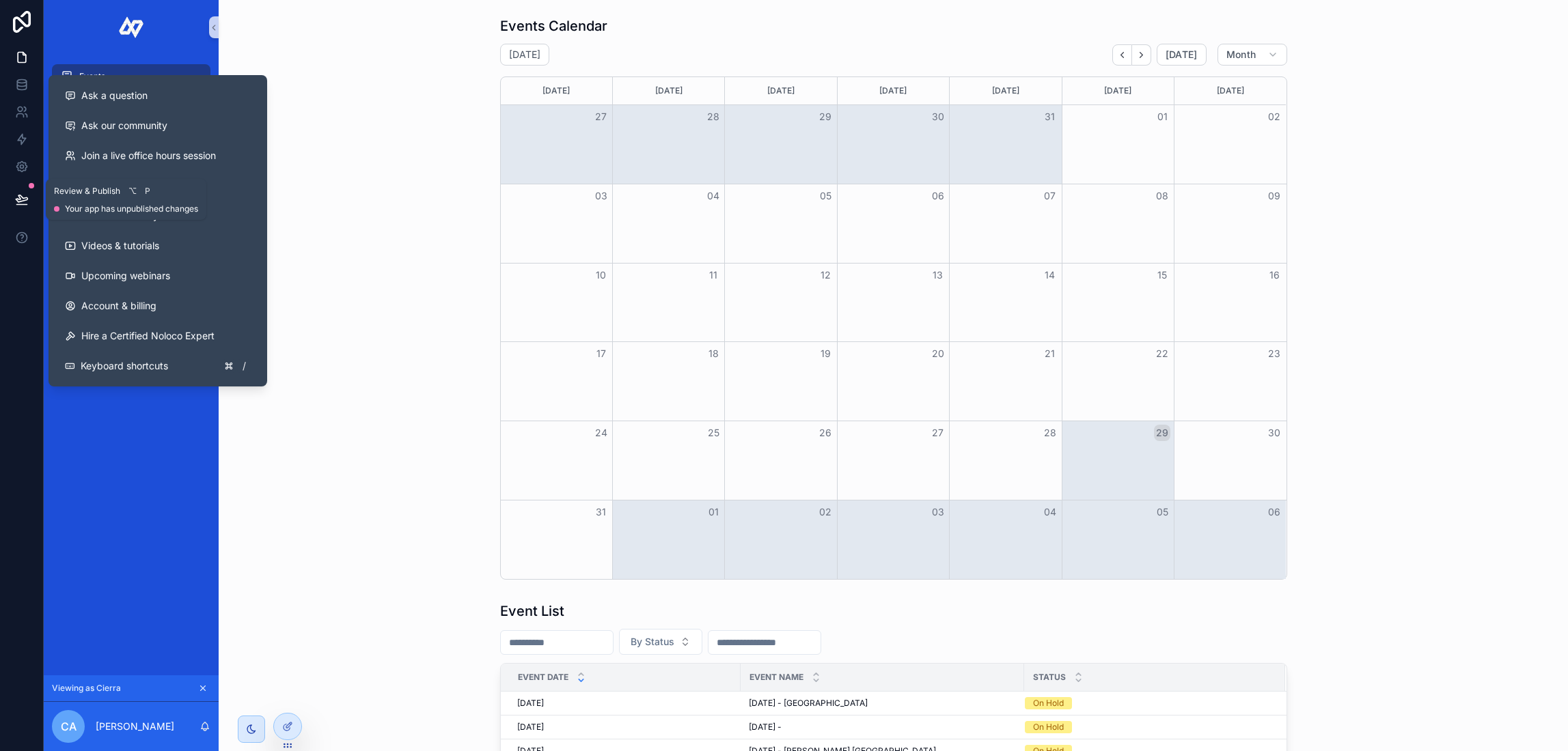
click at [19, 198] on icon at bounding box center [21, 198] width 12 height 7
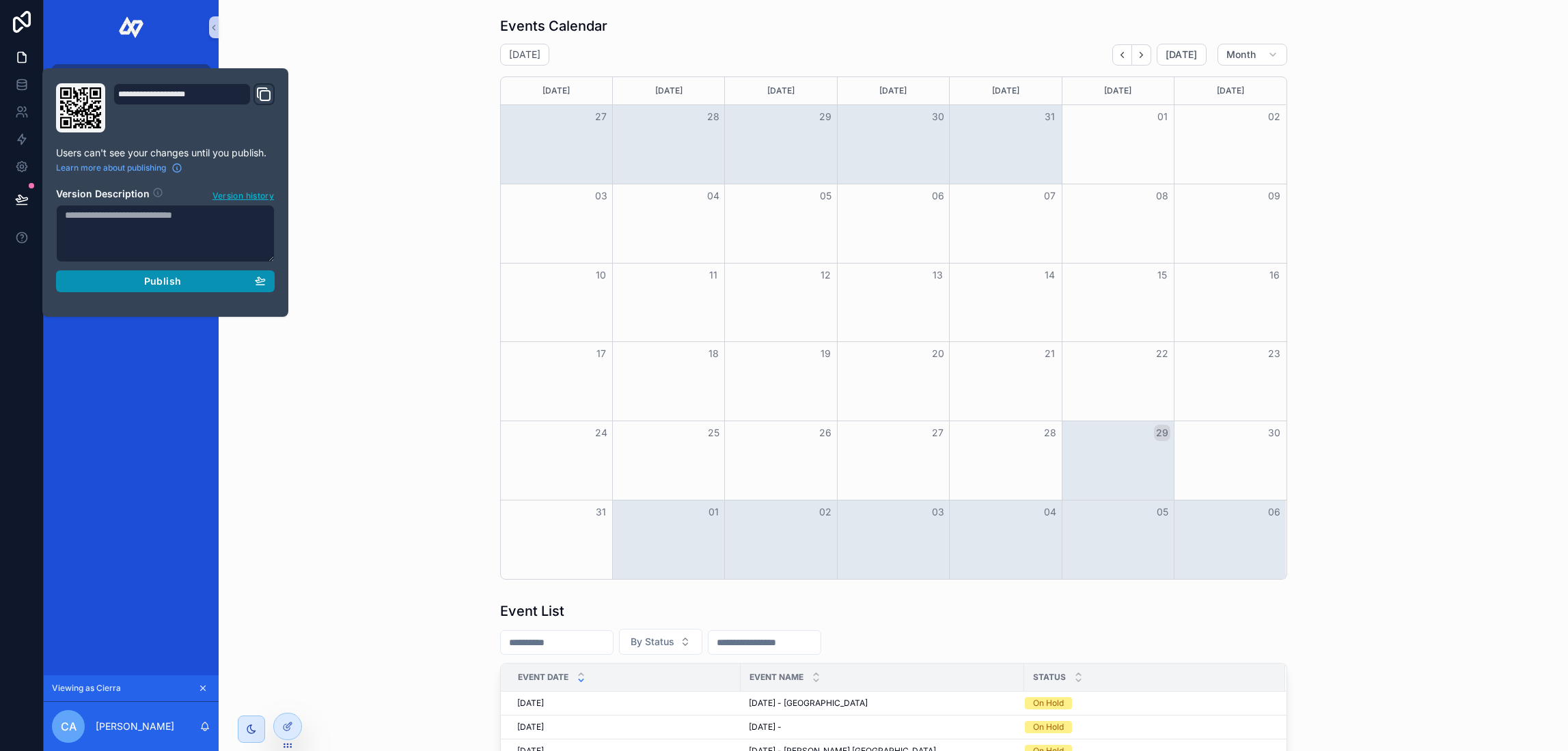
click at [145, 283] on span "Publish" at bounding box center [163, 281] width 37 height 13
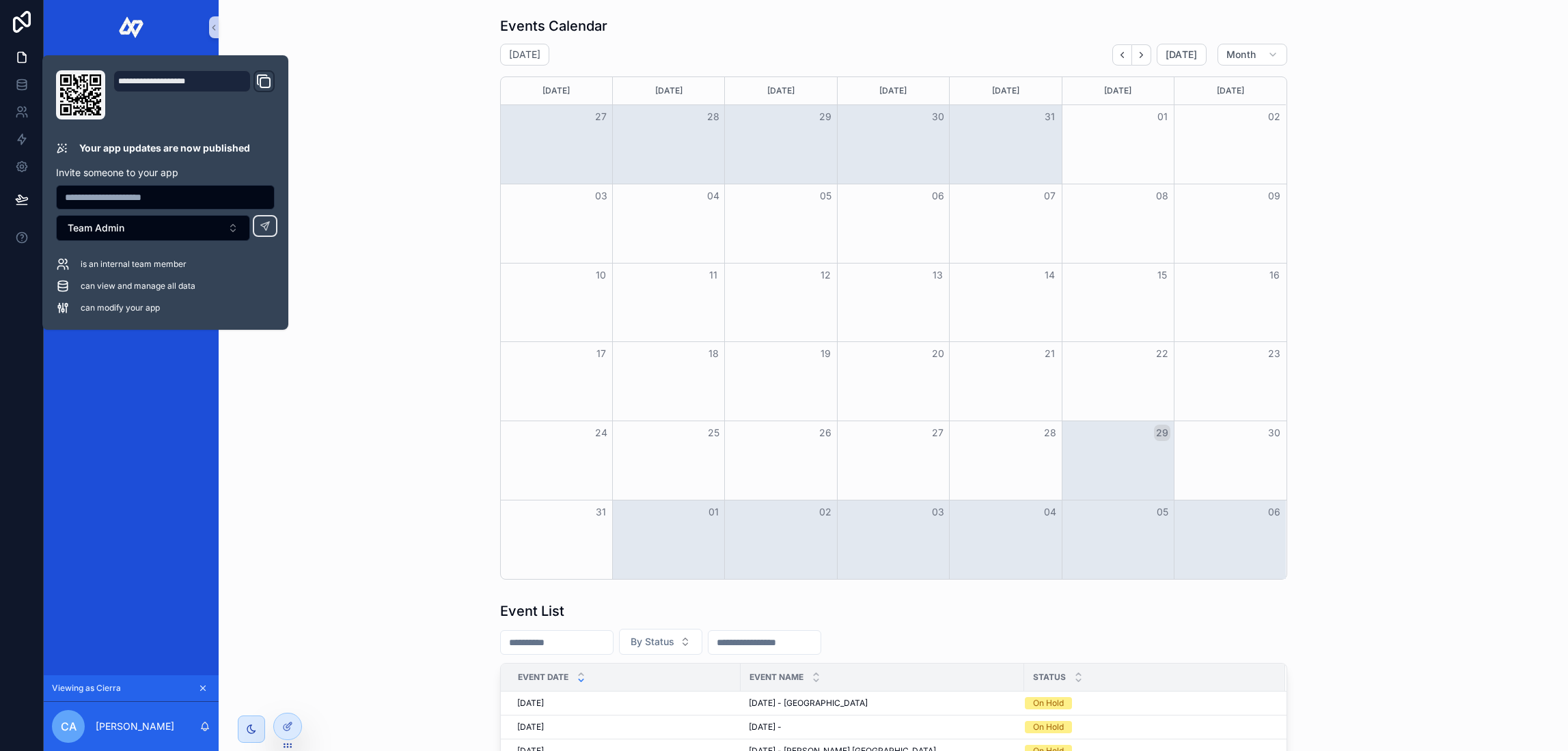
click at [316, 564] on div "Events Calendar [DATE] [DATE] Month [DATE] [DATE] [DATE] [DATE] [DATE] [DATE] […" at bounding box center [893, 298] width 1327 height 574
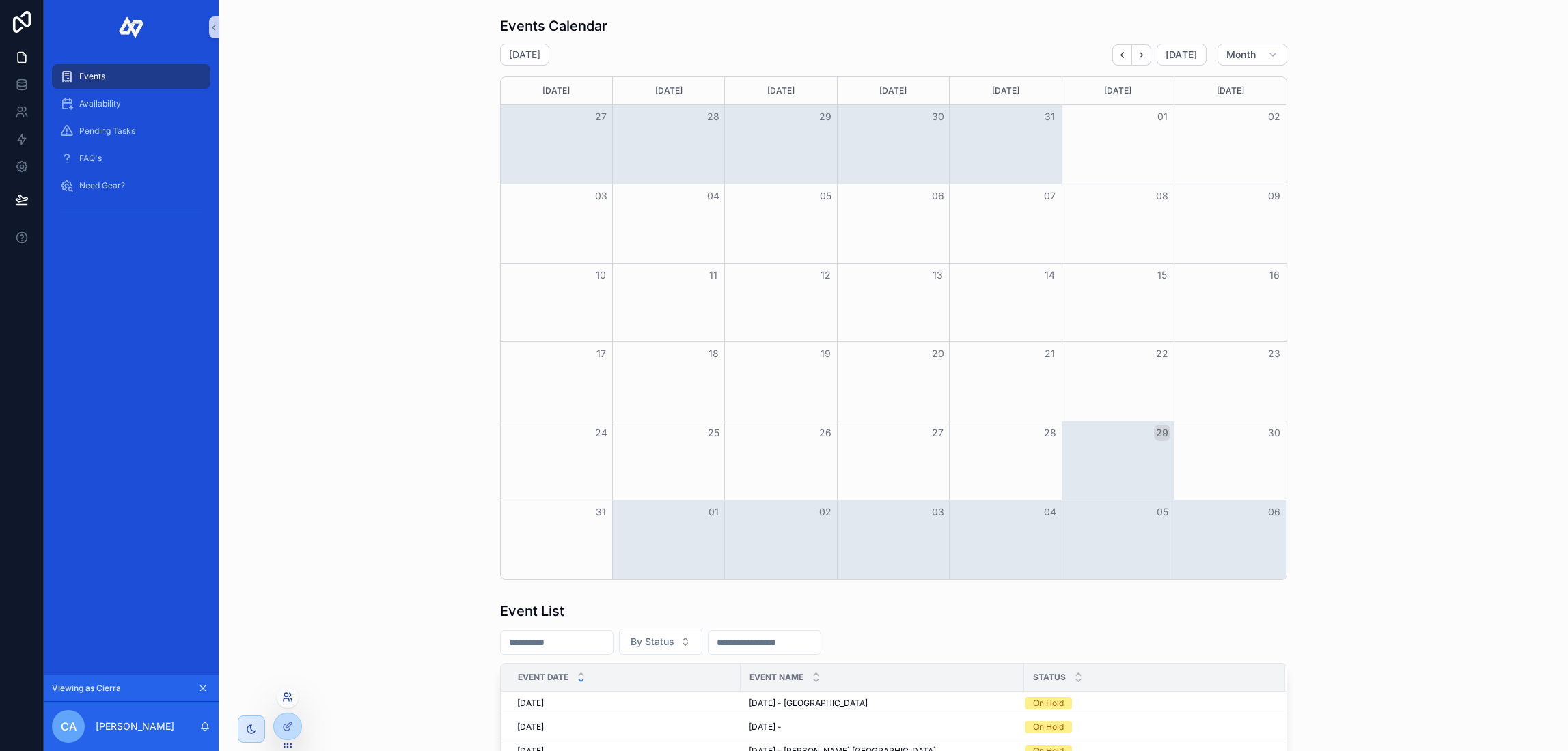
click at [289, 697] on icon at bounding box center [287, 697] width 11 height 11
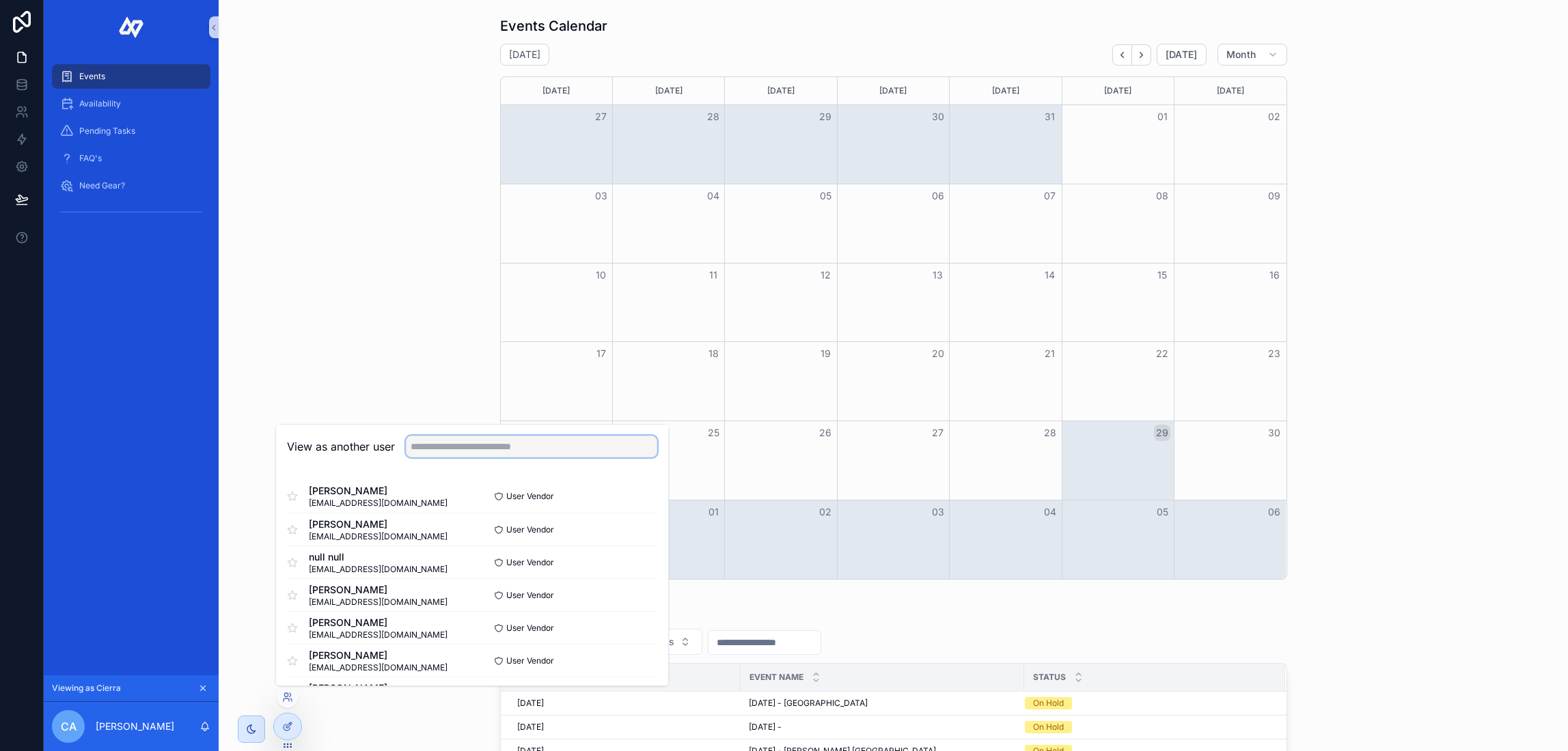
click at [464, 448] on input "text" at bounding box center [532, 447] width 252 height 22
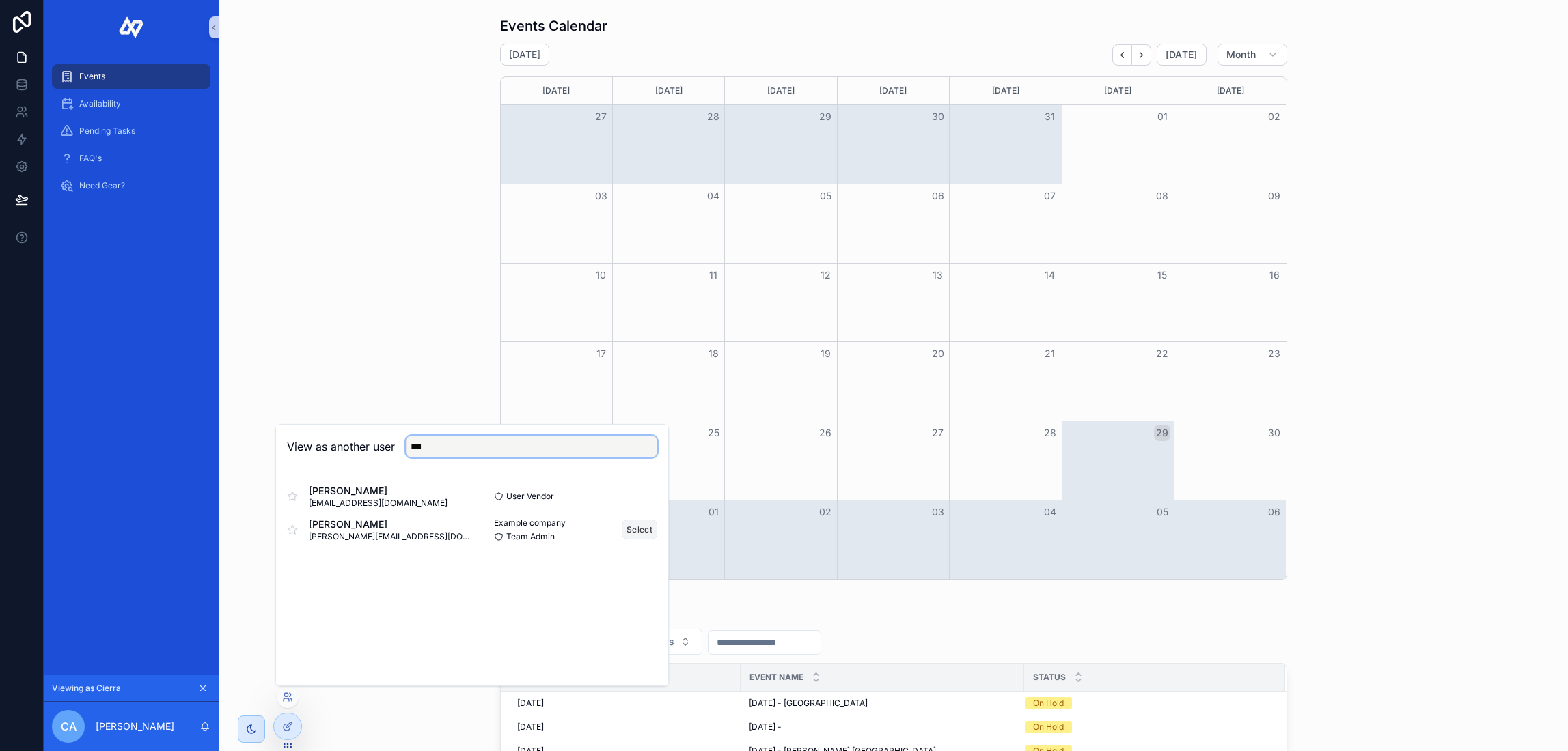
type input "***"
click at [633, 531] on button "Select" at bounding box center [640, 529] width 36 height 20
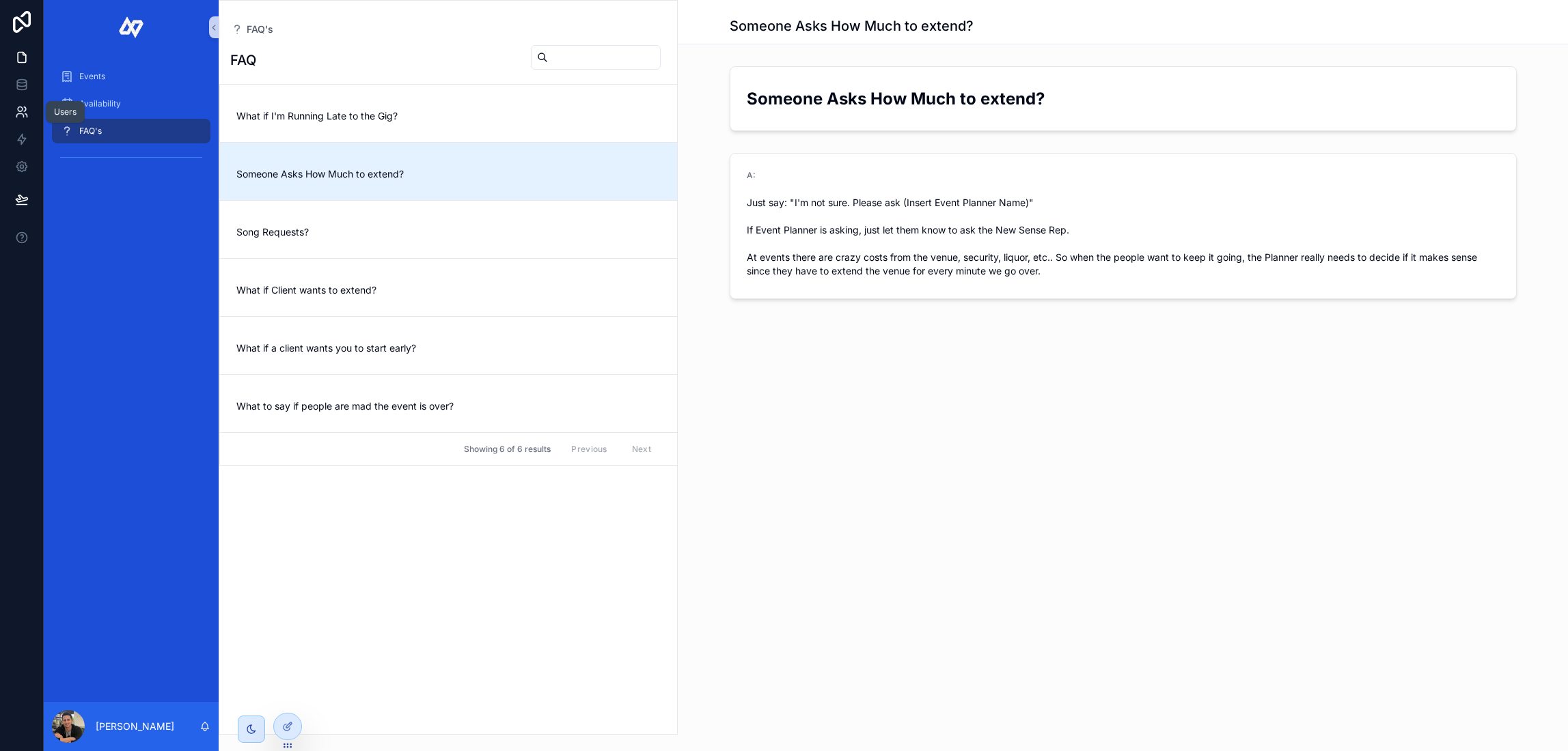
click at [27, 116] on icon at bounding box center [26, 115] width 2 height 4
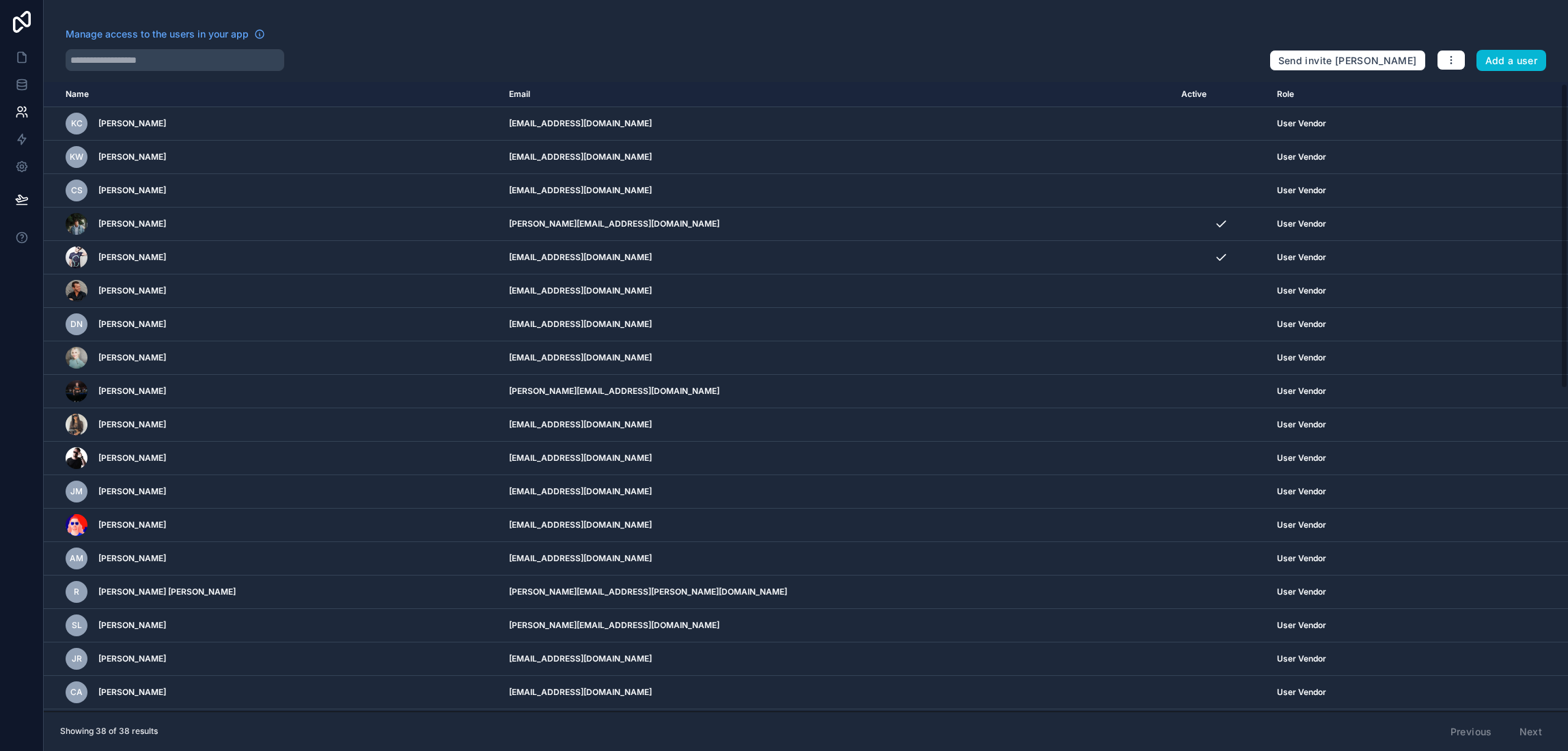
scroll to position [4, 0]
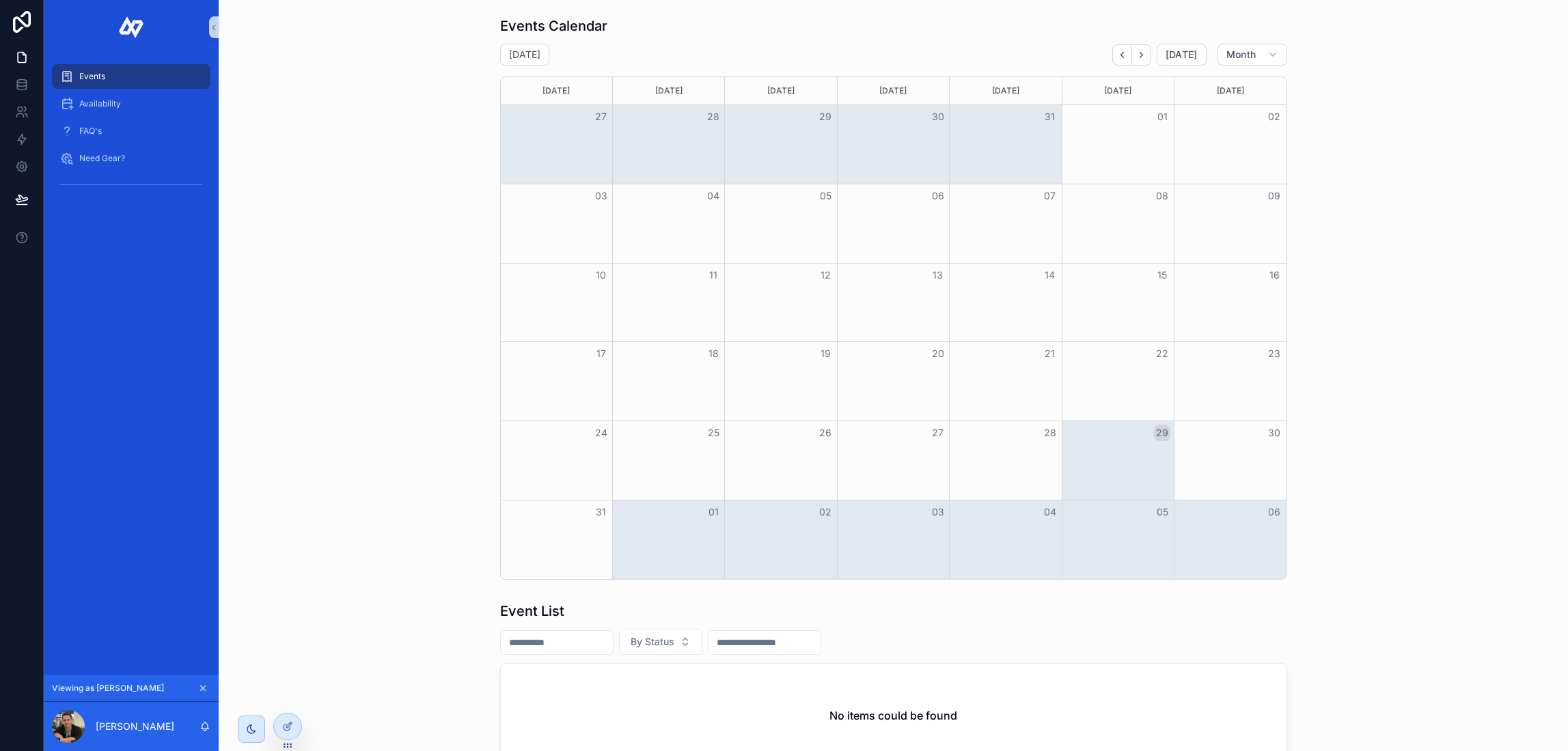
click at [316, 124] on div "Events Calendar [DATE] [DATE] Month [DATE] [DATE] [DATE] [DATE] [DATE] [DATE] […" at bounding box center [893, 298] width 1327 height 574
